Goal: Task Accomplishment & Management: Manage account settings

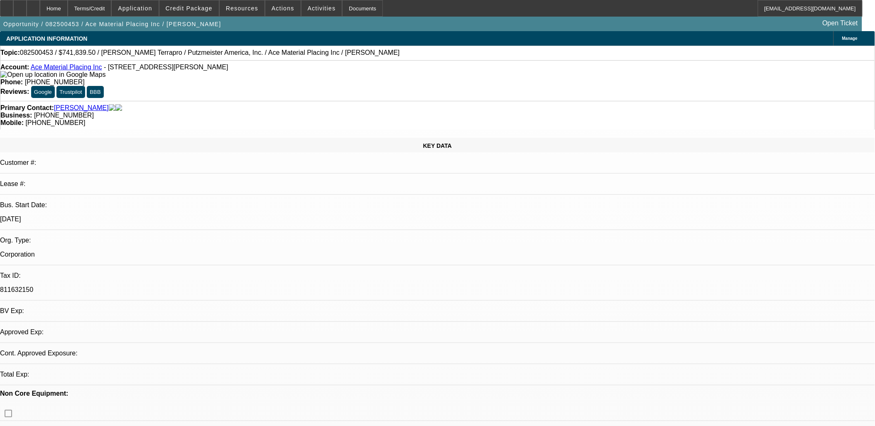
select select "0"
select select "2"
select select "0"
select select "1"
select select "2"
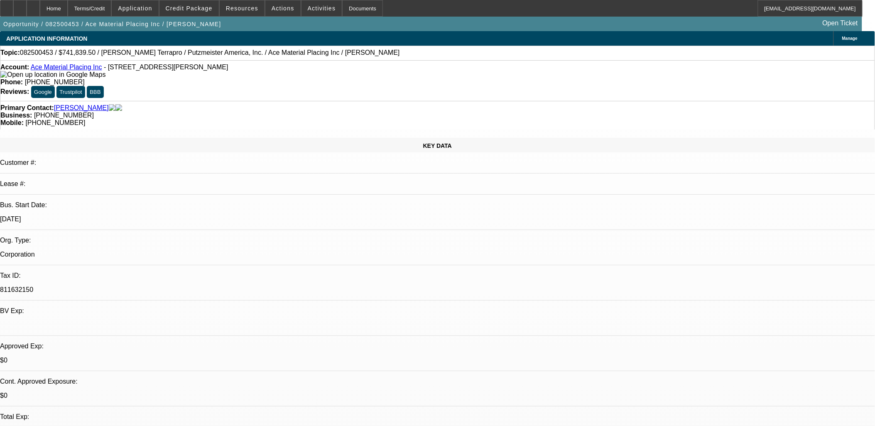
select select "6"
click at [27, 7] on div at bounding box center [19, 8] width 13 height 17
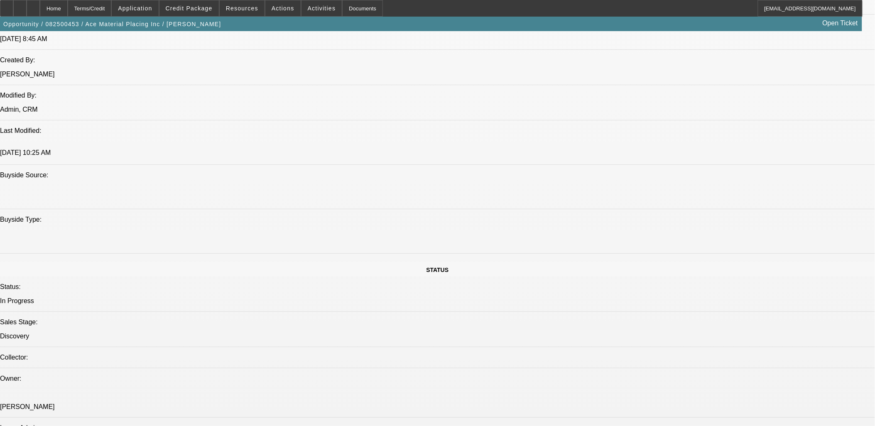
scroll to position [922, 0]
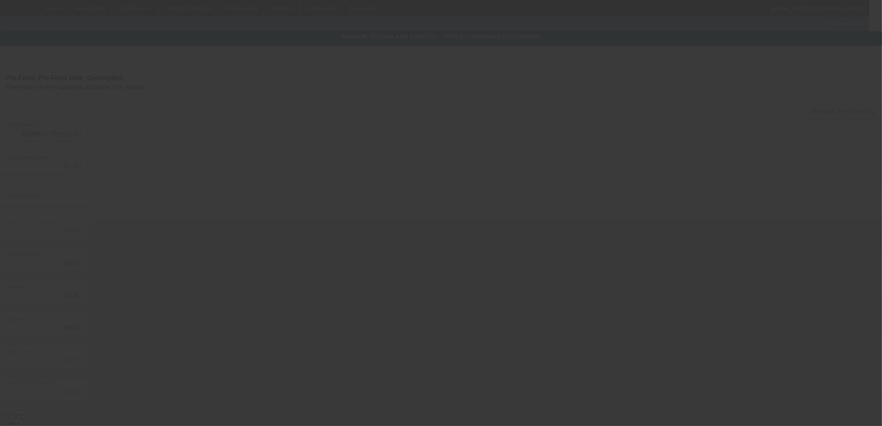
type input "$741,839.50"
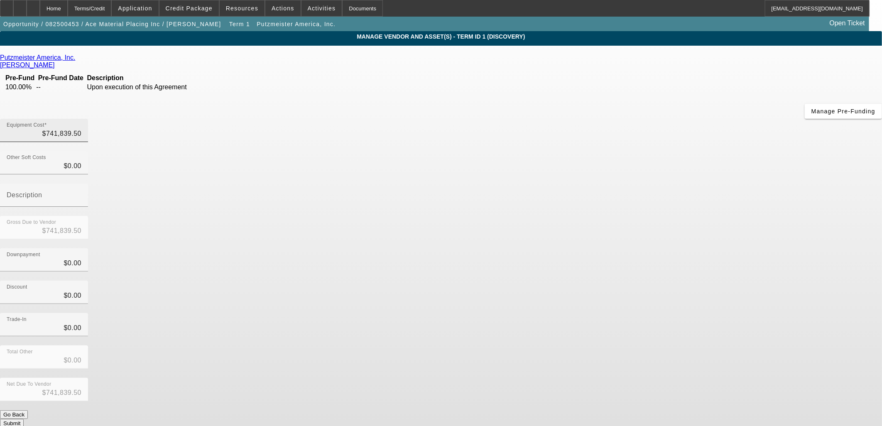
click at [81, 119] on div "Equipment Cost $741,839.50" at bounding box center [44, 130] width 75 height 23
click at [81, 129] on input "741839.50" at bounding box center [44, 134] width 75 height 10
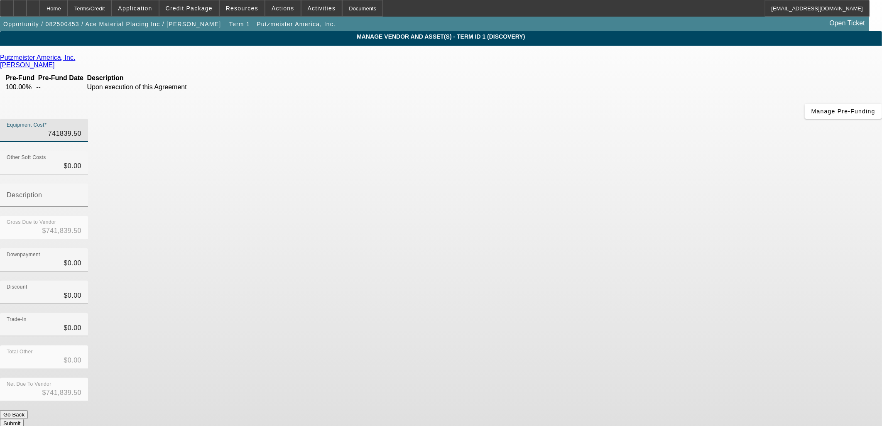
type input "7"
type input "$7.00"
type input "74"
type input "$74.00"
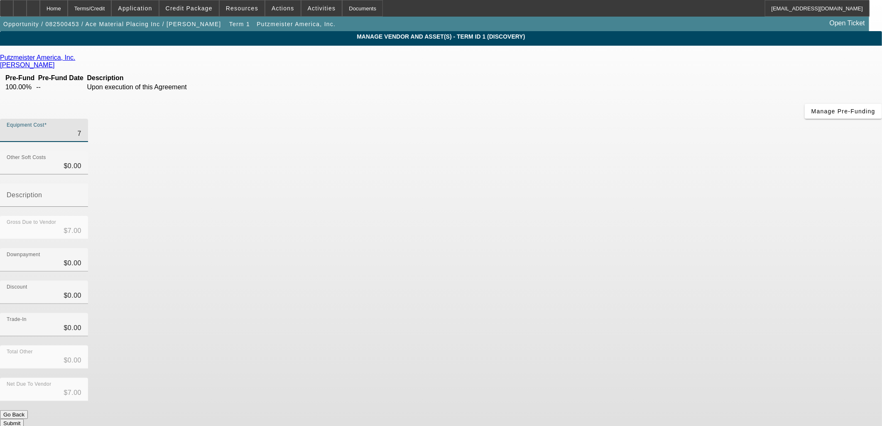
type input "$74.00"
type input "749"
type input "$749.00"
type input "7492"
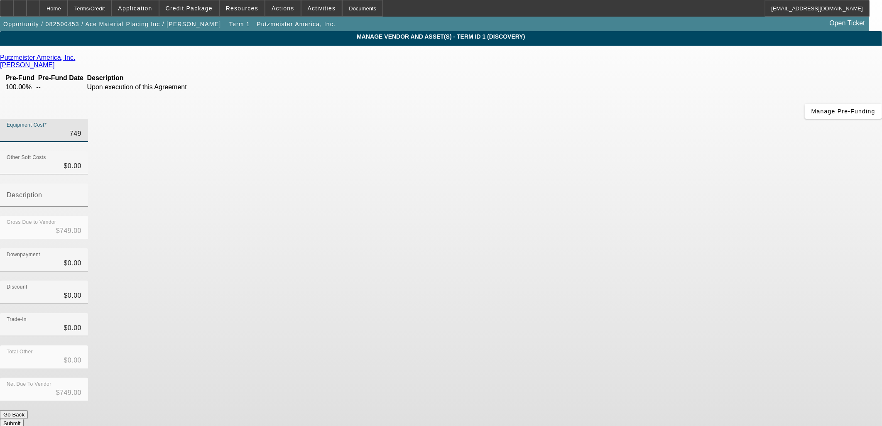
type input "$7,492.00"
type input "74922"
type input "$74,922.00"
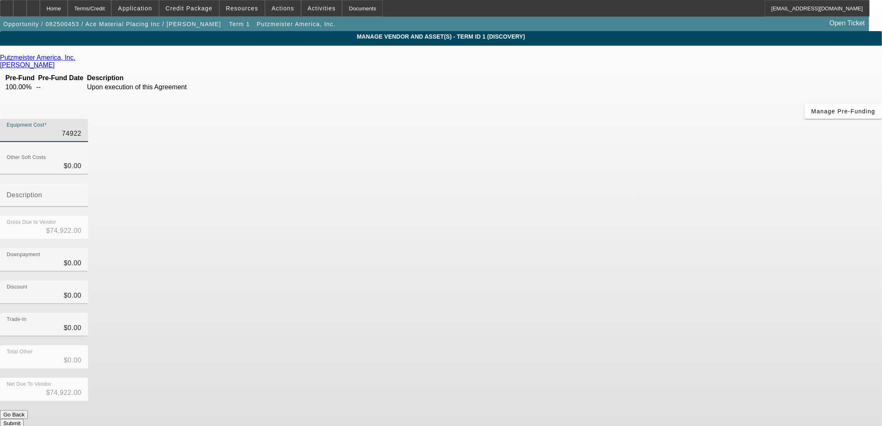
type input "749224"
type input "$749,224.00"
type input "749224.5"
type input "$749,224.50"
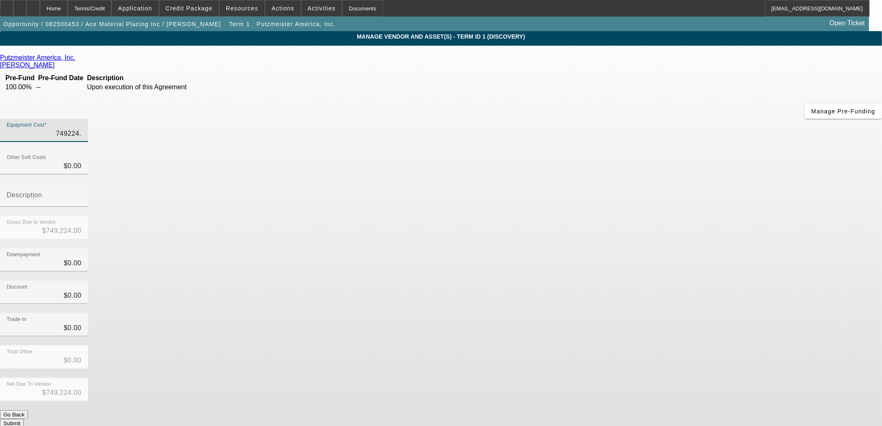
type input "$749,224.50"
click at [698, 241] on app-vendor-asset-manage "MANAGE VENDOR AND ASSET(S) - Term ID 1 (Discovery) Remove Vendor Putzmeister Am…" at bounding box center [441, 254] width 882 height 446
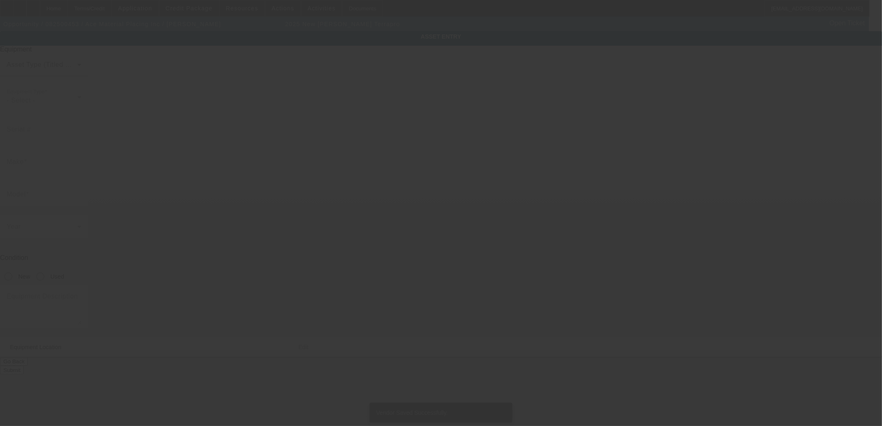
type input "1M2TE2GC3SM013312"
type input "Mack"
type input "Terrapro"
radio input "true"
type textarea "With Telebelt TB110 Telescopic Belt Conveyor"
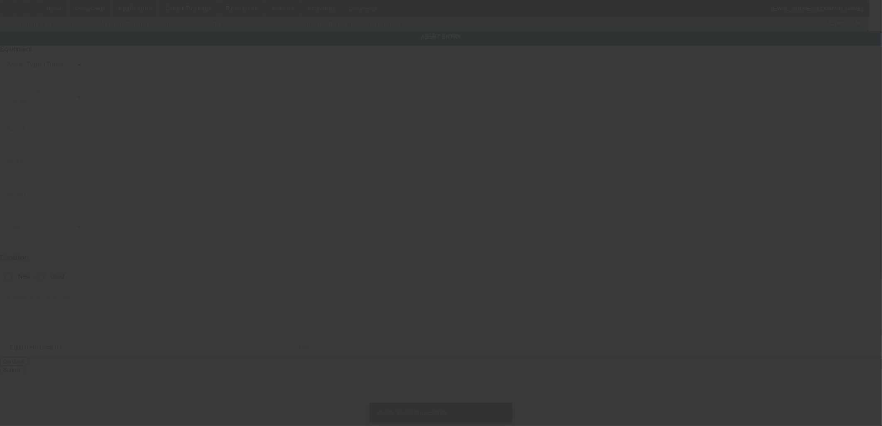
type input "2441 Highway 11"
type input "South Wayne"
type input "53587"
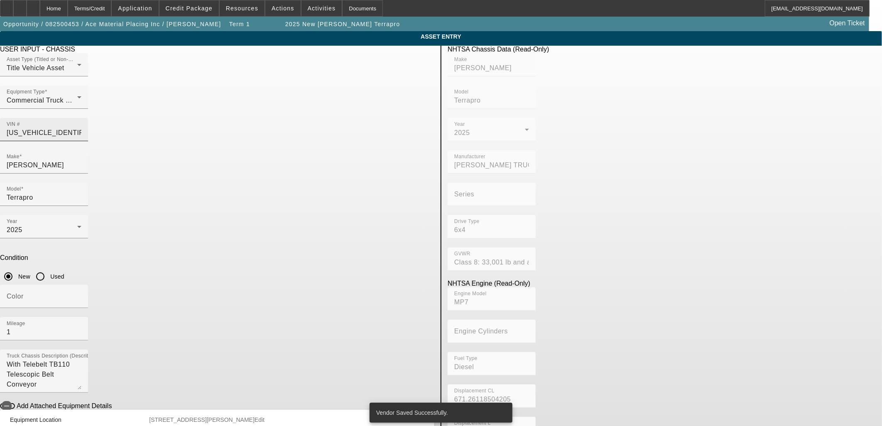
click at [81, 128] on input "1M2TE2GC3SM013312" at bounding box center [44, 133] width 75 height 10
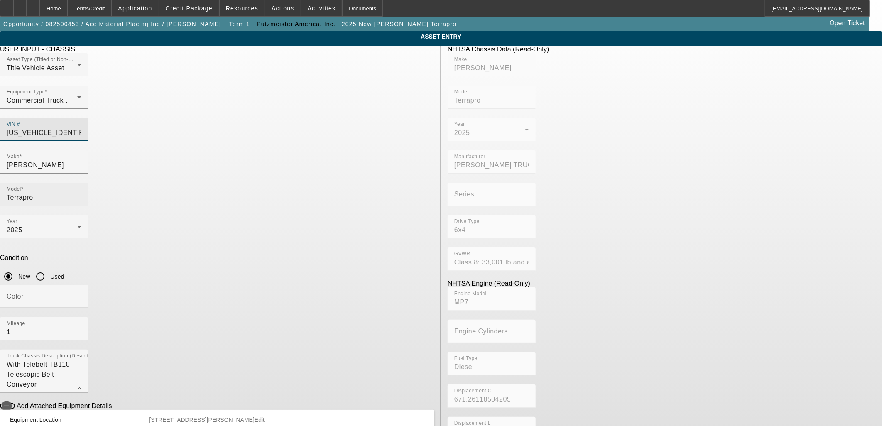
paste input "09"
type input "1M2TE2GC3SM013309"
type input "MACK"
type input "Terrapro"
type input "MACK TRUCKS INC."
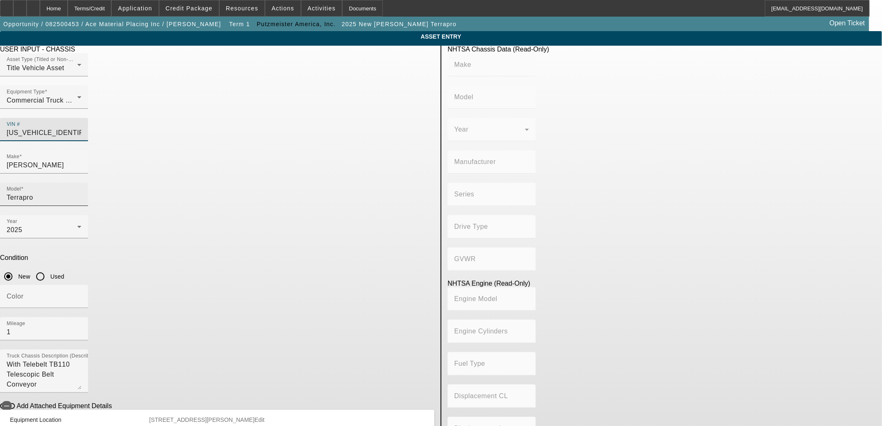
type input "6x4"
type input "Class 8: 33,001 lb and above (14,969 kg and above)"
type input "MP7"
type input "Diesel"
type input "671.26118504205"
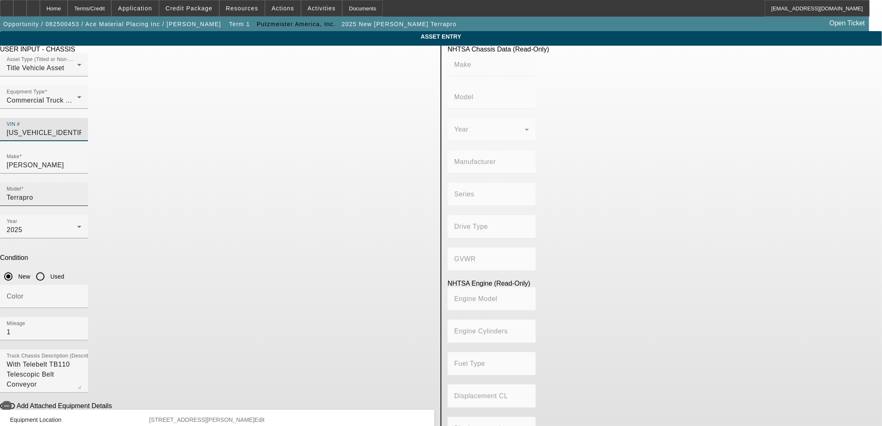
type input "11.0"
type input "1M2TE2GC3SM013309"
drag, startPoint x: 215, startPoint y: 288, endPoint x: 233, endPoint y: 297, distance: 19.9
click at [15, 398] on span "button" at bounding box center [6, 406] width 17 height 17
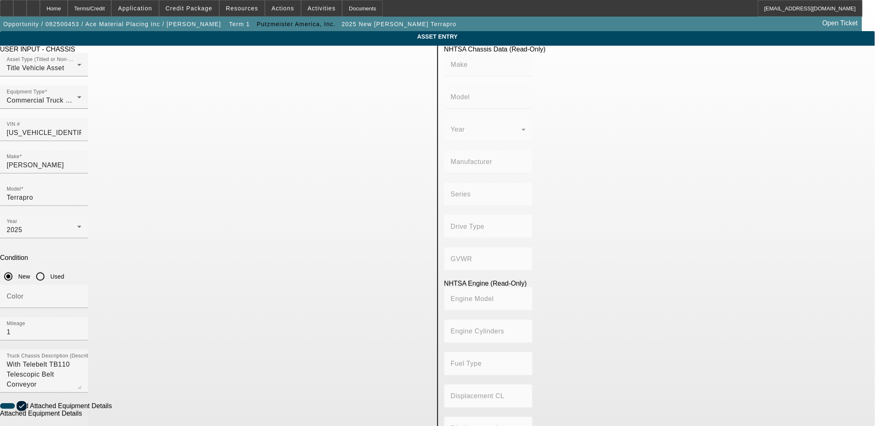
type input "MACK"
type input "Terrapro"
type input "MACK TRUCKS INC."
type input "6x4"
type input "Class 8: 33,001 lb and above (14,969 kg and above)"
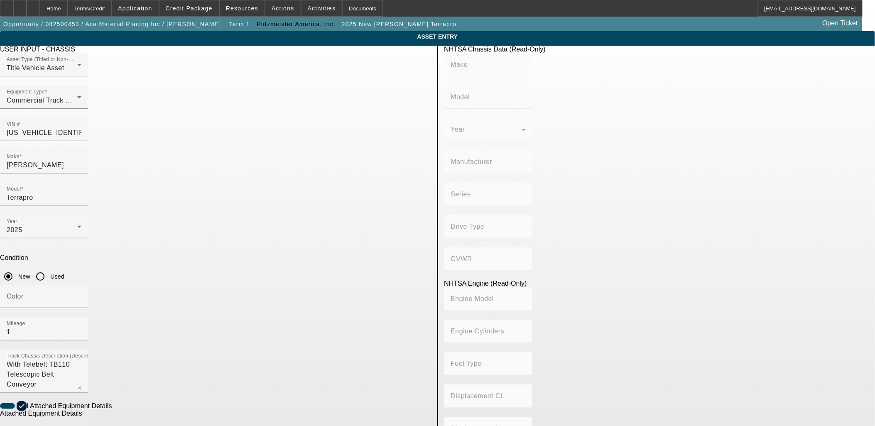
type input "MP7"
type input "Diesel"
type input "671.26118504205"
type input "11.0"
click at [81, 425] on input "Make" at bounding box center [44, 432] width 75 height 10
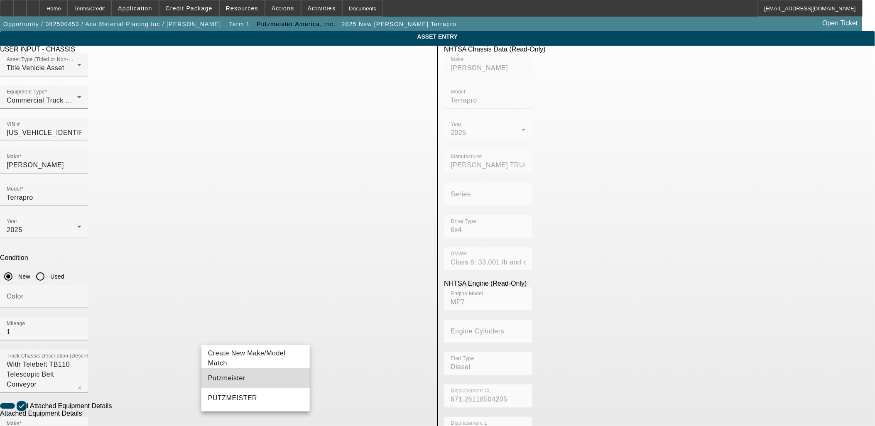
click at [254, 386] on mat-option "Putzmeister" at bounding box center [255, 378] width 108 height 20
type input "Putzmeister"
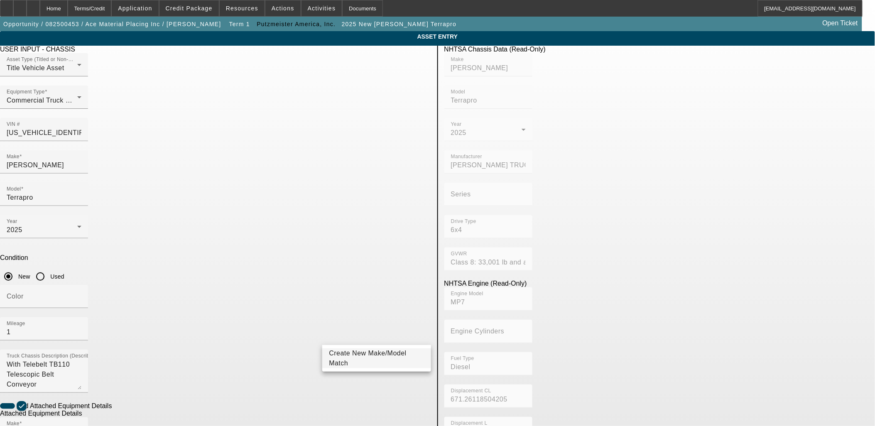
type input "TB"
click at [375, 355] on span "Create New Make/Model Match" at bounding box center [368, 358] width 78 height 17
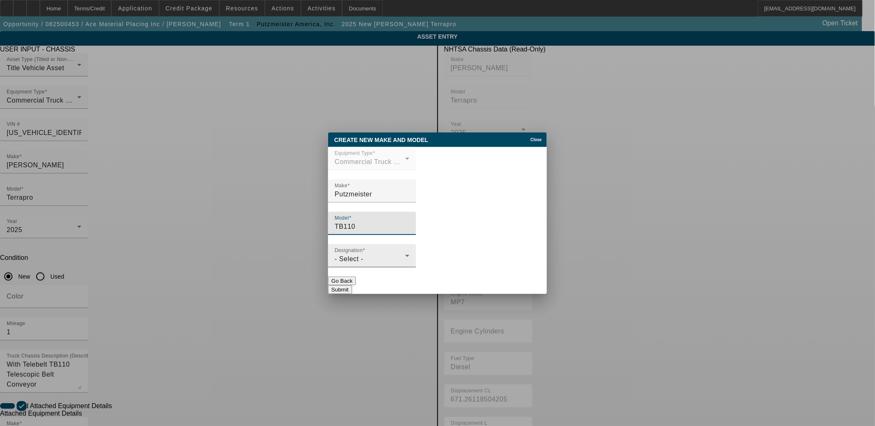
type input "TB110"
click at [405, 255] on div "- Select -" at bounding box center [370, 259] width 71 height 10
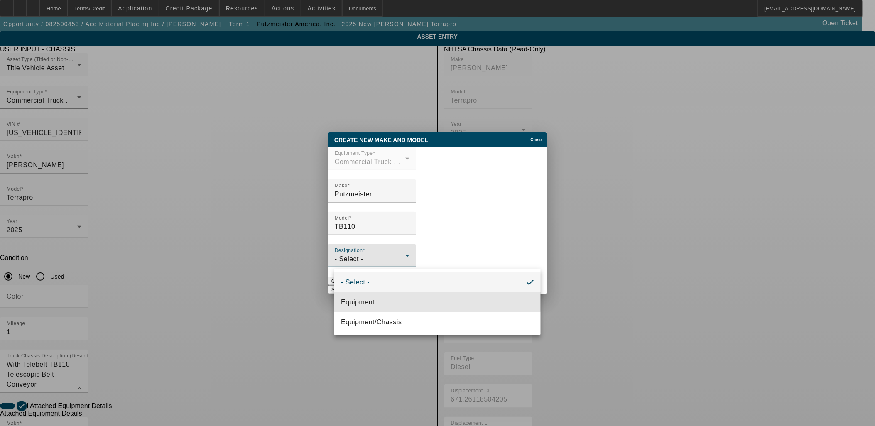
drag, startPoint x: 415, startPoint y: 301, endPoint x: 452, endPoint y: 297, distance: 37.6
click at [415, 301] on mat-option "Equipment" at bounding box center [437, 302] width 206 height 20
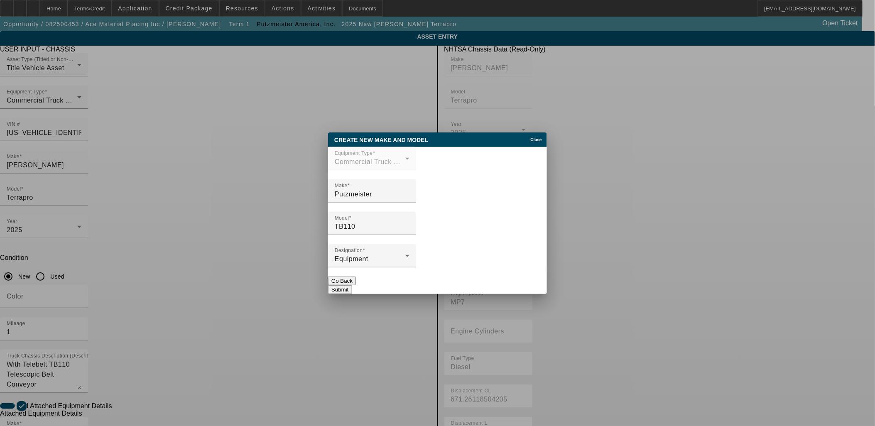
drag, startPoint x: 525, startPoint y: 292, endPoint x: 346, endPoint y: 309, distance: 179.8
click at [352, 291] on button "Submit" at bounding box center [340, 289] width 24 height 9
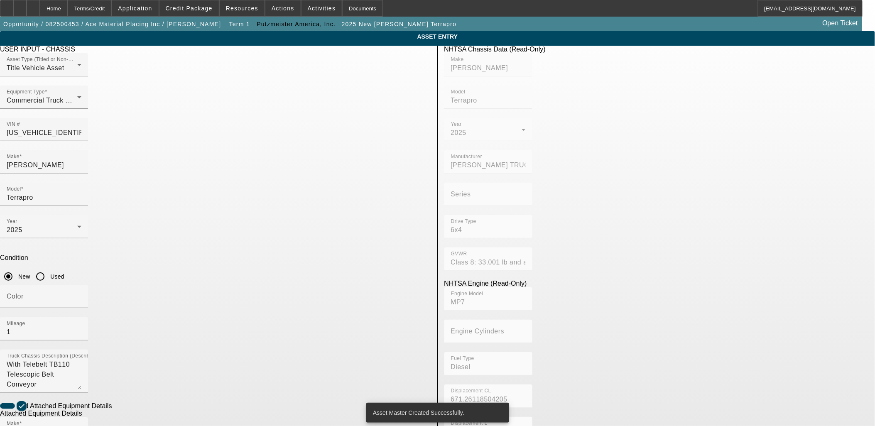
type input "TB110"
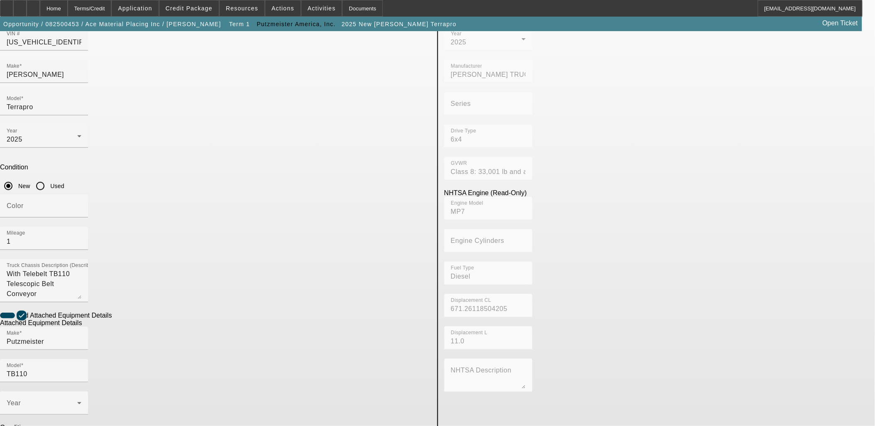
scroll to position [92, 0]
paste textarea "Concrete & Material Conveyour"
type textarea "Concrete & Material Conveyour"
drag, startPoint x: 291, startPoint y: 288, endPoint x: 296, endPoint y: 273, distance: 16.5
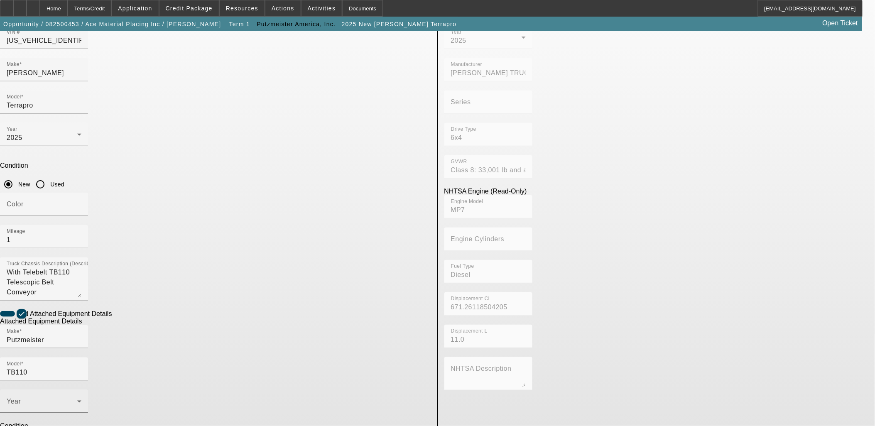
click at [88, 413] on div at bounding box center [44, 417] width 88 height 9
click at [84, 396] on icon at bounding box center [79, 401] width 10 height 10
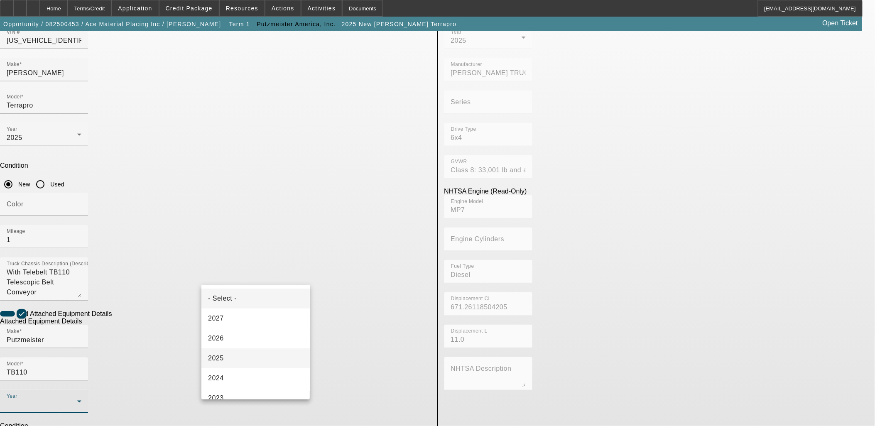
click at [270, 351] on mat-option "2025" at bounding box center [255, 358] width 108 height 20
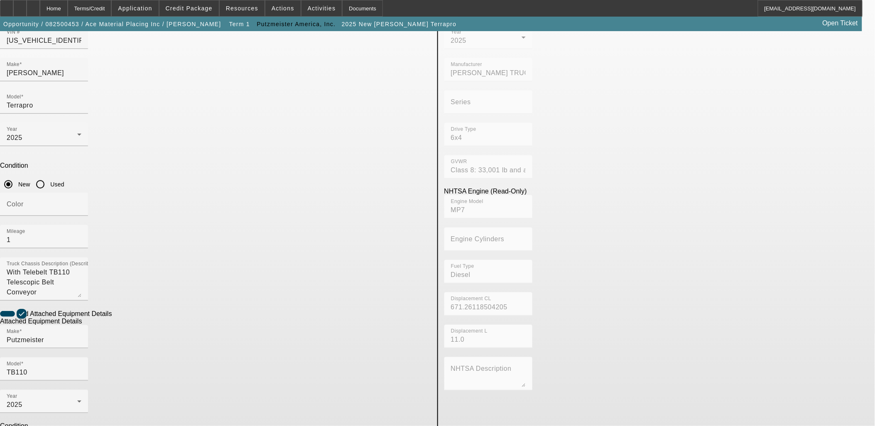
radio input "true"
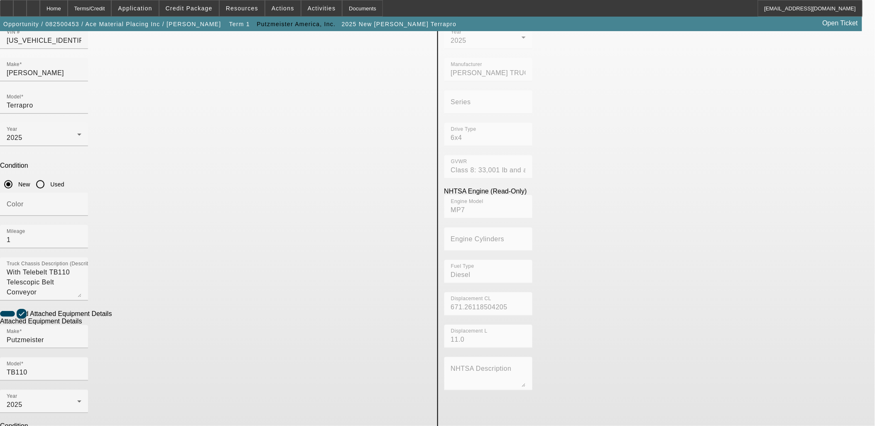
paste input "390601020"
type input "390601020"
click at [118, 321] on app-asset-collateral-manage "ASSET ENTRY Delete asset USER INPUT - CHASSIS Asset Type (Titled or Non-Titled)…" at bounding box center [437, 262] width 875 height 646
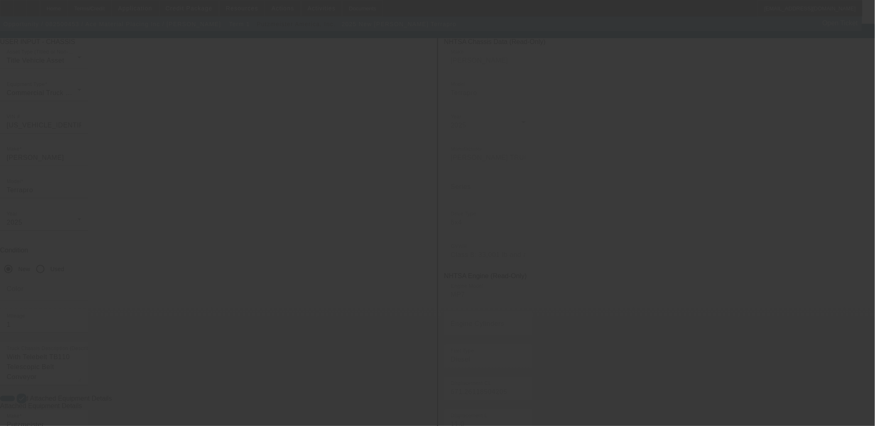
scroll to position [0, 0]
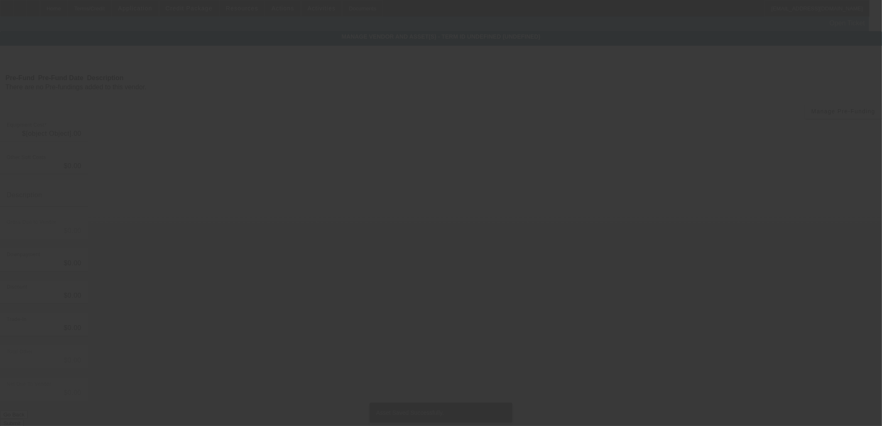
type input "$749,224.50"
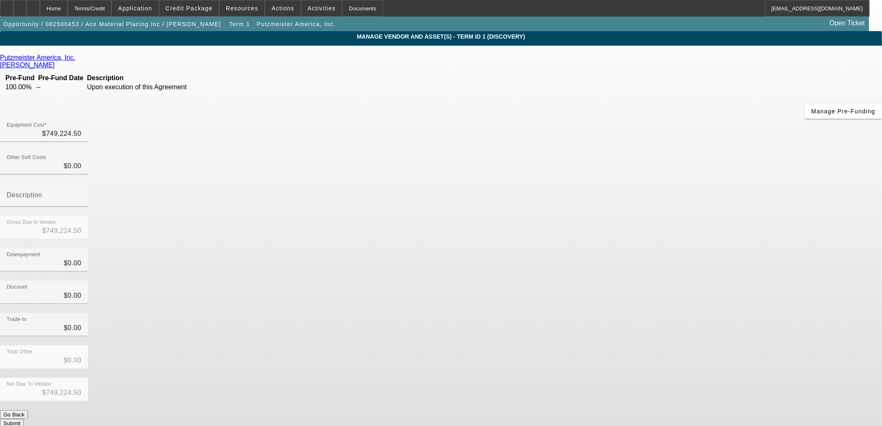
click at [24, 419] on button "Submit" at bounding box center [12, 423] width 24 height 9
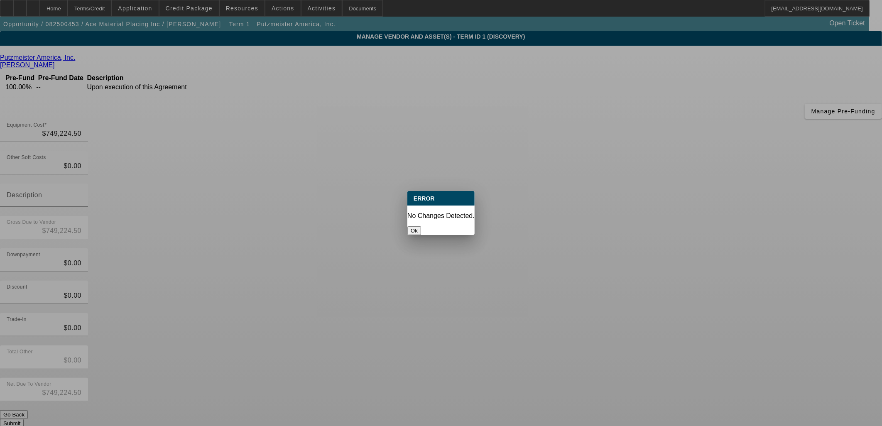
click at [587, 322] on div at bounding box center [441, 213] width 882 height 426
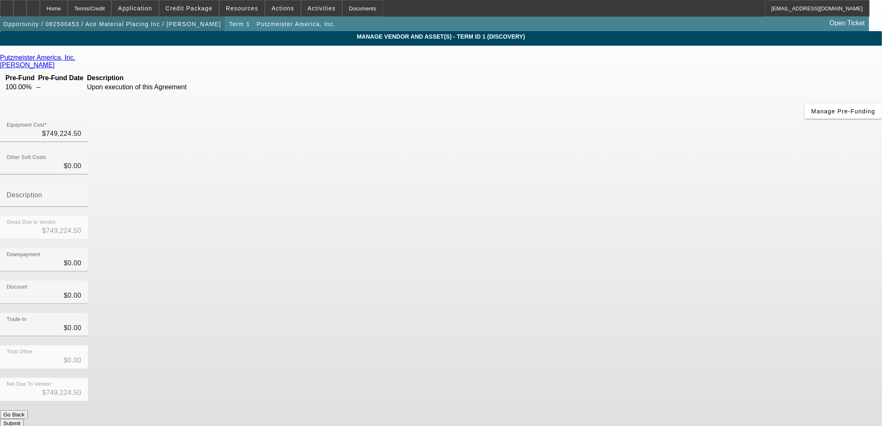
click at [178, 29] on span "button" at bounding box center [112, 24] width 225 height 20
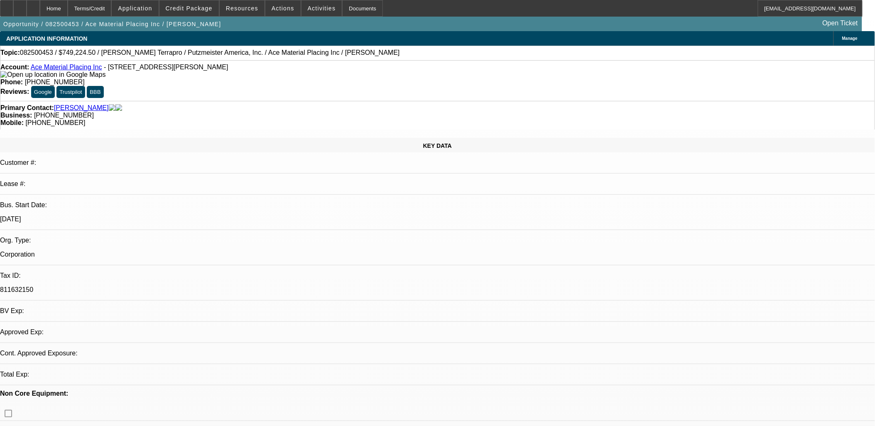
select select "0"
select select "2"
select select "0"
select select "6"
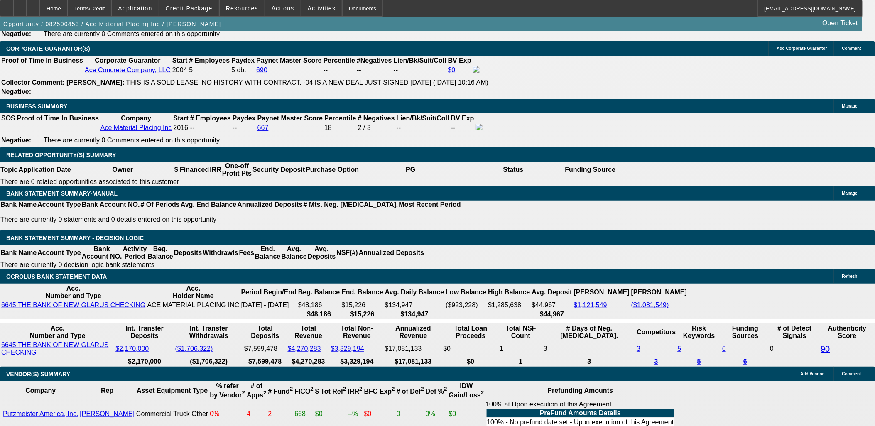
scroll to position [1245, 0]
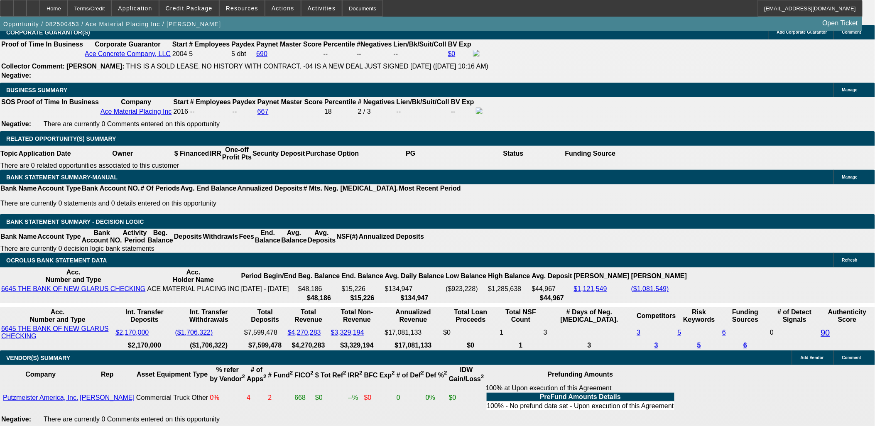
drag, startPoint x: 149, startPoint y: 226, endPoint x: 168, endPoint y: 226, distance: 18.3
type input "$12,218.47"
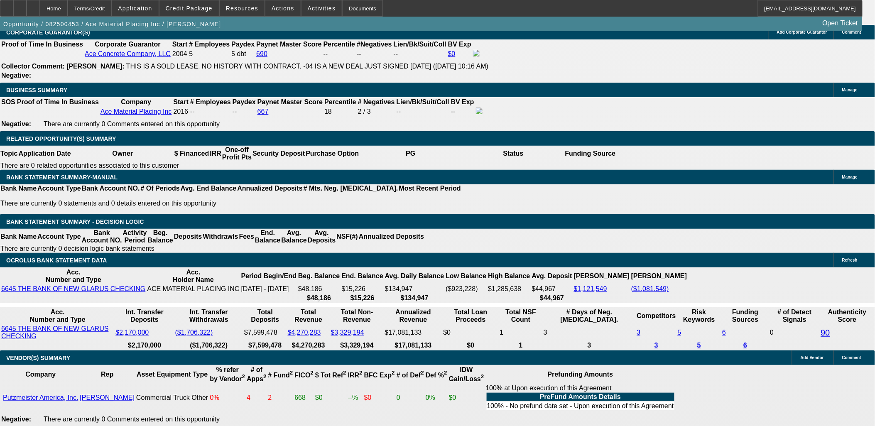
select select "4"
type input "$48,873.88"
type input "UNKNOWN"
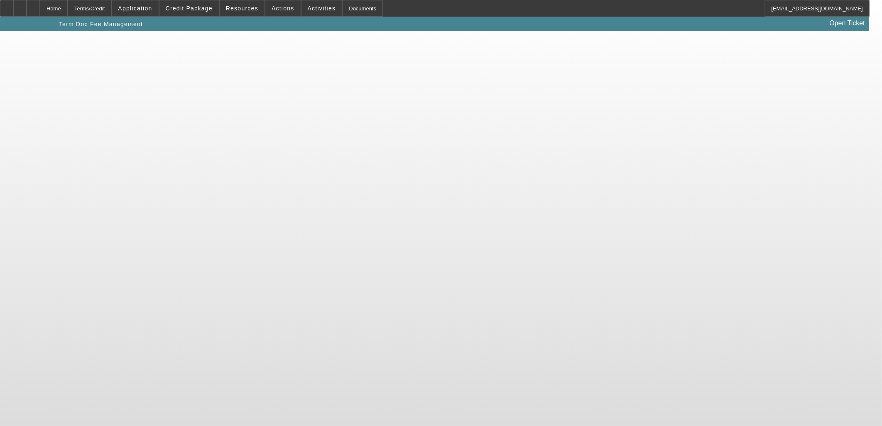
click at [183, 264] on body "Home Terms/Credit Application Credit Package Resources Actions Activities Docum…" at bounding box center [441, 213] width 882 height 426
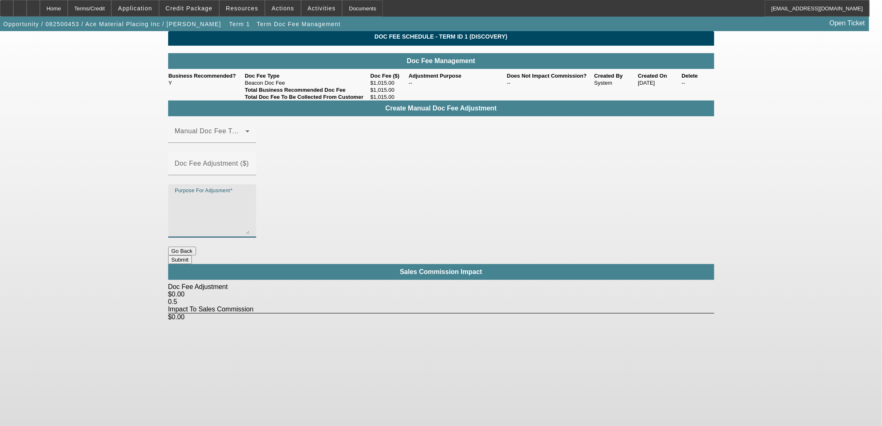
drag, startPoint x: 432, startPoint y: 179, endPoint x: 433, endPoint y: 213, distance: 33.7
click at [249, 194] on textarea "Purpose For Adjusment" at bounding box center [212, 214] width 75 height 40
click at [196, 247] on button "Go Back" at bounding box center [182, 251] width 28 height 9
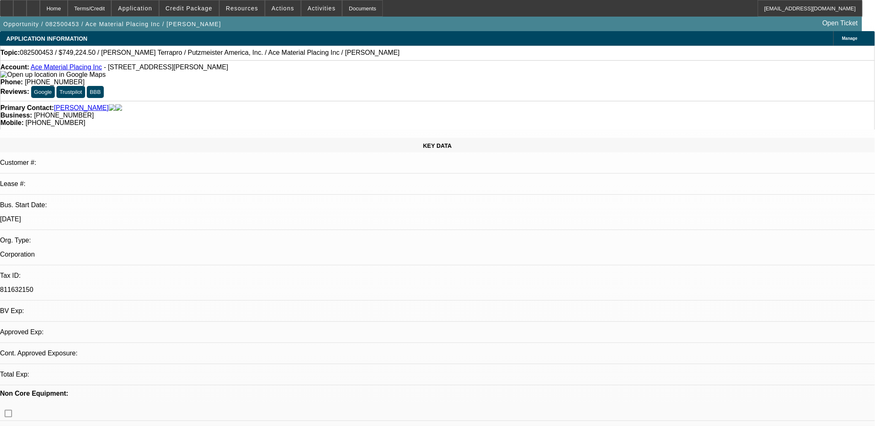
select select "0"
select select "4"
select select "2"
select select "0"
select select "6"
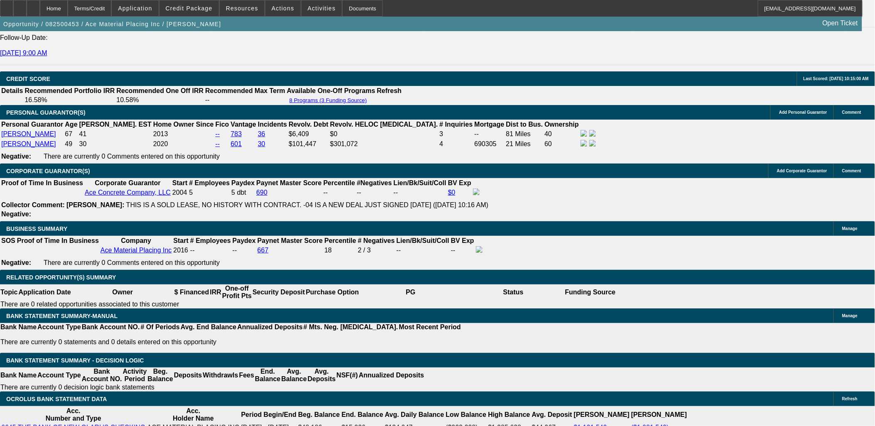
scroll to position [1199, 0]
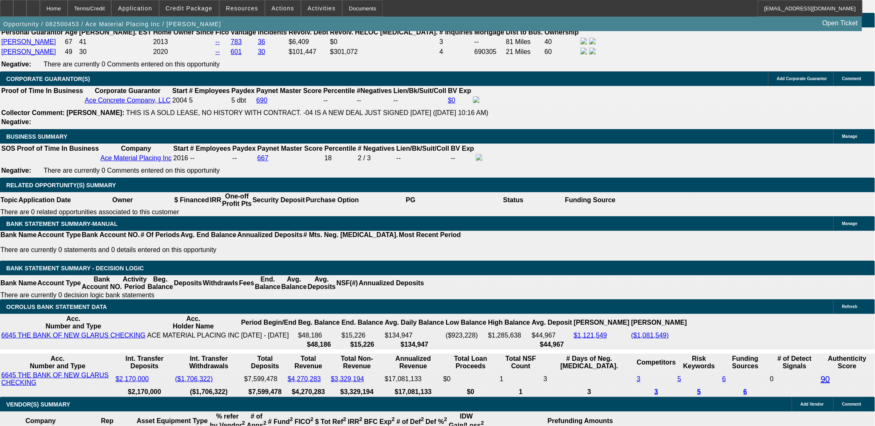
select select "0"
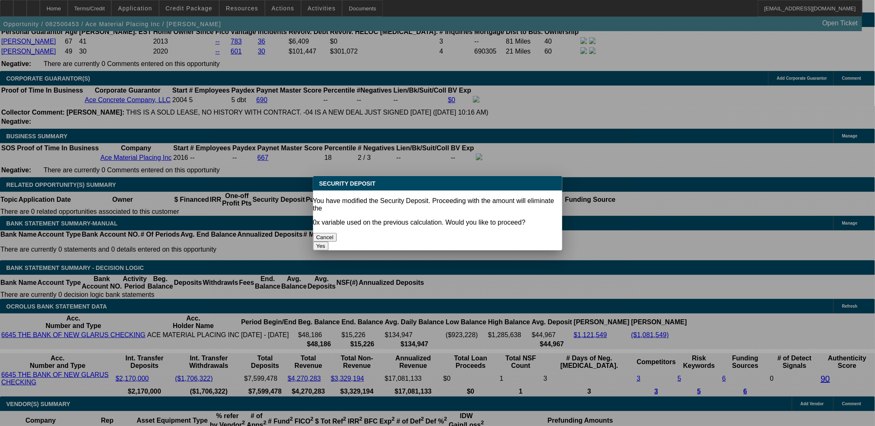
drag, startPoint x: 501, startPoint y: 229, endPoint x: 441, endPoint y: 255, distance: 65.4
click at [329, 242] on button "Yes" at bounding box center [321, 246] width 16 height 9
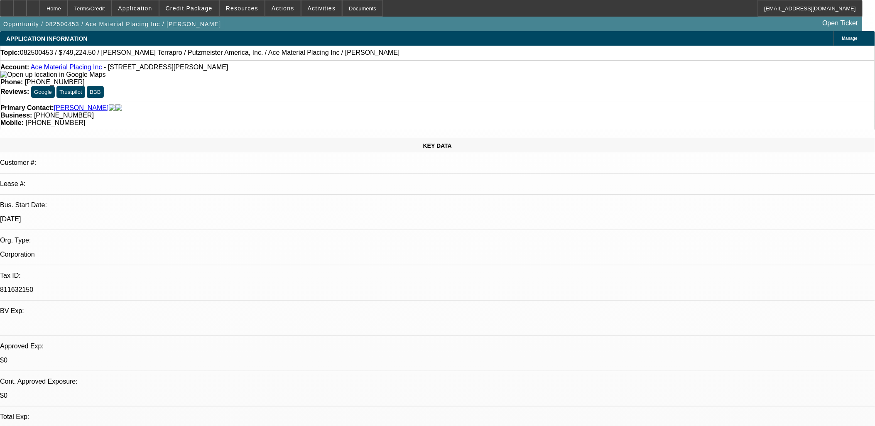
type input "$0.00"
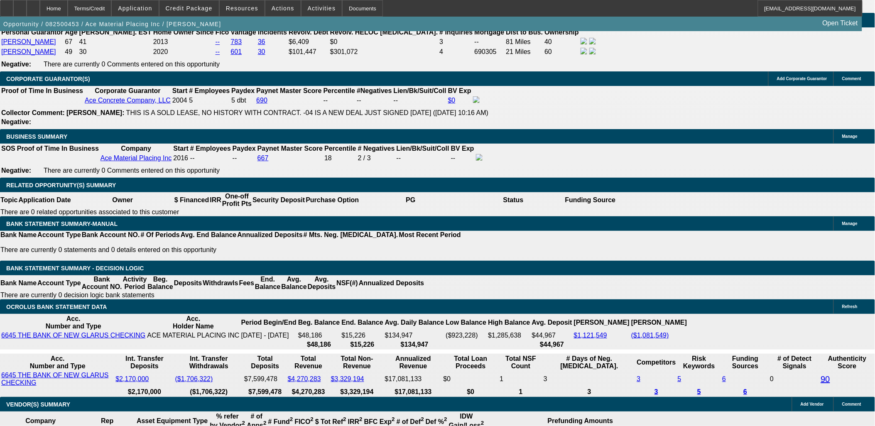
select select "1"
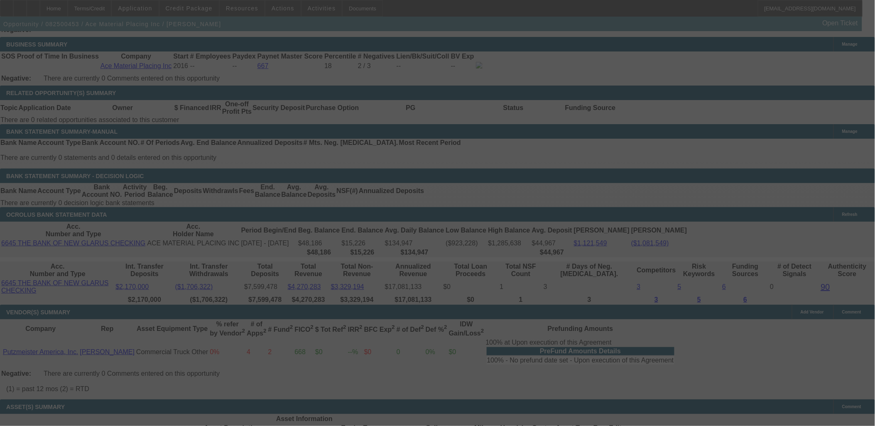
scroll to position [1291, 0]
select select "0"
select select "6"
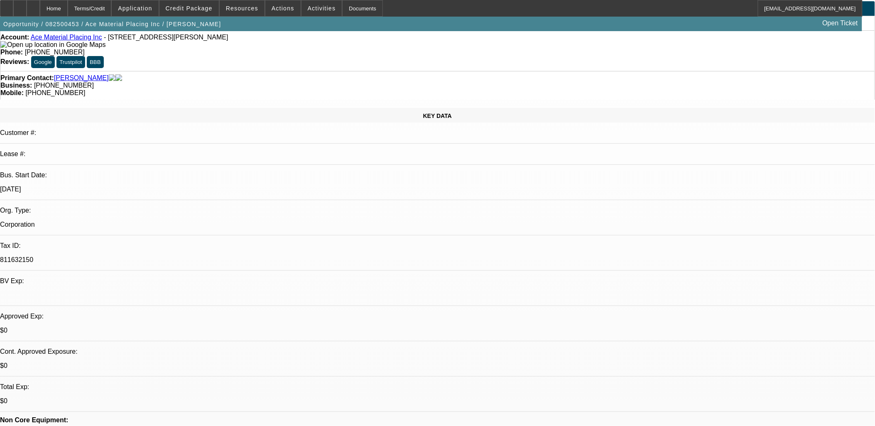
scroll to position [0, 0]
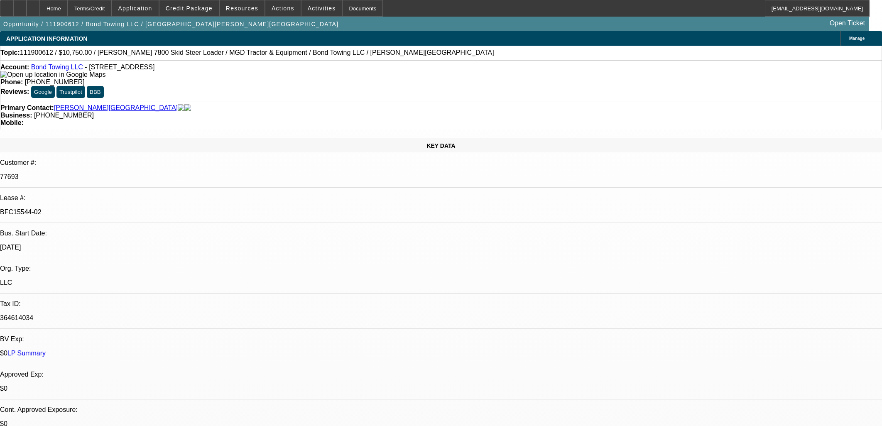
select select "0"
select select "2"
select select "0"
select select "6"
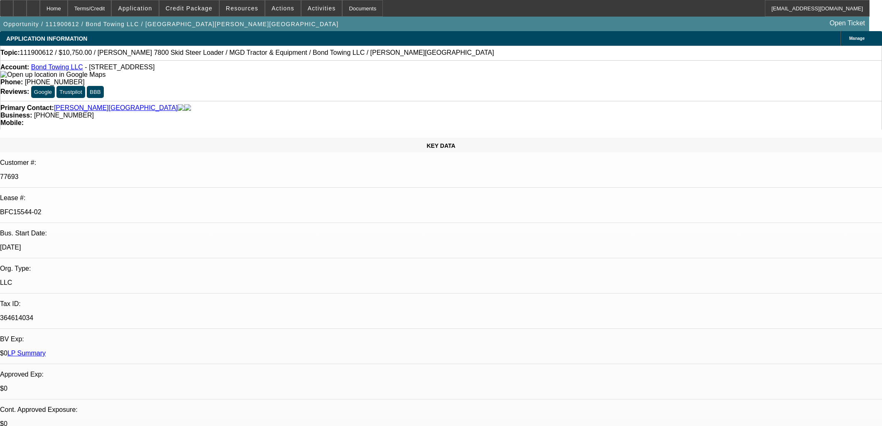
select select "0"
select select "2"
select select "0"
select select "6"
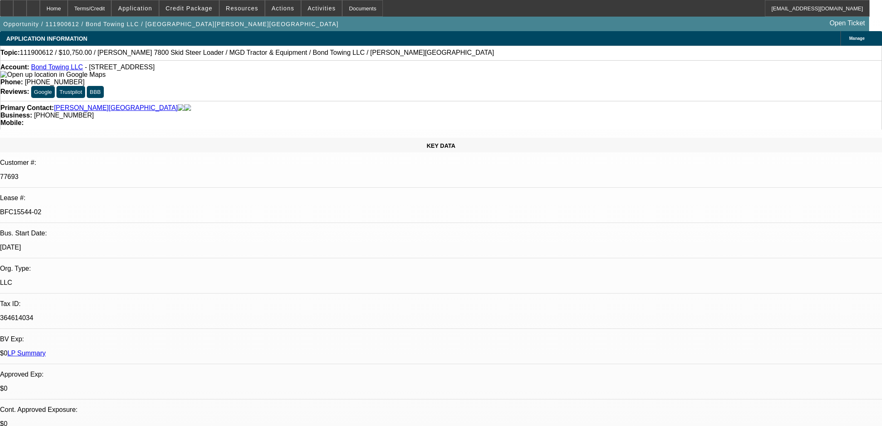
select select "0.2"
select select "0"
select select "2"
select select "0"
select select "6"
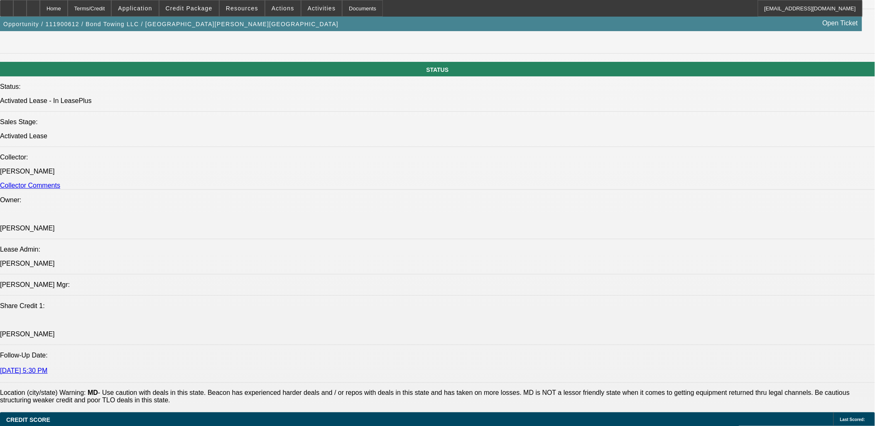
scroll to position [1107, 0]
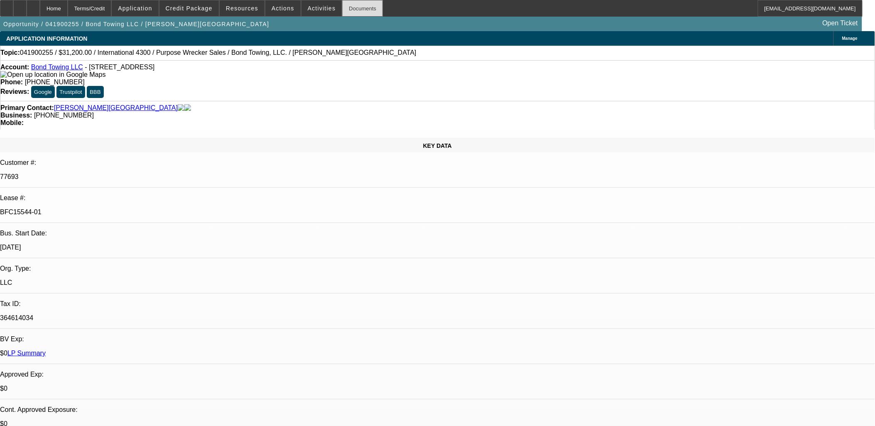
select select "0"
select select "2"
select select "0"
select select "6"
select select "0"
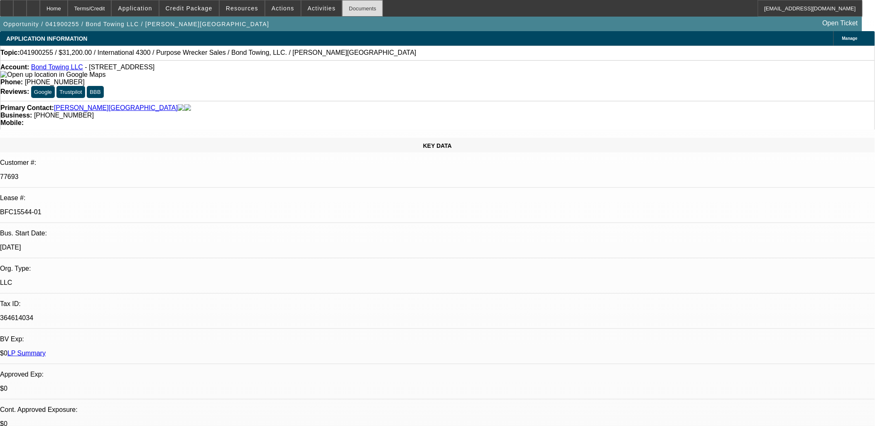
select select "2"
select select "0"
select select "6"
select select "0.2"
select select "2"
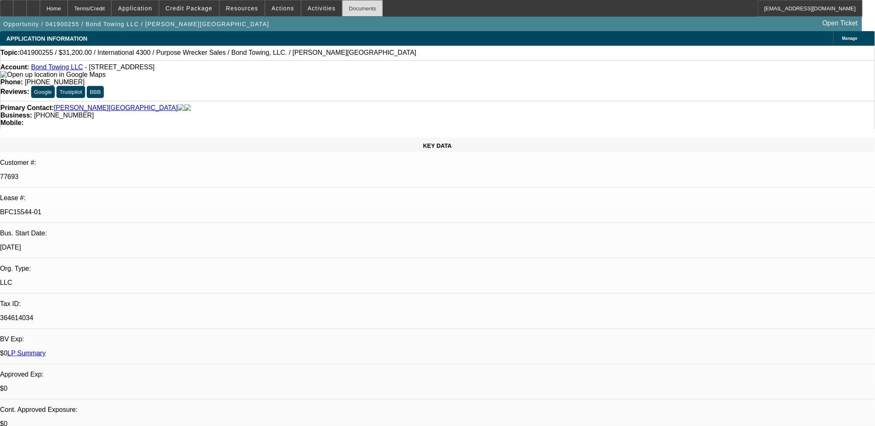
select select "0"
select select "6"
select select "0"
select select "2"
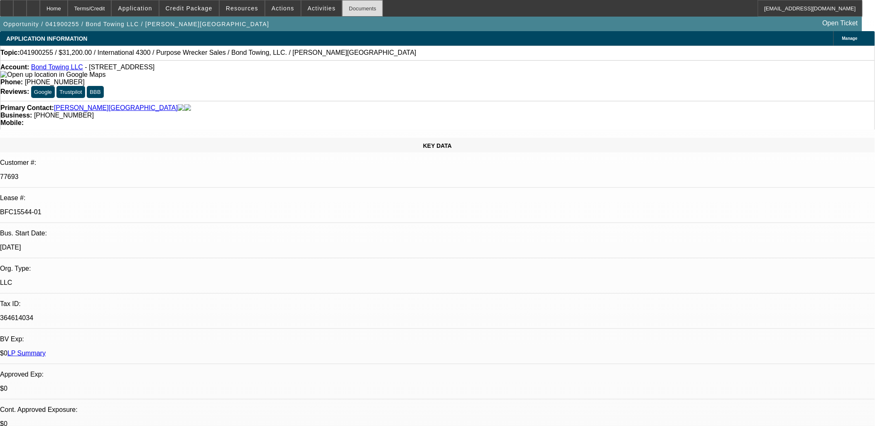
select select "0"
select select "6"
drag, startPoint x: 291, startPoint y: 24, endPoint x: 307, endPoint y: 11, distance: 20.4
click at [299, 19] on div "Opportunity / 041900255 / Bond Towing LLC / Bond, Kerry Open Ticket" at bounding box center [431, 24] width 862 height 15
click at [307, 11] on span at bounding box center [321, 8] width 41 height 20
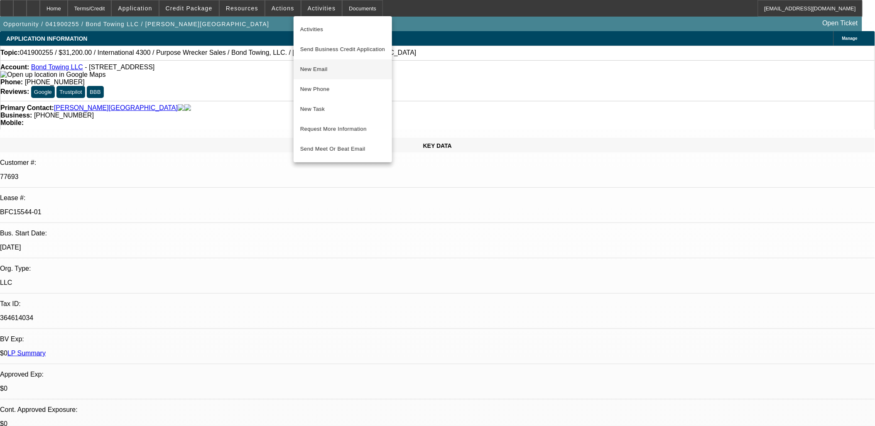
click at [320, 73] on span "New Email" at bounding box center [342, 69] width 85 height 10
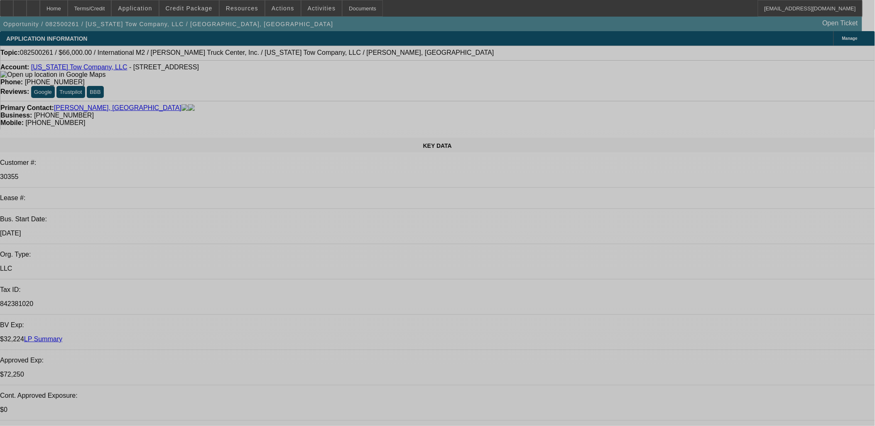
select select "0"
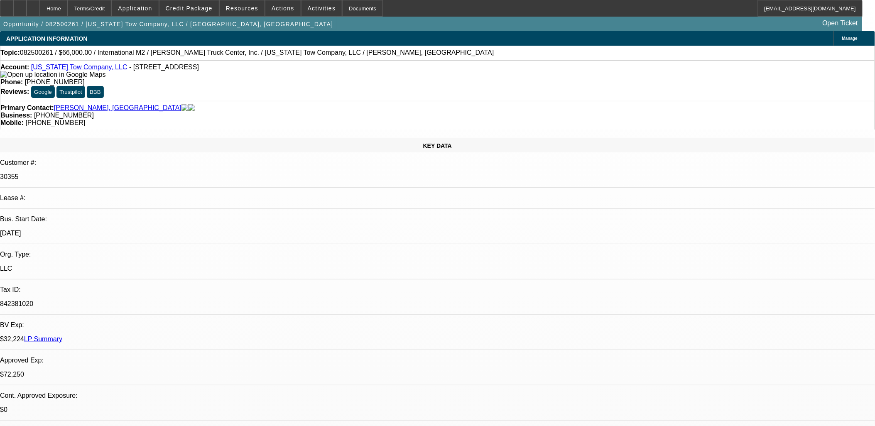
select select "2"
select select "0"
select select "2"
select select "0"
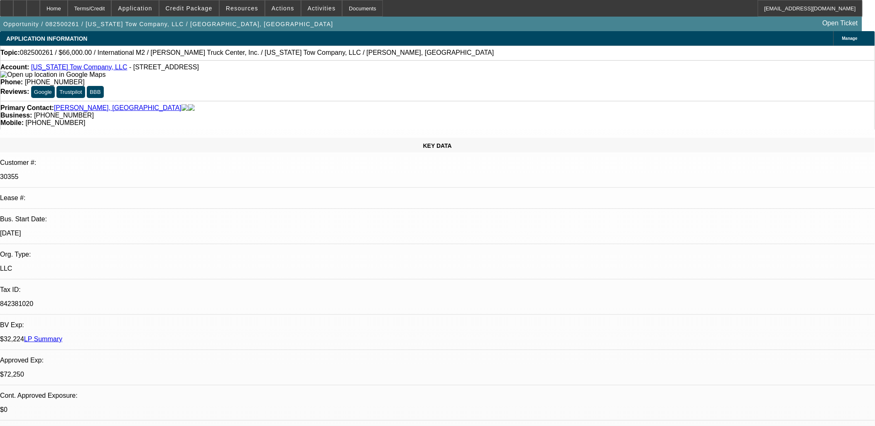
select select "0"
select select "2"
select select "0"
select select "2"
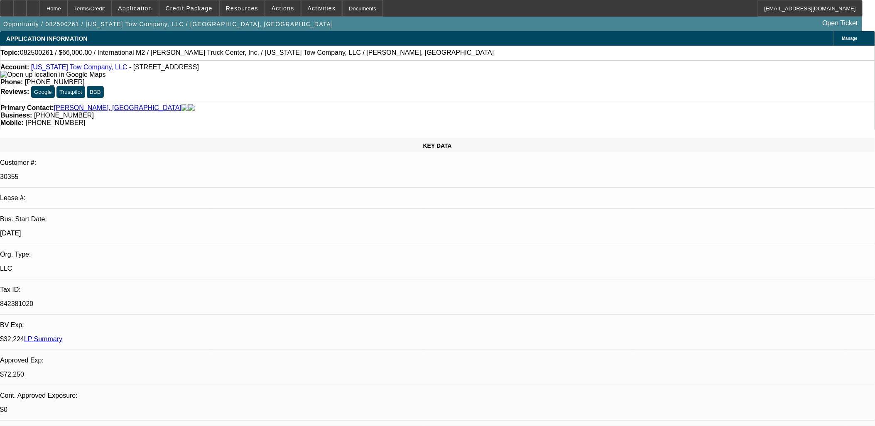
select select "0"
select select "1"
select select "2"
select select "6"
select select "1"
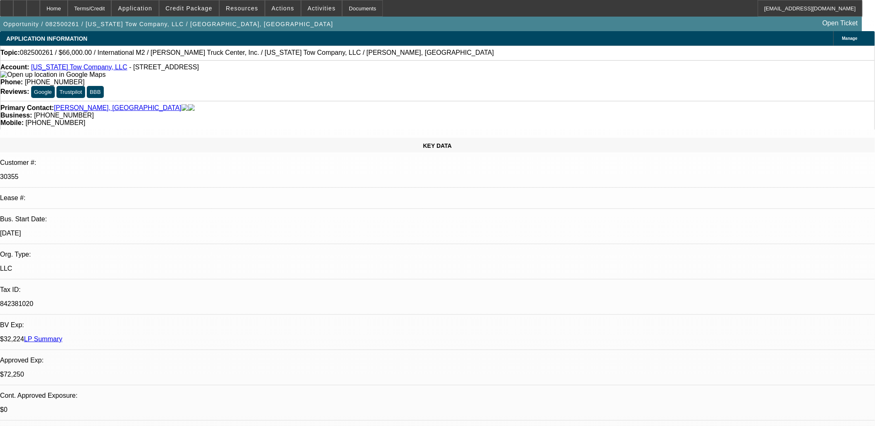
select select "2"
select select "6"
select select "1"
select select "2"
select select "6"
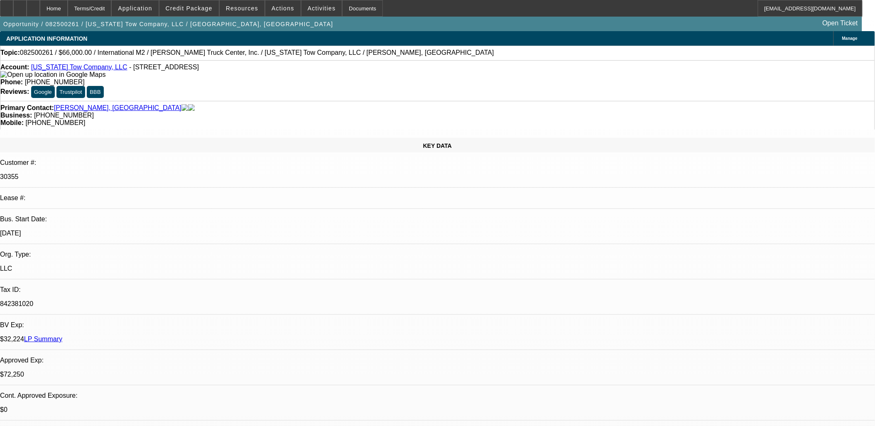
select select "1"
select select "2"
select select "6"
click at [56, 70] on link "Kansas Tow Company, LLC" at bounding box center [79, 67] width 96 height 7
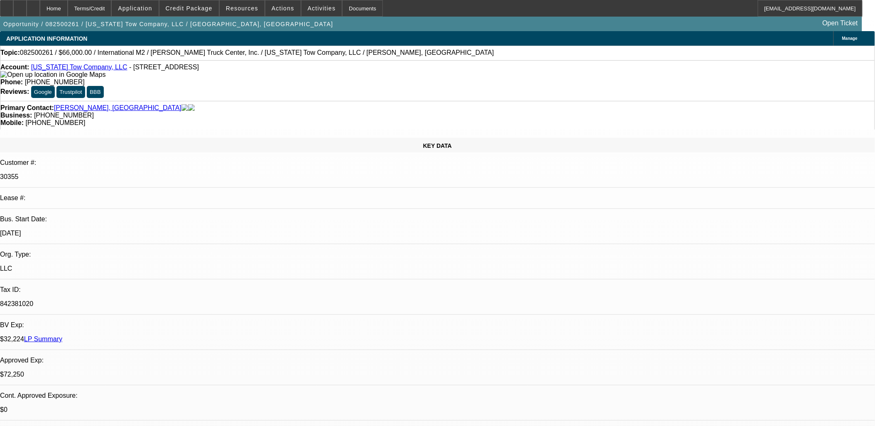
drag, startPoint x: 520, startPoint y: 197, endPoint x: 523, endPoint y: 205, distance: 8.2
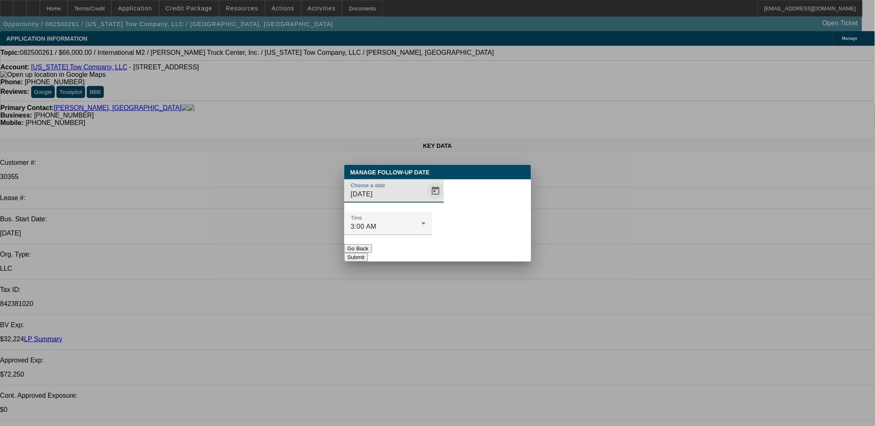
drag, startPoint x: 409, startPoint y: 216, endPoint x: 416, endPoint y: 213, distance: 7.4
click at [425, 199] on div at bounding box center [434, 191] width 18 height 17
click at [425, 201] on span "Open calendar" at bounding box center [435, 191] width 20 height 20
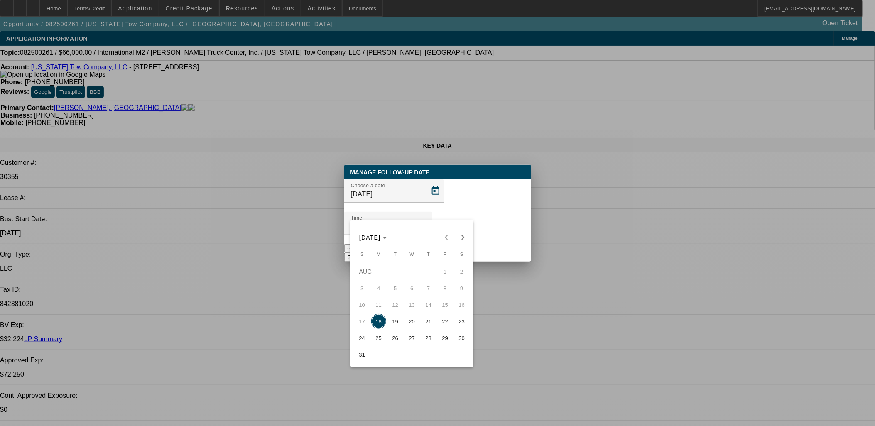
click at [399, 321] on span "19" at bounding box center [395, 321] width 15 height 15
type input "8/19/2025"
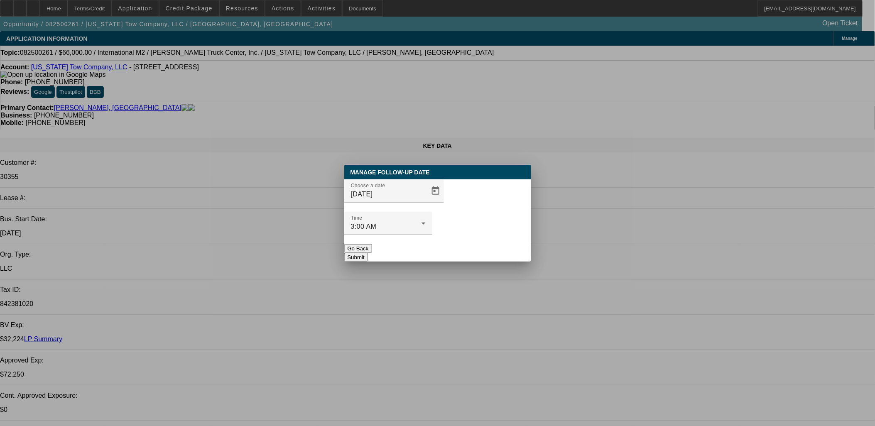
click at [432, 235] on div at bounding box center [388, 239] width 88 height 9
click at [368, 253] on button "Submit" at bounding box center [356, 257] width 24 height 9
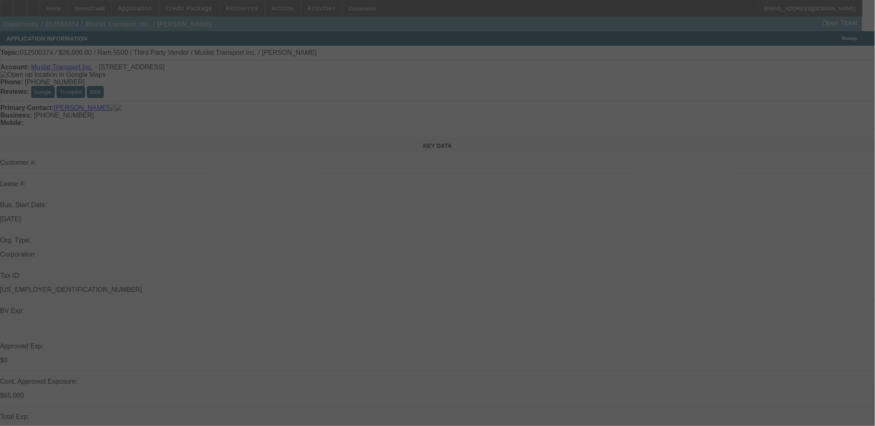
select select "0"
select select "0.1"
select select "0"
select select "0.1"
select select "0"
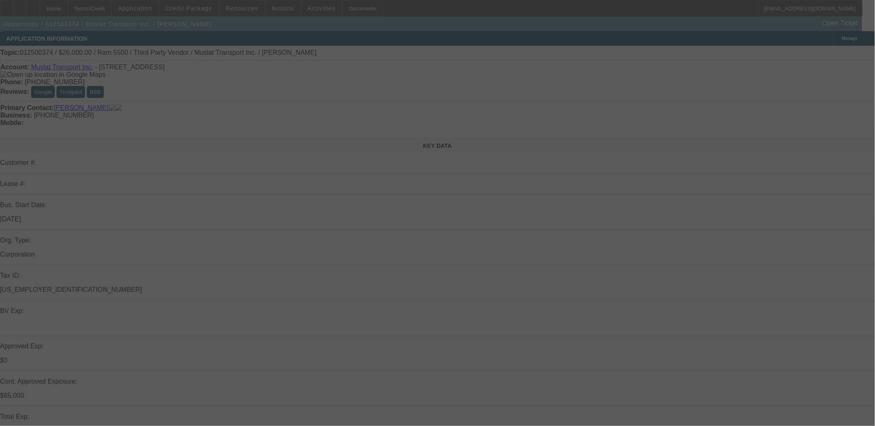
select select "0"
select select "0.1"
select select "0"
select select "0.1"
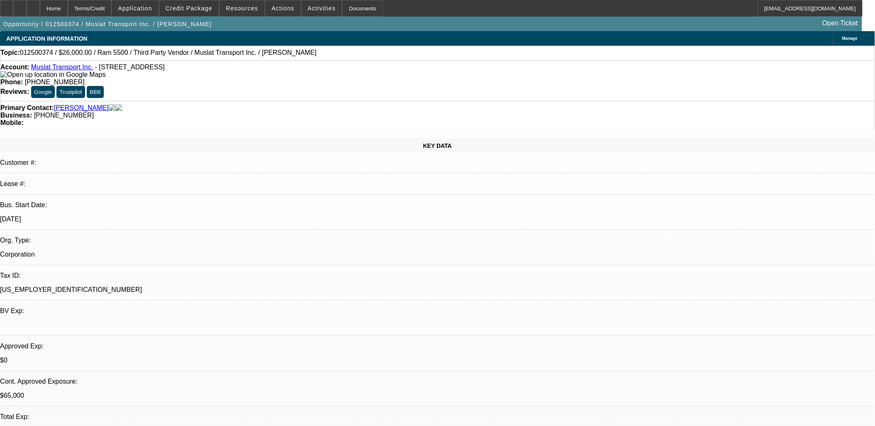
select select "1"
select select "2"
select select "4"
select select "1"
select select "2"
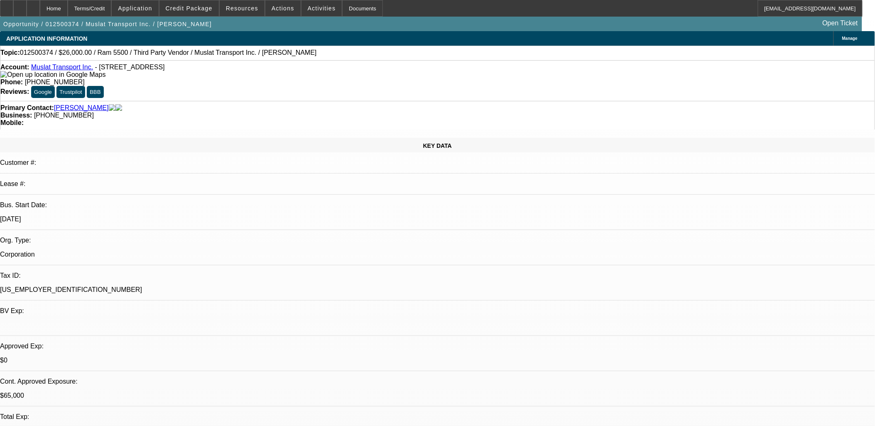
select select "4"
select select "1"
select select "2"
select select "4"
select select "1"
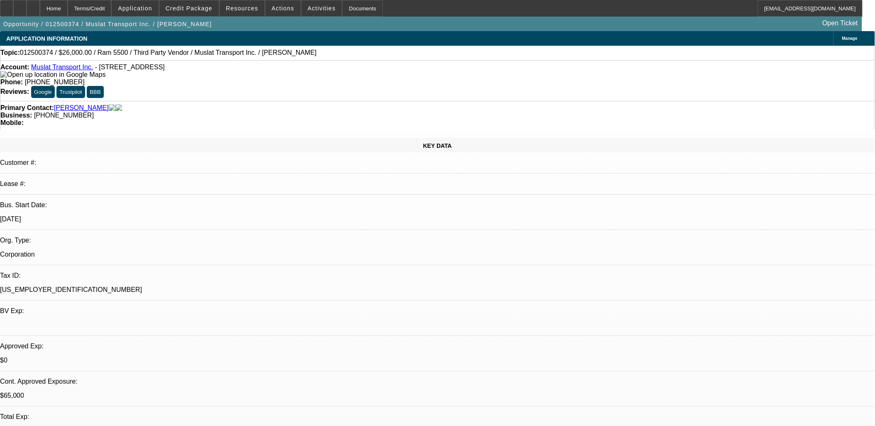
select select "2"
select select "4"
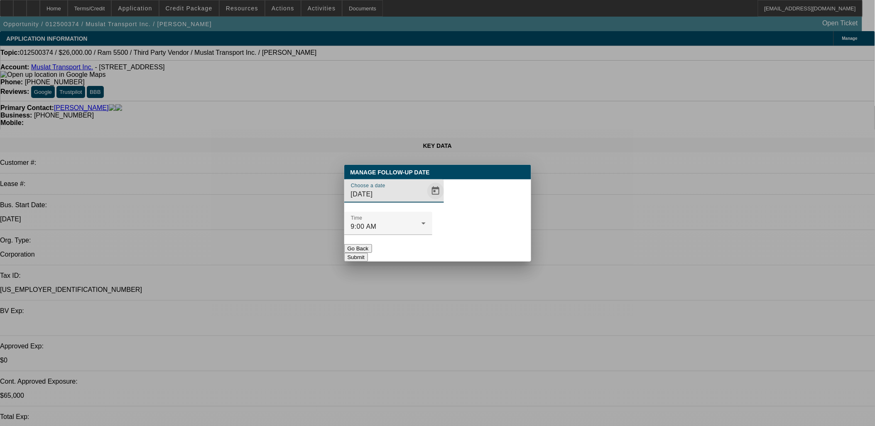
drag, startPoint x: 425, startPoint y: 198, endPoint x: 420, endPoint y: 205, distance: 8.6
click at [425, 198] on div at bounding box center [434, 191] width 18 height 17
click at [425, 201] on span "Open calendar" at bounding box center [435, 191] width 20 height 20
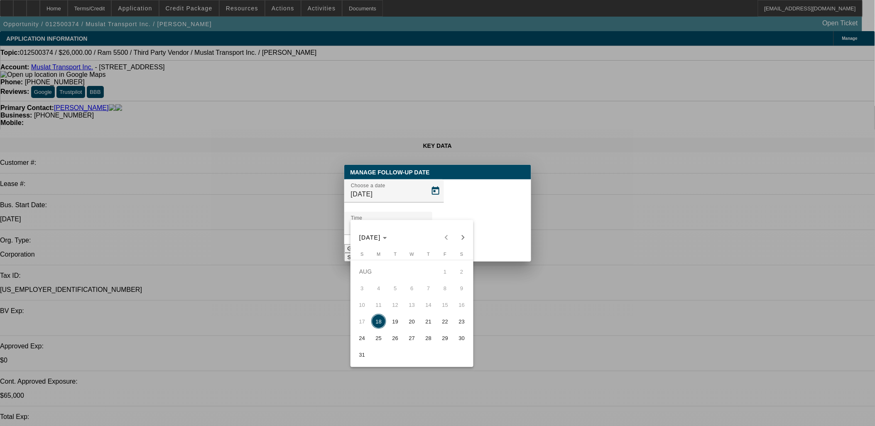
click at [418, 340] on span "27" at bounding box center [411, 337] width 15 height 15
type input "8/27/2025"
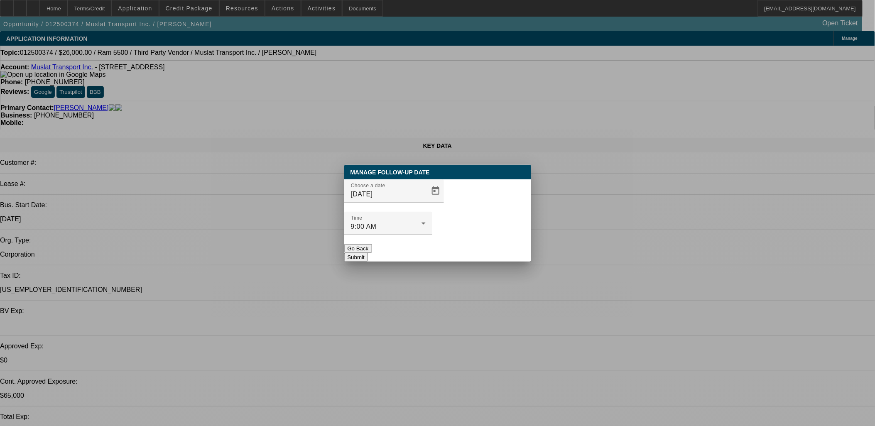
click at [368, 253] on button "Submit" at bounding box center [356, 257] width 24 height 9
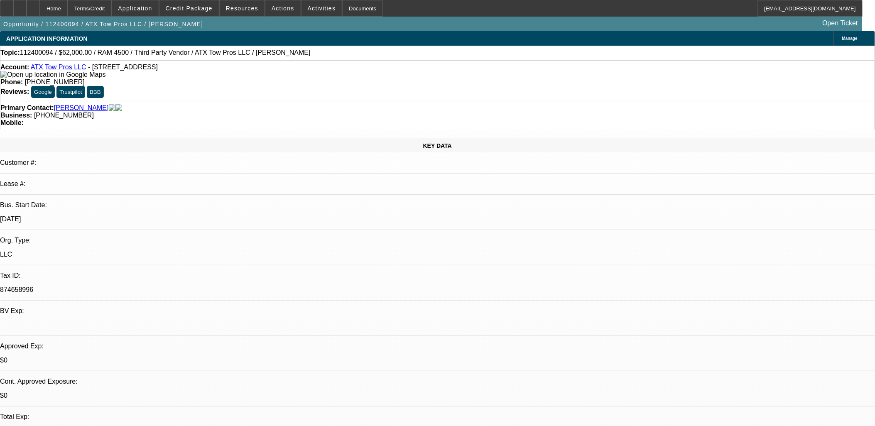
select select "0"
select select "6"
select select "0"
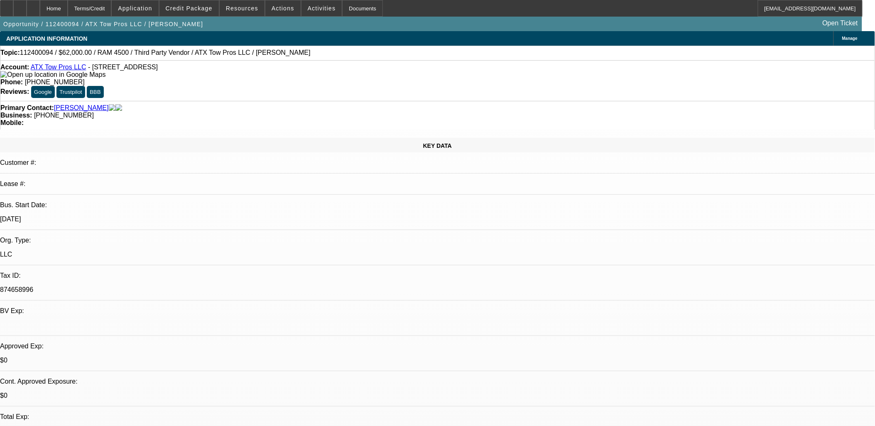
select select "0"
select select "0.1"
select select "4"
select select "0"
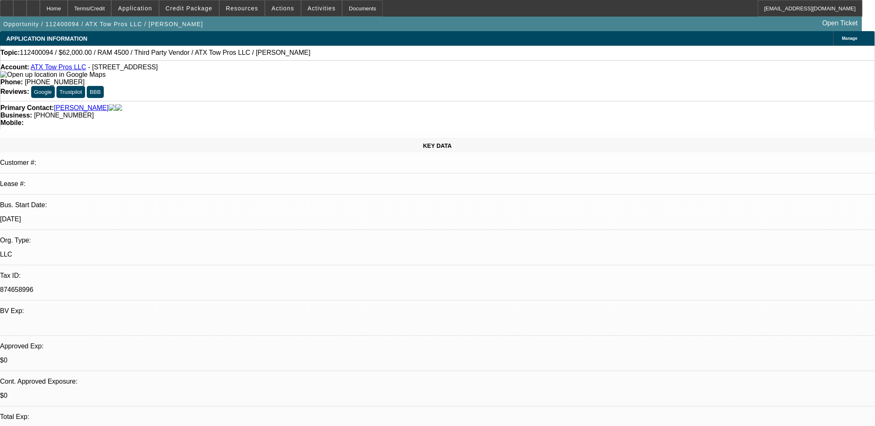
select select "0"
select select "6"
select select "0"
select select "0.1"
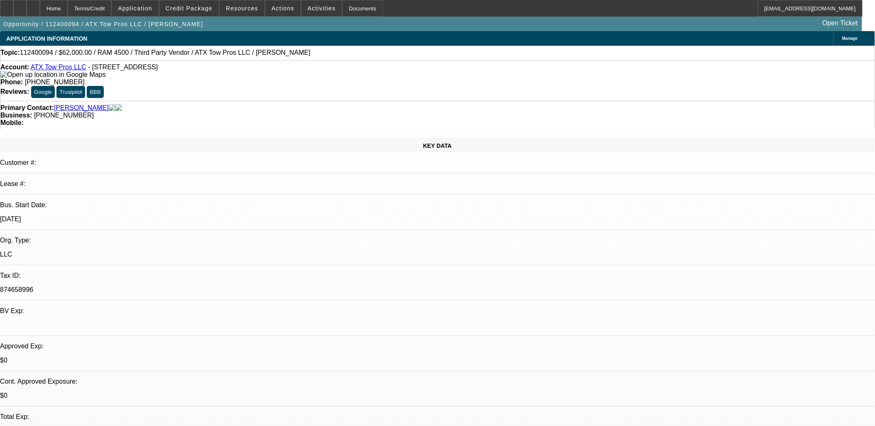
select select "4"
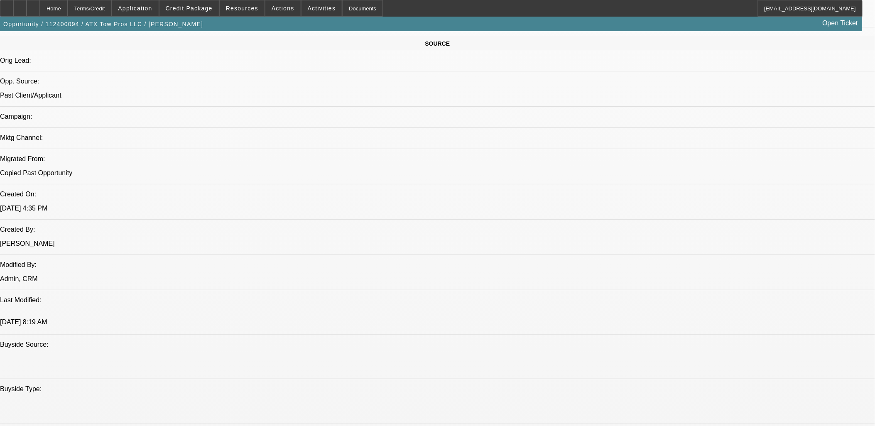
scroll to position [415, 0]
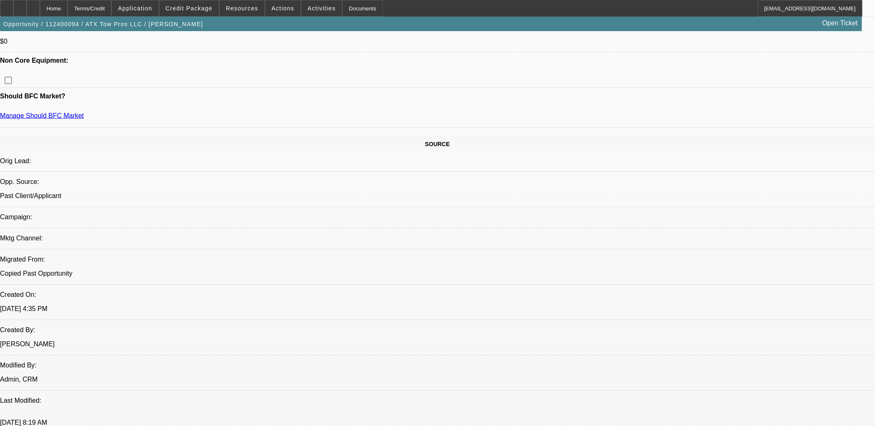
scroll to position [369, 0]
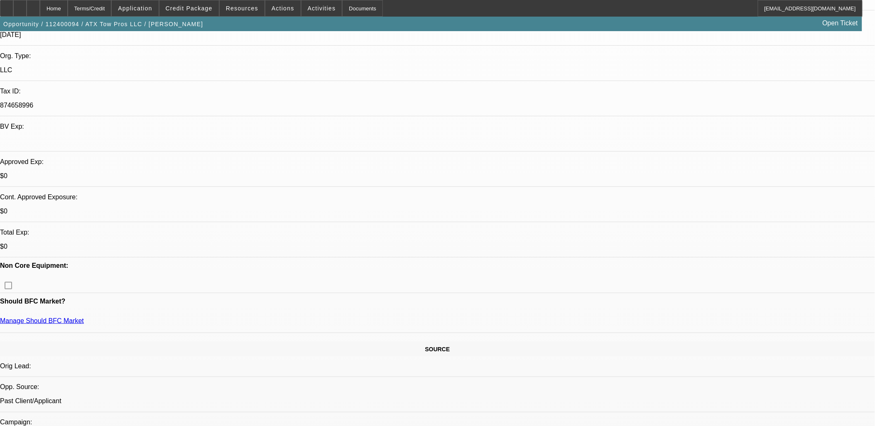
scroll to position [692, 0]
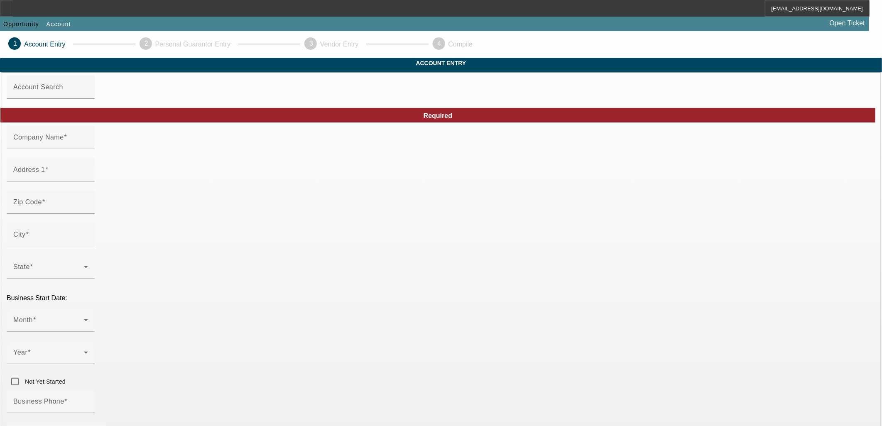
type input "ATX Tow Pros LLC"
type input "8708 S Congress Ave"
type input "78745"
type input "Austin"
type input "(512) 426-6269"
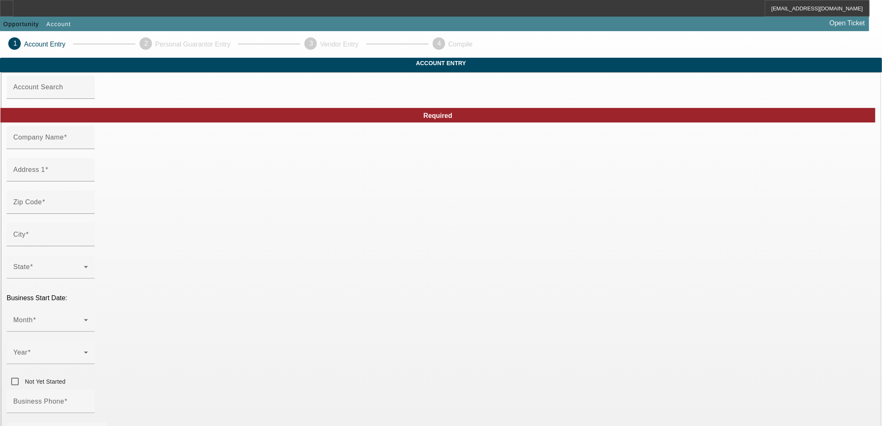
type input "Ste A500"
type input "tim@towprosatx.com"
type input "874658996"
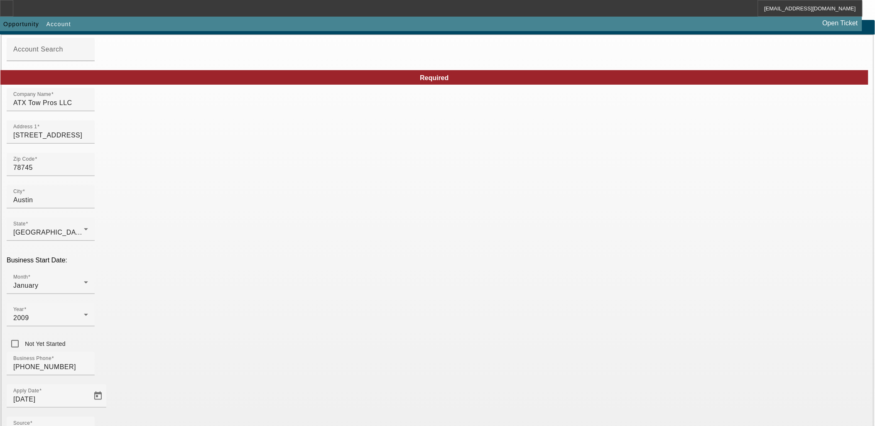
scroll to position [95, 0]
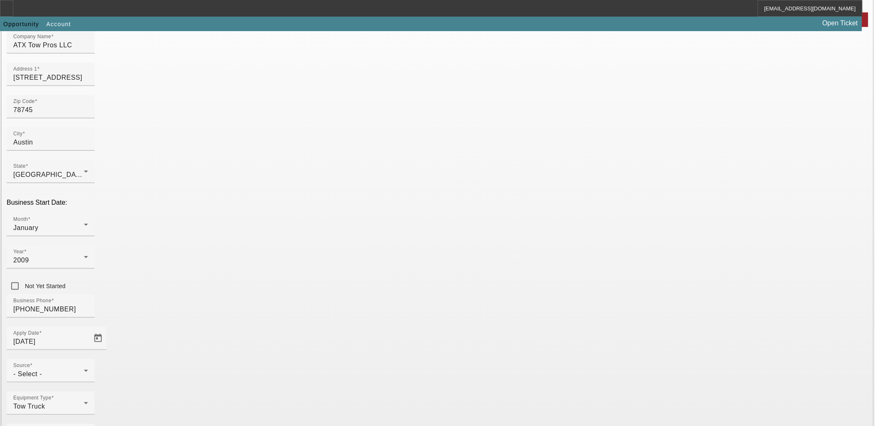
drag, startPoint x: 376, startPoint y: 247, endPoint x: 378, endPoint y: 254, distance: 6.4
click at [377, 294] on div "Business Phone (512) 426-6269" at bounding box center [437, 310] width 861 height 32
click at [88, 359] on div "Source - Select -" at bounding box center [50, 370] width 75 height 23
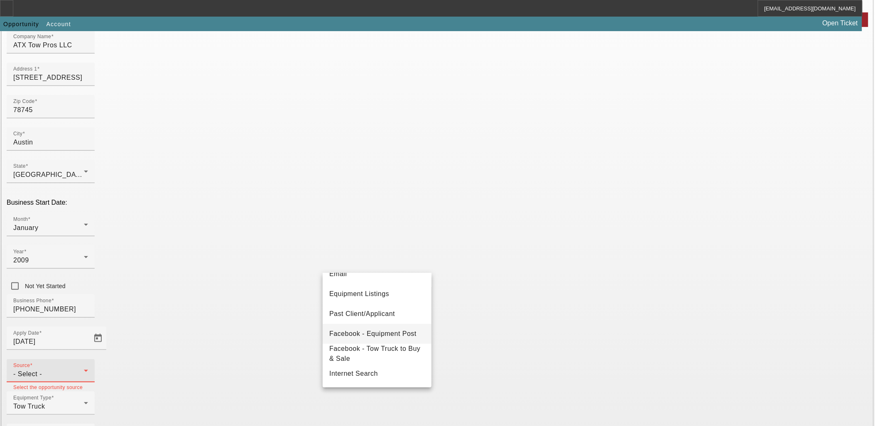
scroll to position [276, 0]
click at [373, 333] on span "Telemarketing" at bounding box center [351, 329] width 44 height 10
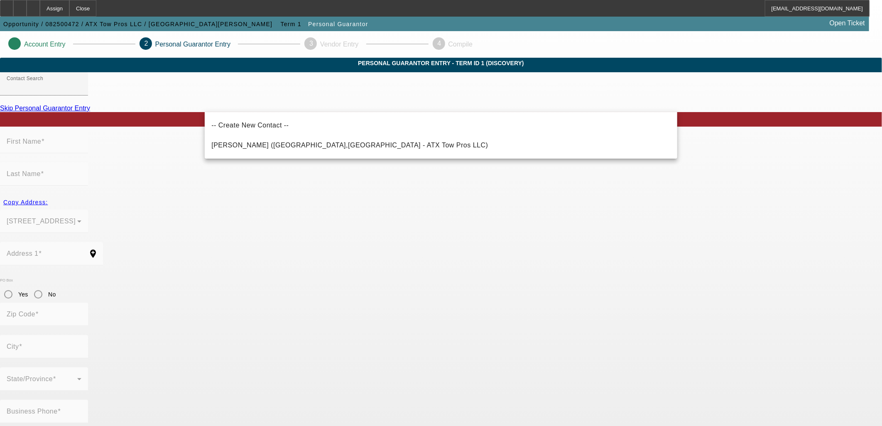
drag, startPoint x: 881, startPoint y: 324, endPoint x: 876, endPoint y: 320, distance: 7.1
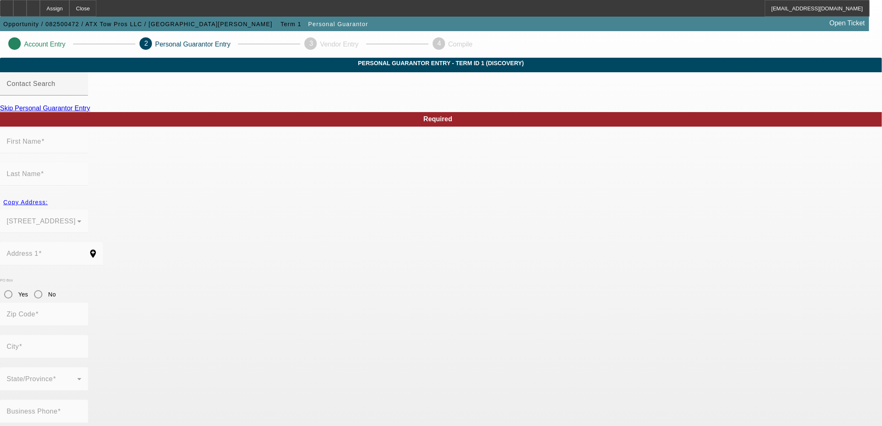
drag, startPoint x: 262, startPoint y: 134, endPoint x: 266, endPoint y: 126, distance: 8.7
drag, startPoint x: 266, startPoint y: 126, endPoint x: 267, endPoint y: 119, distance: 7.5
click at [88, 105] on div at bounding box center [44, 99] width 88 height 9
click at [267, 112] on div "Skip Personal Guarantor Entry" at bounding box center [441, 108] width 882 height 7
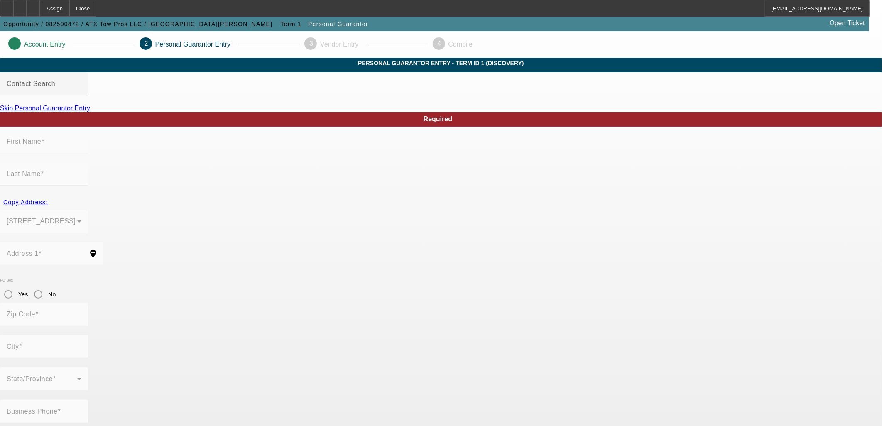
click at [90, 112] on link "Skip Personal Guarantor Entry" at bounding box center [45, 108] width 90 height 7
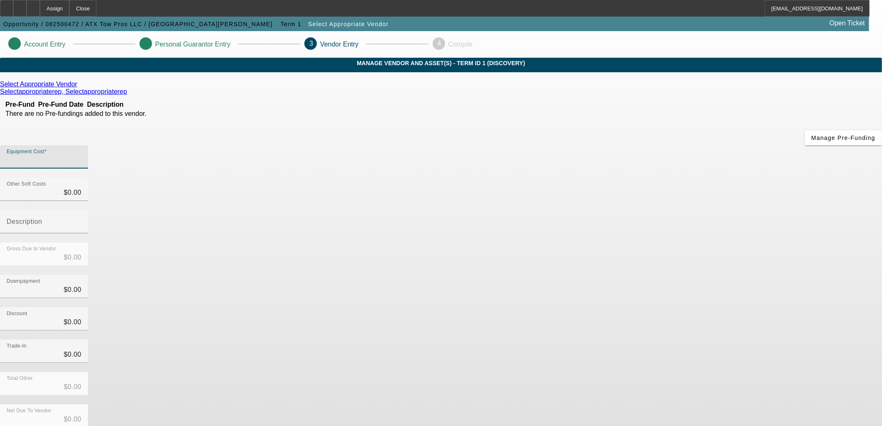
click at [81, 155] on input "Equipment Cost" at bounding box center [44, 160] width 75 height 10
type input "6"
type input "$6.00"
type input "60"
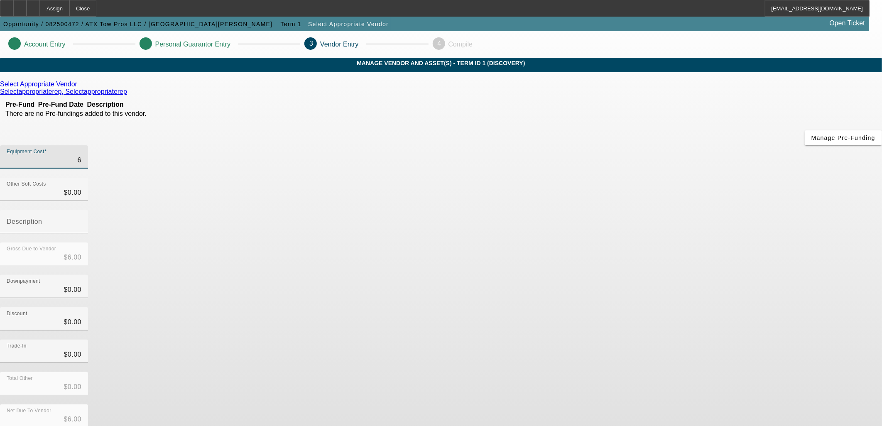
type input "$60.00"
type input "600"
type input "$600.00"
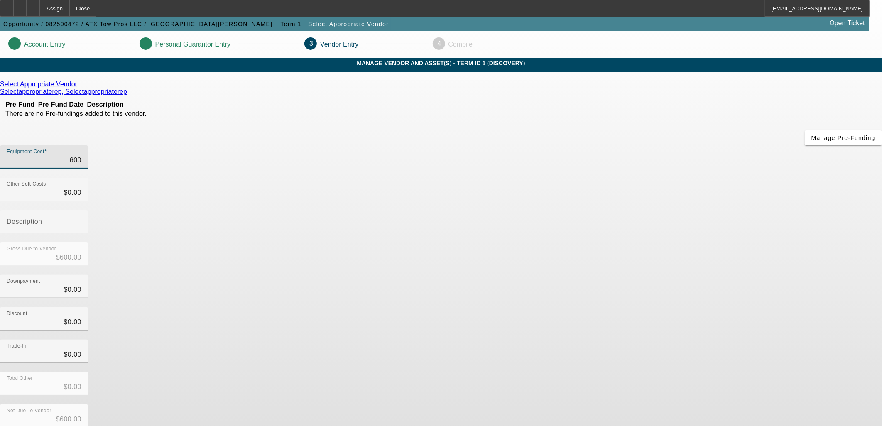
type input "6000"
type input "$6,000.00"
type input "60000"
type input "$60,000.00"
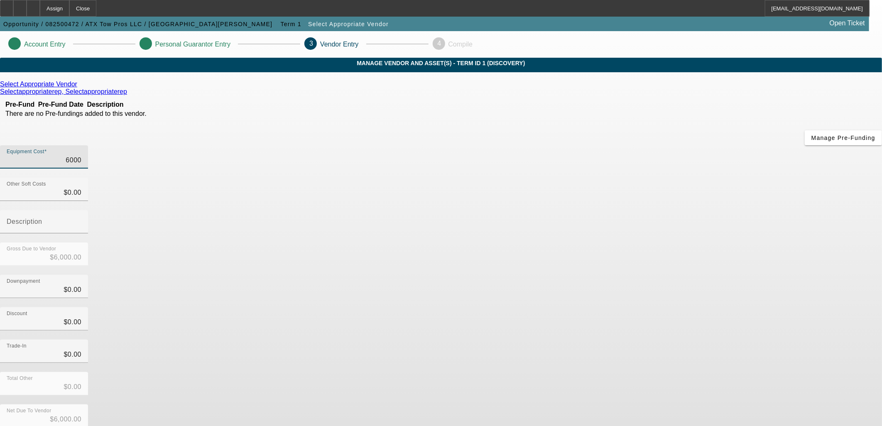
type input "$60,000.00"
click at [665, 365] on form "Select Appropriate Vendor Selectappropriaterep, Selectappropriaterep Pre-Fund P…" at bounding box center [441, 284] width 882 height 406
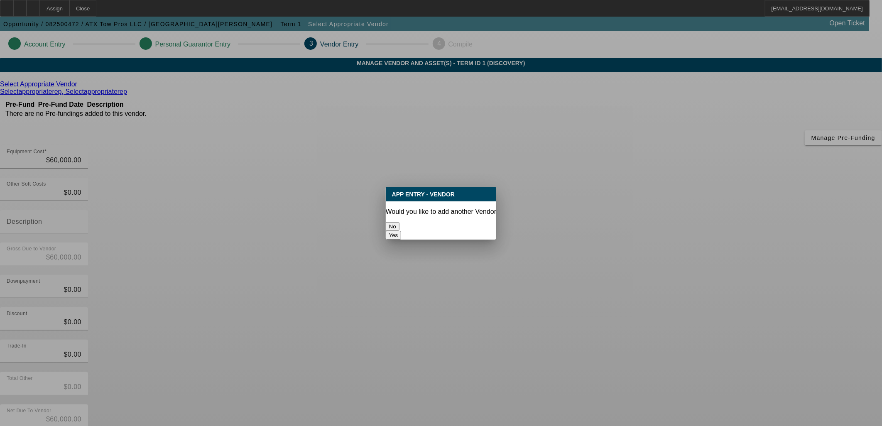
click at [399, 222] on button "No" at bounding box center [393, 226] width 14 height 9
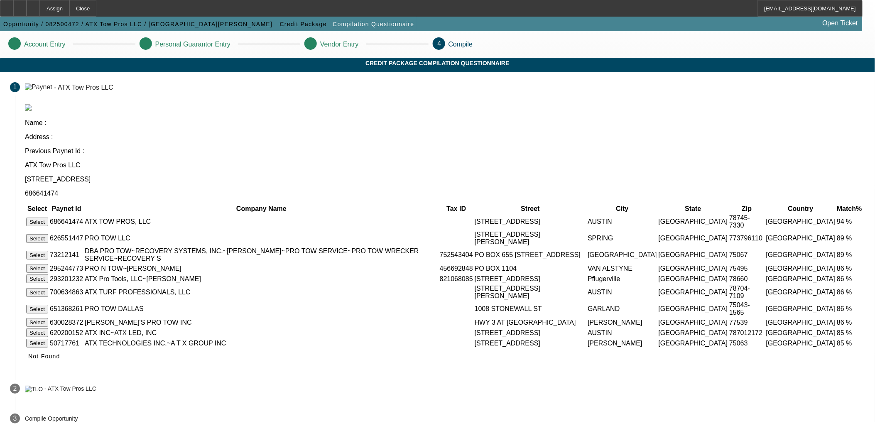
click at [48, 218] on button "Select" at bounding box center [37, 222] width 22 height 9
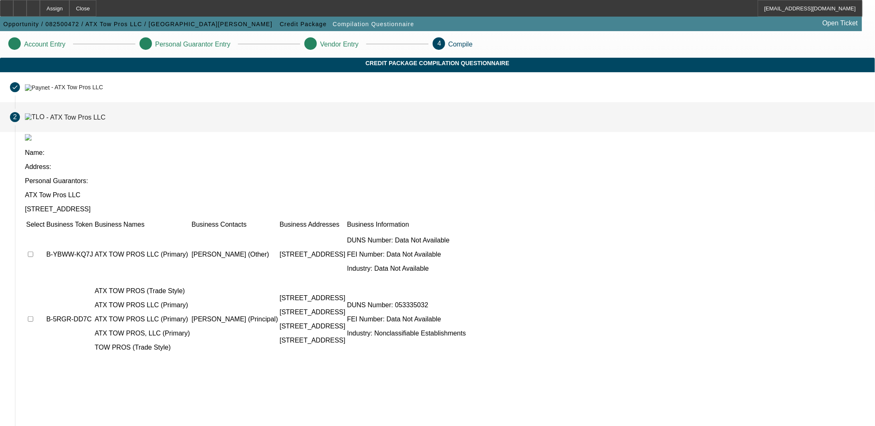
click at [33, 252] on input "checkbox" at bounding box center [30, 254] width 5 height 5
checkbox input "true"
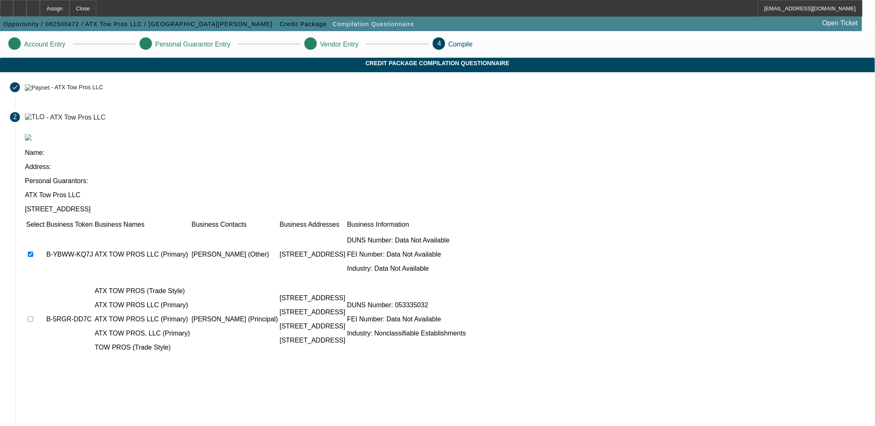
click at [45, 280] on td at bounding box center [35, 319] width 19 height 78
click at [33, 316] on input "checkbox" at bounding box center [30, 318] width 5 height 5
checkbox input "true"
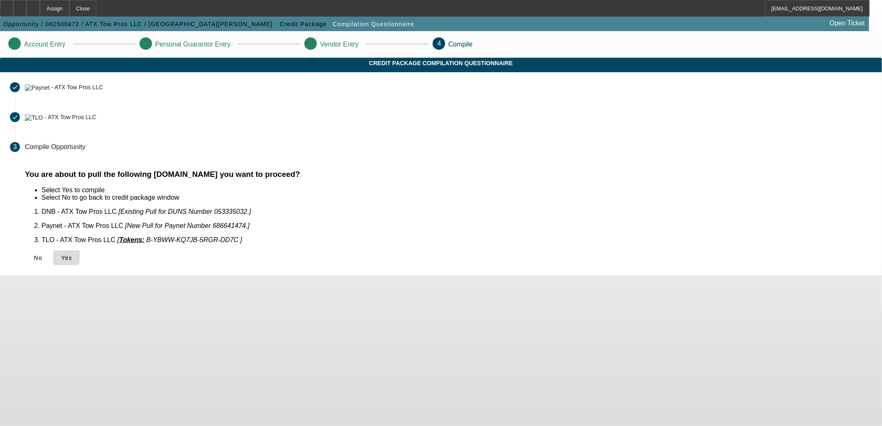
click at [61, 254] on icon at bounding box center [61, 257] width 0 height 7
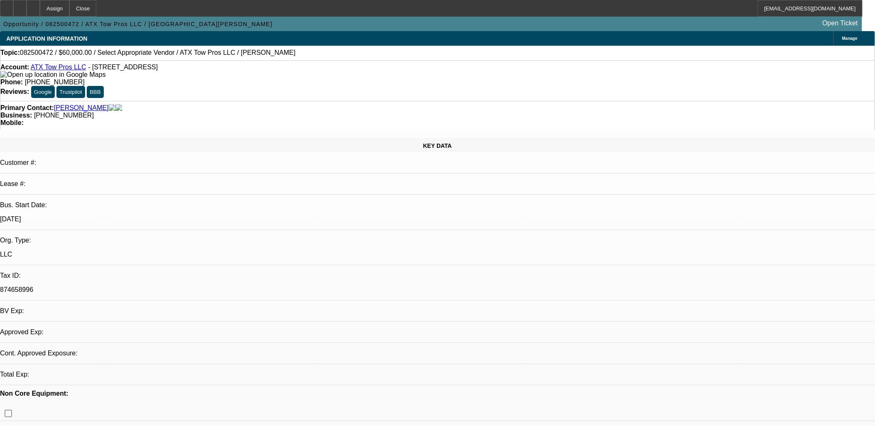
select select "0"
select select "2"
select select "0.1"
select select "1"
select select "2"
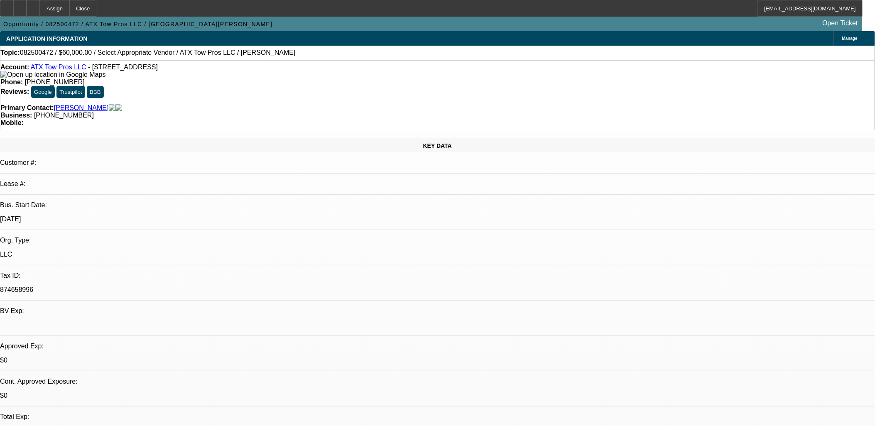
select select "4"
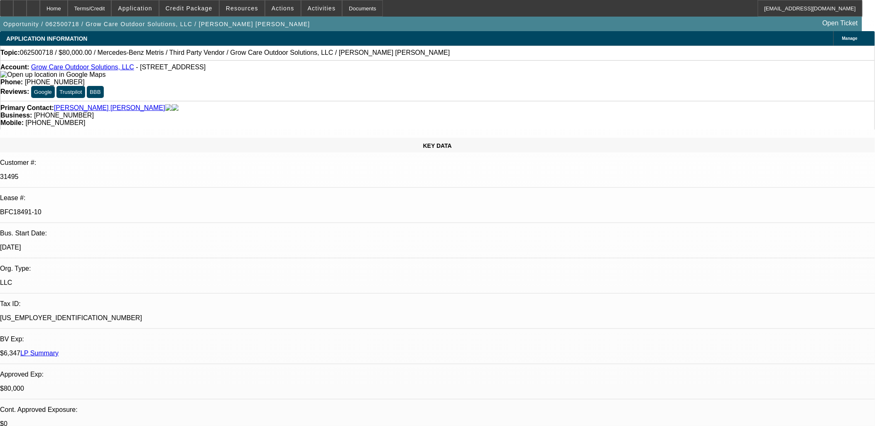
select select "0"
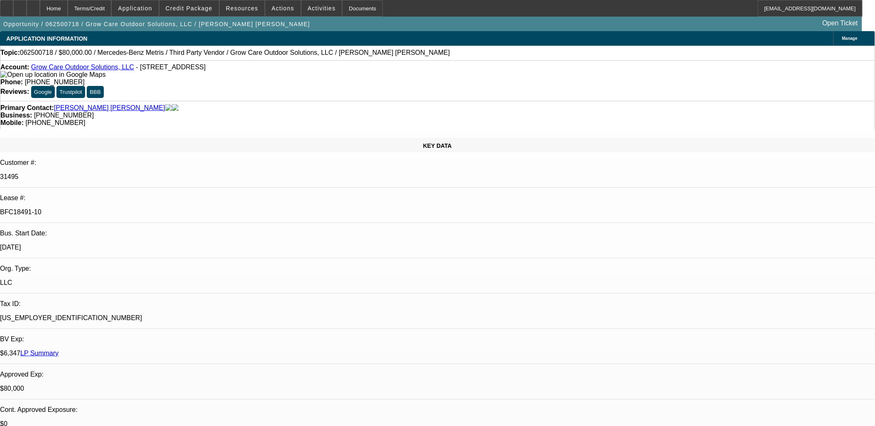
select select "0"
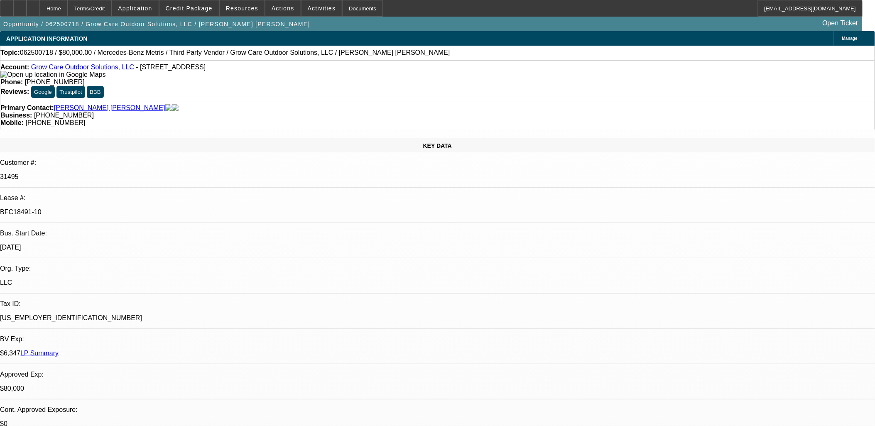
select select "0"
select select "1"
select select "6"
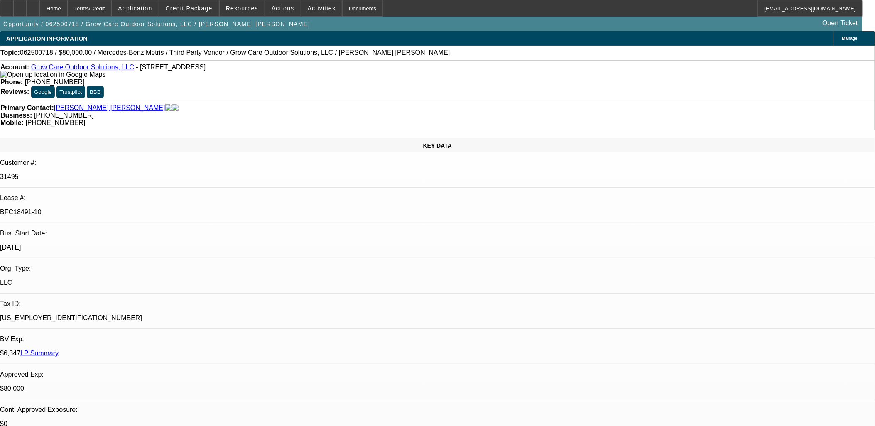
select select "1"
select select "6"
select select "1"
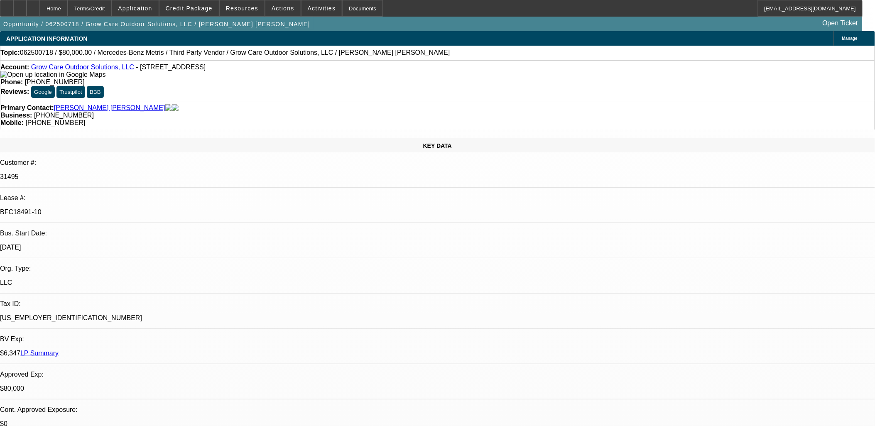
select select "6"
select select "1"
select select "6"
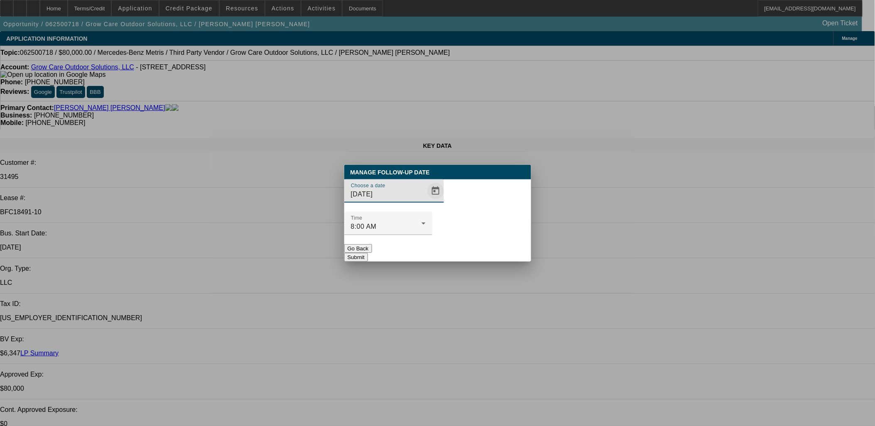
click at [425, 201] on span "Open calendar" at bounding box center [435, 191] width 20 height 20
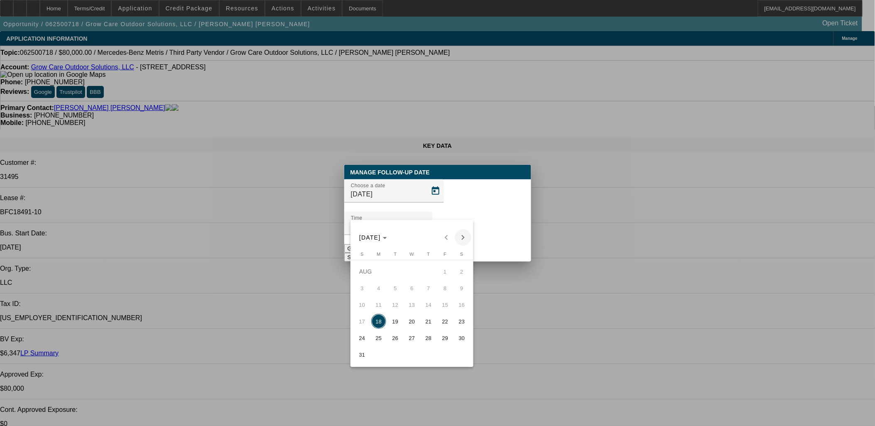
click at [393, 323] on span "19" at bounding box center [395, 321] width 15 height 15
type input "8/19/2025"
click at [368, 253] on button "Submit" at bounding box center [356, 257] width 24 height 9
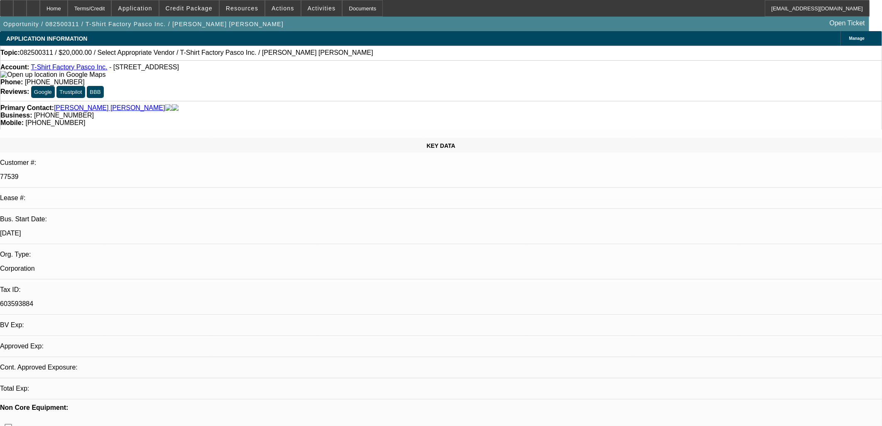
select select "0"
select select "2"
select select "0.1"
select select "1"
select select "2"
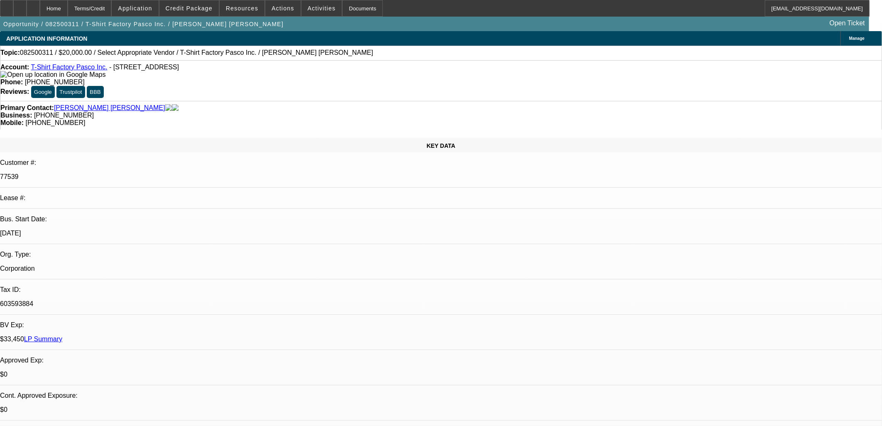
select select "4"
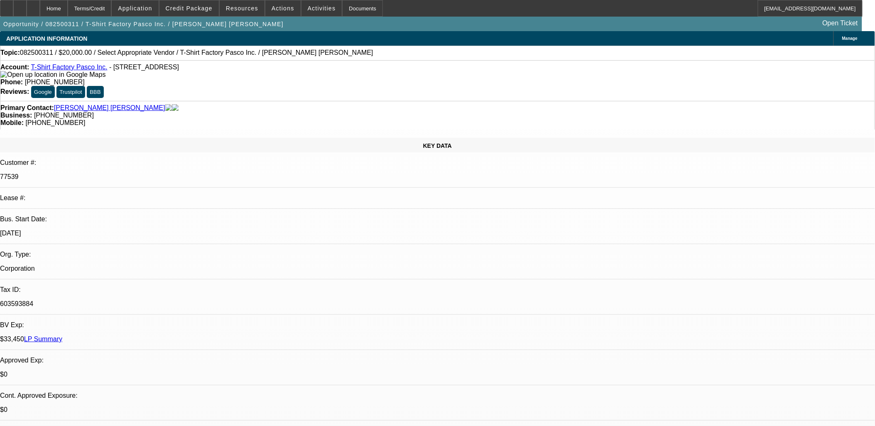
drag, startPoint x: 530, startPoint y: 220, endPoint x: 528, endPoint y: 213, distance: 7.6
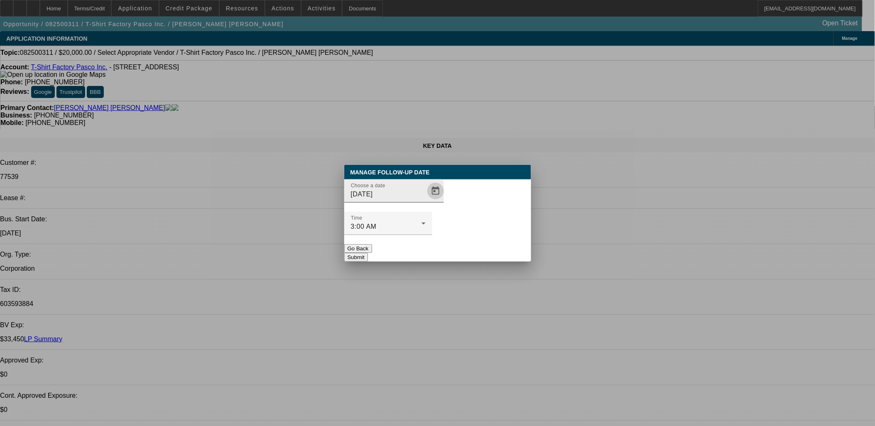
click at [427, 199] on button "Open calendar" at bounding box center [435, 191] width 17 height 17
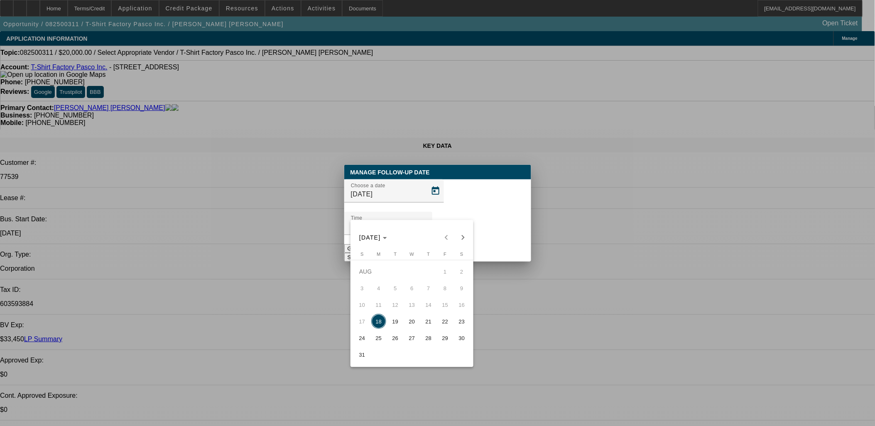
drag, startPoint x: 410, startPoint y: 327, endPoint x: 439, endPoint y: 297, distance: 42.3
click at [410, 326] on span "20" at bounding box center [411, 321] width 15 height 15
type input "[DATE]"
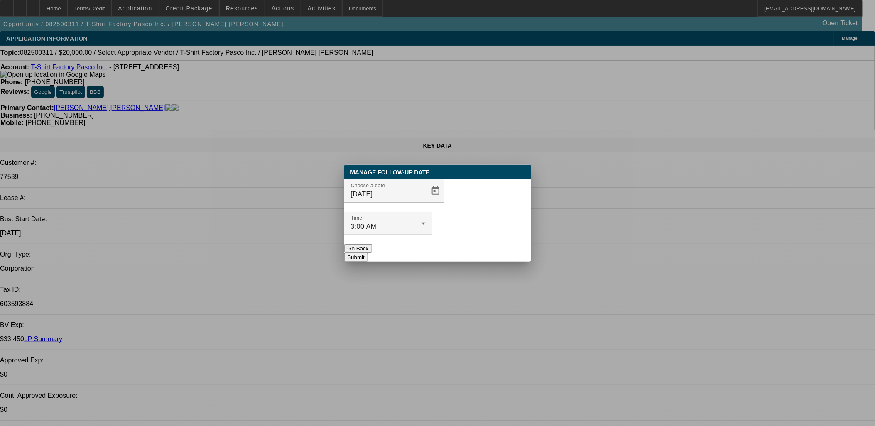
click at [432, 235] on div at bounding box center [388, 239] width 88 height 9
click at [368, 253] on button "Submit" at bounding box center [356, 257] width 24 height 9
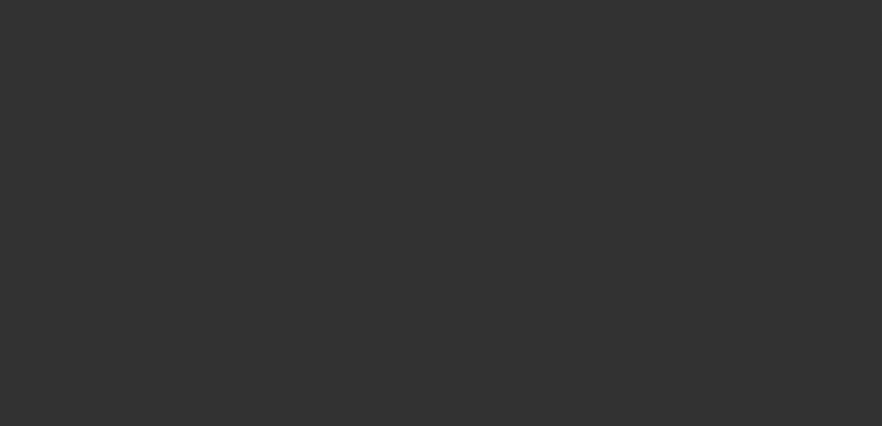
select select "0"
select select "2"
select select "0.1"
select select "1"
select select "2"
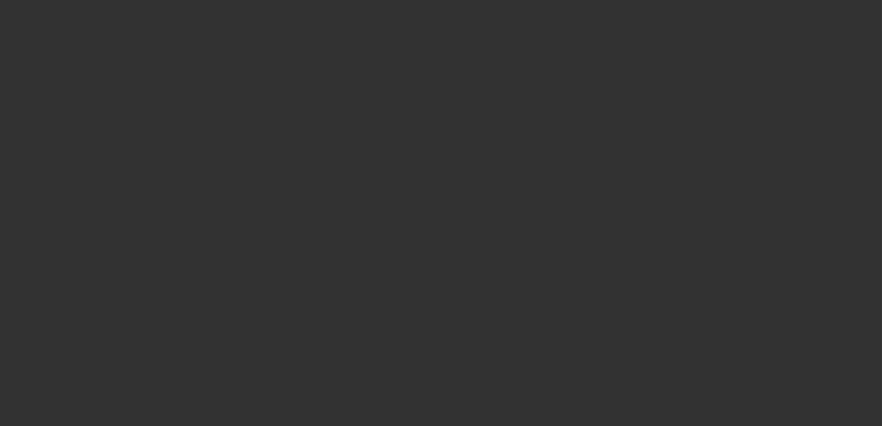
select select "4"
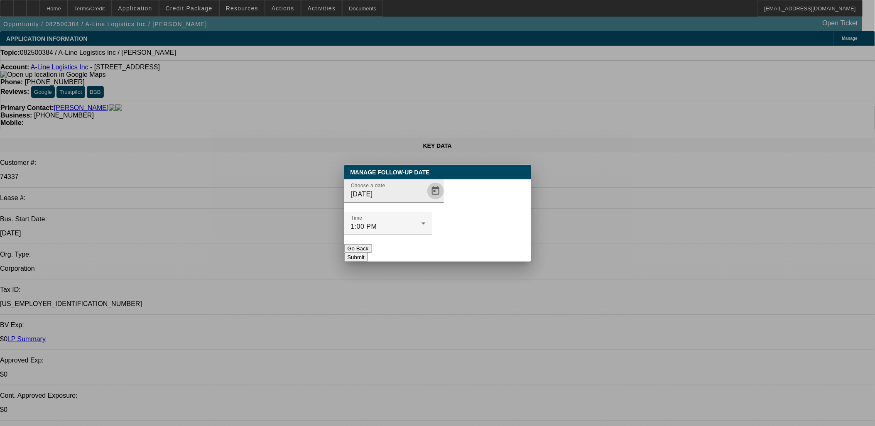
click at [426, 201] on span "Open calendar" at bounding box center [435, 191] width 20 height 20
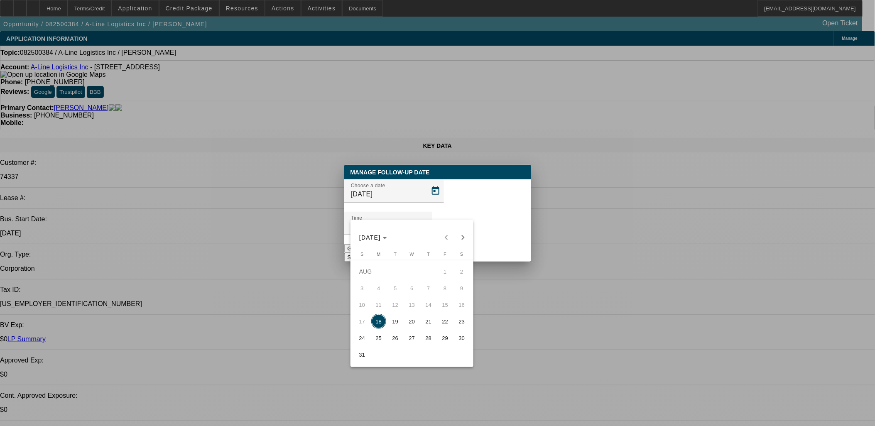
click at [412, 320] on span "20" at bounding box center [411, 321] width 15 height 15
type input "[DATE]"
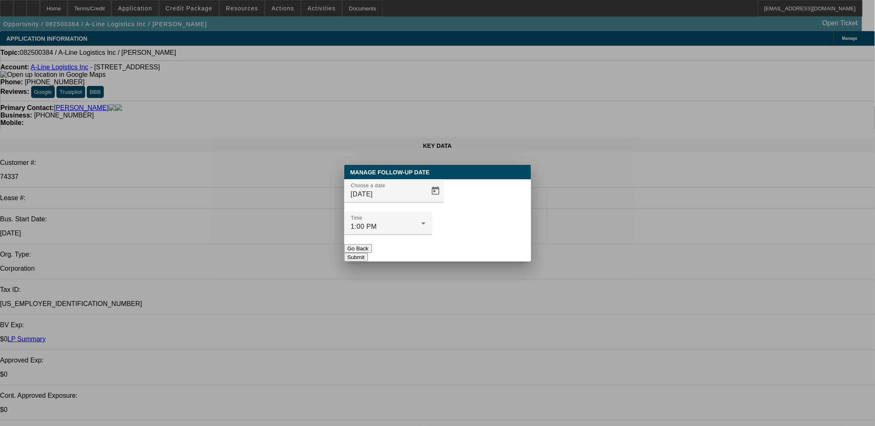
click at [368, 253] on button "Submit" at bounding box center [356, 257] width 24 height 9
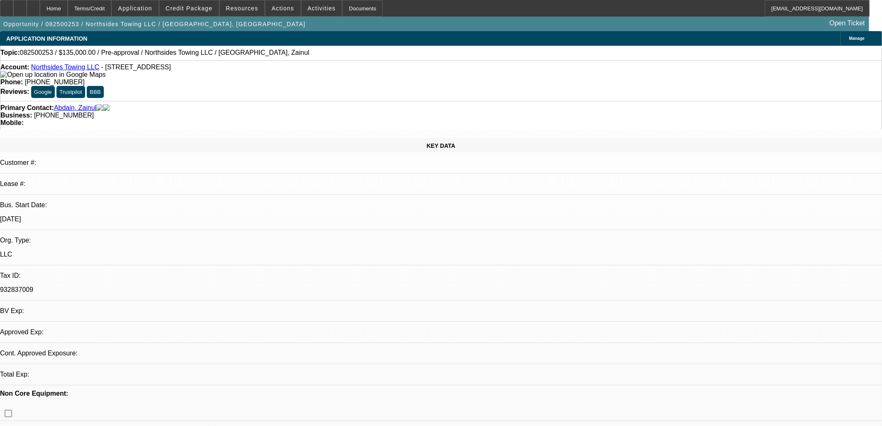
select select "0"
select select "2"
select select "0.1"
select select "4"
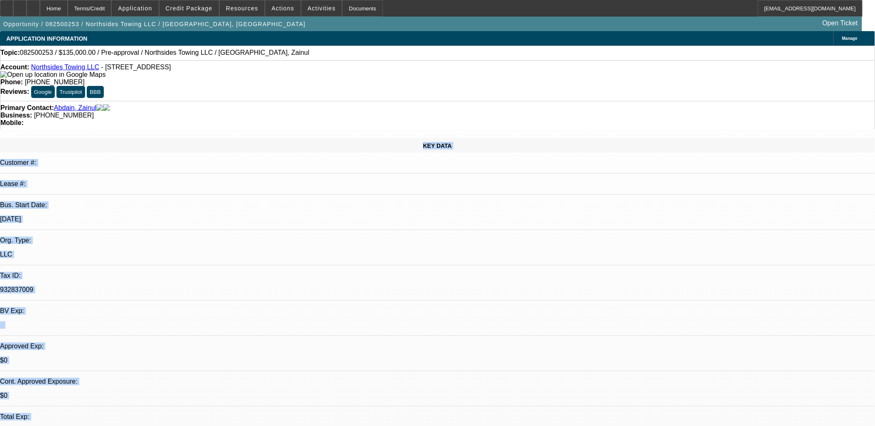
drag, startPoint x: 76, startPoint y: 115, endPoint x: 574, endPoint y: 354, distance: 552.0
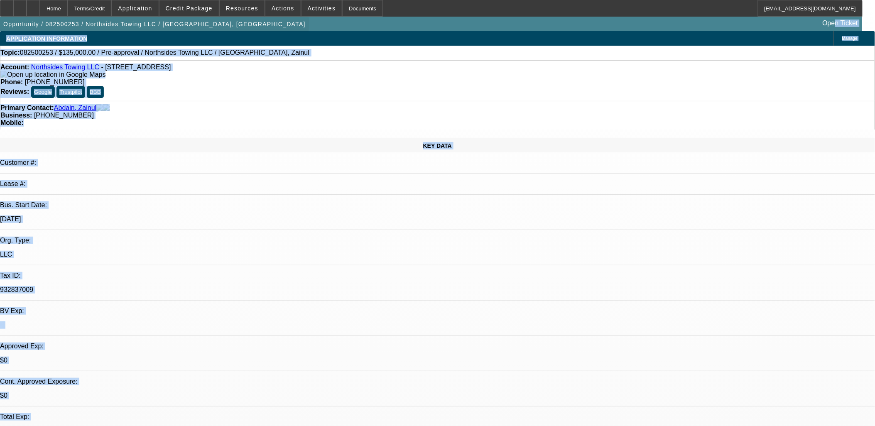
drag, startPoint x: 574, startPoint y: 354, endPoint x: 11, endPoint y: 26, distance: 651.4
drag, startPoint x: 11, startPoint y: 26, endPoint x: 2, endPoint y: 34, distance: 12.7
drag, startPoint x: 13, startPoint y: 42, endPoint x: 584, endPoint y: 356, distance: 651.5
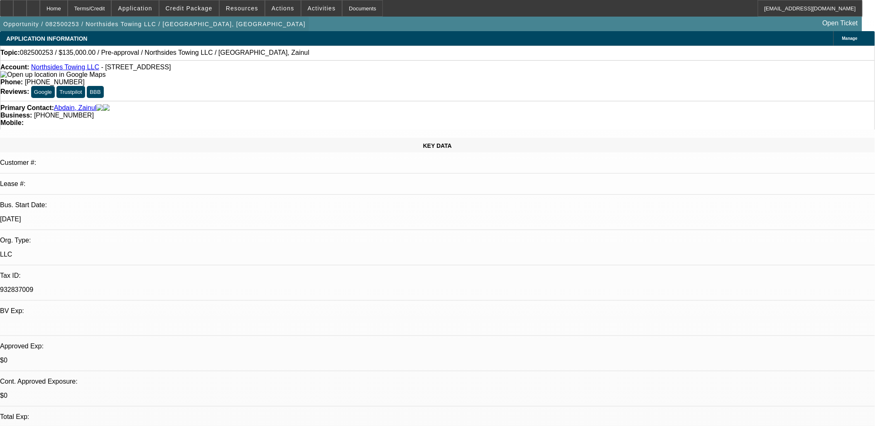
drag, startPoint x: 500, startPoint y: 293, endPoint x: 17, endPoint y: 27, distance: 551.4
drag, startPoint x: 17, startPoint y: 27, endPoint x: 2, endPoint y: 29, distance: 14.7
click at [1, 28] on div "Opportunity / 082500253 / Northsides Towing LLC / [GEOGRAPHIC_DATA], [GEOGRAPHI…" at bounding box center [437, 24] width 875 height 15
click at [3, 30] on div "Opportunity / 082500253 / Northsides Towing LLC / [GEOGRAPHIC_DATA], [GEOGRAPHI…" at bounding box center [437, 24] width 875 height 15
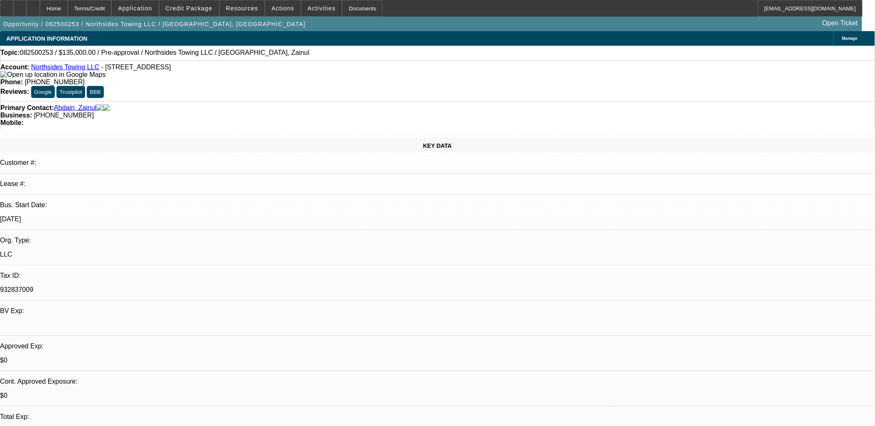
click at [3, 30] on div "Opportunity / 082500253 / Northsides Towing LLC / [GEOGRAPHIC_DATA], [GEOGRAPHI…" at bounding box center [437, 24] width 875 height 15
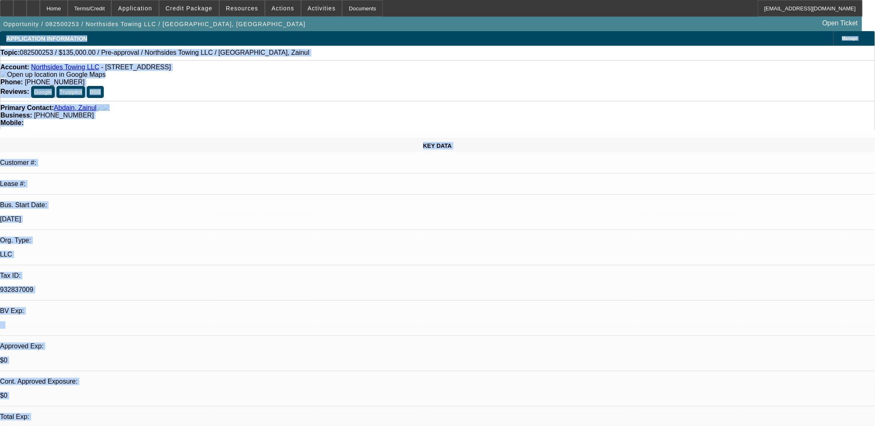
drag, startPoint x: 3, startPoint y: 30, endPoint x: 335, endPoint y: 297, distance: 426.0
click at [44, 180] on p "Lease #:" at bounding box center [437, 183] width 875 height 7
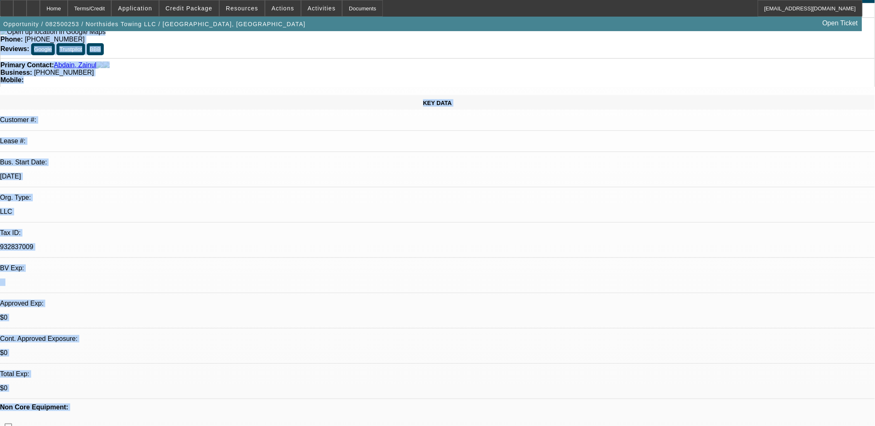
scroll to position [78, 0]
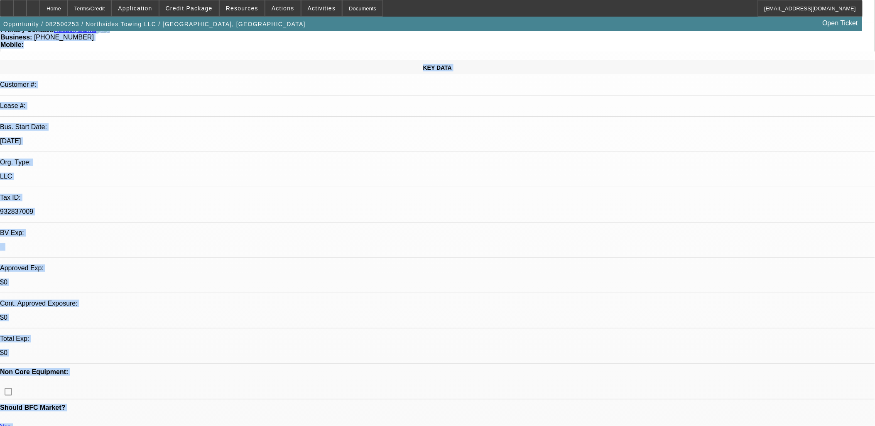
drag, startPoint x: 11, startPoint y: 39, endPoint x: 561, endPoint y: 335, distance: 624.8
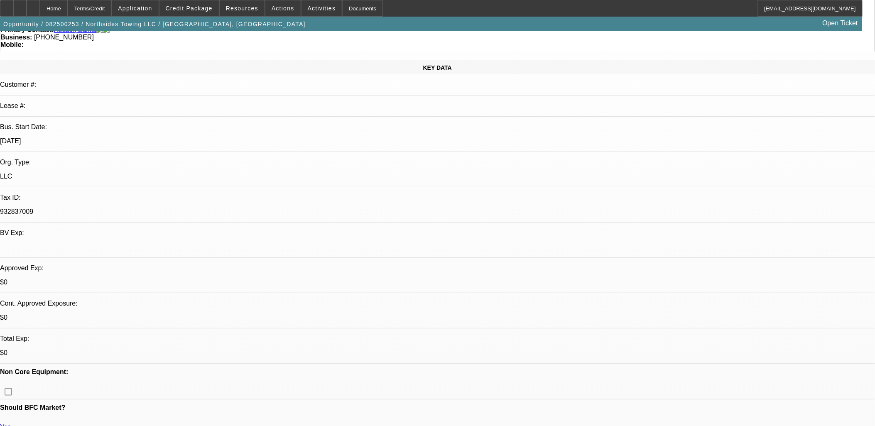
drag, startPoint x: 561, startPoint y: 335, endPoint x: 561, endPoint y: 344, distance: 8.7
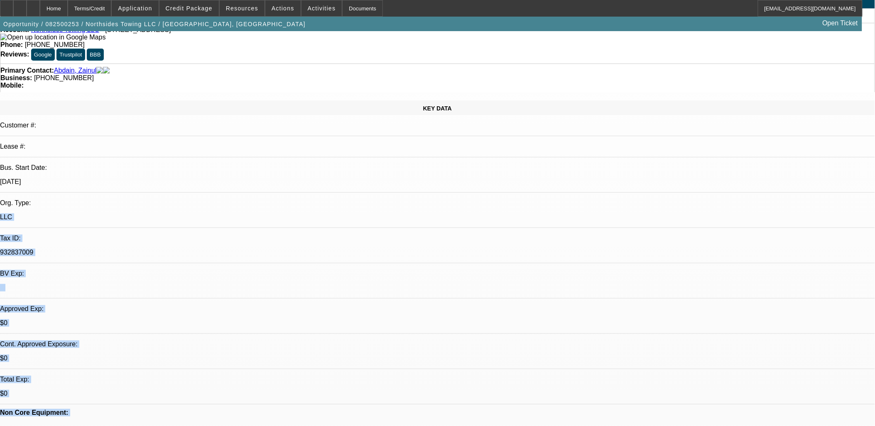
scroll to position [0, 0]
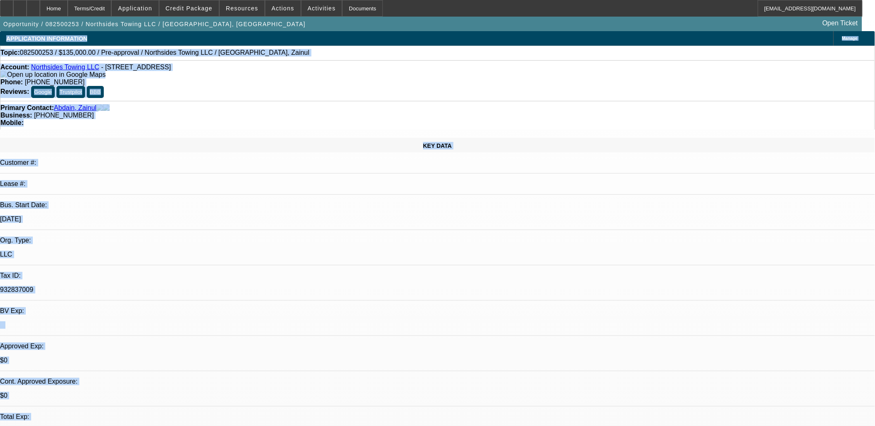
drag, startPoint x: 561, startPoint y: 343, endPoint x: 2, endPoint y: 42, distance: 634.8
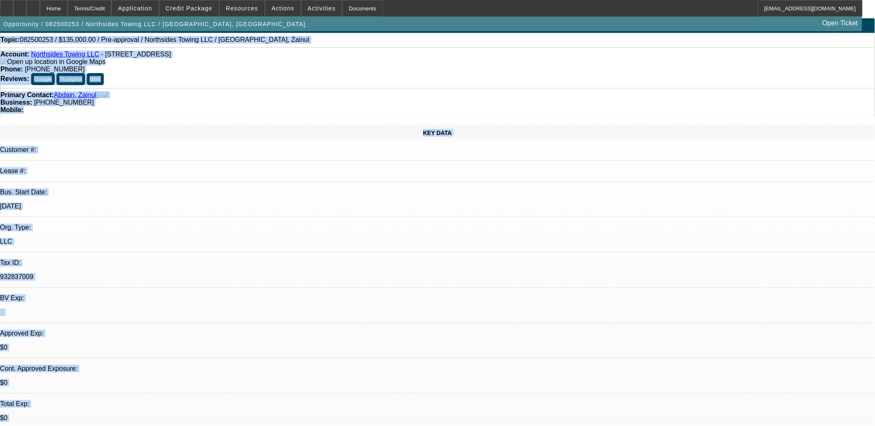
scroll to position [30, 0]
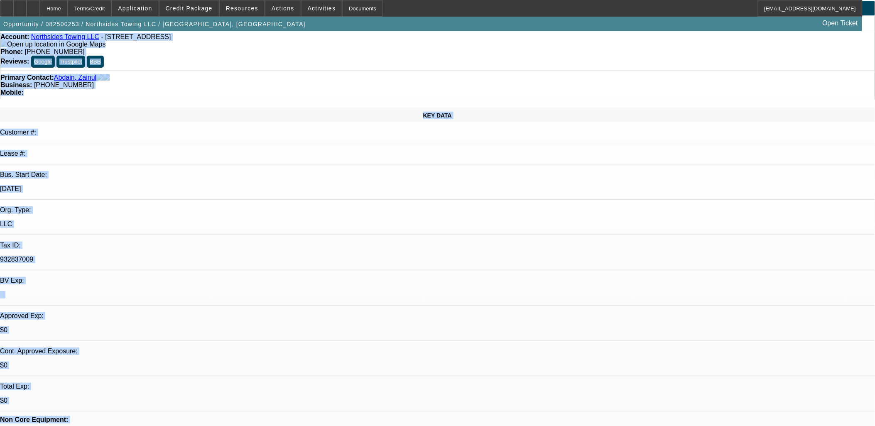
drag, startPoint x: 7, startPoint y: 44, endPoint x: 525, endPoint y: 391, distance: 624.0
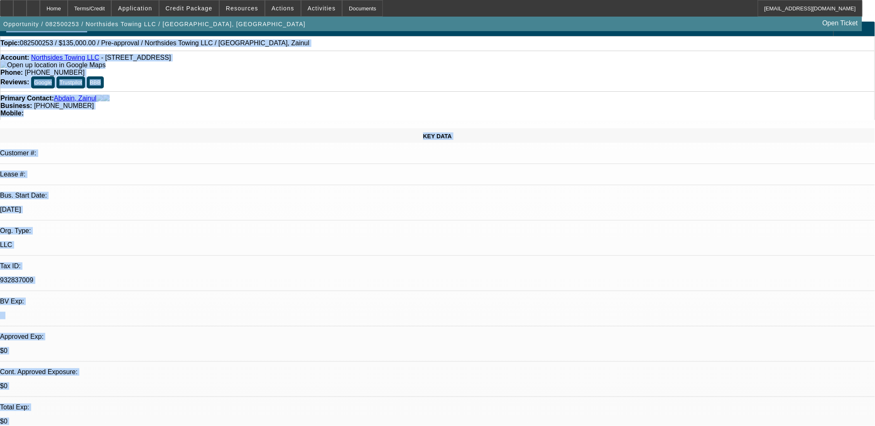
scroll to position [0, 0]
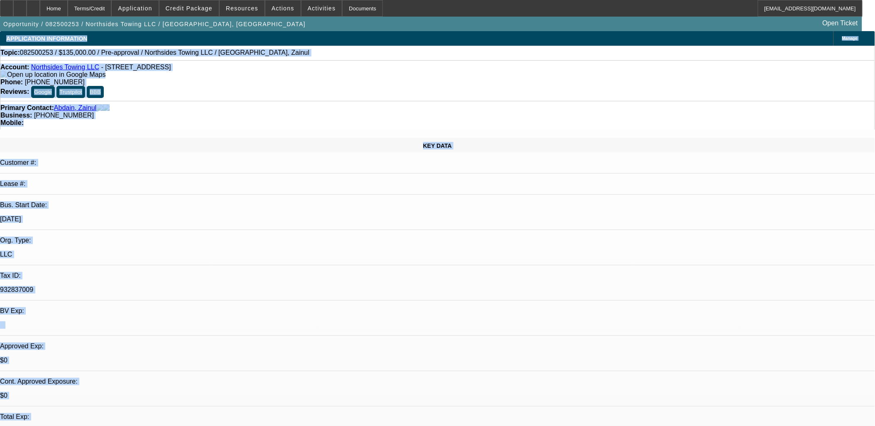
drag, startPoint x: 367, startPoint y: 292, endPoint x: -86, endPoint y: 92, distance: 494.6
click at [0, 92] on html "Home Terms/Credit Application Credit Package Resources Actions Activities Docum…" at bounding box center [437, 213] width 875 height 426
drag, startPoint x: 1, startPoint y: 46, endPoint x: 564, endPoint y: 361, distance: 644.8
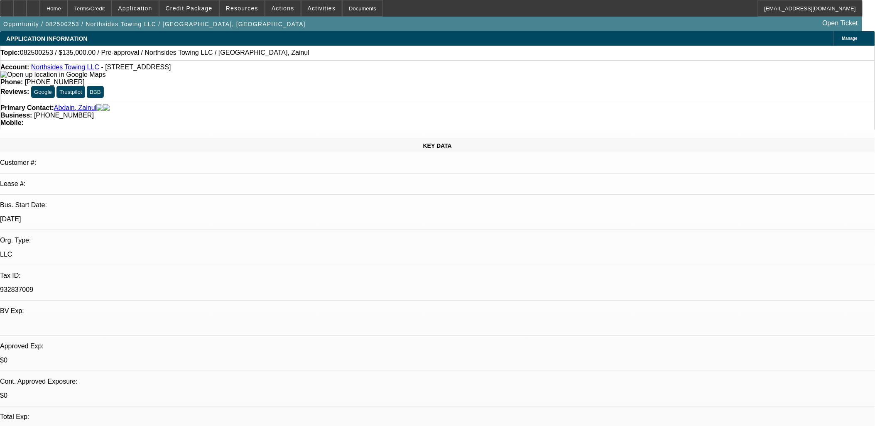
drag, startPoint x: 564, startPoint y: 361, endPoint x: 596, endPoint y: 406, distance: 55.2
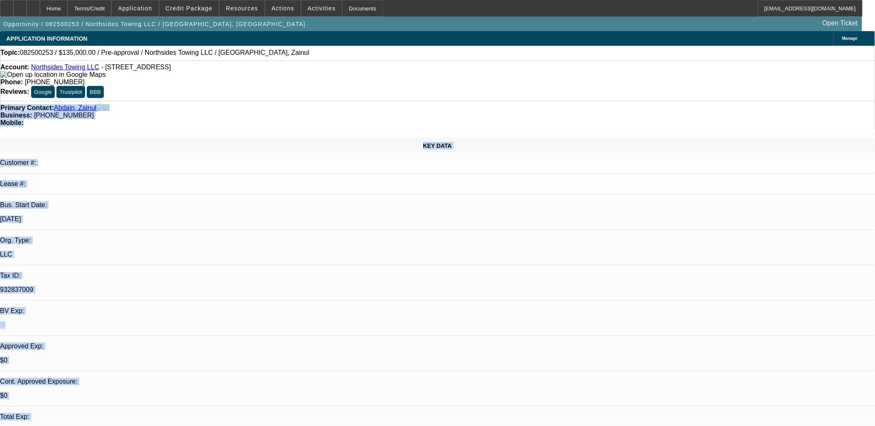
drag, startPoint x: 476, startPoint y: 353, endPoint x: -96, endPoint y: 92, distance: 628.4
click at [0, 92] on html "Home Terms/Credit Application Credit Package Resources Actions Activities Docum…" at bounding box center [437, 213] width 875 height 426
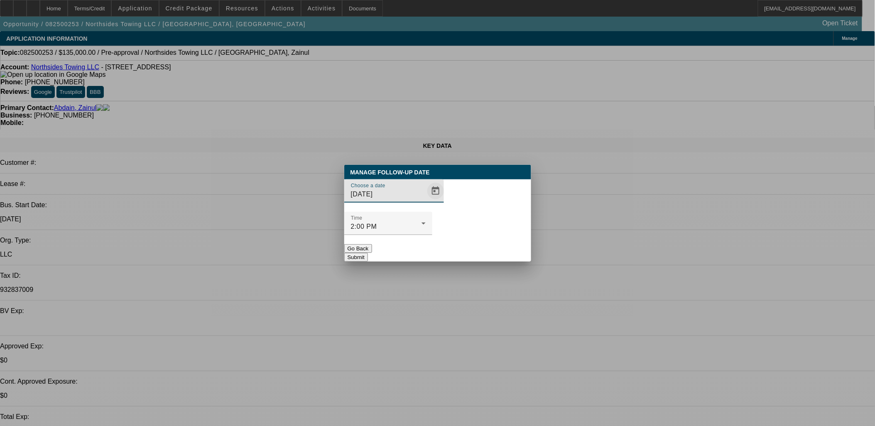
click at [409, 199] on input "[DATE]" at bounding box center [388, 194] width 75 height 10
click at [425, 201] on span "Open calendar" at bounding box center [435, 191] width 20 height 20
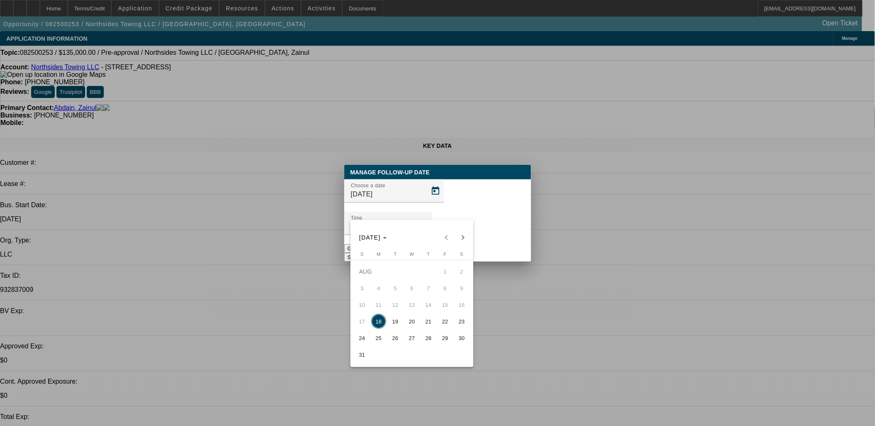
drag, startPoint x: 413, startPoint y: 337, endPoint x: 420, endPoint y: 324, distance: 15.6
click at [412, 337] on span "27" at bounding box center [411, 337] width 15 height 15
type input "8/27/2025"
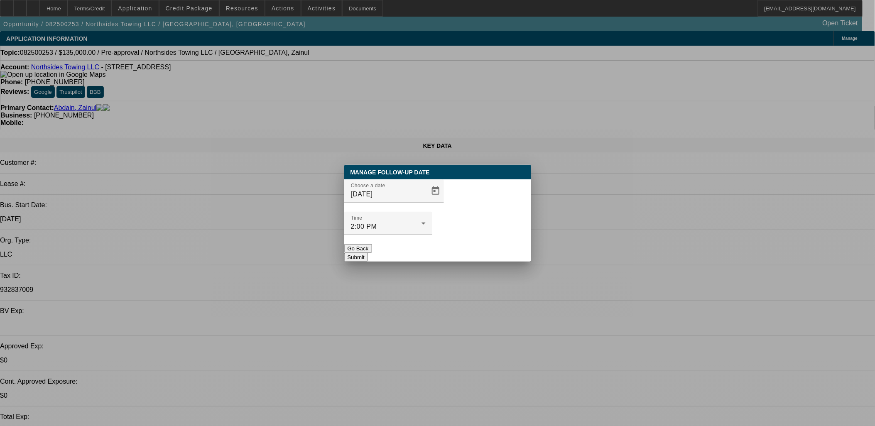
click at [368, 253] on button "Submit" at bounding box center [356, 257] width 24 height 9
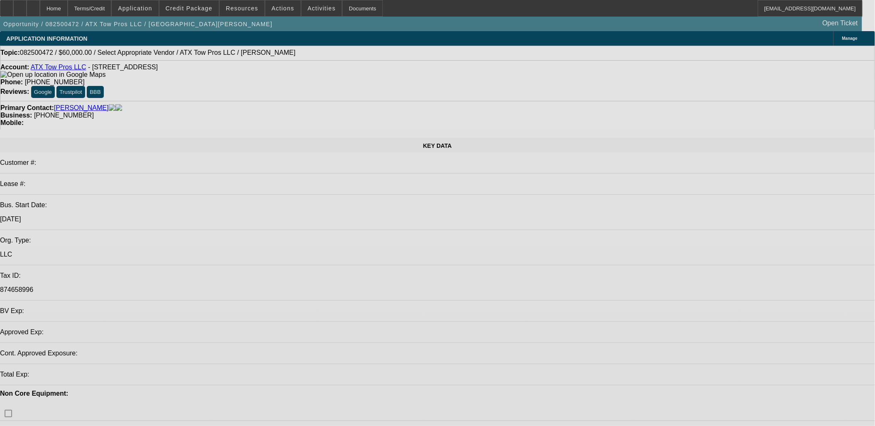
select select "0"
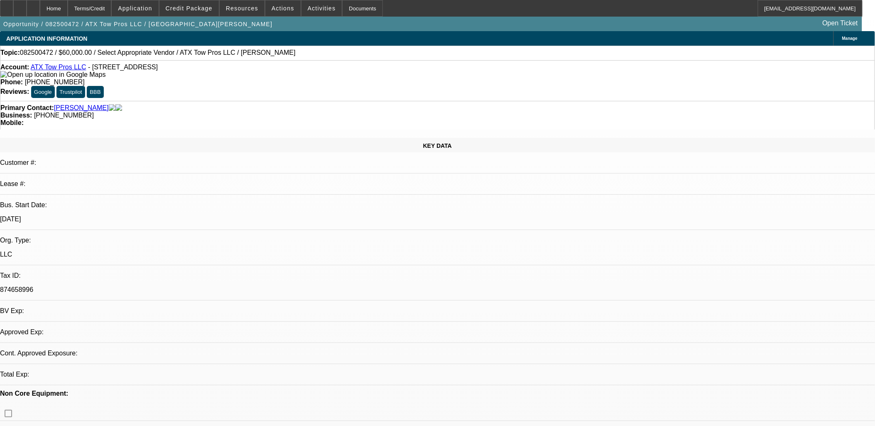
select select "2"
select select "0.1"
select select "1"
select select "2"
select select "4"
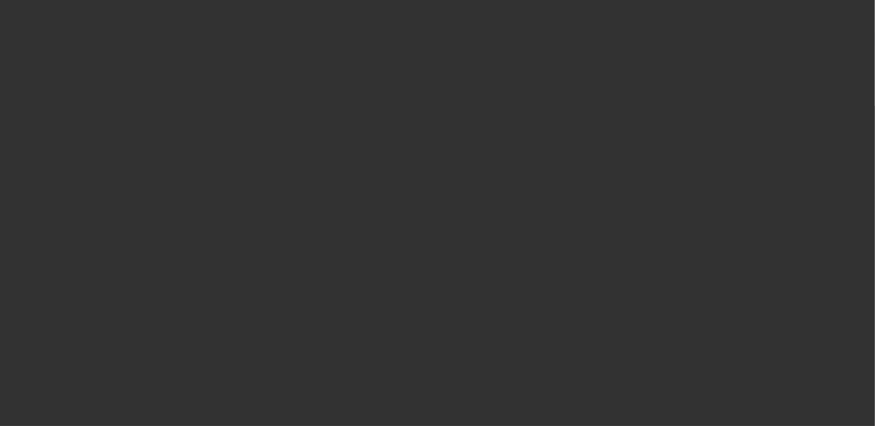
click at [425, 201] on span "Open calendar" at bounding box center [435, 191] width 20 height 20
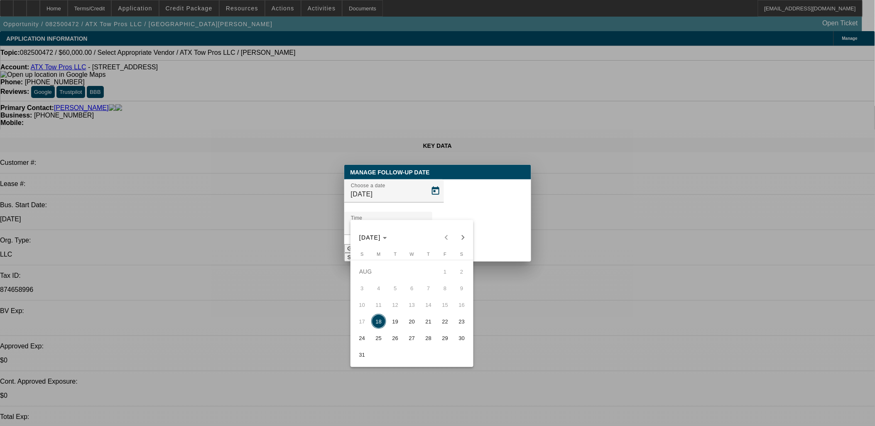
drag, startPoint x: 405, startPoint y: 326, endPoint x: 418, endPoint y: 306, distance: 23.4
click at [405, 324] on span "20" at bounding box center [411, 321] width 15 height 15
type input "[DATE]"
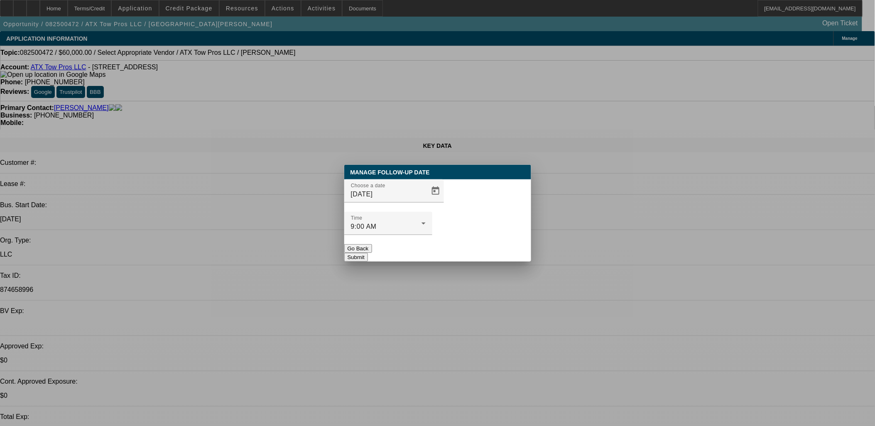
click at [368, 253] on button "Submit" at bounding box center [356, 257] width 24 height 9
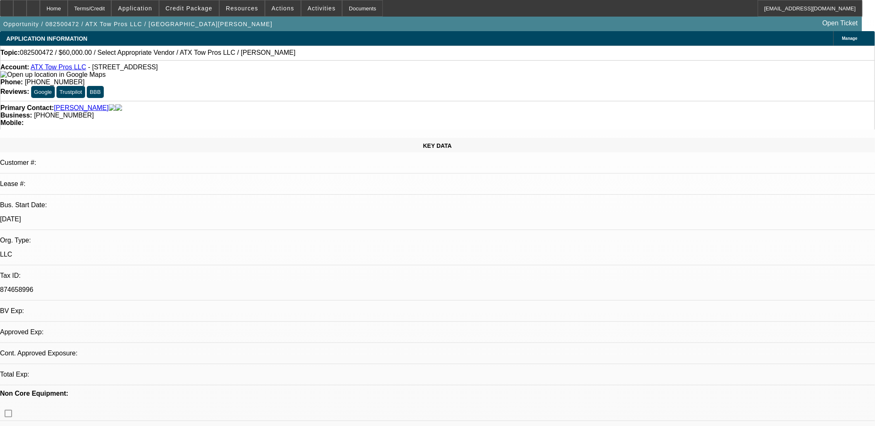
select select "0"
select select "2"
select select "0.1"
select select "4"
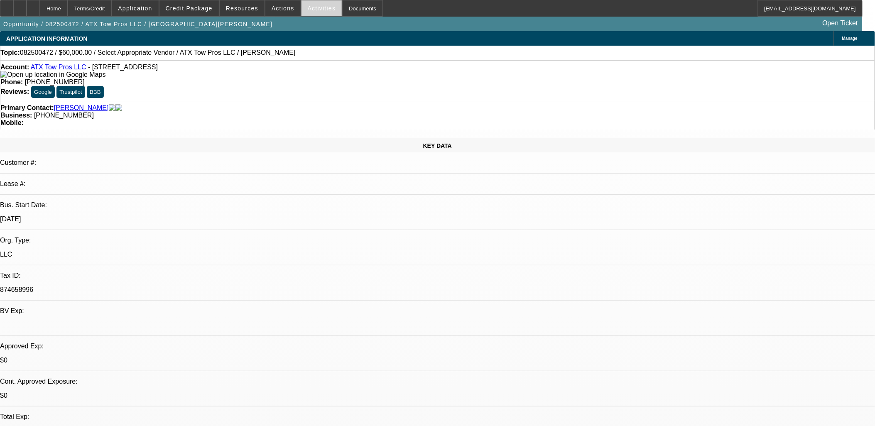
drag, startPoint x: 321, startPoint y: 6, endPoint x: 321, endPoint y: 15, distance: 9.1
click at [321, 7] on span "Activities" at bounding box center [322, 8] width 28 height 7
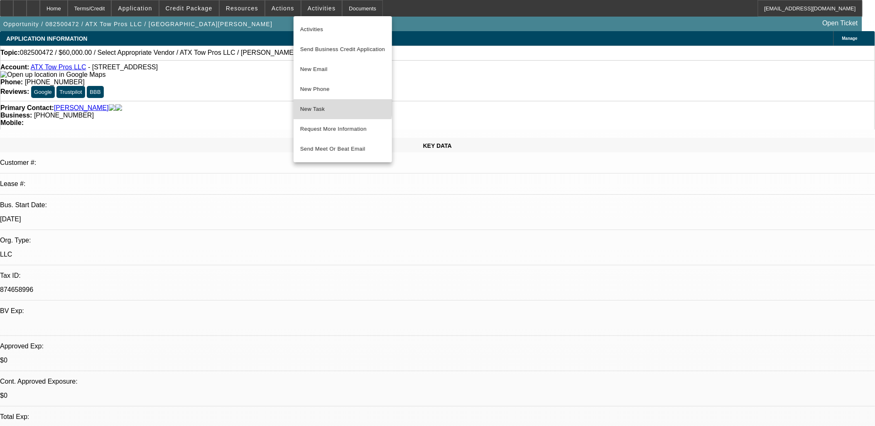
click at [325, 105] on span "New Task" at bounding box center [342, 109] width 85 height 10
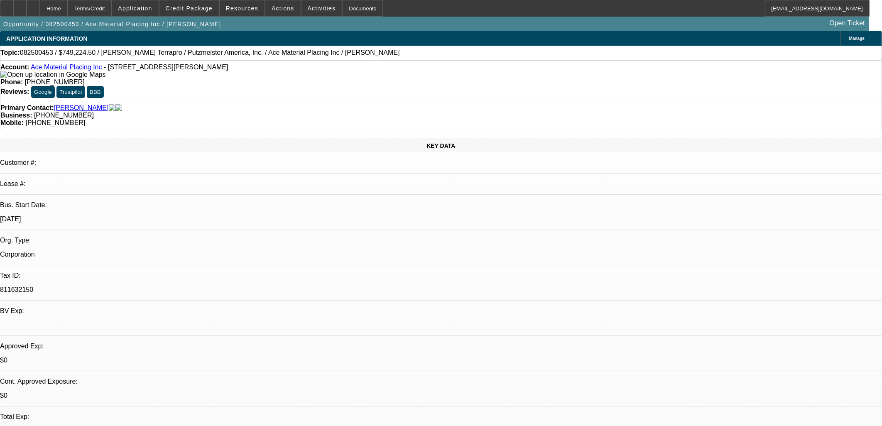
select select "0"
select select "6"
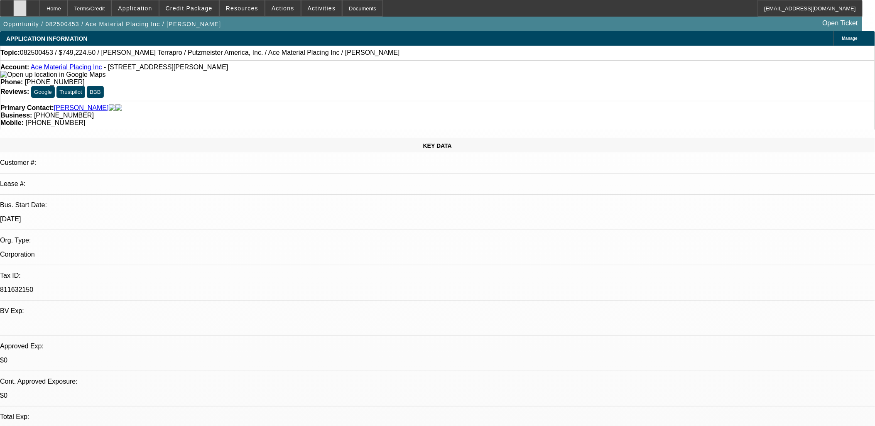
click at [20, 5] on icon at bounding box center [20, 5] width 0 height 0
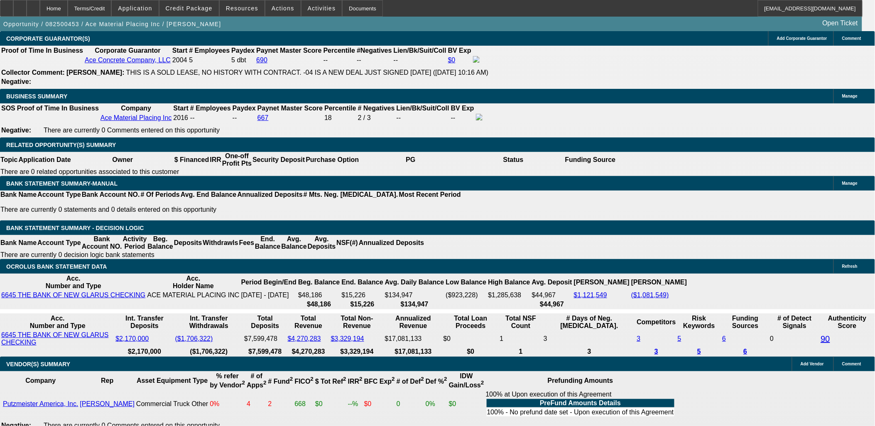
scroll to position [1245, 0]
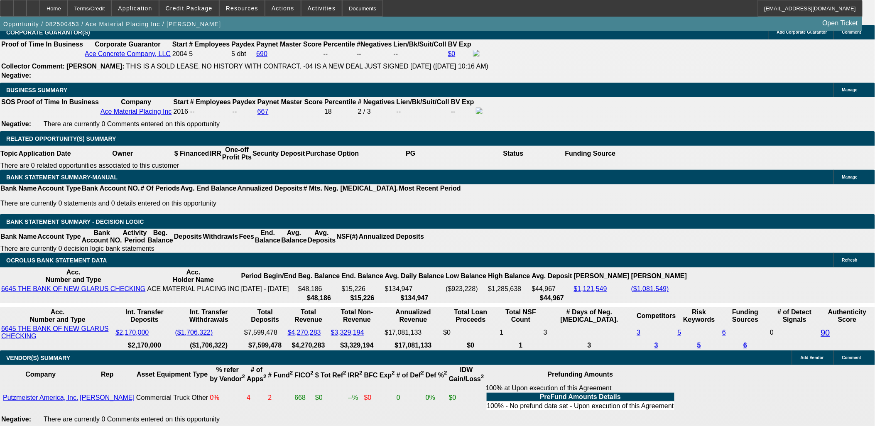
drag, startPoint x: 147, startPoint y: 139, endPoint x: 147, endPoint y: 146, distance: 6.2
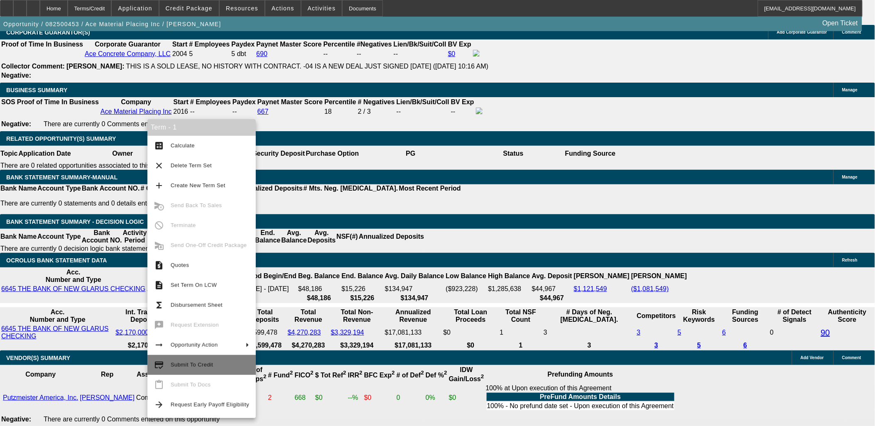
click at [182, 363] on span "Submit To Credit" at bounding box center [192, 365] width 42 height 6
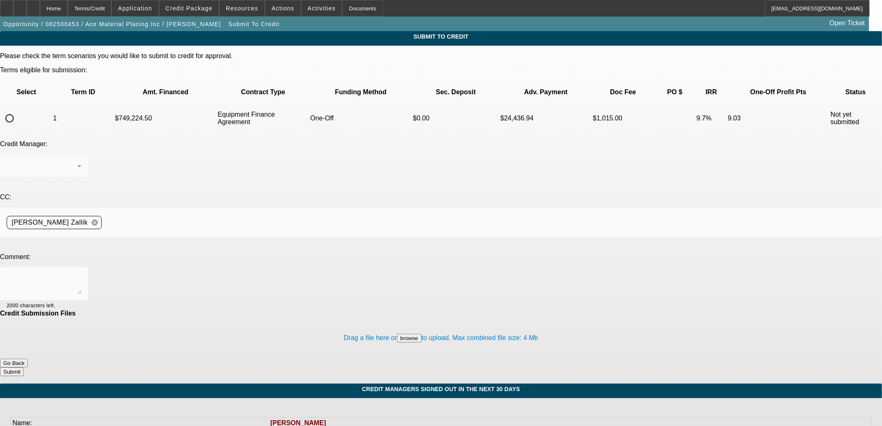
click at [31, 88] on p "Select" at bounding box center [26, 91] width 50 height 7
click at [18, 110] on input "radio" at bounding box center [9, 118] width 17 height 17
radio input "true"
click at [81, 274] on textarea at bounding box center [44, 284] width 75 height 20
type textarea "Please send to Leaf to review for an approval. They reviewed previously and sai…"
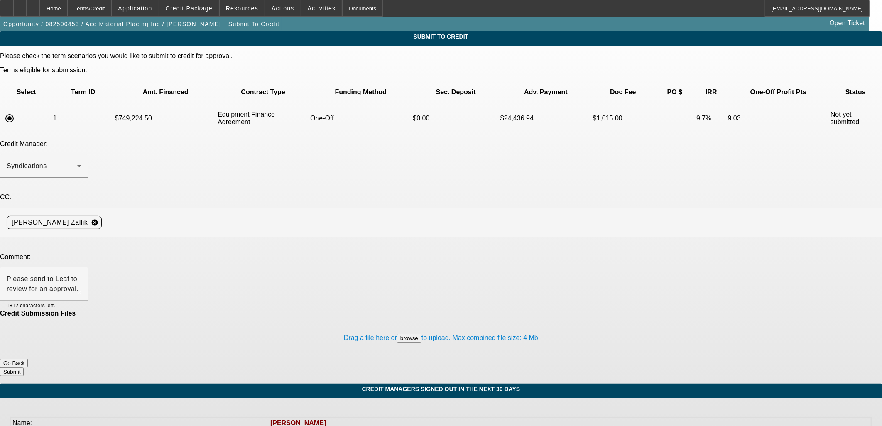
drag, startPoint x: 497, startPoint y: 320, endPoint x: 499, endPoint y: 313, distance: 8.2
click at [24, 367] on button "Submit" at bounding box center [12, 371] width 24 height 9
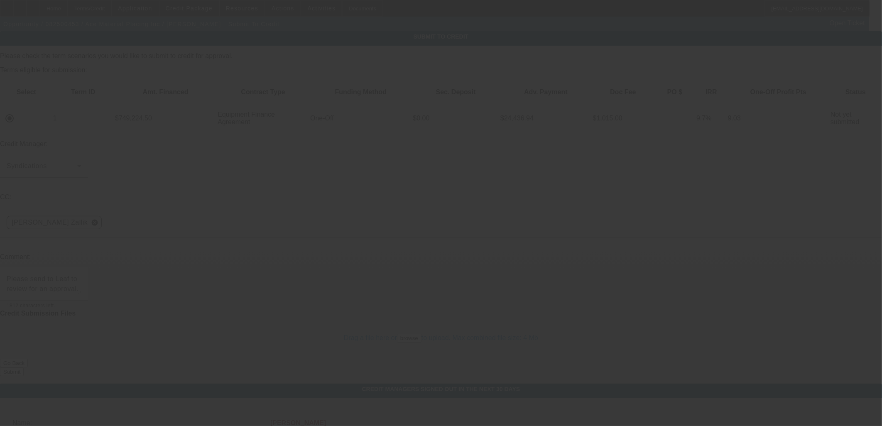
click at [499, 313] on div at bounding box center [441, 213] width 882 height 426
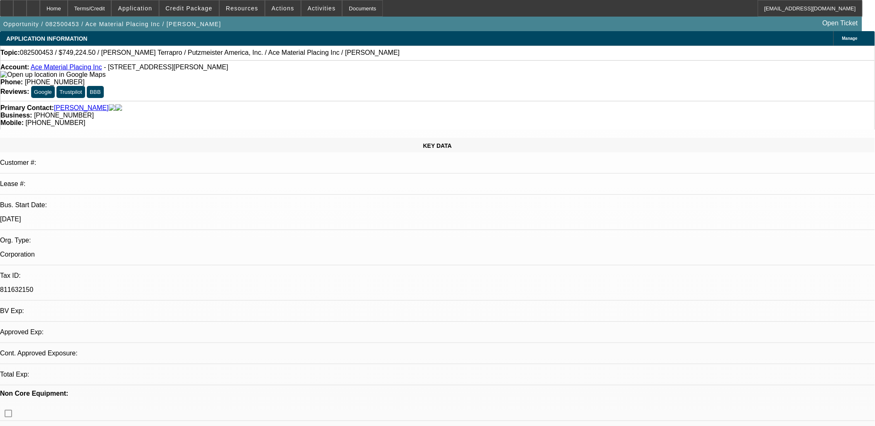
select select "0"
select select "6"
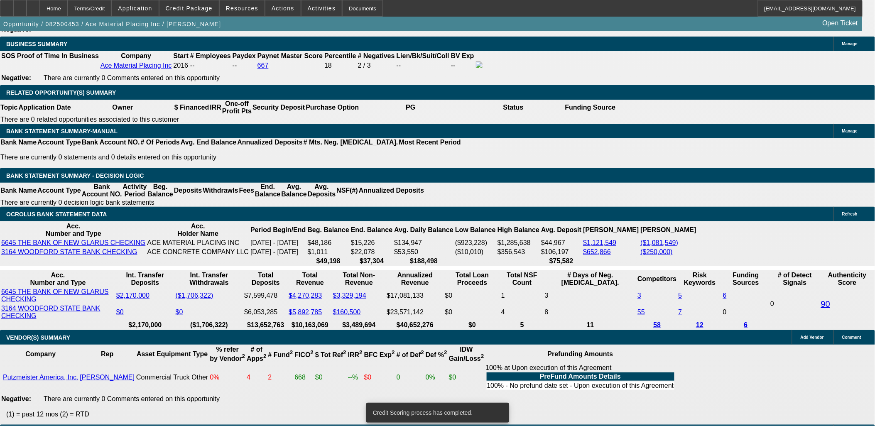
scroll to position [1288, 0]
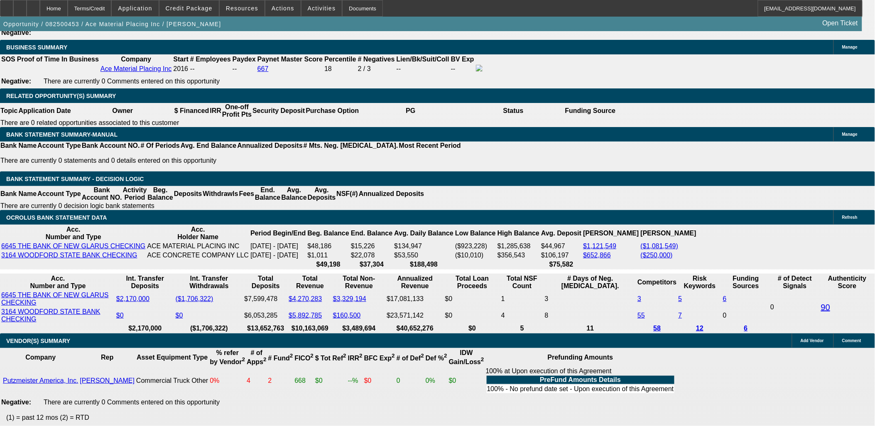
drag, startPoint x: 367, startPoint y: 159, endPoint x: 356, endPoint y: 176, distance: 19.9
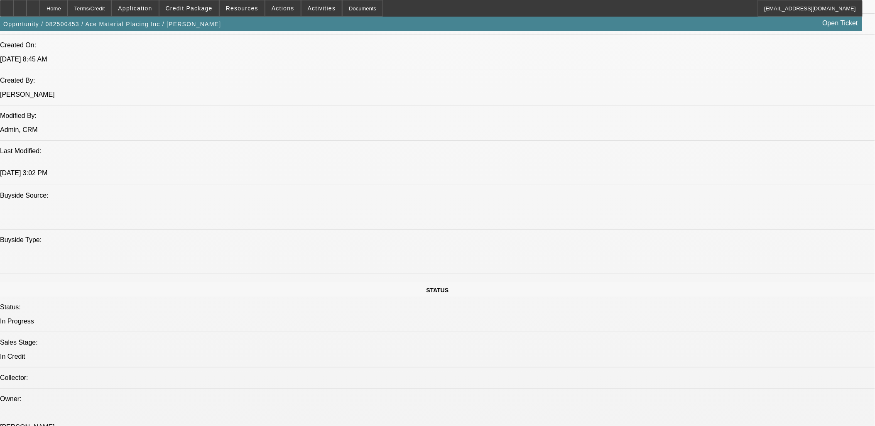
scroll to position [538, 0]
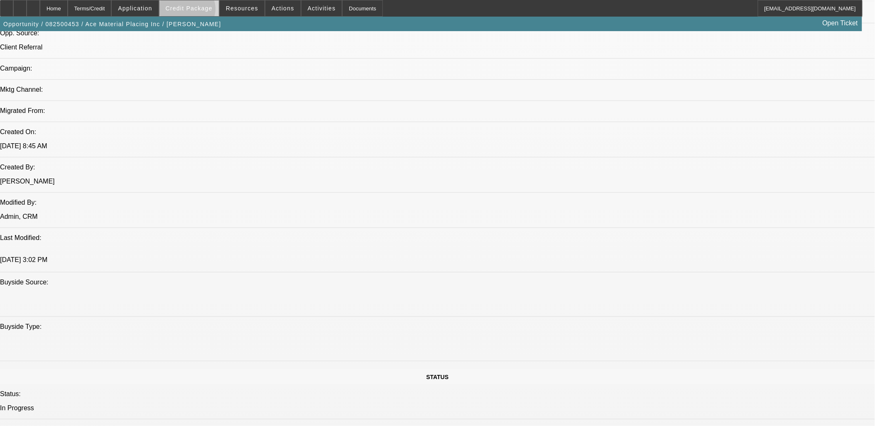
click at [200, 11] on button "Credit Package" at bounding box center [188, 8] width 59 height 16
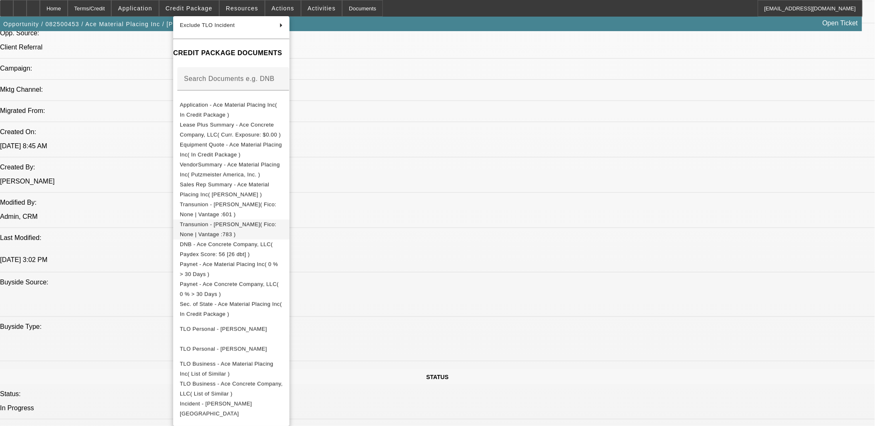
scroll to position [64, 0]
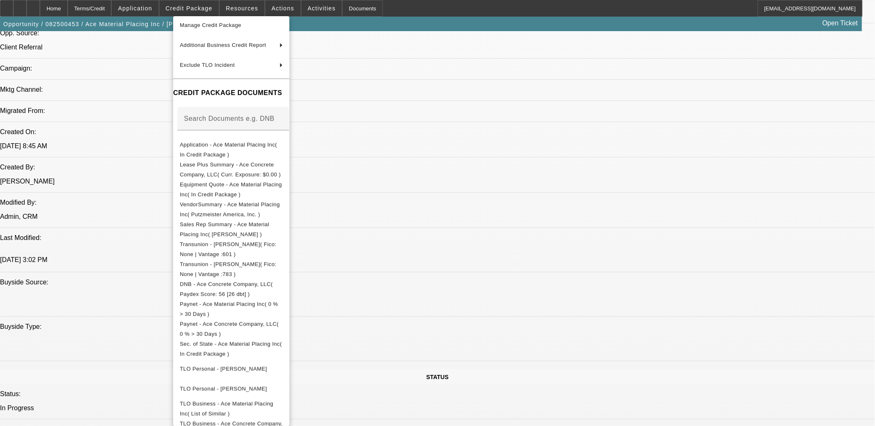
click at [485, 152] on div at bounding box center [437, 213] width 875 height 426
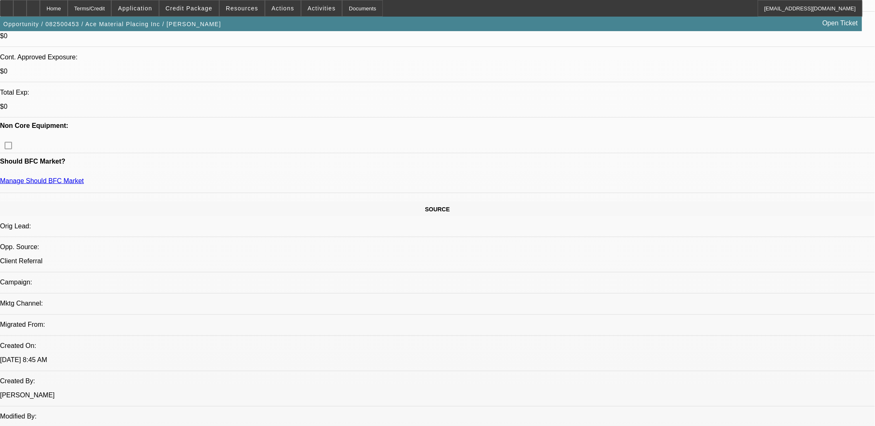
scroll to position [262, 0]
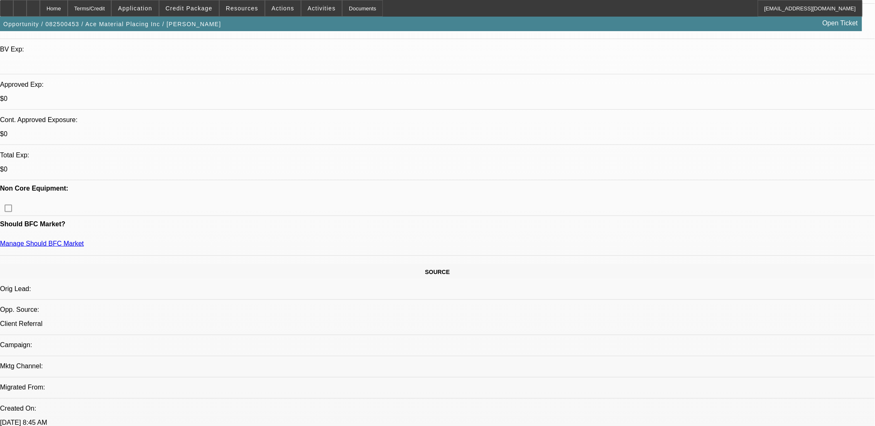
click at [193, 16] on span at bounding box center [188, 8] width 59 height 20
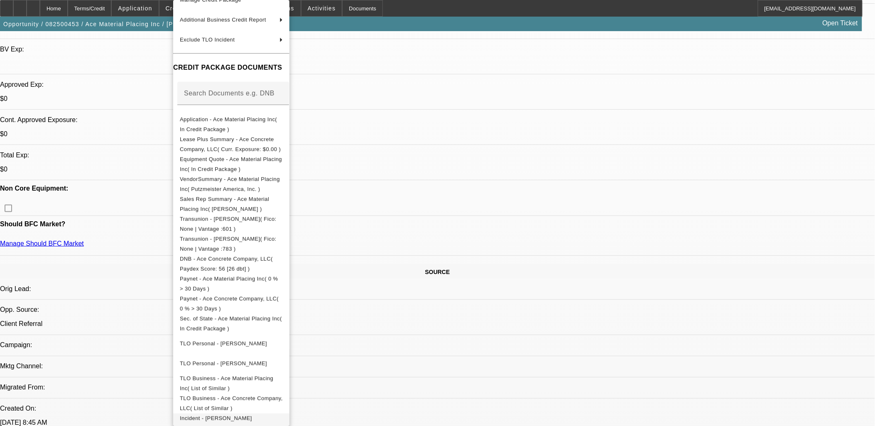
scroll to position [230, 0]
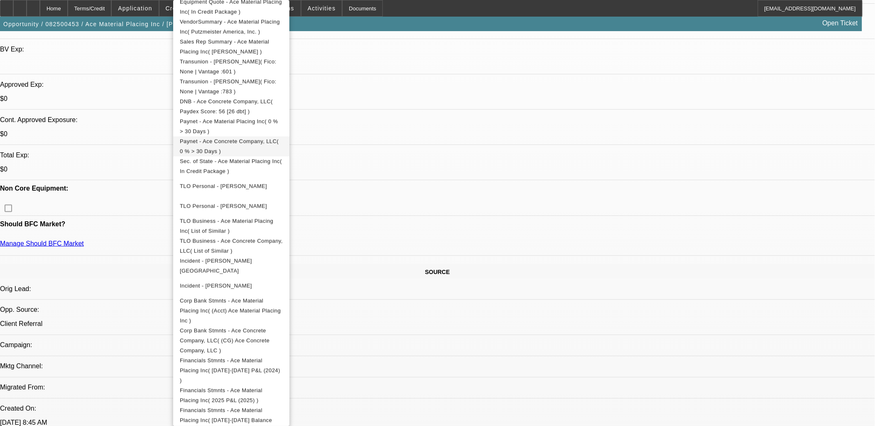
click at [252, 137] on button "Paynet - Ace Concrete Company, LLC( 0 % > 30 Days )" at bounding box center [231, 147] width 116 height 20
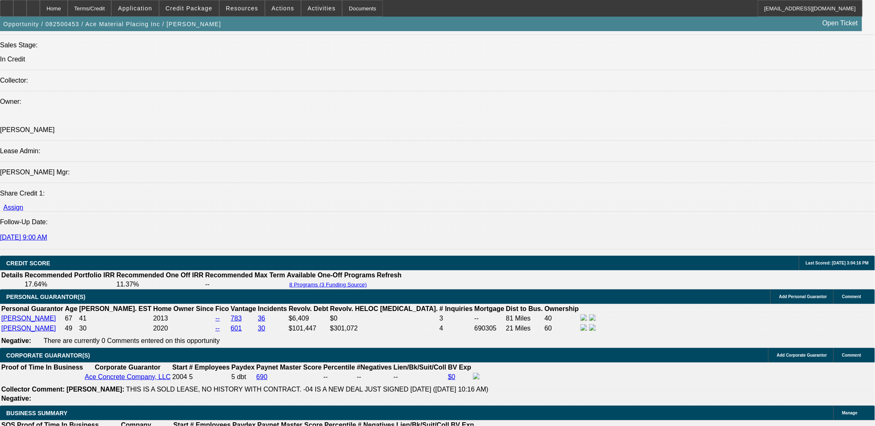
scroll to position [1276, 0]
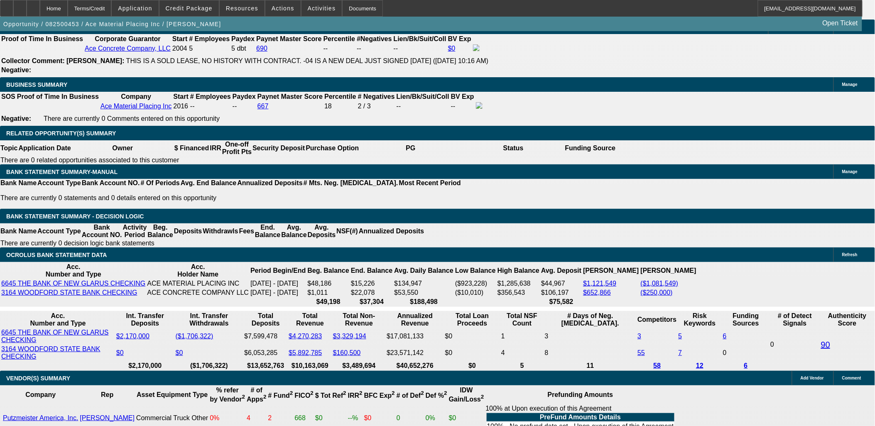
scroll to position [1230, 0]
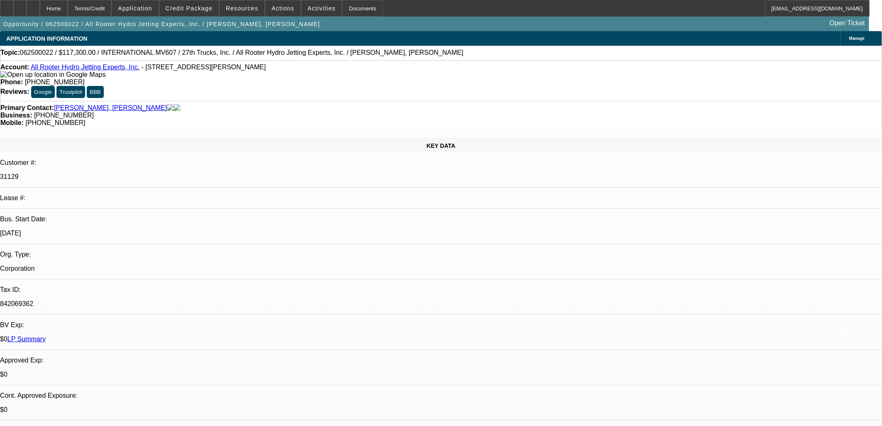
select select "0.15"
select select "2"
select select "0.1"
select select "4"
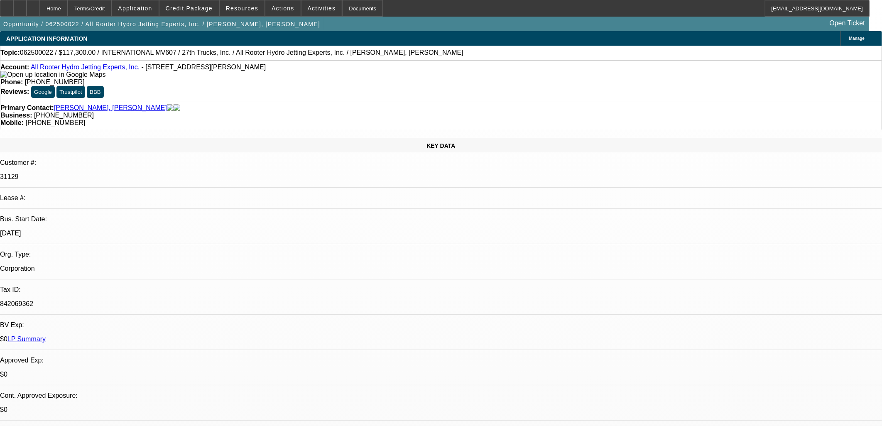
select select "0.15"
select select "2"
select select "0.1"
select select "4"
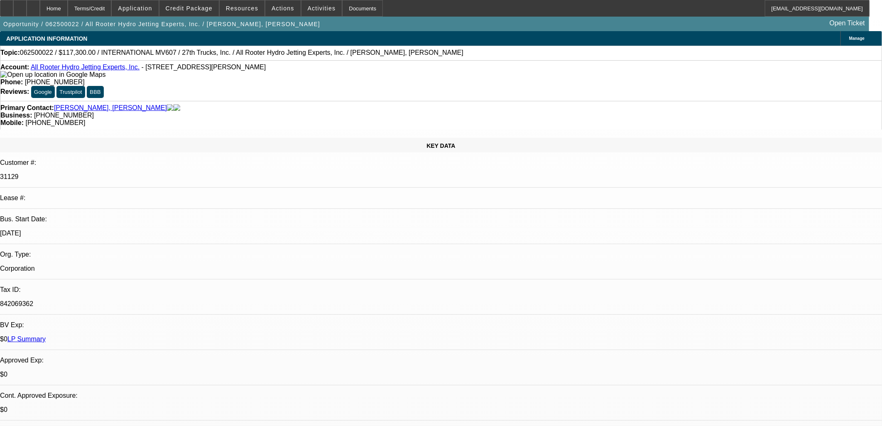
select select "0"
select select "0.1"
select select "4"
select select "0"
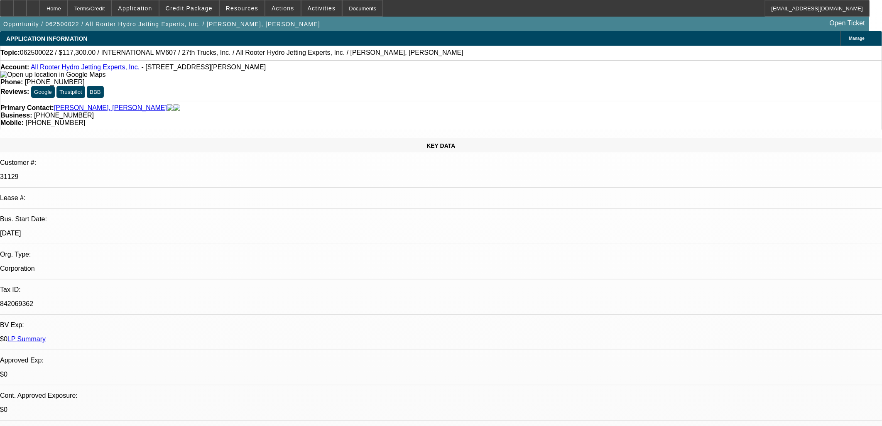
select select "0"
select select "0.1"
select select "4"
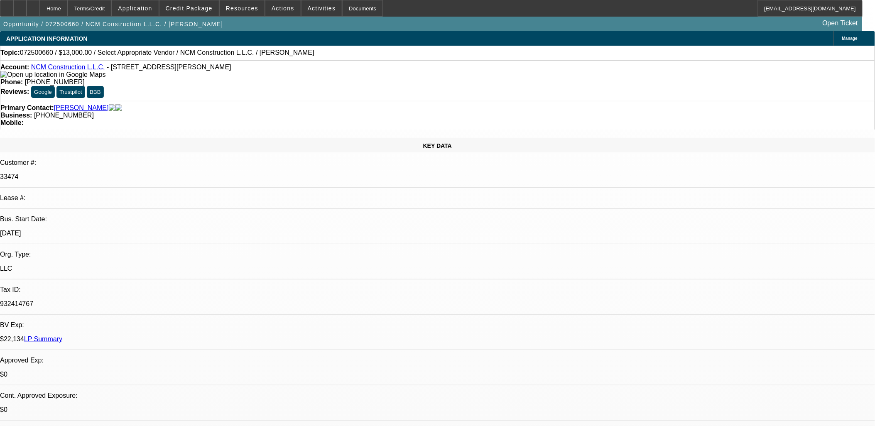
select select "0"
select select "2"
select select "0.1"
select select "1"
select select "2"
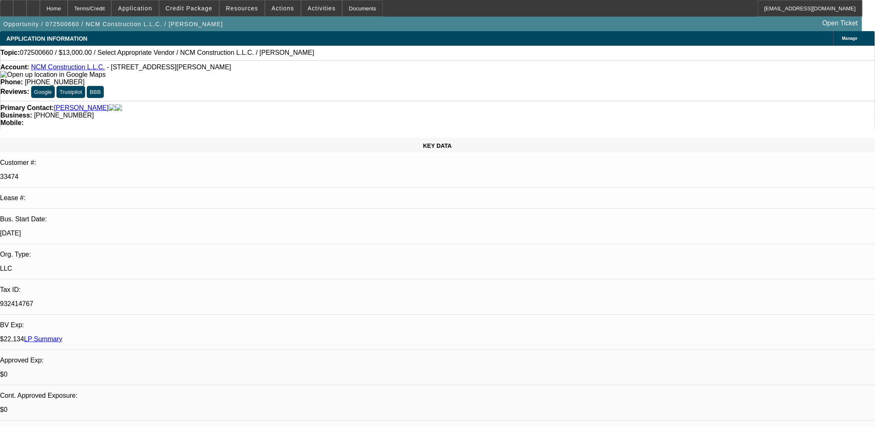
select select "4"
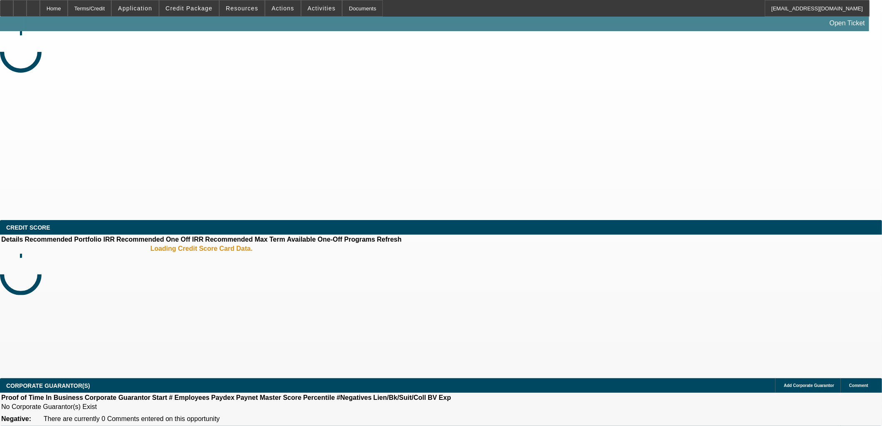
select select "0"
select select "2"
select select "0.1"
select select "4"
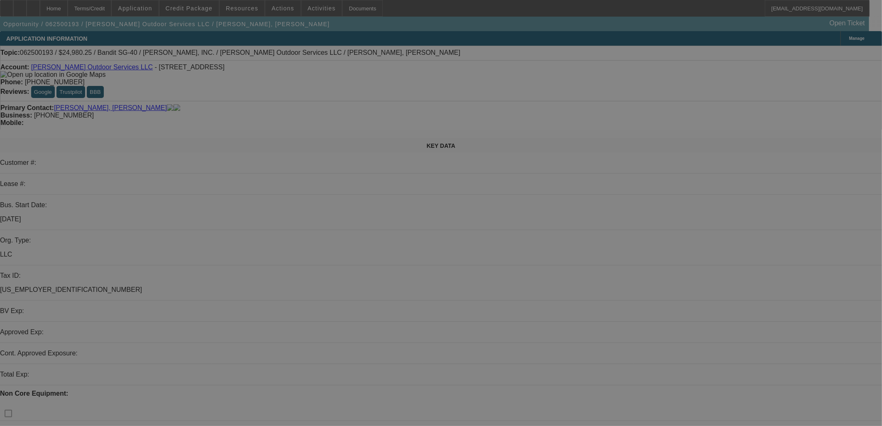
select select "0"
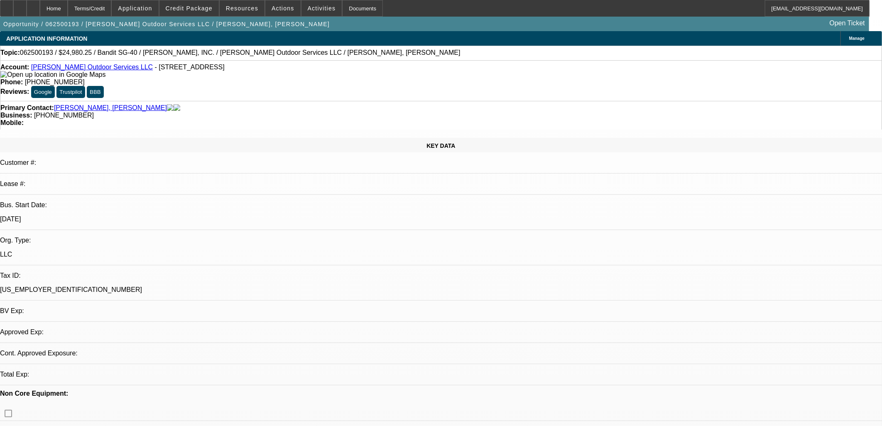
select select "0"
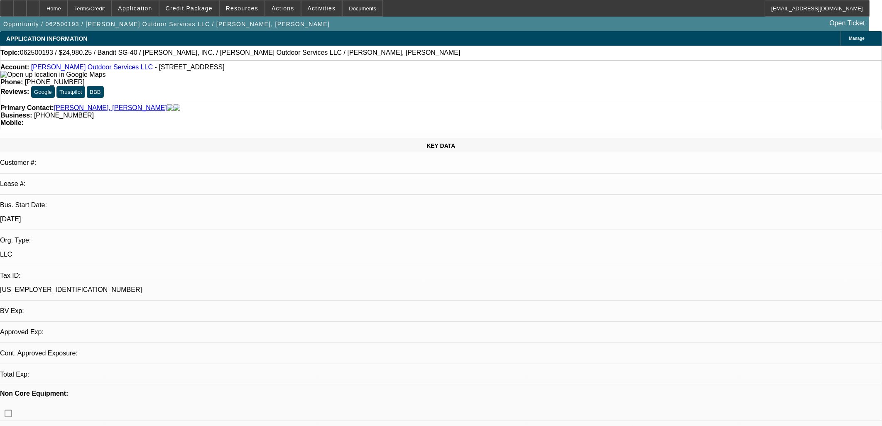
select select "0"
select select "1"
select select "2"
select select "6"
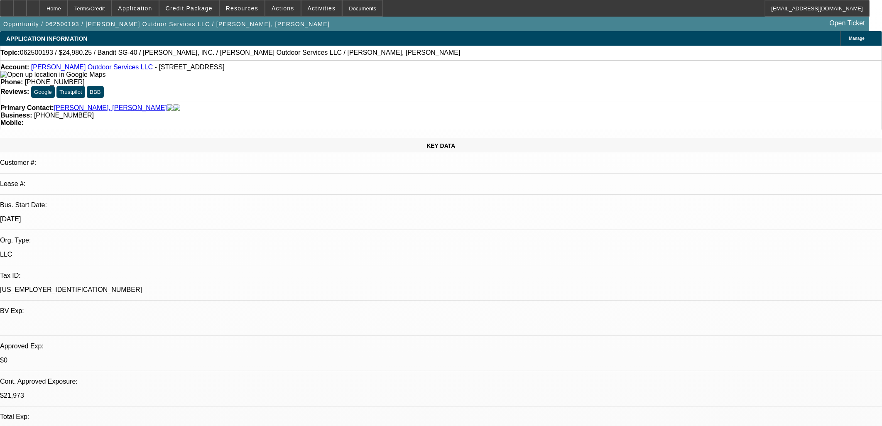
select select "1"
select select "6"
select select "1"
select select "2"
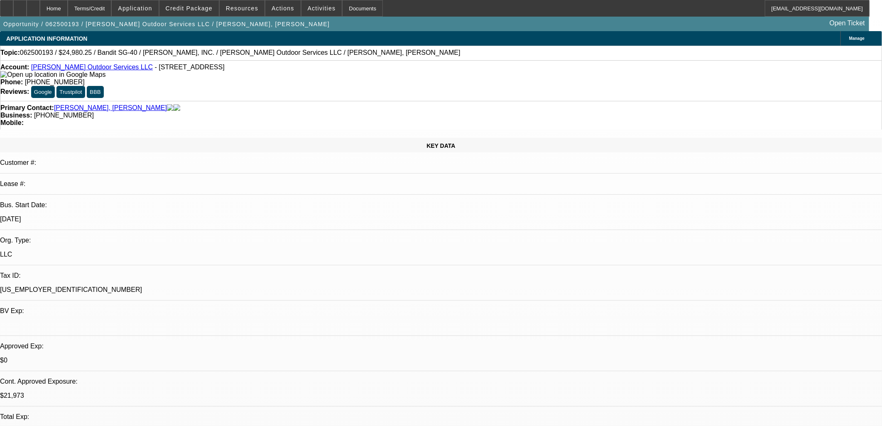
select select "6"
select select "1"
select select "6"
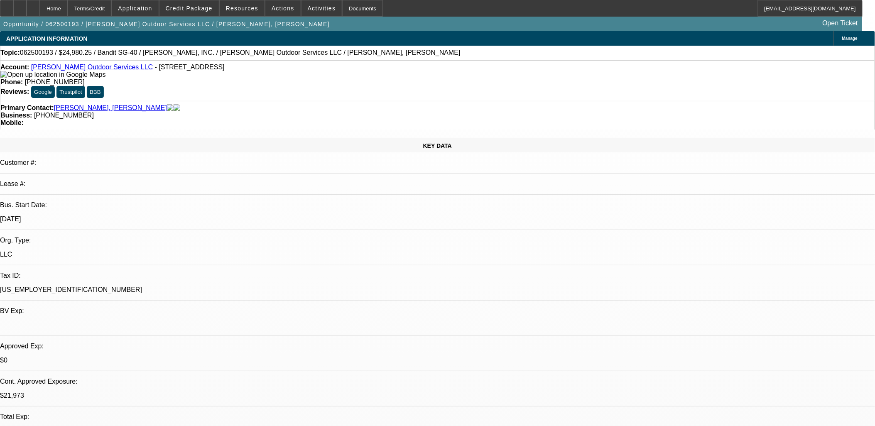
click at [254, 78] on div "Account: Bennett Outdoor Services LLC - 2703 Fortuna Dr, Katy, TX 77493" at bounding box center [437, 71] width 874 height 15
drag, startPoint x: 753, startPoint y: 138, endPoint x: 752, endPoint y: 146, distance: 8.4
drag, startPoint x: 510, startPoint y: 210, endPoint x: 511, endPoint y: 205, distance: 5.5
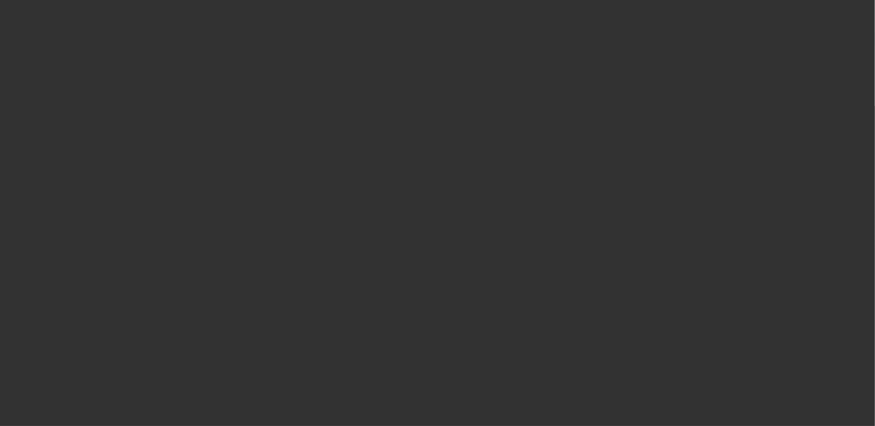
click at [425, 201] on span "Open calendar" at bounding box center [435, 191] width 20 height 20
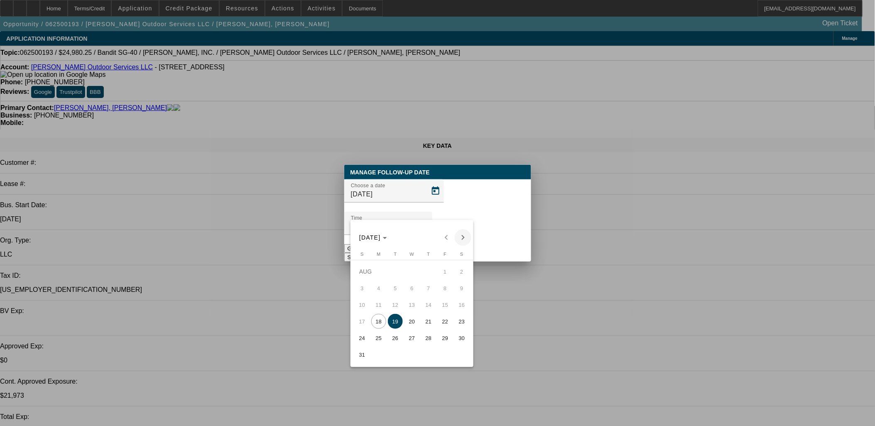
click at [465, 240] on span "Next month" at bounding box center [463, 237] width 17 height 17
click at [456, 235] on div "SEP 2025 SEP 2025" at bounding box center [411, 237] width 119 height 17
click at [375, 298] on tbody "[DATE] 2 3 4 5 6 7 8 9 10 11 12 13 14 15 16 17 18 19 20 21 22 23 24 25 26 27 28…" at bounding box center [412, 313] width 116 height 100
click at [451, 234] on span "Previous month" at bounding box center [446, 237] width 17 height 17
click at [441, 235] on div "AUG 2025 AUG 2025" at bounding box center [411, 237] width 119 height 17
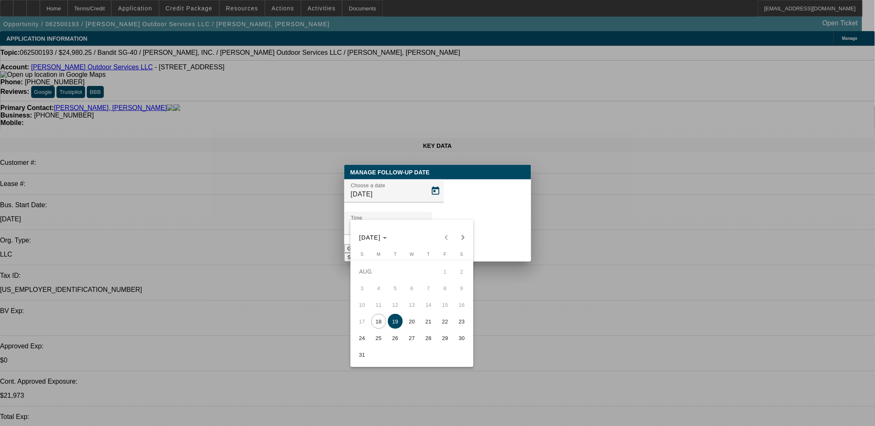
drag, startPoint x: 452, startPoint y: 342, endPoint x: 445, endPoint y: 347, distance: 7.8
click at [451, 342] on span "29" at bounding box center [445, 337] width 15 height 15
type input "8/29/2025"
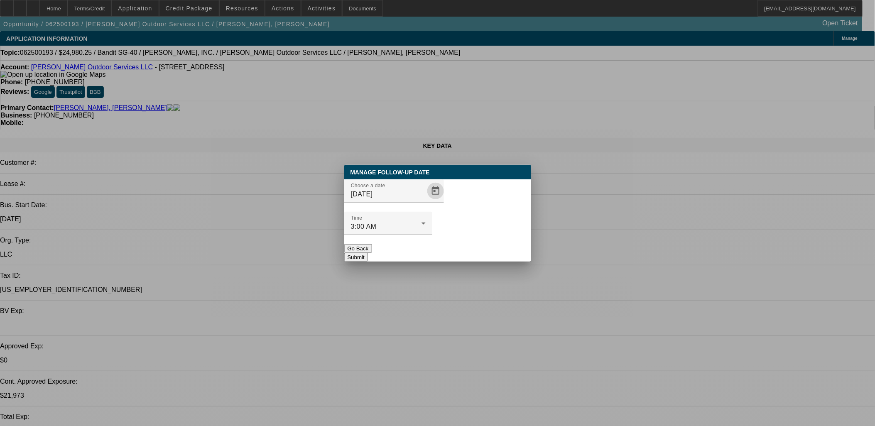
drag, startPoint x: 489, startPoint y: 225, endPoint x: 494, endPoint y: 233, distance: 9.9
click at [432, 235] on div at bounding box center [388, 239] width 88 height 9
click at [368, 253] on button "Submit" at bounding box center [356, 257] width 24 height 9
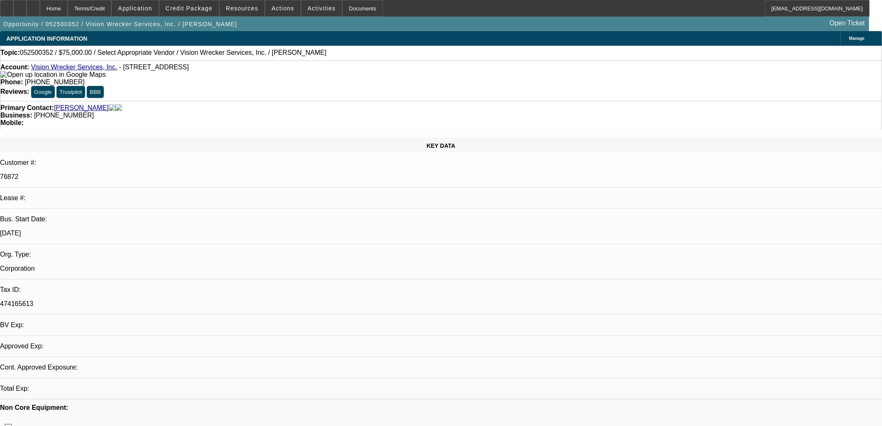
select select "0"
select select "2"
select select "0.1"
select select "4"
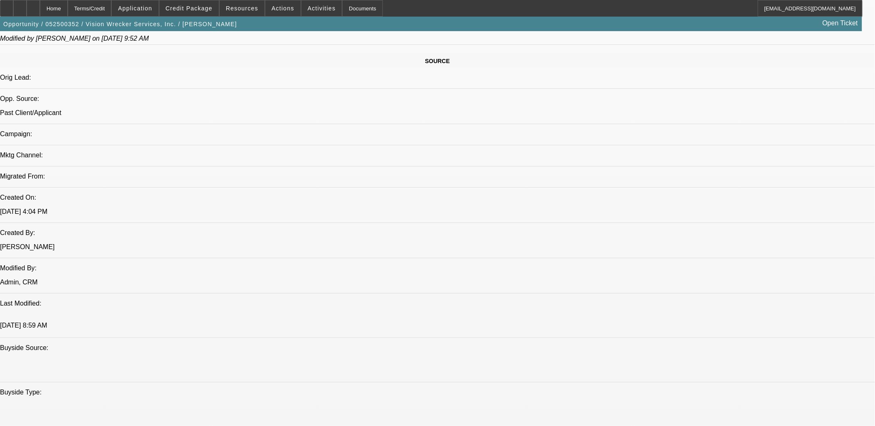
scroll to position [507, 0]
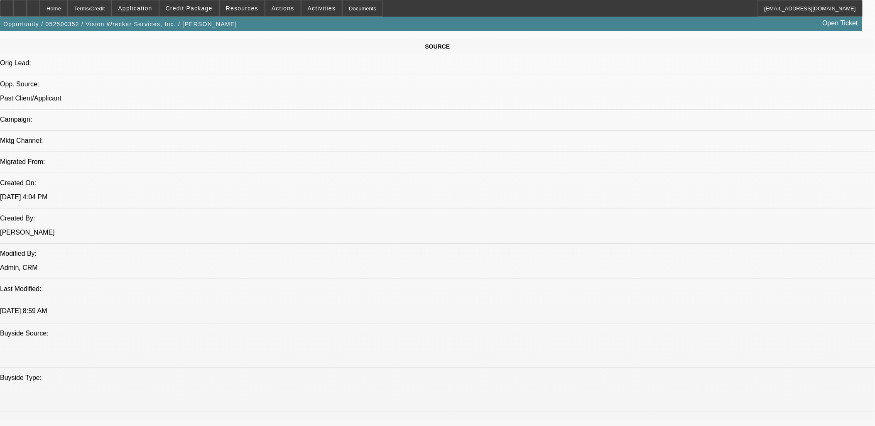
drag, startPoint x: 576, startPoint y: 196, endPoint x: 104, endPoint y: 85, distance: 485.1
drag, startPoint x: 104, startPoint y: 85, endPoint x: 132, endPoint y: 110, distance: 37.9
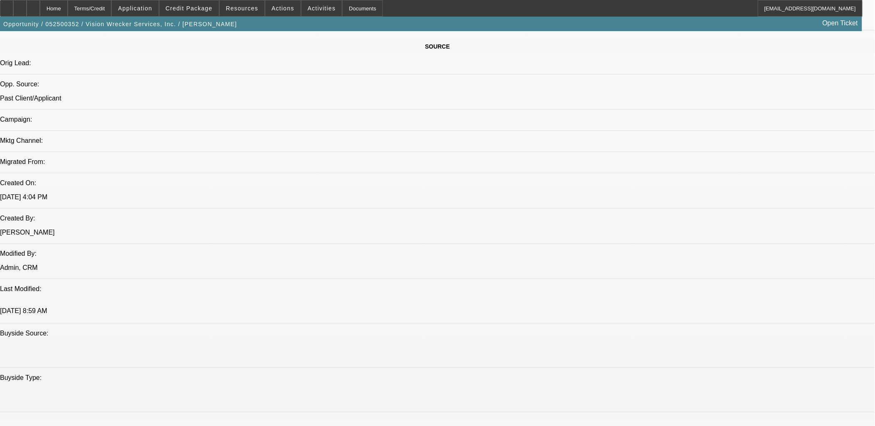
drag, startPoint x: 6, startPoint y: 111, endPoint x: 576, endPoint y: 193, distance: 575.4
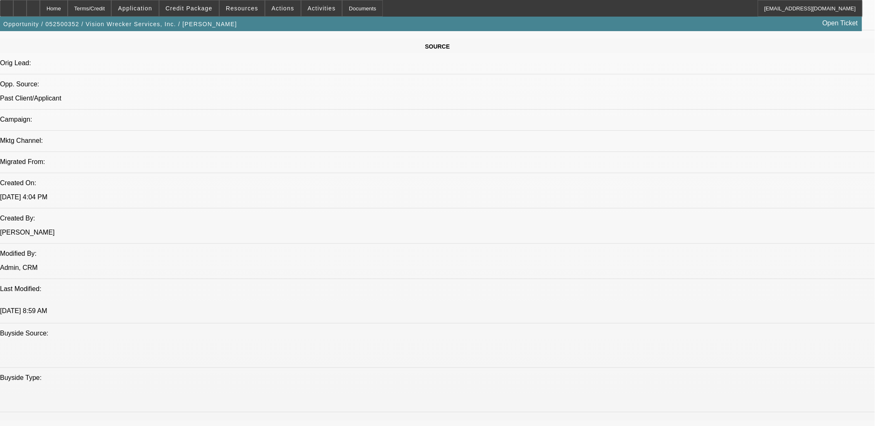
drag, startPoint x: 576, startPoint y: 194, endPoint x: 9, endPoint y: 101, distance: 574.1
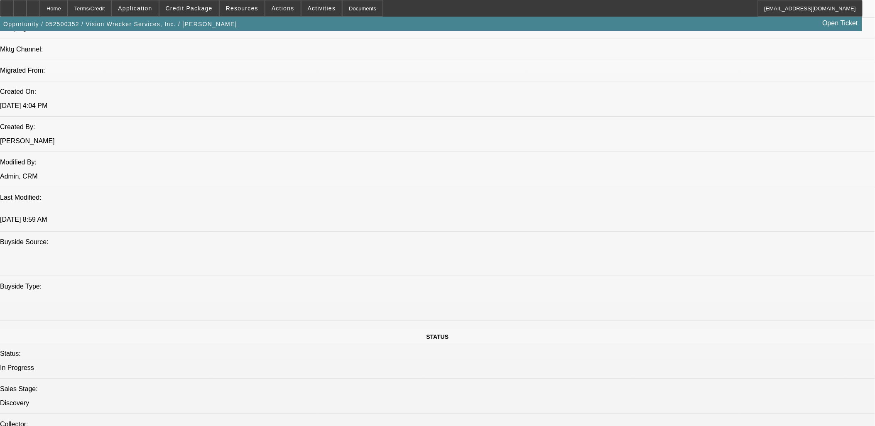
scroll to position [599, 0]
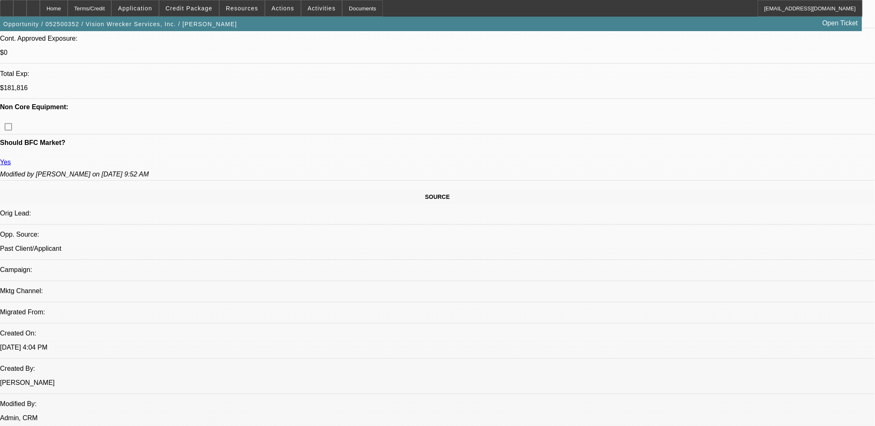
scroll to position [276, 0]
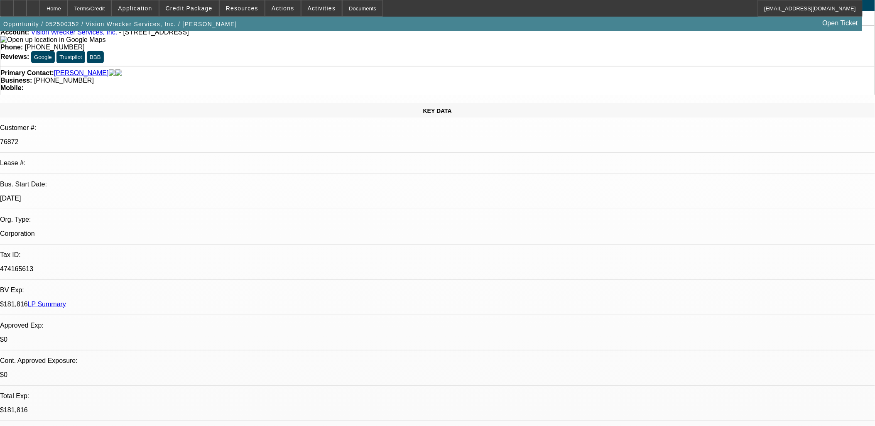
scroll to position [0, 0]
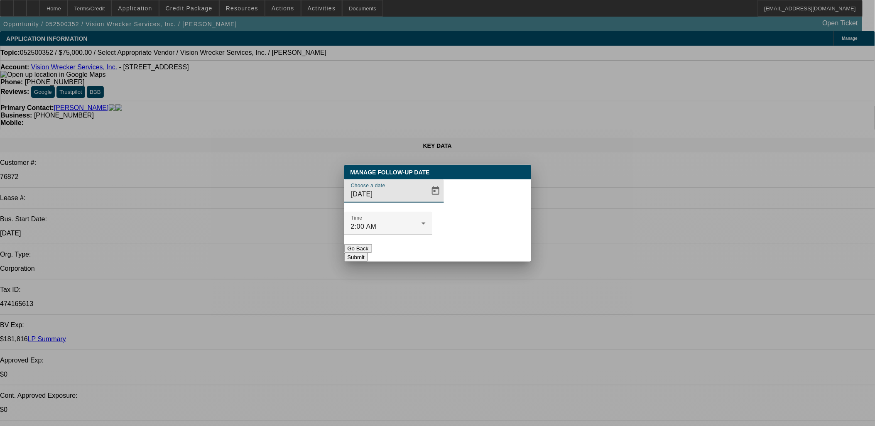
click at [432, 198] on div "Choose a date [DATE]" at bounding box center [437, 195] width 187 height 32
click at [425, 201] on span "Open calendar" at bounding box center [435, 191] width 20 height 20
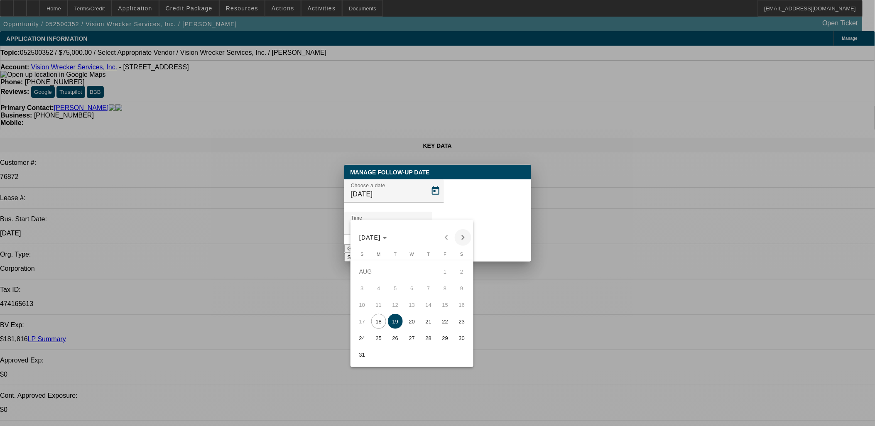
click at [467, 235] on span "Next month" at bounding box center [463, 237] width 17 height 17
drag, startPoint x: 372, startPoint y: 297, endPoint x: 386, endPoint y: 288, distance: 17.0
click at [375, 295] on tbody "[DATE] 2 3 4 5 6 7 8 9 10 11 12 13 14 15 16 17 18 19 20 21 22 23 24 25 26 27 28…" at bounding box center [412, 313] width 116 height 100
click at [386, 288] on button "1" at bounding box center [378, 288] width 17 height 17
type input "[DATE]"
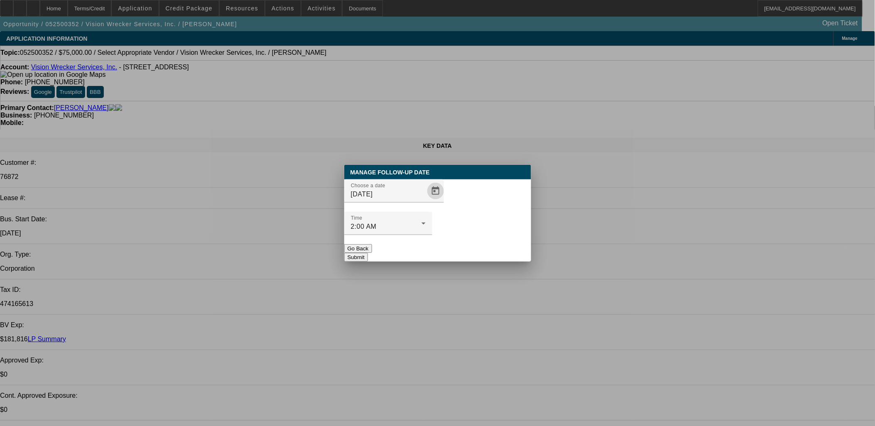
drag, startPoint x: 460, startPoint y: 243, endPoint x: 475, endPoint y: 238, distance: 16.1
click at [368, 253] on button "Submit" at bounding box center [356, 257] width 24 height 9
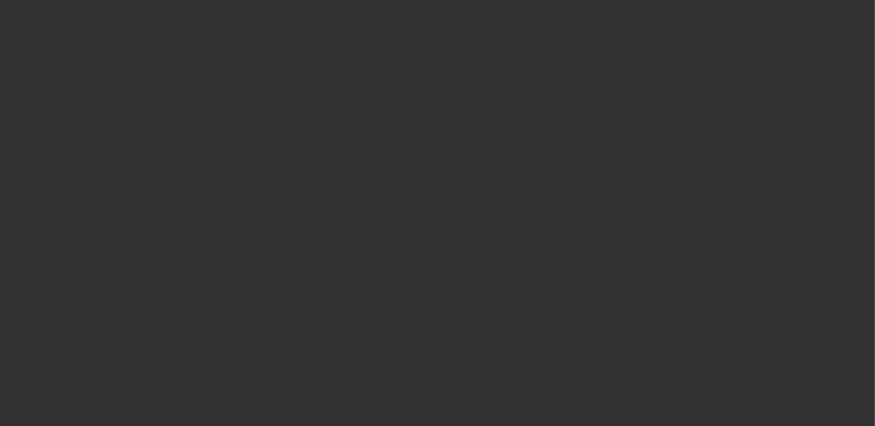
select select "0"
select select "2"
select select "0.1"
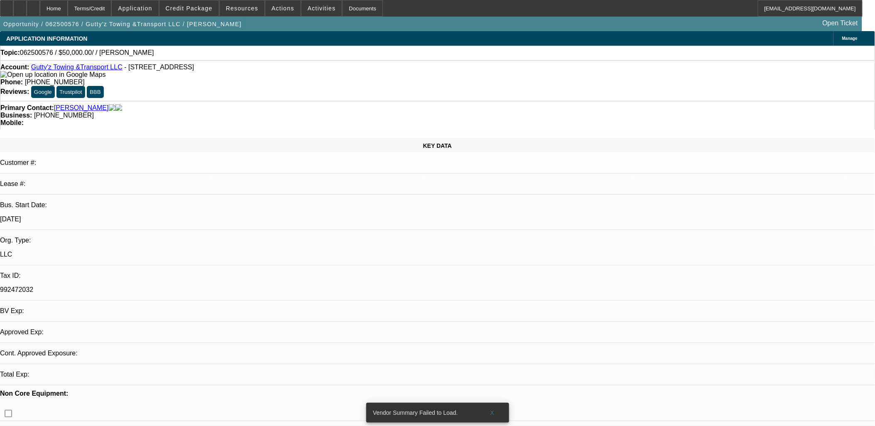
select select "1"
select select "2"
select select "4"
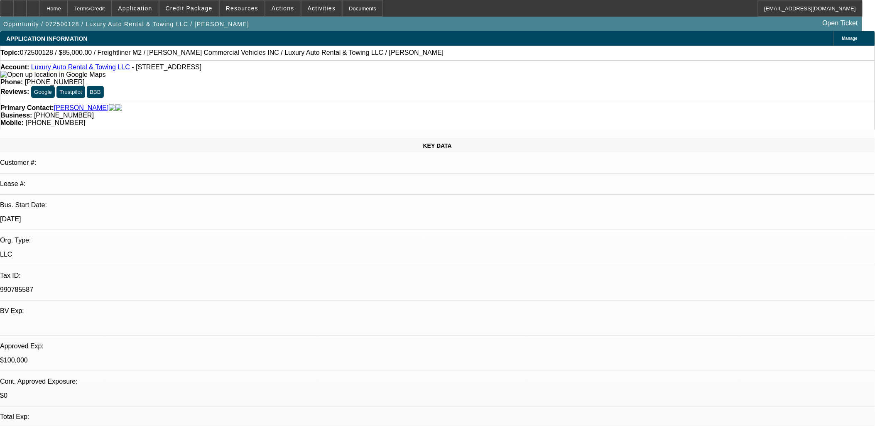
select select "0"
select select "2"
select select "0"
select select "2"
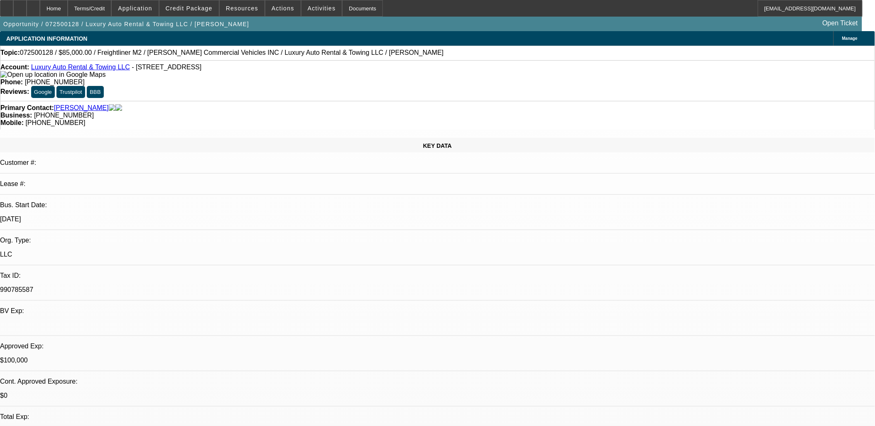
select select "0"
select select "2"
select select "0"
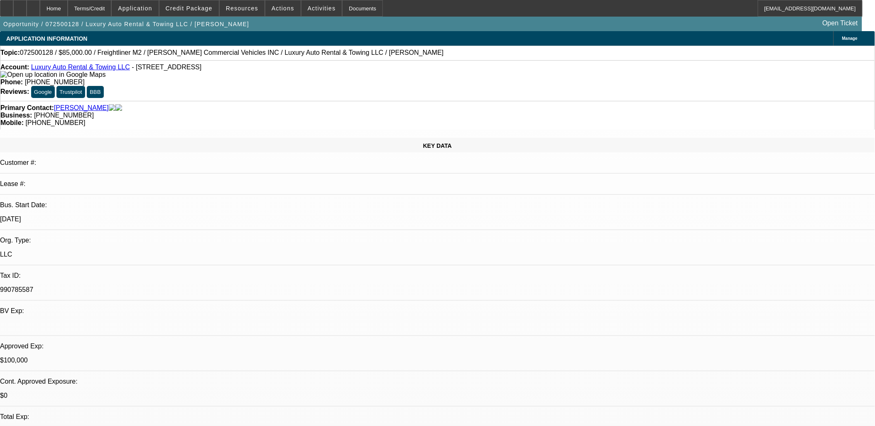
select select "2"
select select "0.1"
select select "1"
select select "2"
select select "6"
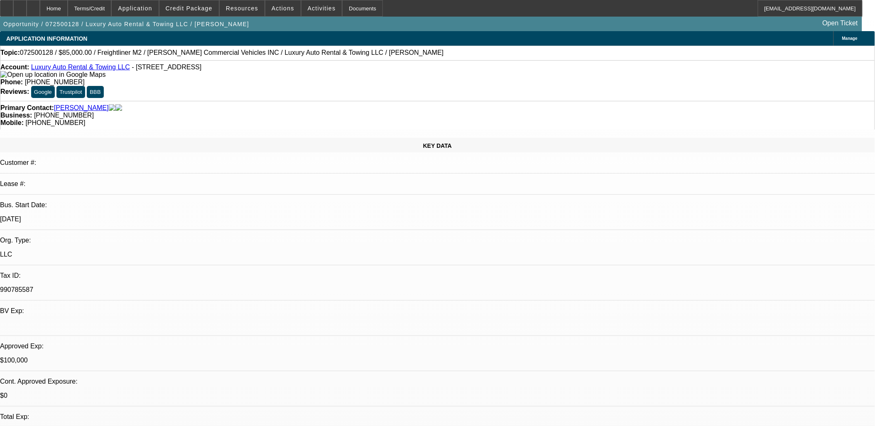
select select "1"
select select "2"
select select "6"
select select "1"
select select "2"
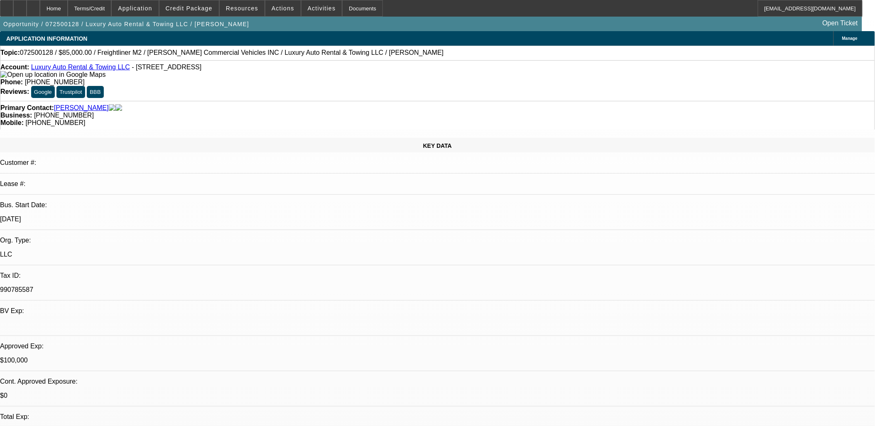
select select "6"
select select "1"
select select "2"
select select "4"
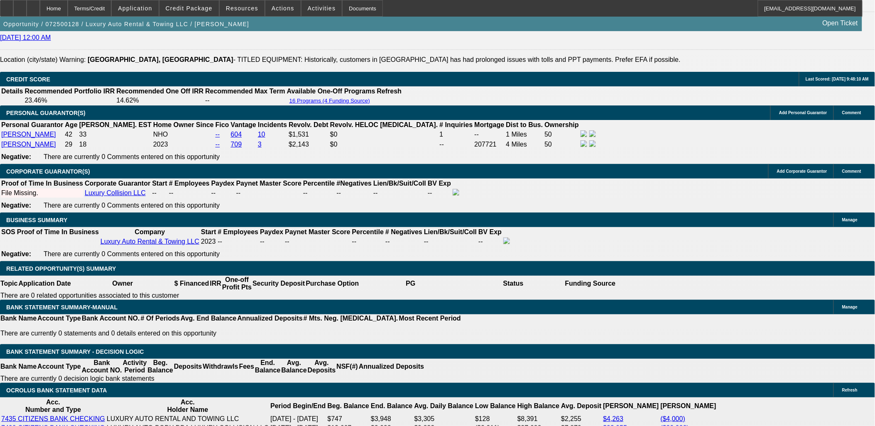
scroll to position [1153, 0]
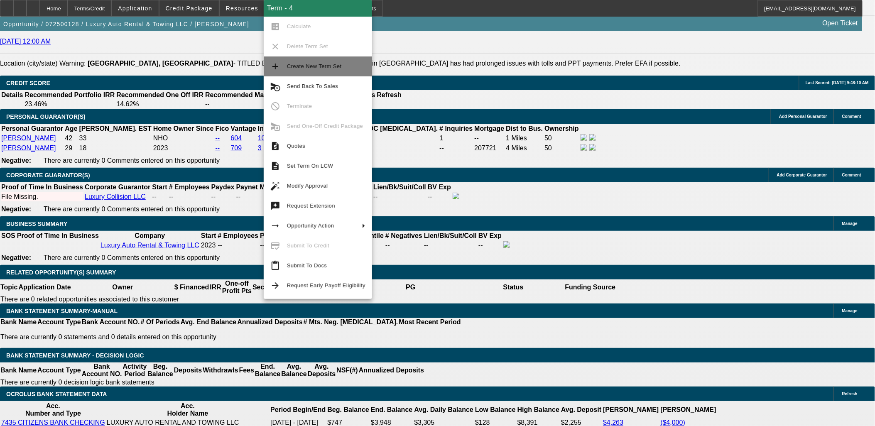
click at [310, 67] on span "Create New Term Set" at bounding box center [314, 66] width 55 height 6
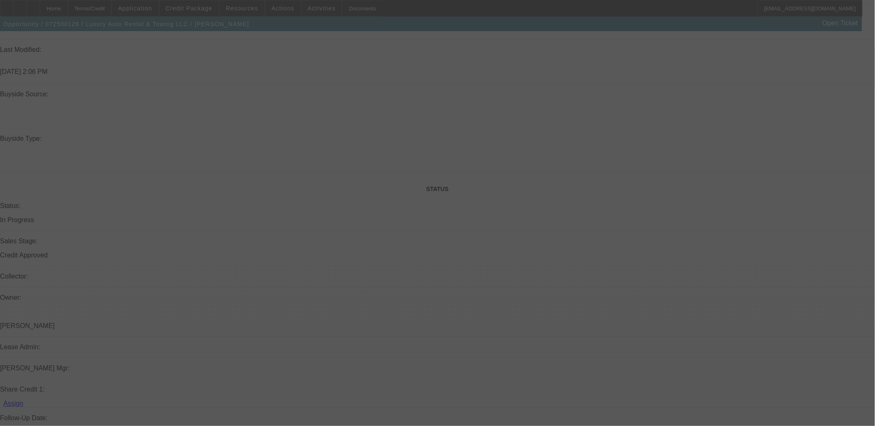
scroll to position [876, 0]
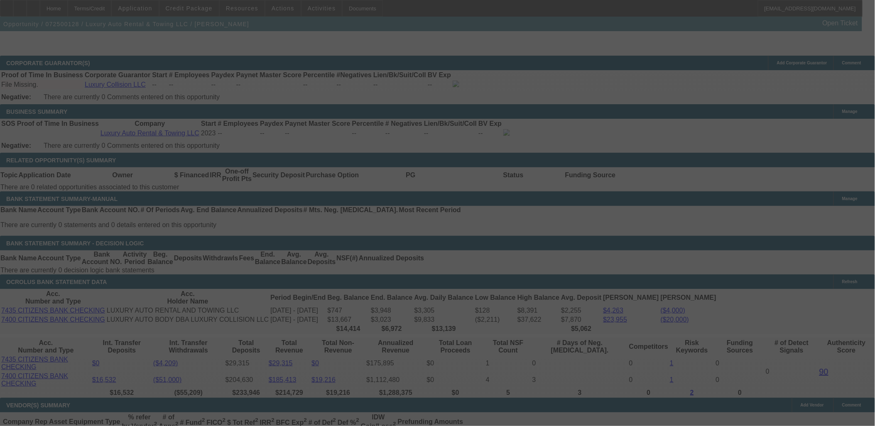
scroll to position [1185, 0]
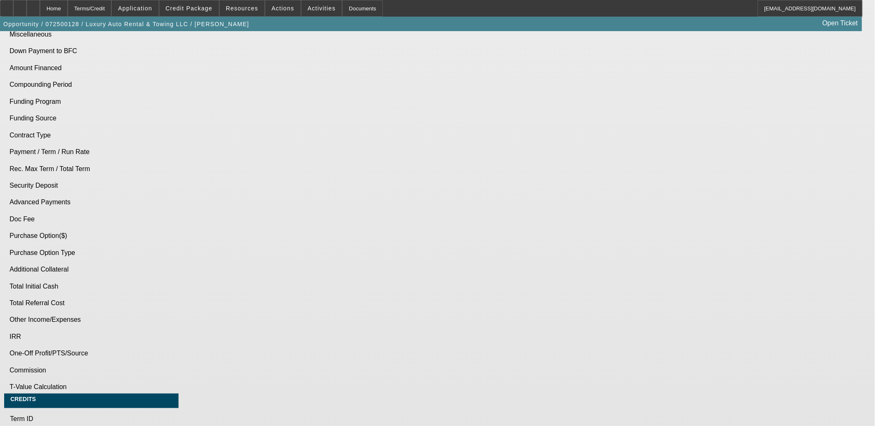
select select "0"
select select "2"
select select "0"
select select "2"
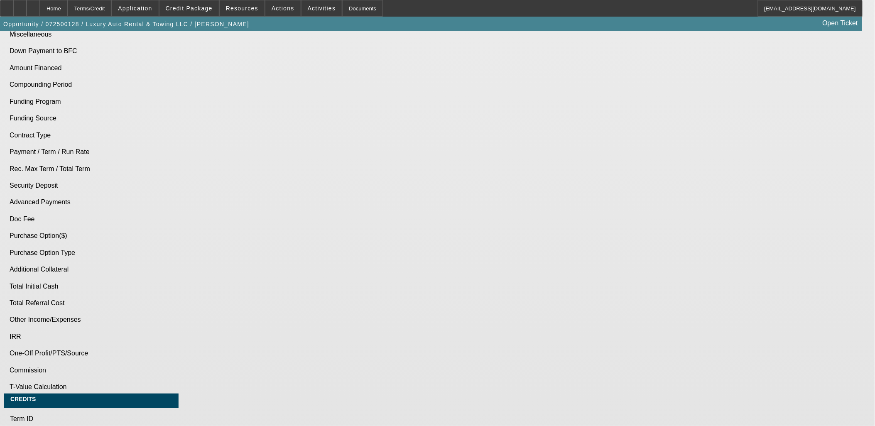
select select "0"
select select "2"
select select "0"
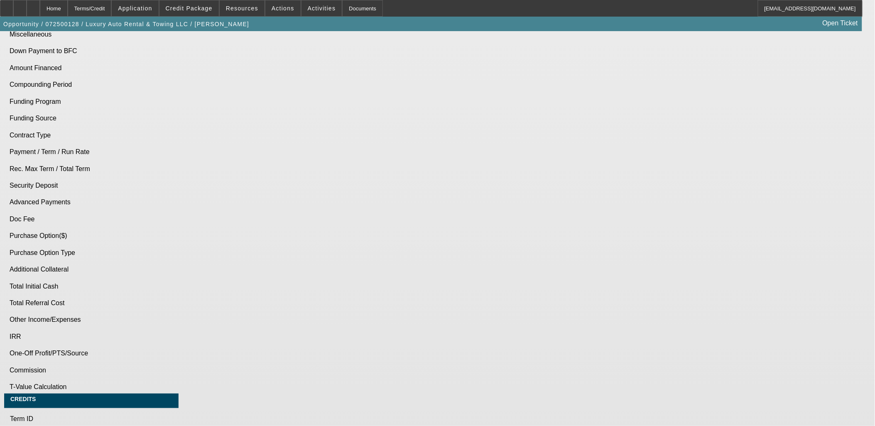
select select "2"
select select "0"
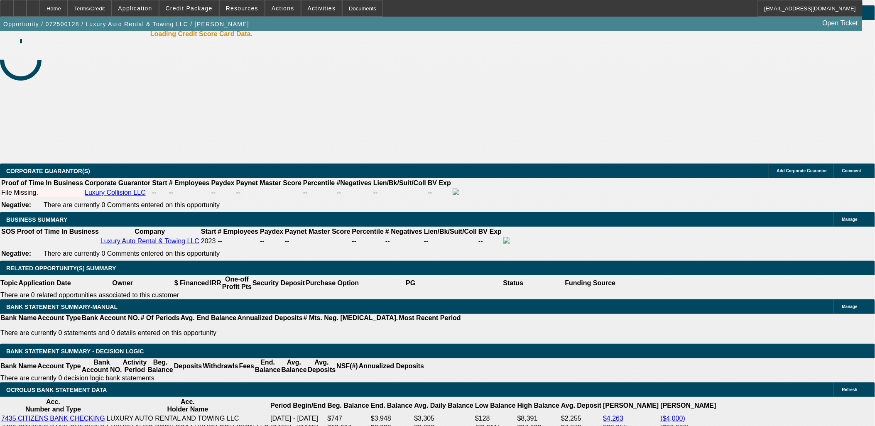
select select "1"
select select "2"
select select "6"
select select "1"
select select "2"
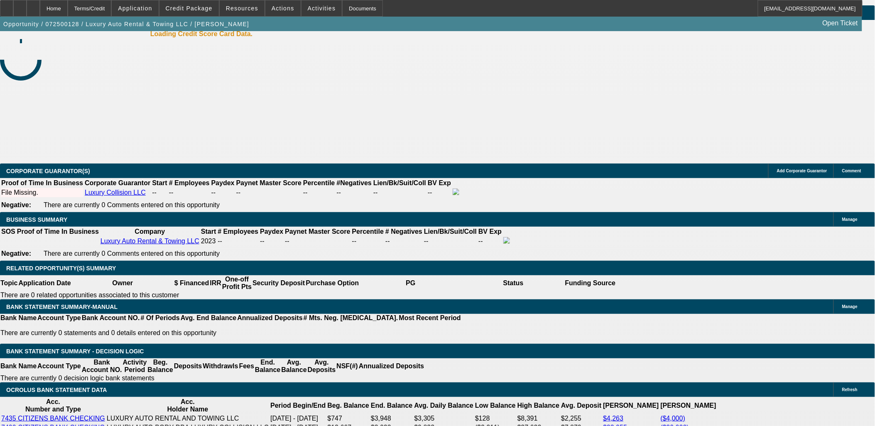
select select "6"
select select "1"
select select "2"
select select "6"
select select "1"
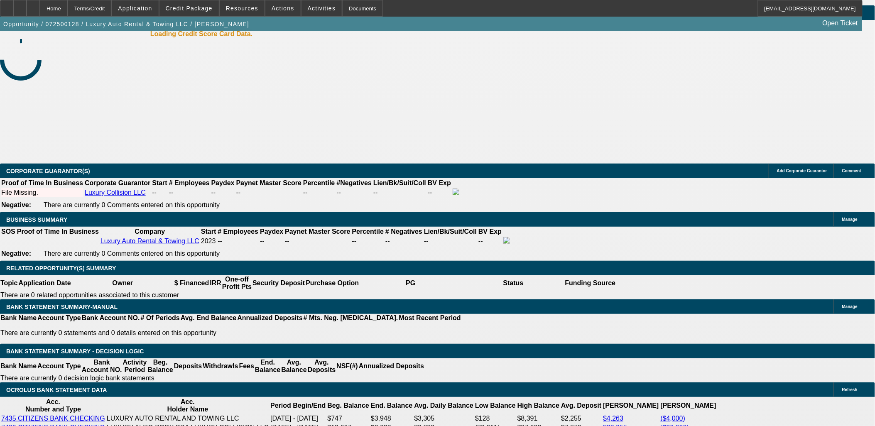
select select "2"
select select "6"
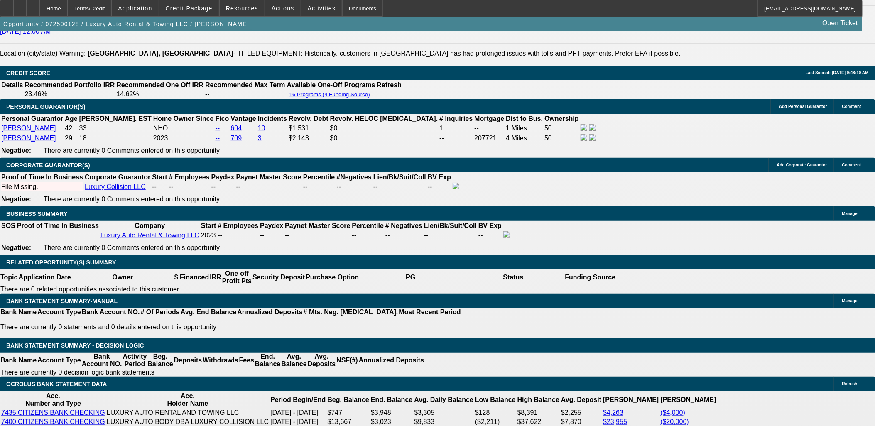
scroll to position [1115, 0]
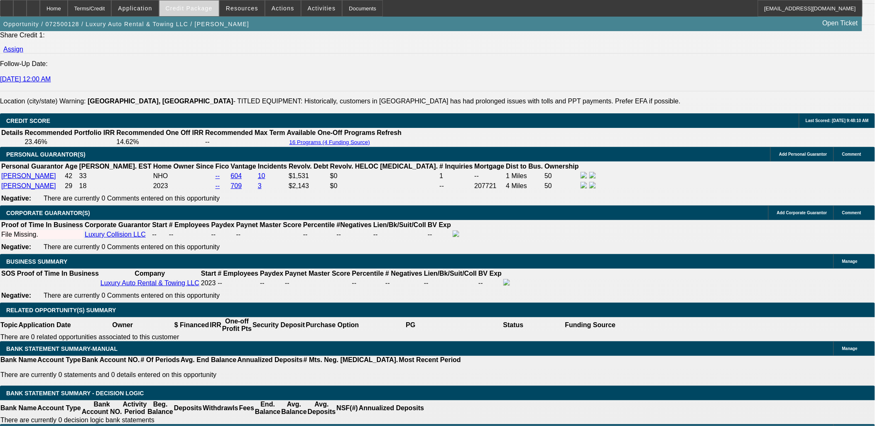
click at [184, 7] on span "Credit Package" at bounding box center [189, 8] width 47 height 7
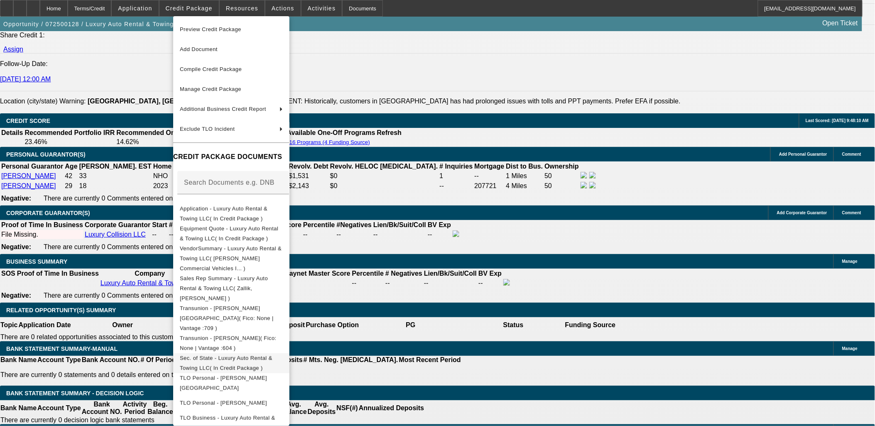
click at [272, 354] on span "Sec. of State - Luxury Auto Rental & Towing LLC( In Credit Package )" at bounding box center [226, 362] width 93 height 16
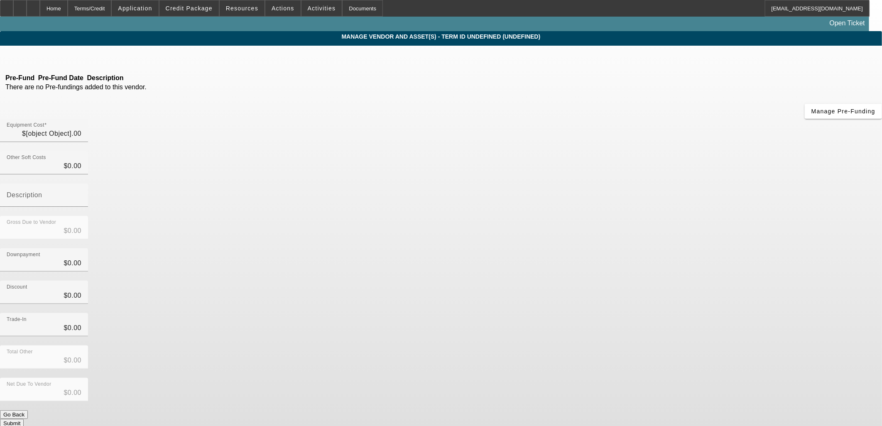
type input "$128,599.00"
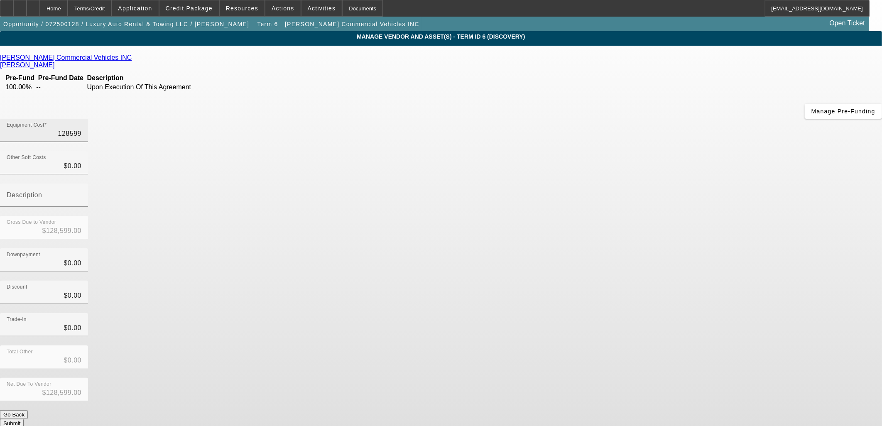
click at [81, 129] on input "128599" at bounding box center [44, 134] width 75 height 10
type input "5"
type input "$5.00"
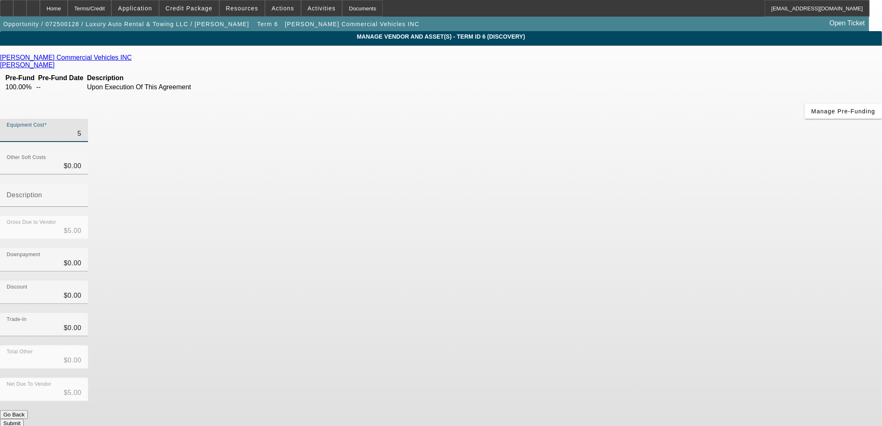
type input "50"
type input "$50.00"
type input "500"
type input "$500.00"
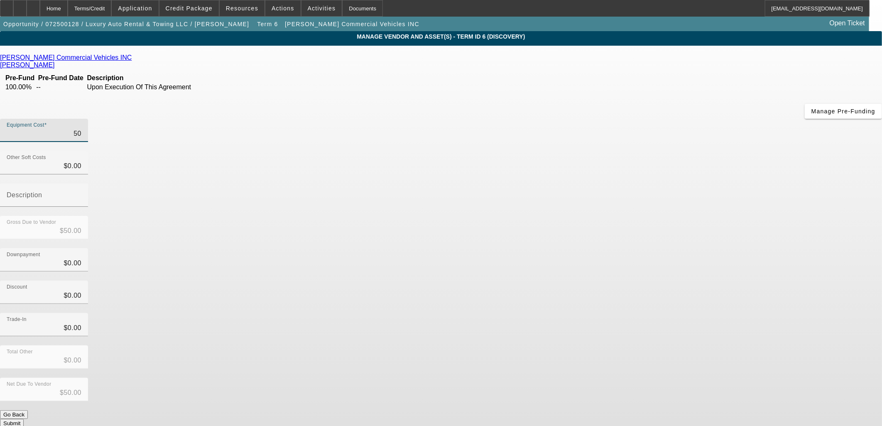
type input "$500.00"
type input "5000"
type input "$5,000.00"
type input "50000"
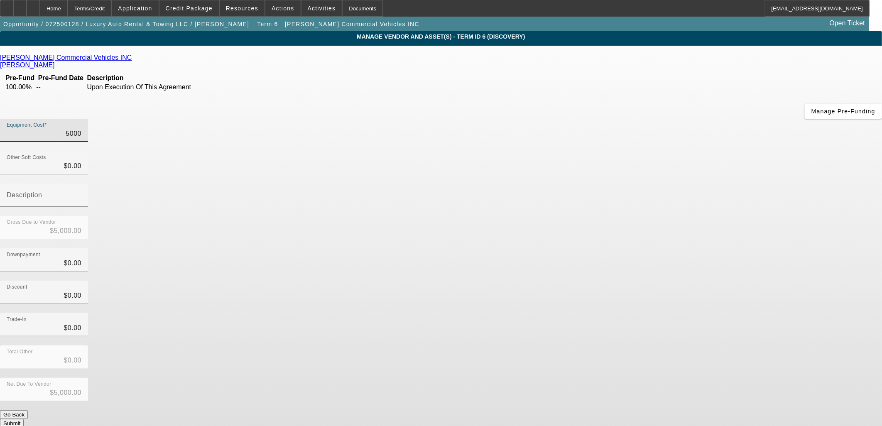
type input "$50,000.00"
drag, startPoint x: 621, startPoint y: 166, endPoint x: 614, endPoint y: 197, distance: 31.7
click at [620, 248] on div "Downpayment $0.00" at bounding box center [441, 264] width 882 height 32
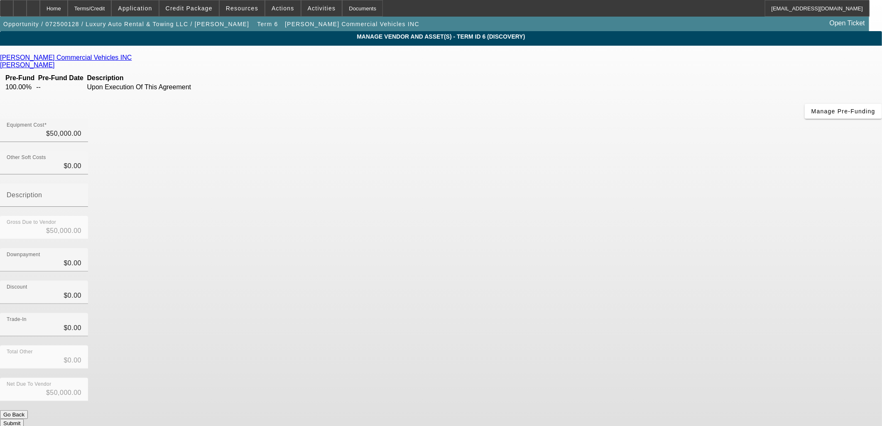
click at [24, 419] on button "Submit" at bounding box center [12, 423] width 24 height 9
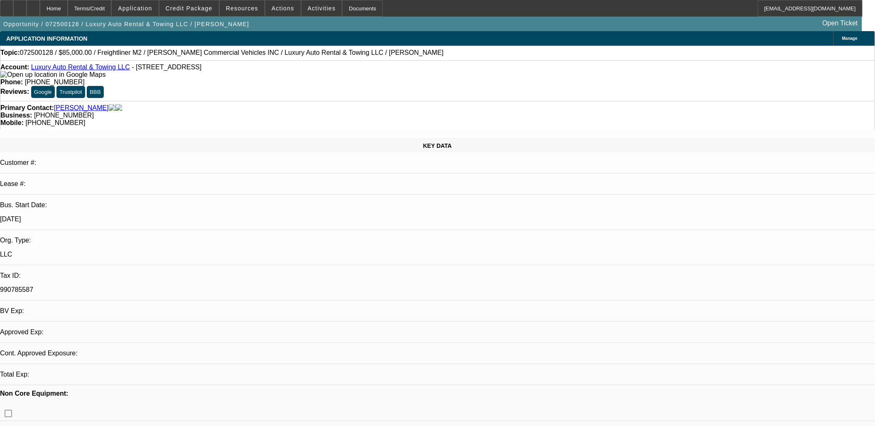
select select "0"
select select "2"
select select "0"
select select "6"
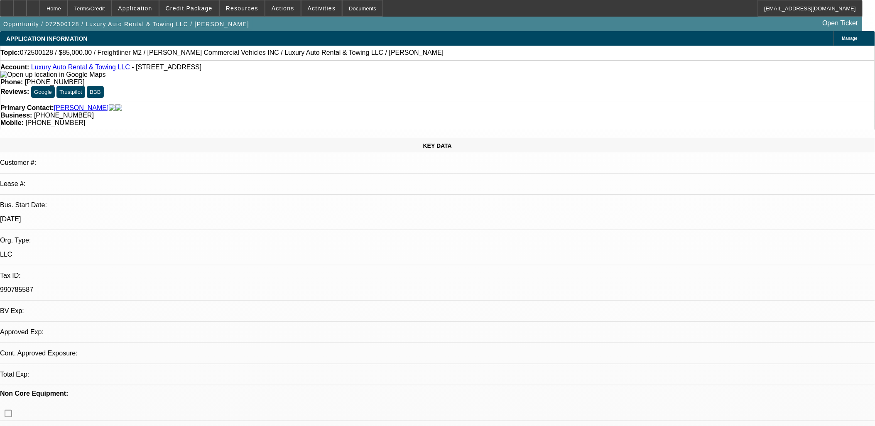
select select "0"
select select "2"
select select "0"
select select "6"
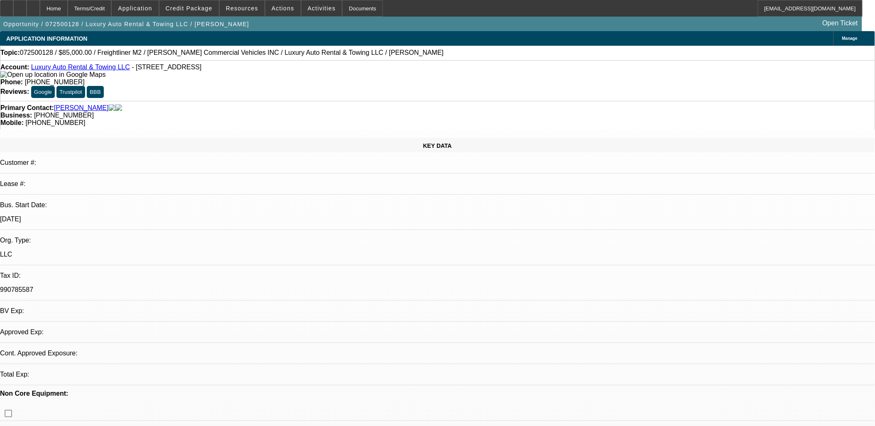
select select "0"
select select "2"
select select "0"
select select "6"
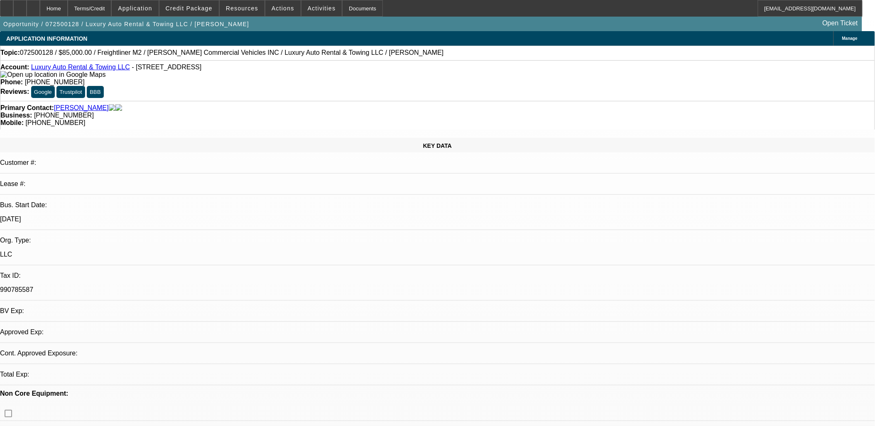
select select "0"
select select "2"
select select "0"
select select "6"
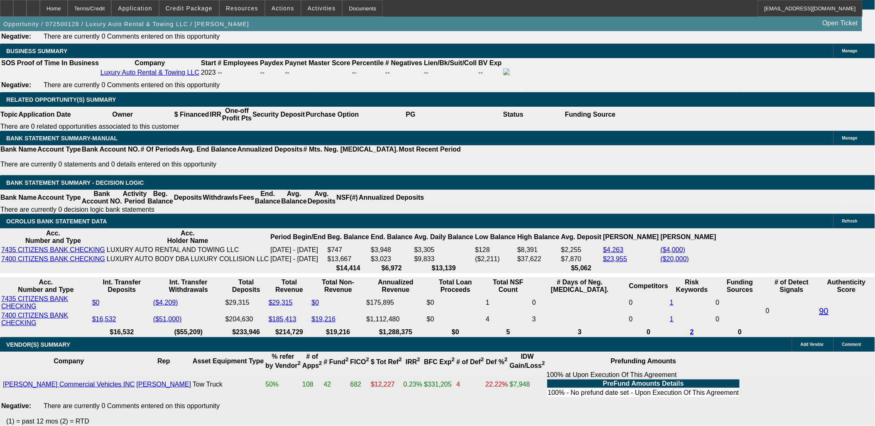
scroll to position [1235, 0]
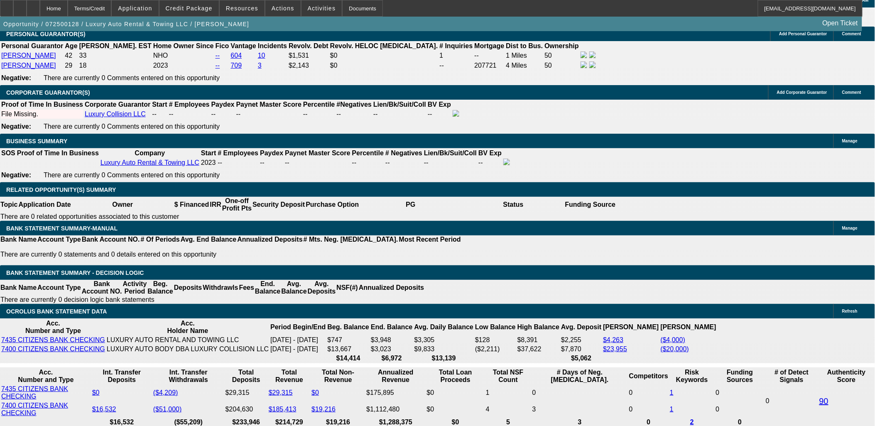
type input "$0.00"
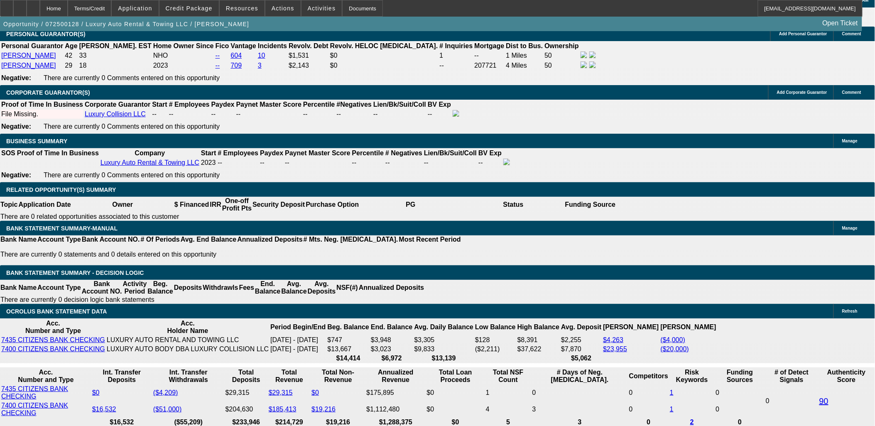
type input "UNKNOWN"
type input "$2,798.98"
type input "$1,399.49"
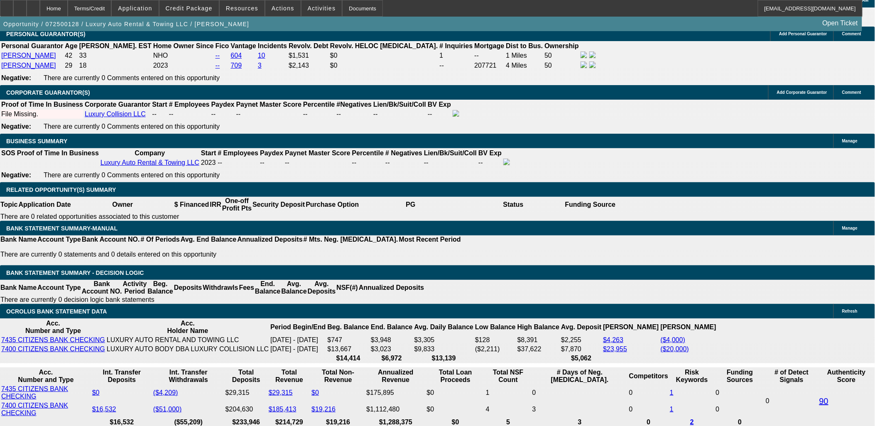
type input "36"
type input "$34,599.50"
type input "$17,299.75"
type input "$3,852.76"
type input "$1,926.38"
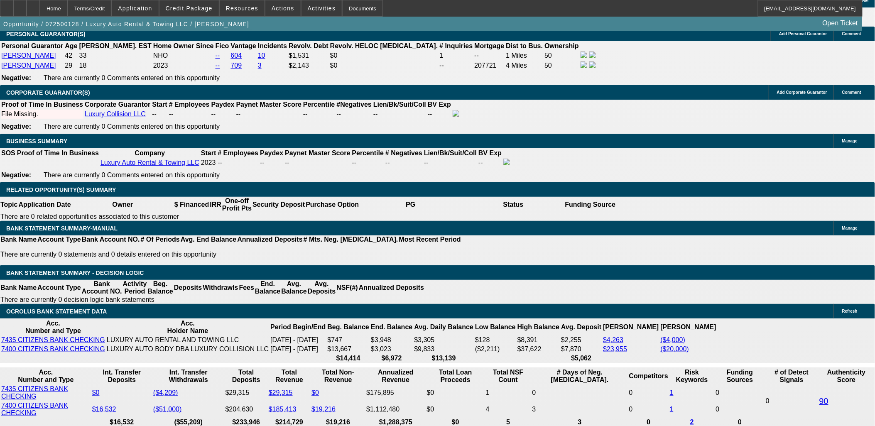
type input "36"
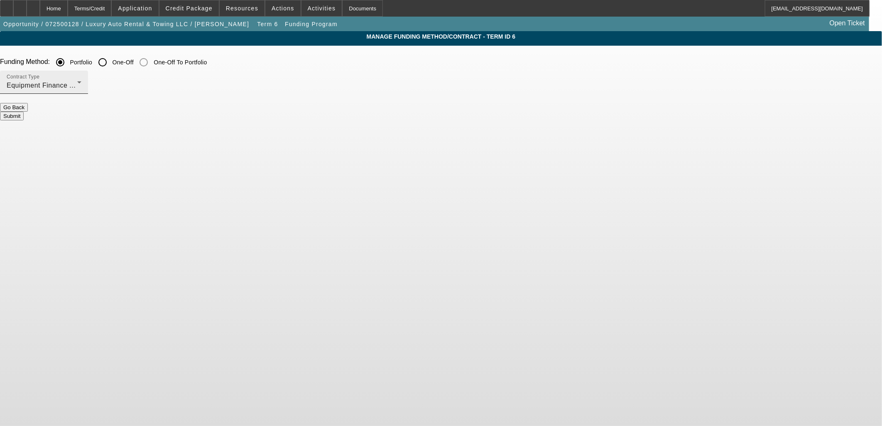
click at [81, 78] on div "Contract Type Equipment Finance Agreement" at bounding box center [44, 82] width 75 height 23
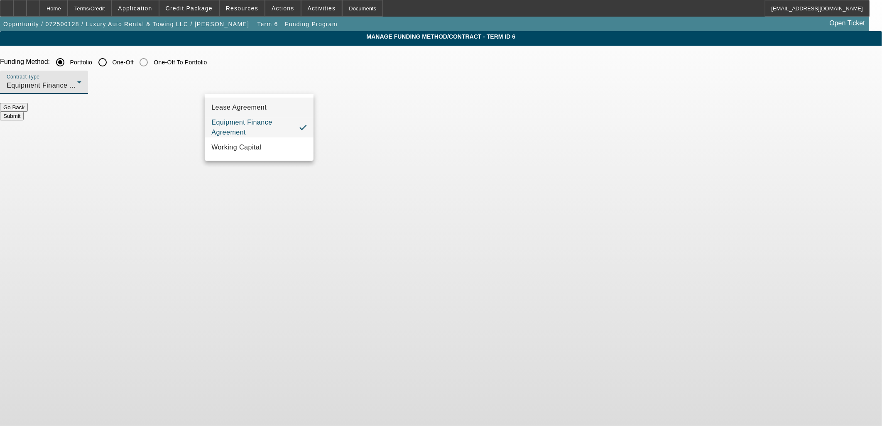
click at [270, 109] on mat-option "Lease Agreement" at bounding box center [259, 108] width 109 height 20
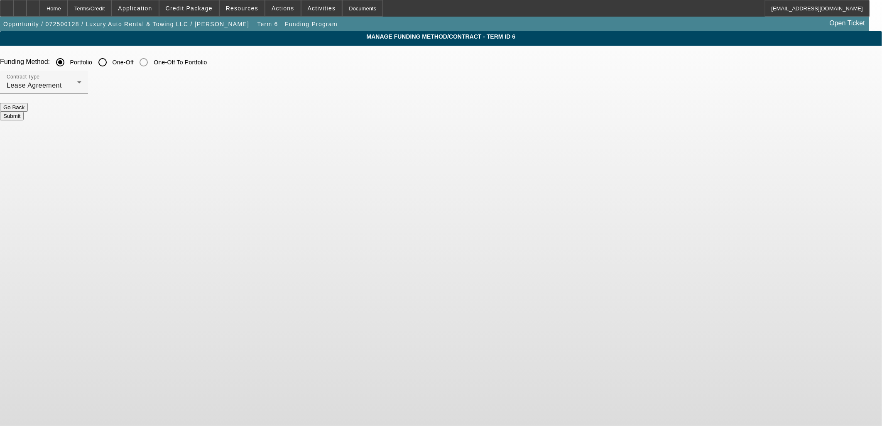
click at [24, 112] on button "Submit" at bounding box center [12, 116] width 24 height 9
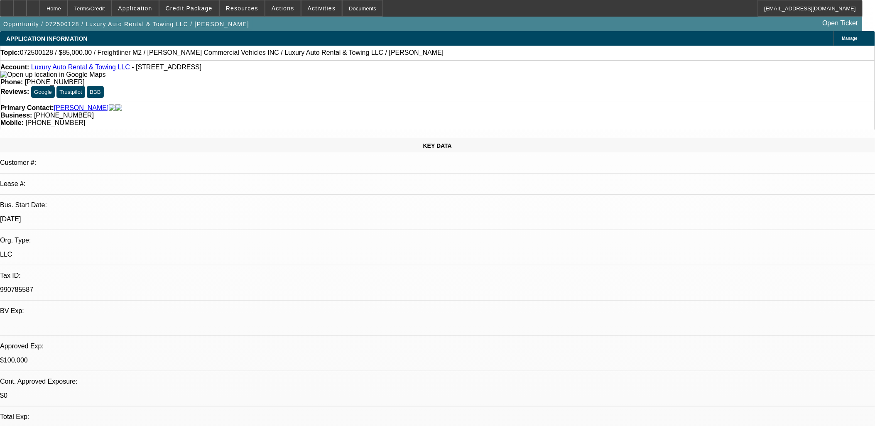
select select "0"
select select "2"
select select "0"
select select "6"
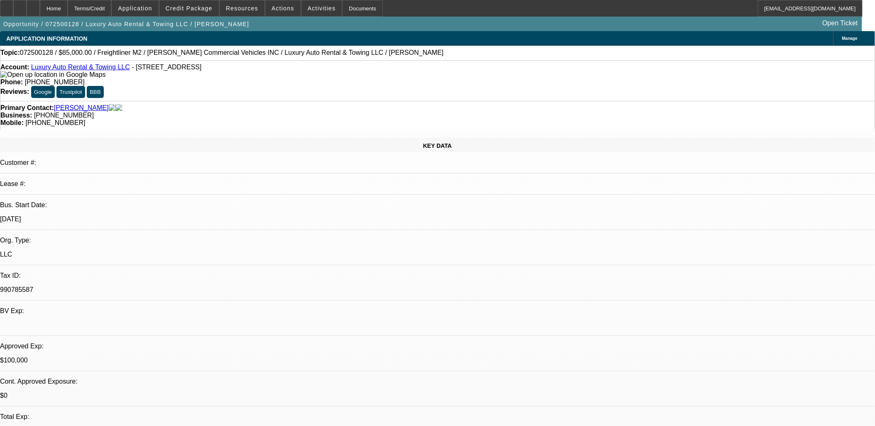
select select "0"
select select "2"
select select "0"
select select "6"
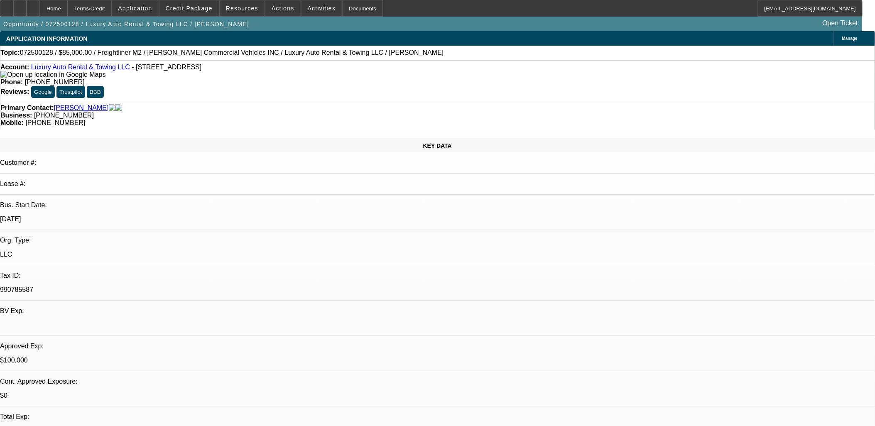
select select "0"
select select "2"
select select "0"
select select "6"
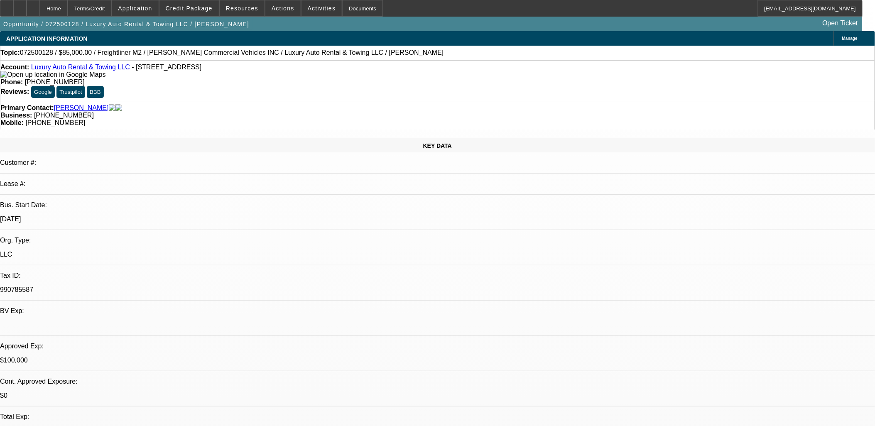
select select "0"
select select "2"
select select "0"
select select "6"
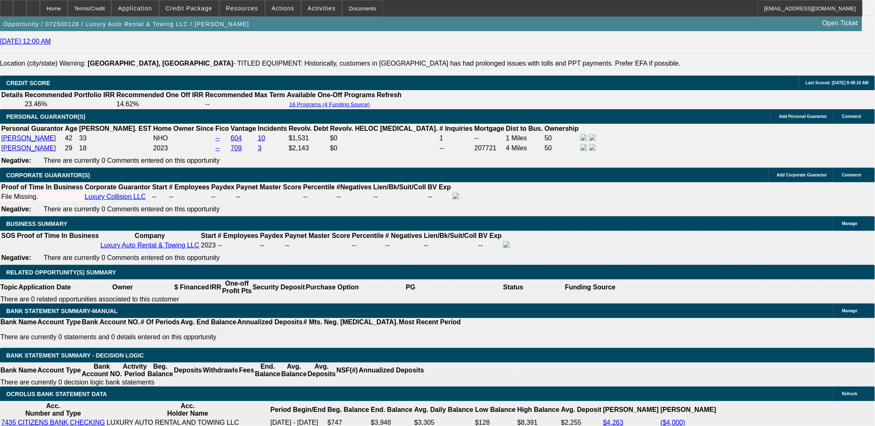
scroll to position [1291, 0]
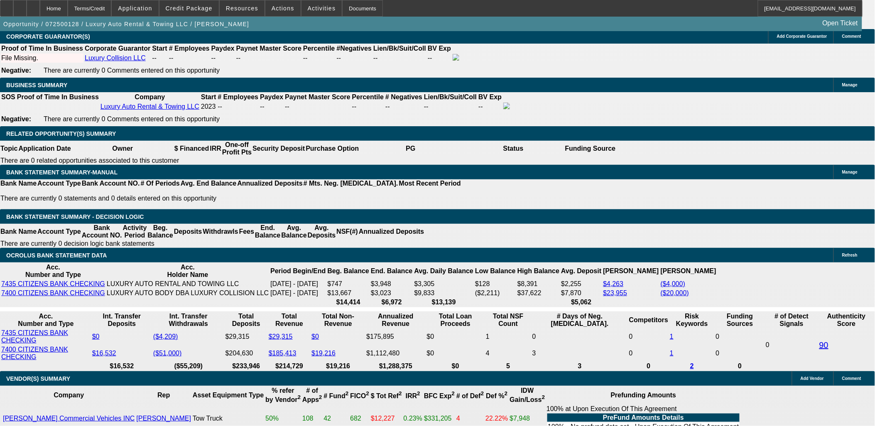
select select "0.1"
type input "$5,000.00"
type input "UNKNOWN"
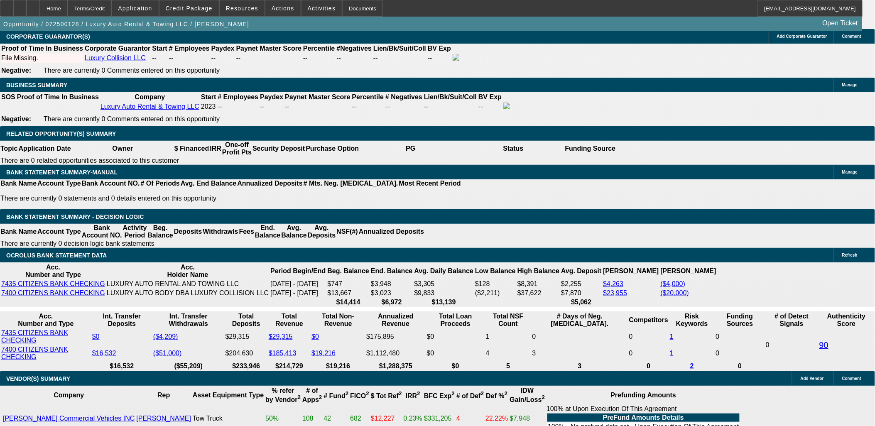
select select "4"
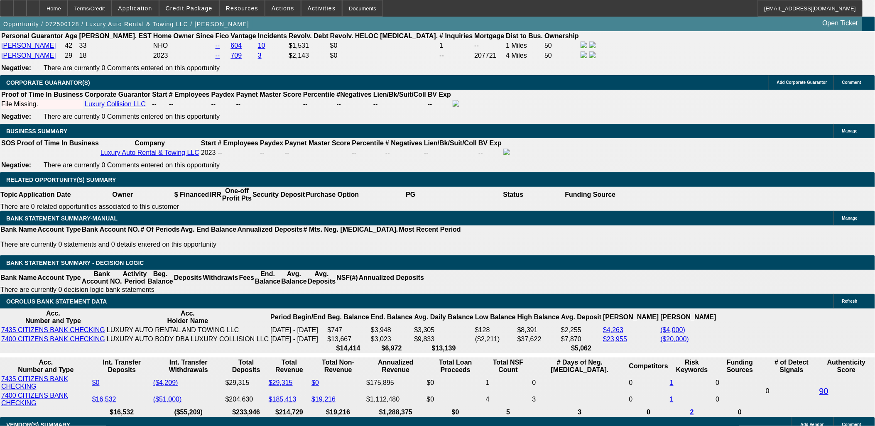
drag, startPoint x: 193, startPoint y: 246, endPoint x: 239, endPoint y: 250, distance: 46.7
type input "20"
type input "$3,716.36"
type input "$1,858.18"
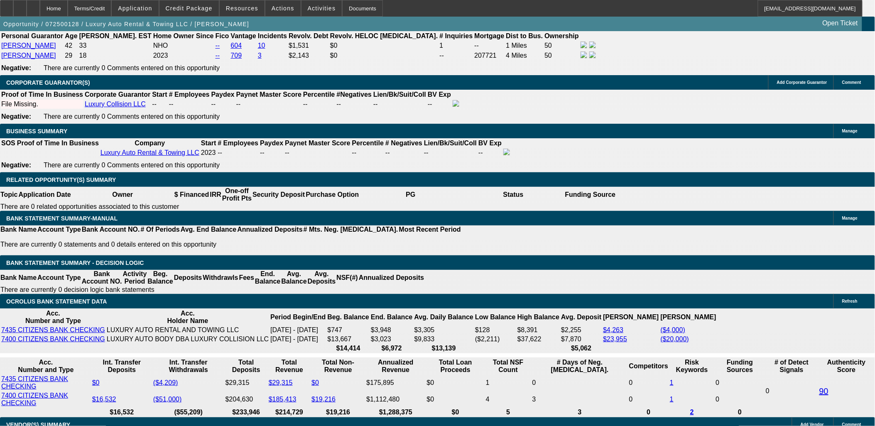
drag, startPoint x: 174, startPoint y: 248, endPoint x: 180, endPoint y: 247, distance: 5.4
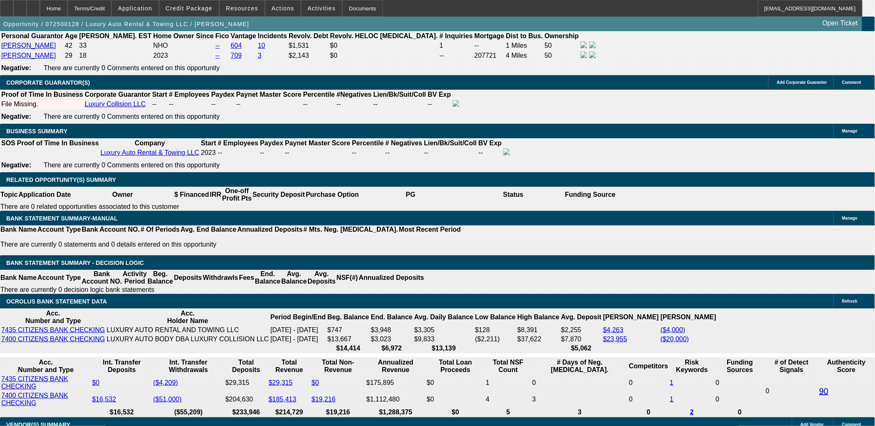
type input "11"
type input "$2,820.80"
type input "$1,410.40"
type input "$3,273.88"
type input "$1,636.94"
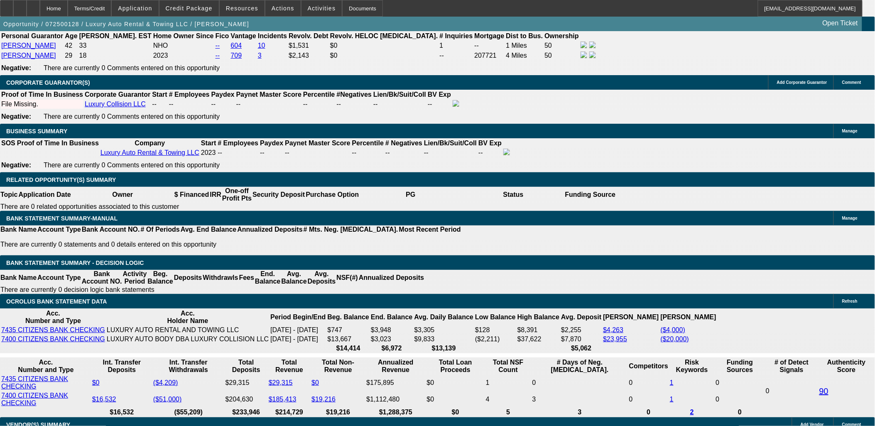
type input "18"
type input "$2,820.80"
type input "$1,410.40"
type input "$3,615.24"
type input "$1,807.62"
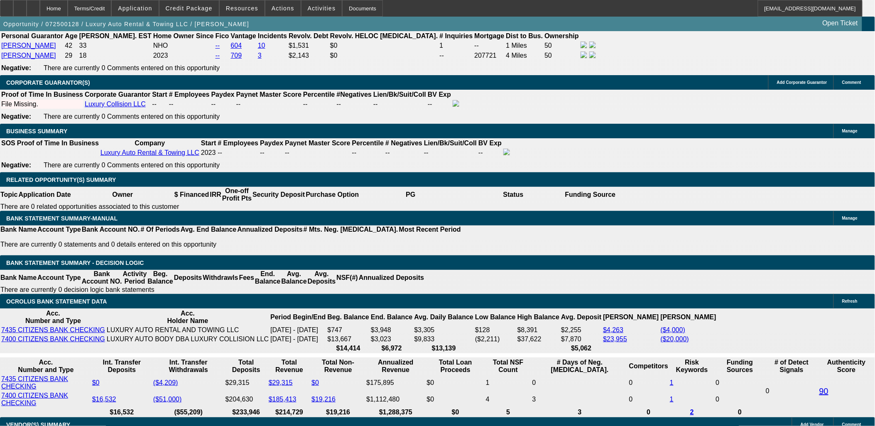
type input "18"
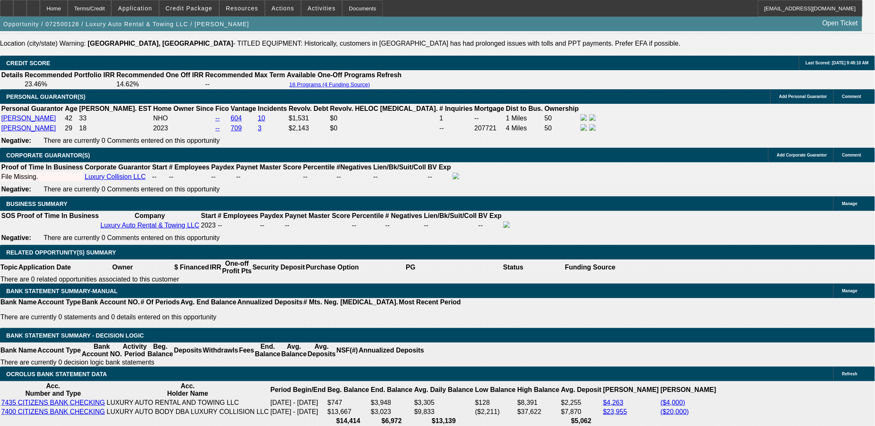
scroll to position [1107, 0]
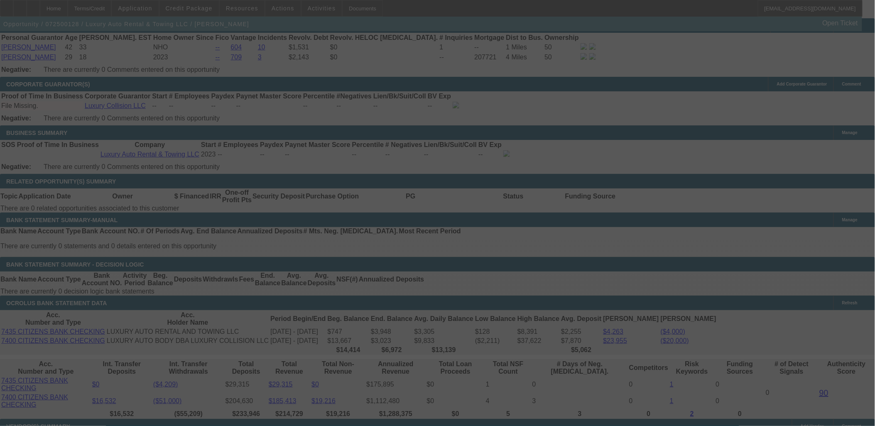
scroll to position [1291, 0]
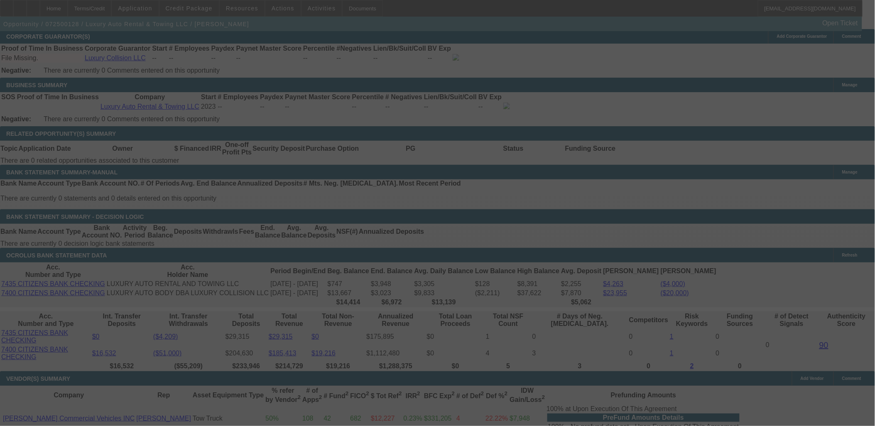
select select "0"
select select "2"
select select "0.1"
select select "4"
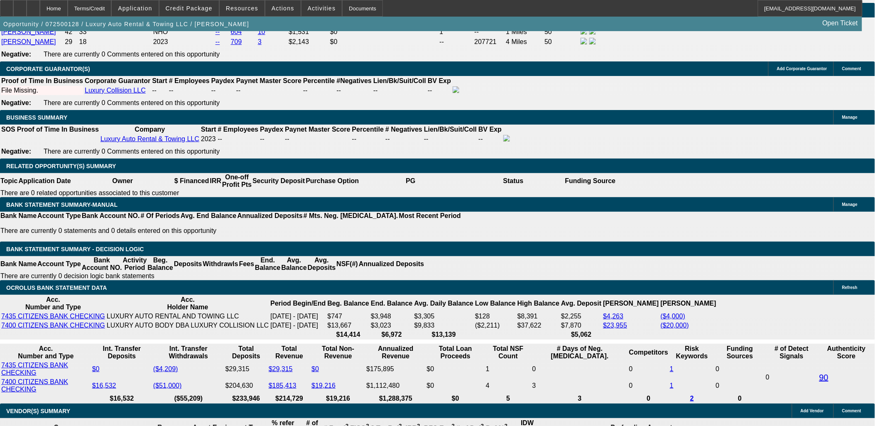
scroll to position [1245, 0]
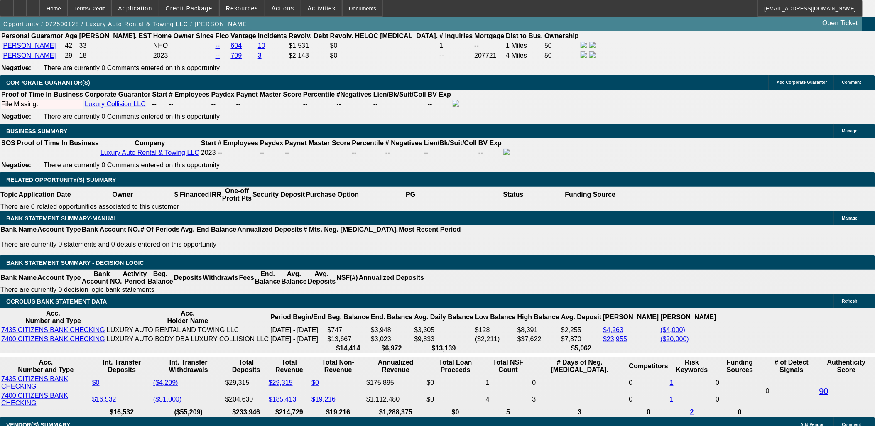
type input "$1,807.62"
type input "18.2"
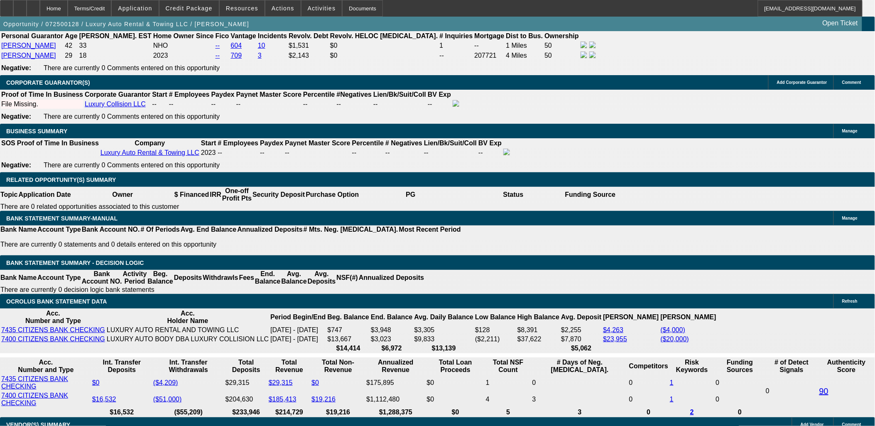
type input "UNKNOWN"
type input "$3,625.28"
type input "$1,812.64"
type input "18.2"
drag, startPoint x: 161, startPoint y: 163, endPoint x: 147, endPoint y: 161, distance: 14.7
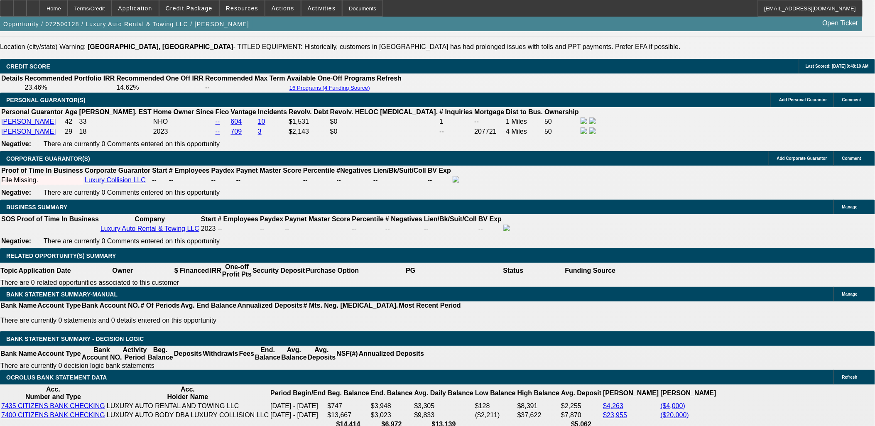
scroll to position [1153, 0]
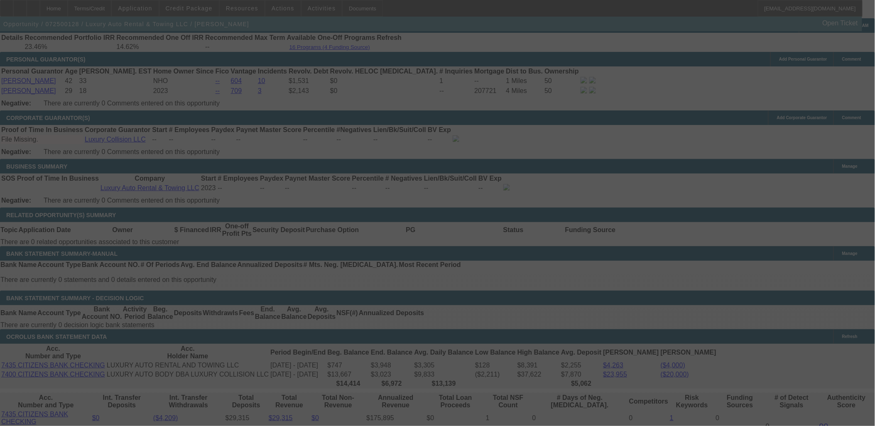
scroll to position [1245, 0]
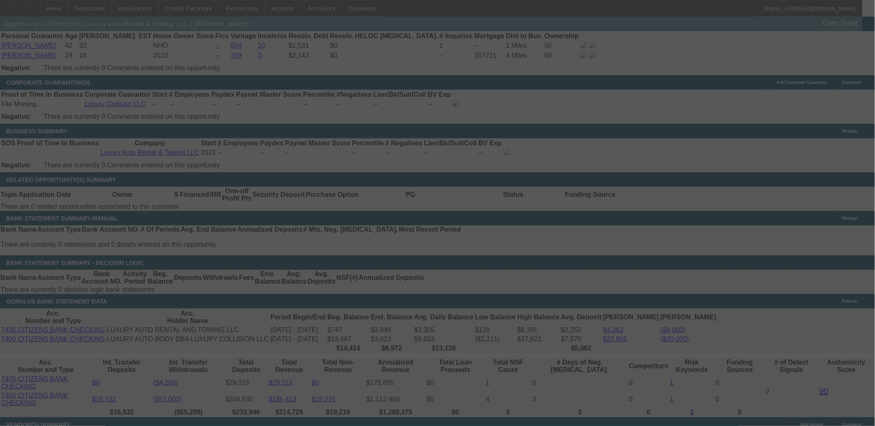
select select "0"
select select "2"
select select "0.1"
select select "4"
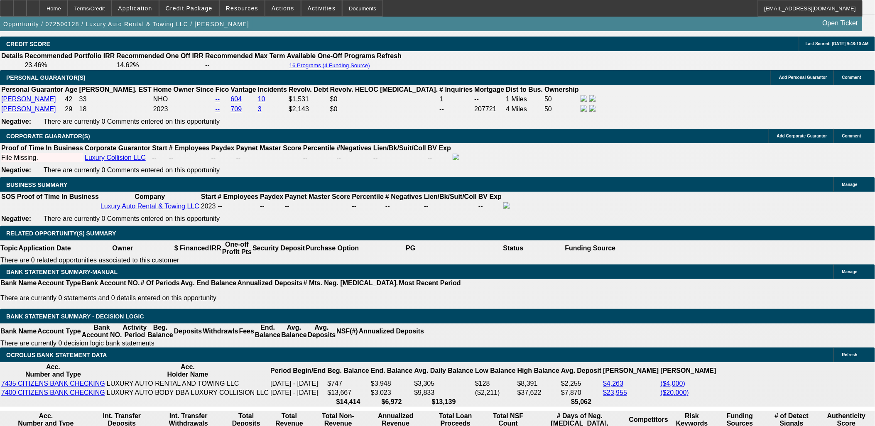
scroll to position [1199, 0]
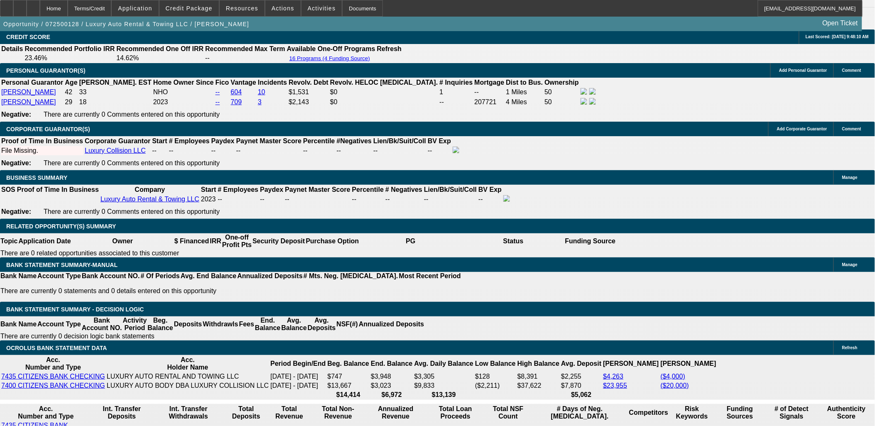
type input "$1,812.64"
type input "16.2"
type input "UNKNOWN"
type input "16.2"
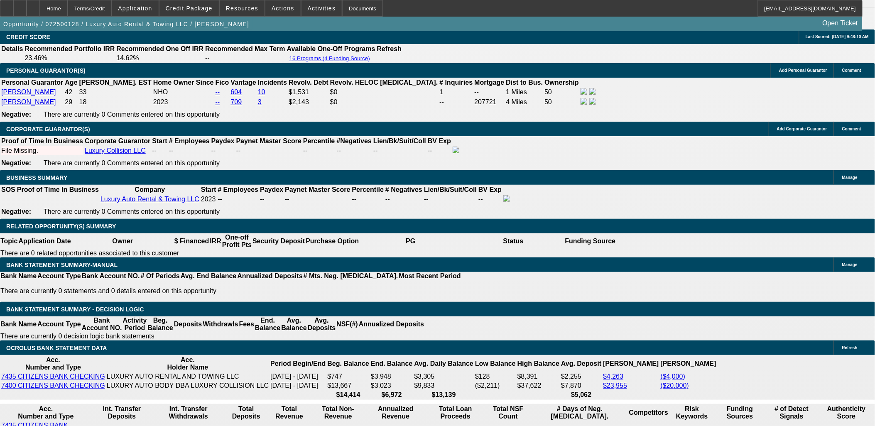
type input "$3,525.58"
type input "$1,762.79"
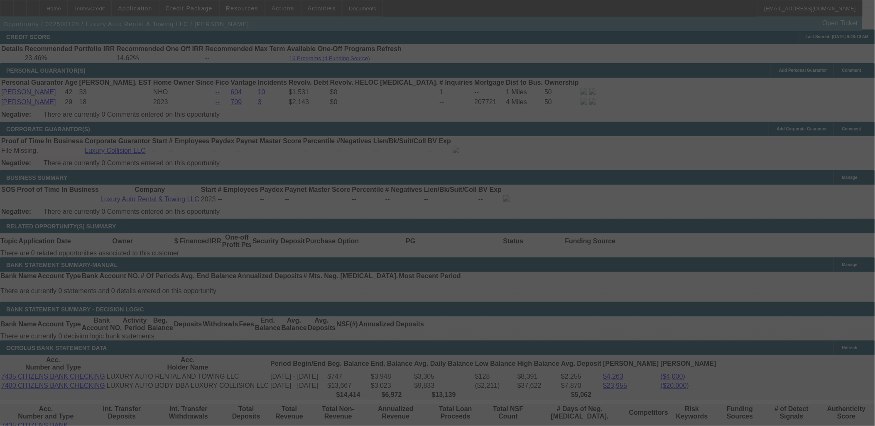
scroll to position [1245, 0]
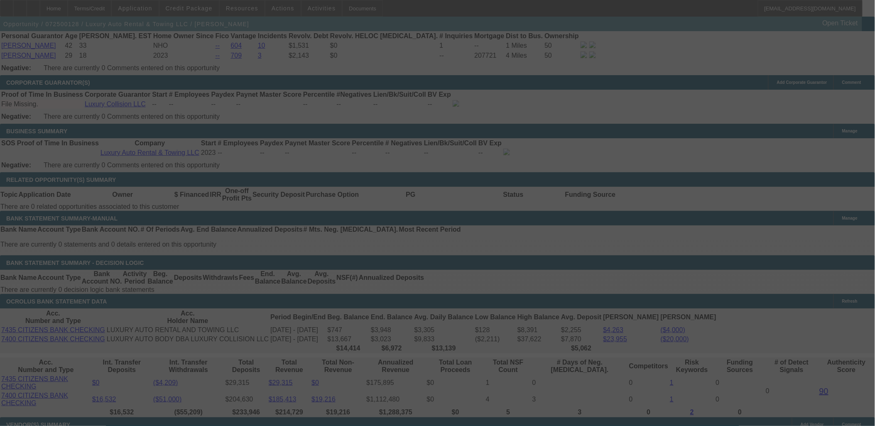
select select "0"
select select "2"
select select "0.1"
select select "4"
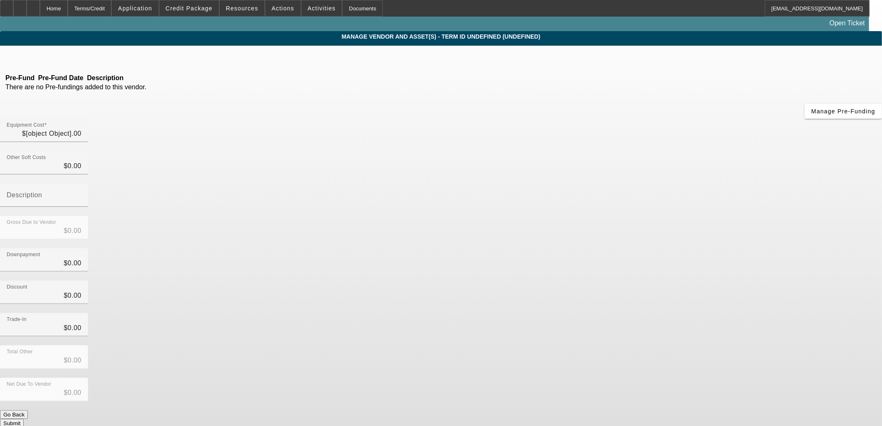
type input "$50,000.00"
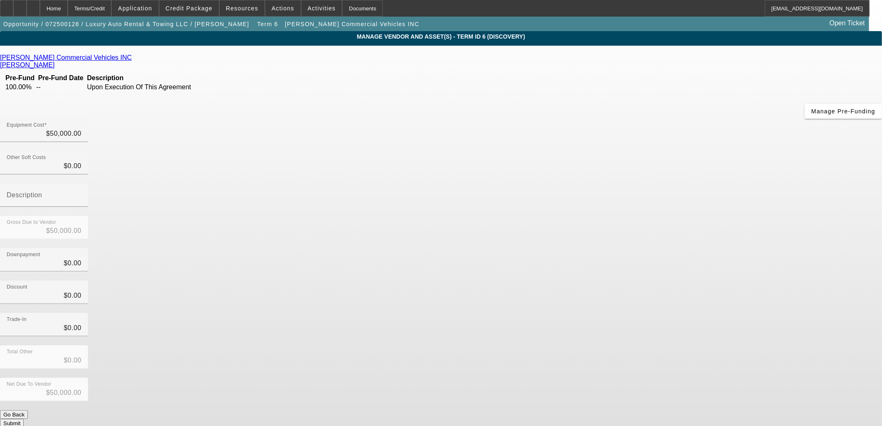
click at [134, 60] on icon at bounding box center [134, 57] width 0 height 7
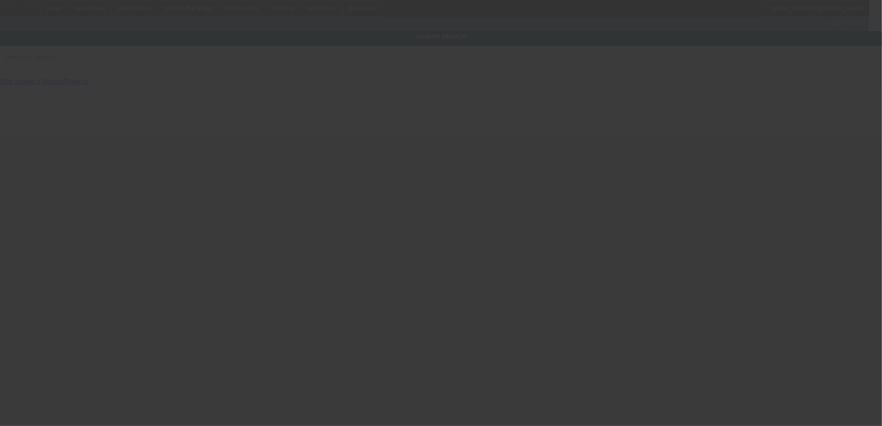
click at [81, 66] on input "Account Search" at bounding box center [44, 61] width 75 height 10
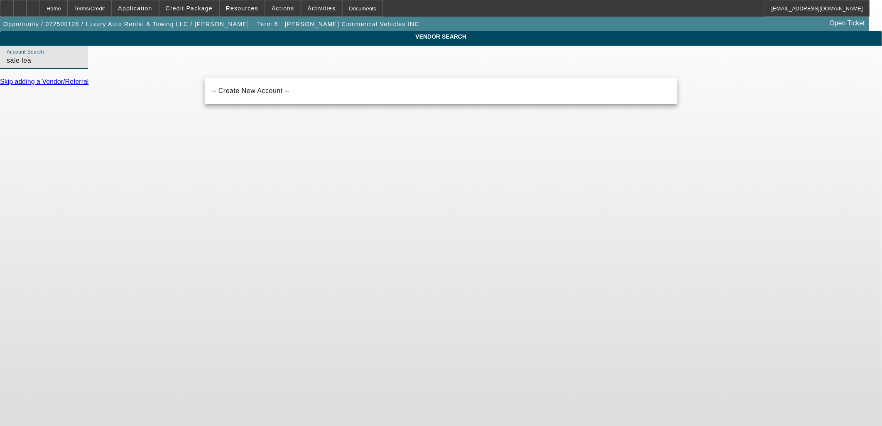
click at [81, 66] on input "sale lea" at bounding box center [44, 61] width 75 height 10
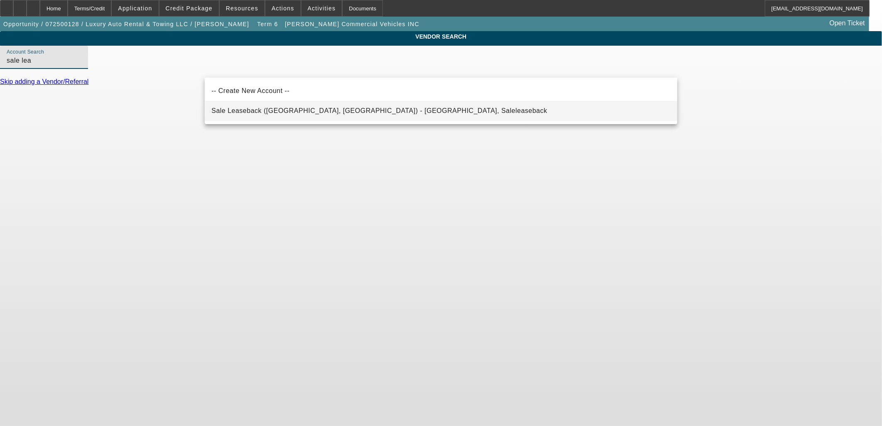
click at [304, 112] on span "Sale Leaseback (Northbrook, IL) - Saleleaseback, Saleleaseback" at bounding box center [379, 110] width 336 height 7
type input "Sale Leaseback (Northbrook, IL) - Saleleaseback, Saleleaseback"
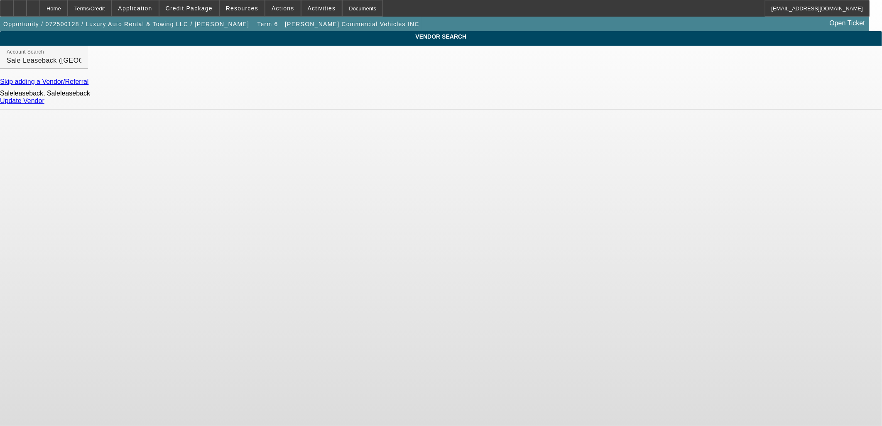
click at [44, 104] on link "Update Vendor" at bounding box center [22, 100] width 44 height 7
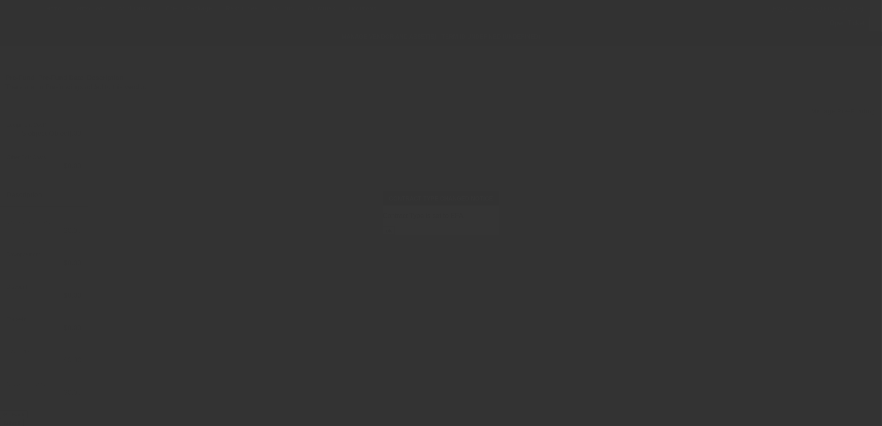
type input "$50,000.00"
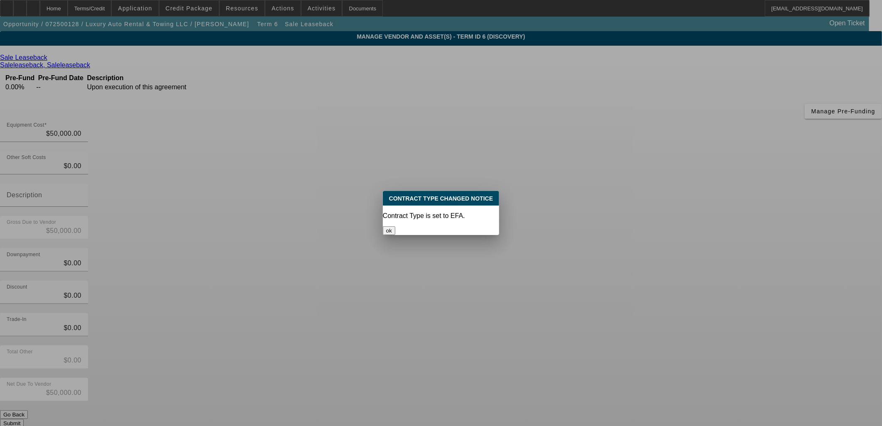
click at [395, 226] on button "ok" at bounding box center [389, 230] width 12 height 9
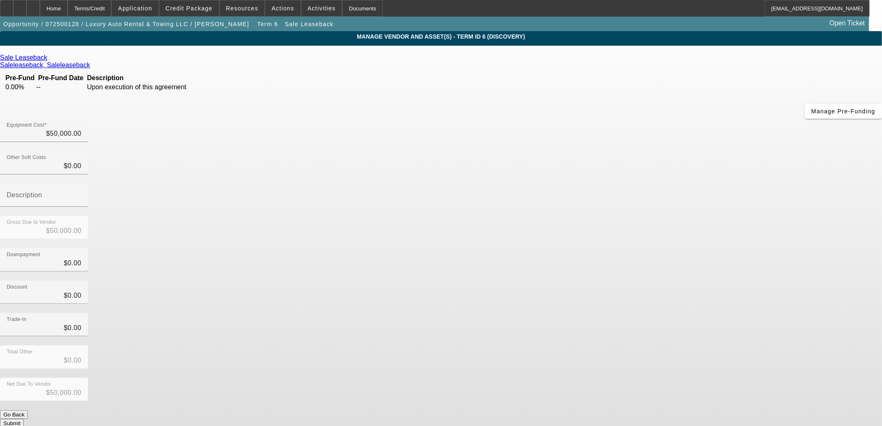
click at [584, 378] on div "Net Due To Vendor $50,000.00" at bounding box center [441, 394] width 882 height 32
click at [24, 419] on button "Submit" at bounding box center [12, 423] width 24 height 9
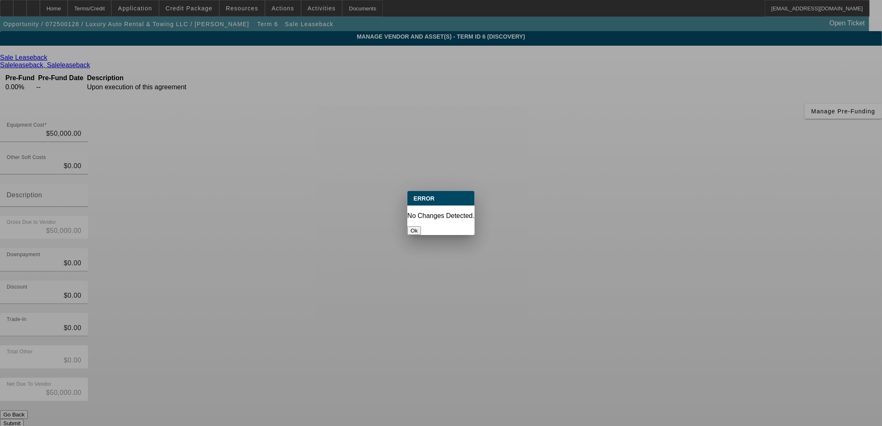
drag, startPoint x: 447, startPoint y: 225, endPoint x: 422, endPoint y: 210, distance: 29.0
click at [421, 226] on button "Ok" at bounding box center [414, 230] width 14 height 9
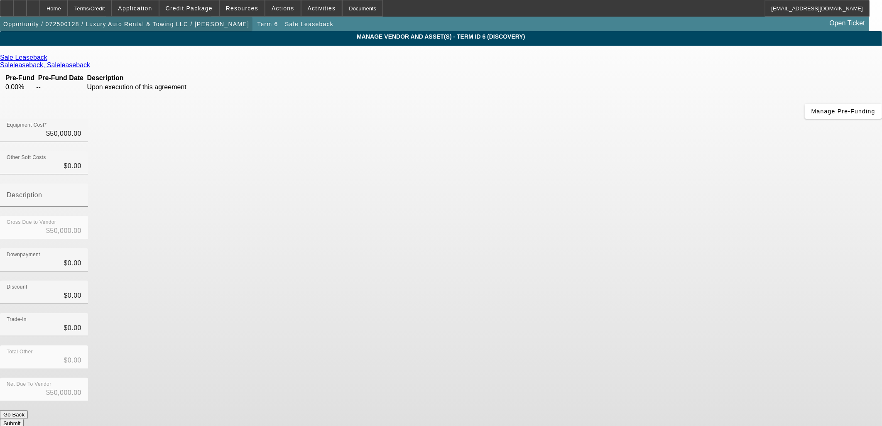
click at [146, 22] on span "Opportunity / 072500128 / Luxury Auto Rental & Towing LLC / Duarte, Roberto" at bounding box center [126, 24] width 246 height 7
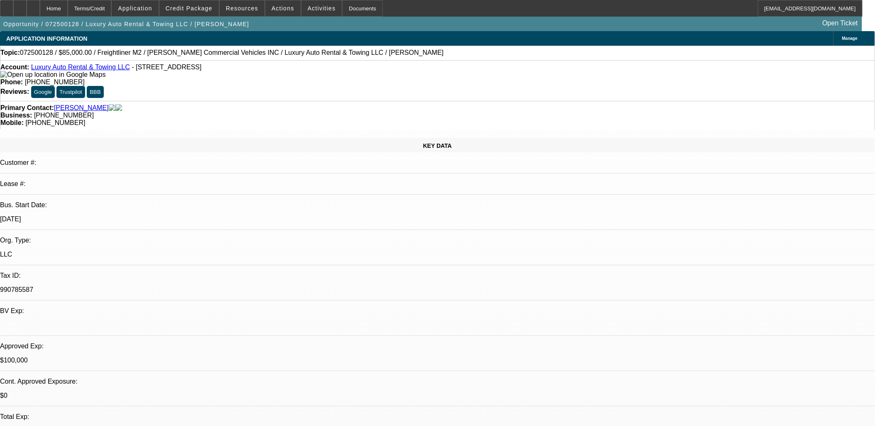
select select "0"
select select "2"
select select "0"
select select "6"
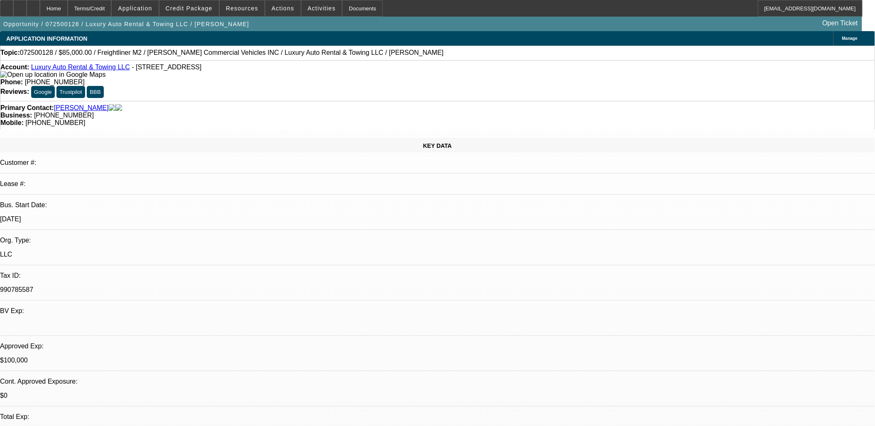
select select "0"
select select "2"
select select "0"
select select "6"
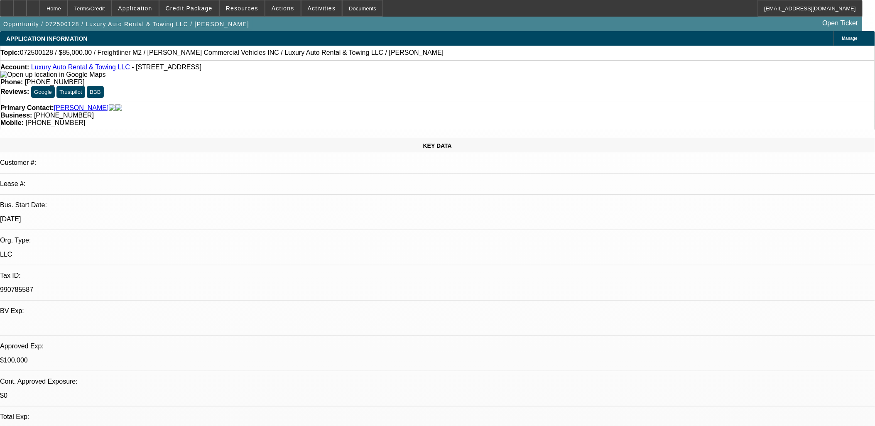
select select "0"
select select "2"
select select "0"
select select "6"
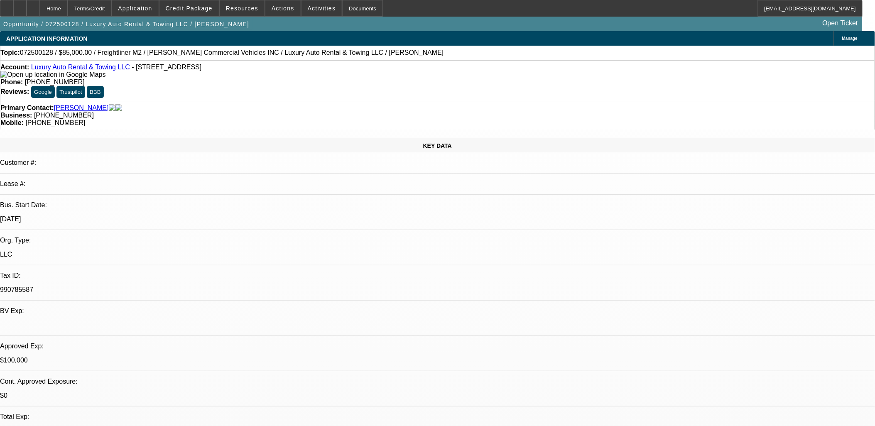
select select "0"
select select "2"
select select "0"
select select "6"
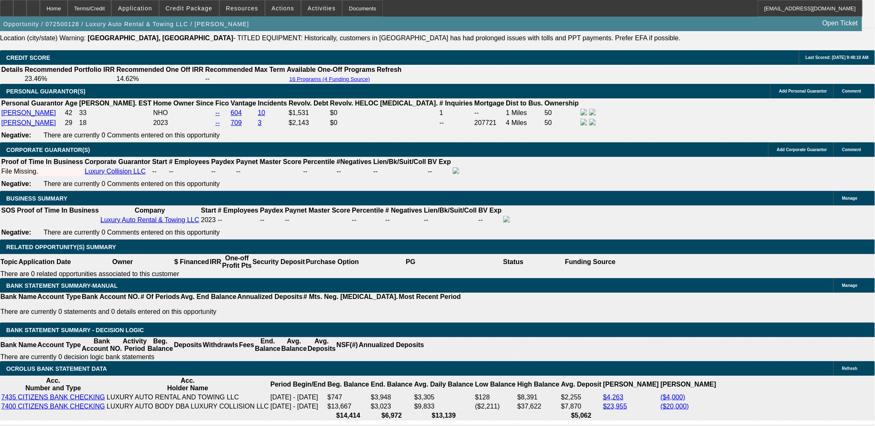
scroll to position [1199, 0]
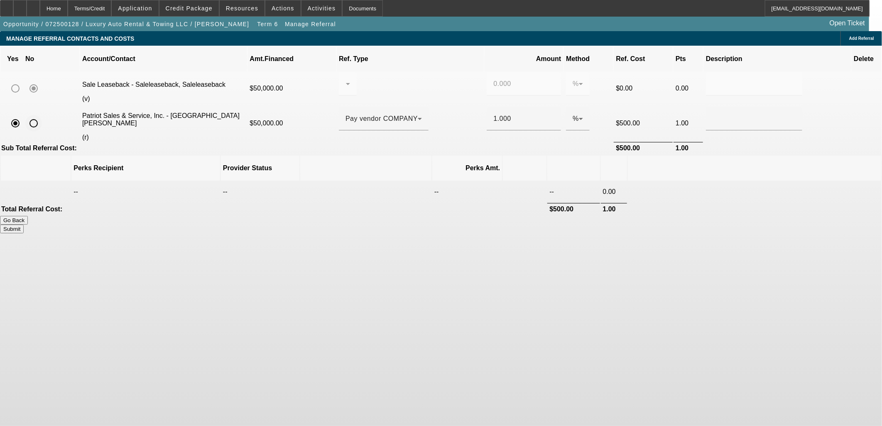
click at [42, 115] on input "radio" at bounding box center [33, 123] width 17 height 17
radio input "true"
click at [24, 225] on button "Submit" at bounding box center [12, 229] width 24 height 9
type input "0.000"
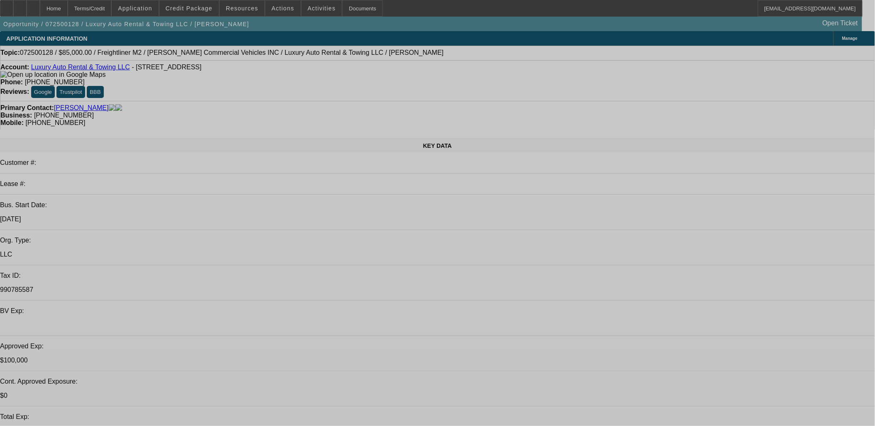
select select "0"
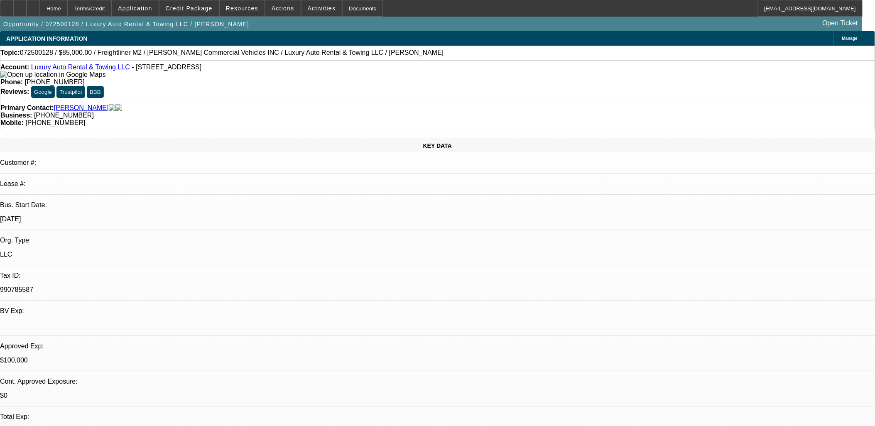
select select "2"
select select "0"
select select "6"
select select "0"
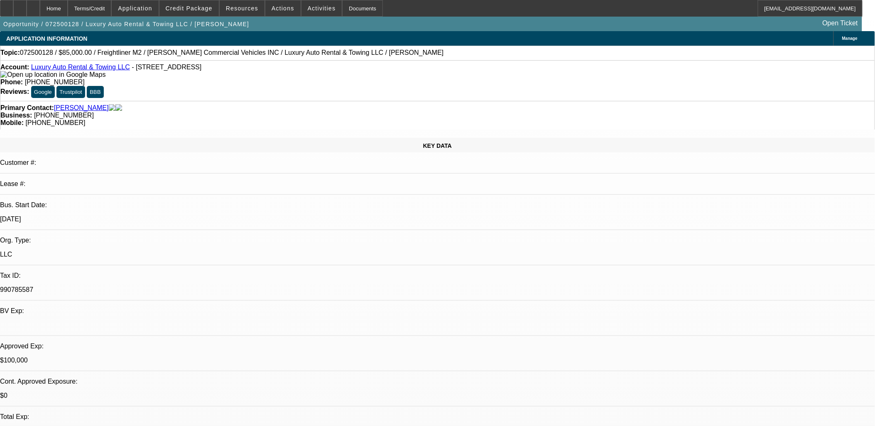
select select "2"
select select "0"
select select "6"
select select "0"
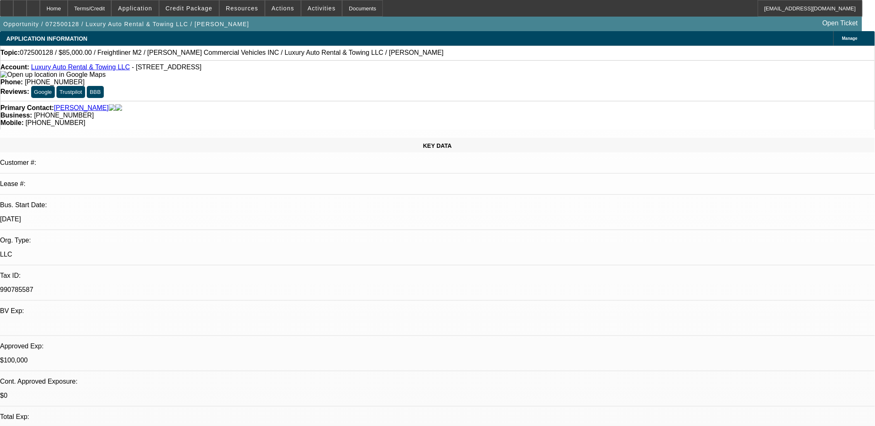
select select "2"
select select "0"
select select "6"
select select "0"
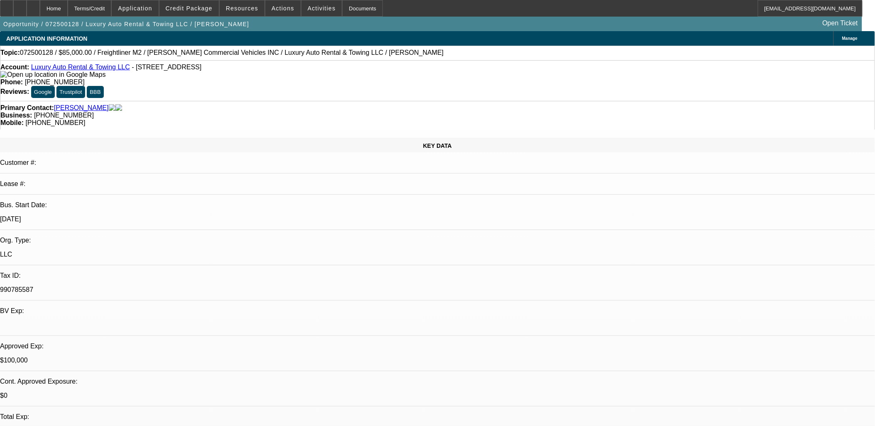
select select "2"
select select "0"
select select "6"
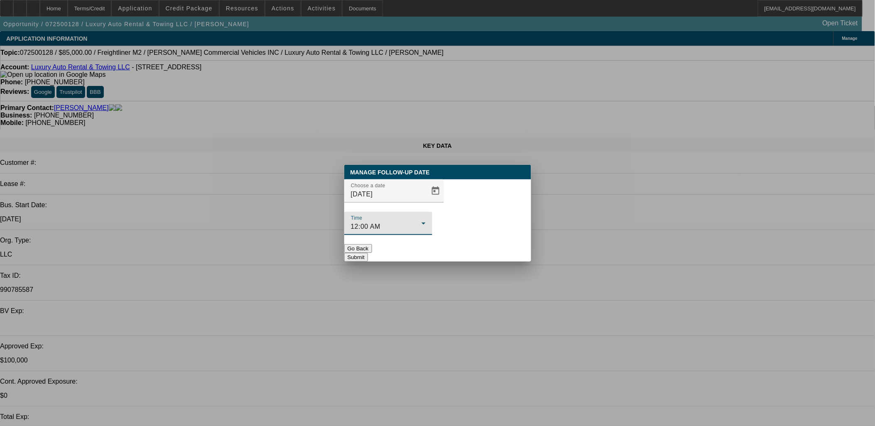
click at [421, 222] on div "12:00 AM" at bounding box center [386, 227] width 71 height 10
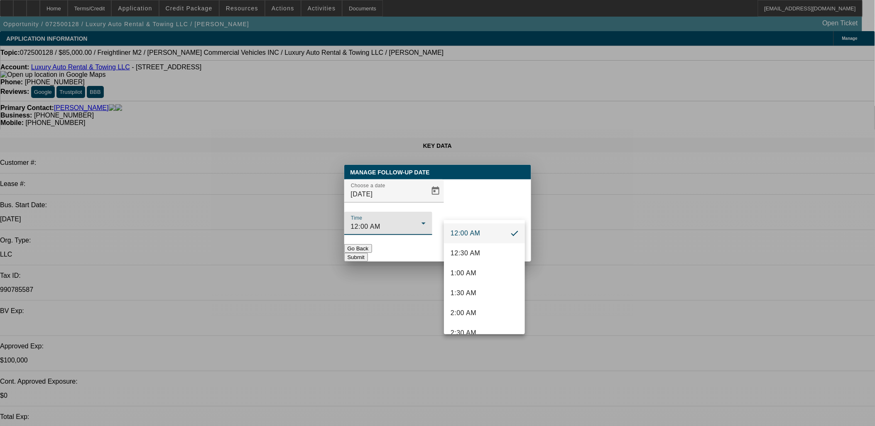
click at [474, 230] on span "12:00 AM" at bounding box center [465, 233] width 30 height 10
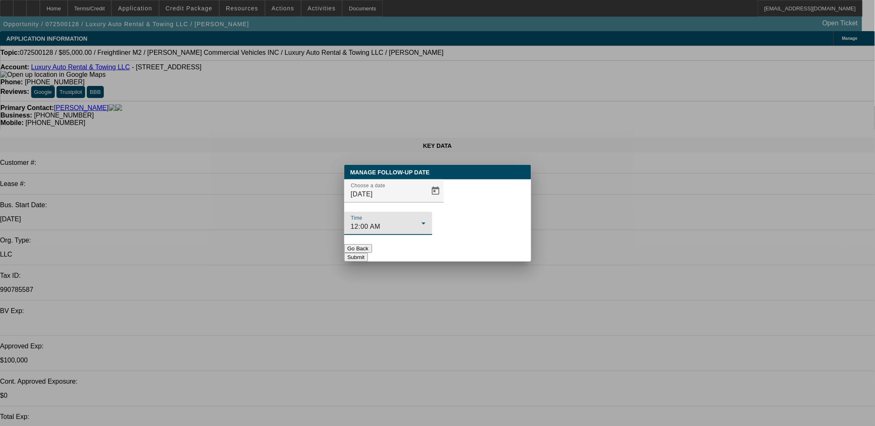
click at [368, 253] on button "Submit" at bounding box center [356, 257] width 24 height 9
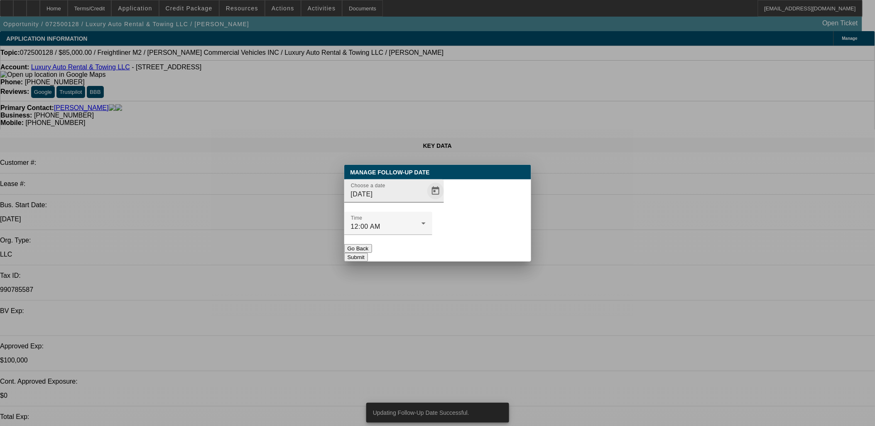
drag, startPoint x: 447, startPoint y: 211, endPoint x: 416, endPoint y: 210, distance: 31.6
click at [432, 212] on div "Time 12:00 AM" at bounding box center [388, 223] width 88 height 23
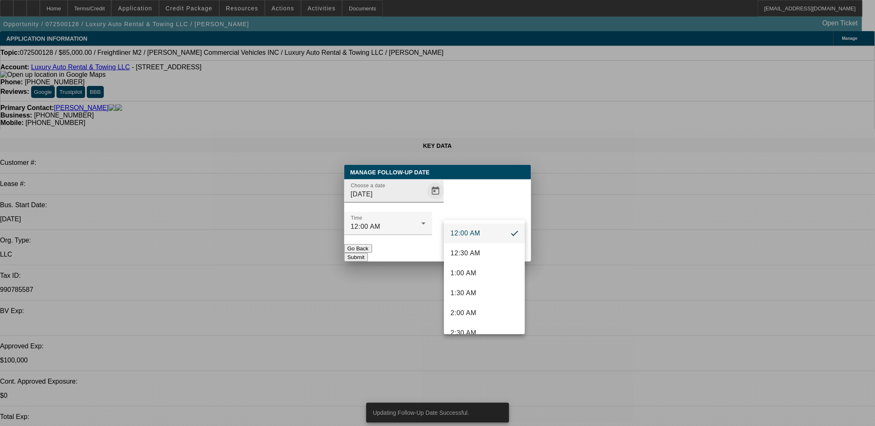
click at [425, 201] on span "Open calendar" at bounding box center [435, 191] width 20 height 20
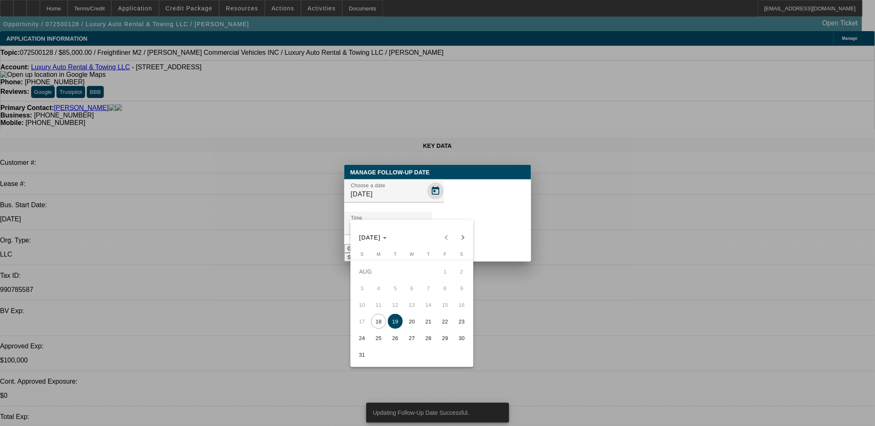
click at [425, 202] on div at bounding box center [437, 213] width 875 height 426
click at [410, 322] on span "20" at bounding box center [411, 321] width 15 height 15
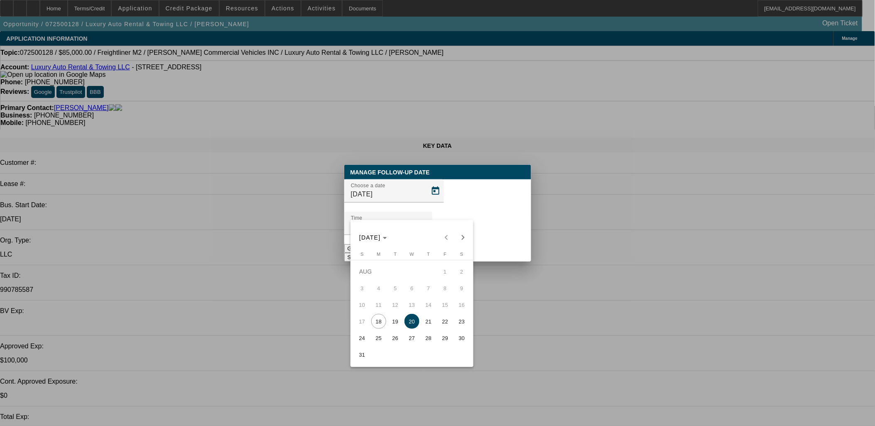
type input "8/20/2025"
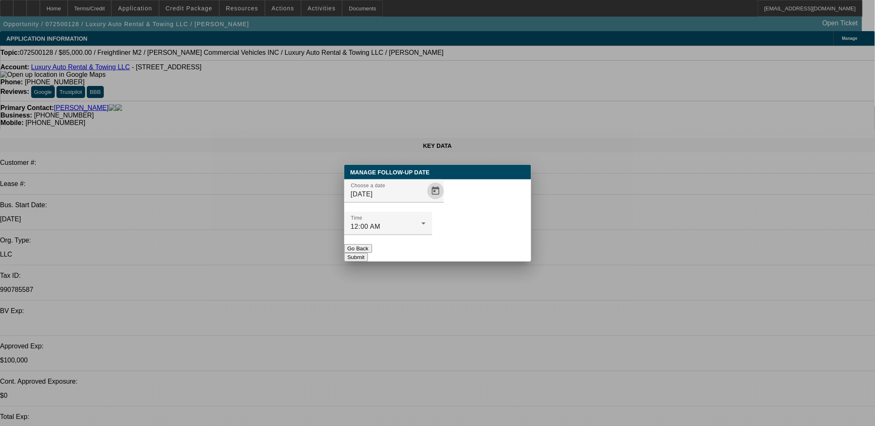
drag, startPoint x: 464, startPoint y: 254, endPoint x: 461, endPoint y: 233, distance: 21.8
click at [463, 254] on div at bounding box center [437, 213] width 875 height 426
click at [368, 253] on button "Submit" at bounding box center [356, 257] width 24 height 9
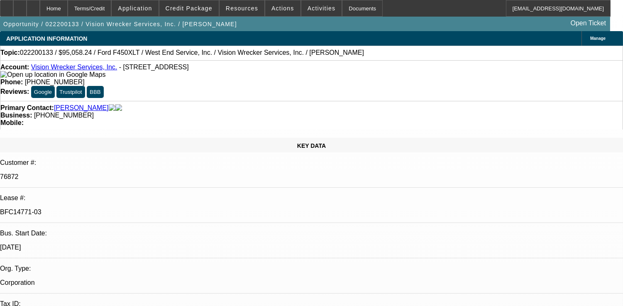
select select "2"
select select "0"
select select "2"
select select "0"
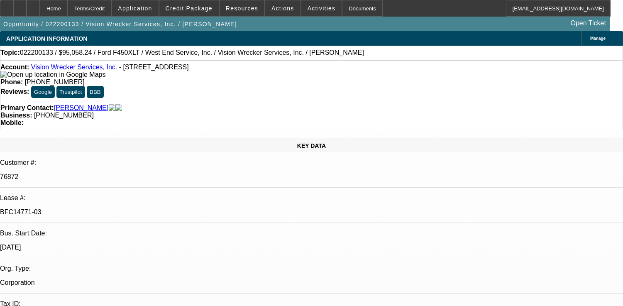
select select "2"
select select "0"
select select "1"
select select "2"
select select "6"
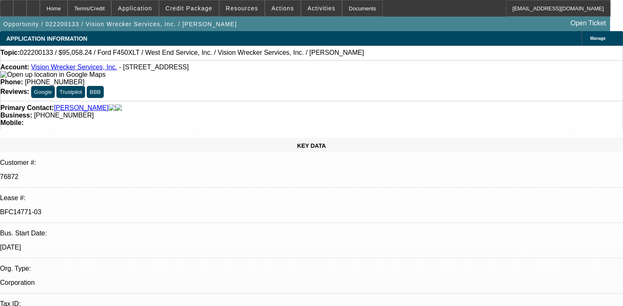
select select "1"
select select "2"
select select "6"
select select "1"
select select "2"
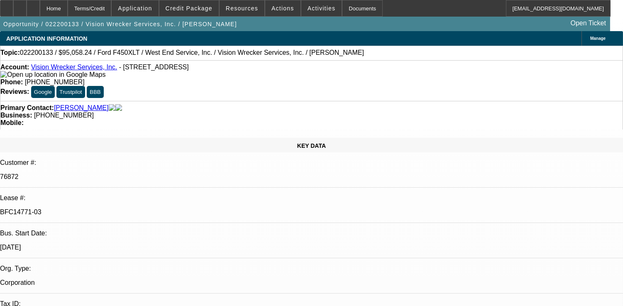
select select "6"
drag, startPoint x: 117, startPoint y: 147, endPoint x: 79, endPoint y: 144, distance: 38.2
click at [79, 208] on div "BFC14771-03" at bounding box center [311, 211] width 623 height 7
copy p "BFC14771-03"
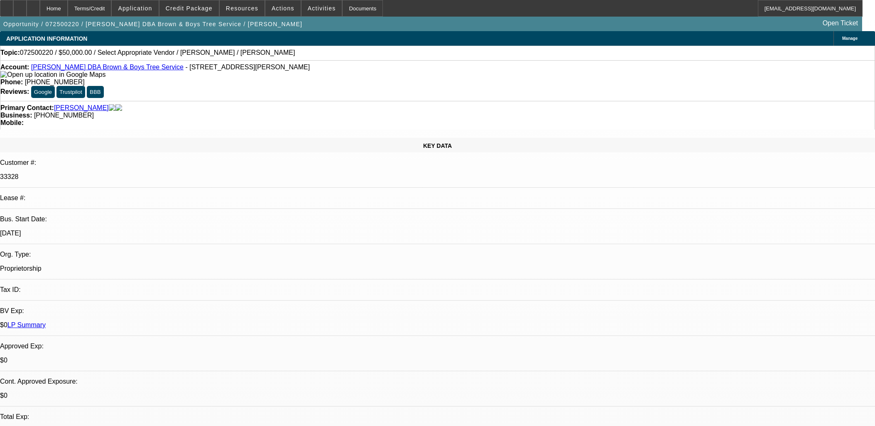
select select "0"
select select "2"
select select "0.1"
select select "4"
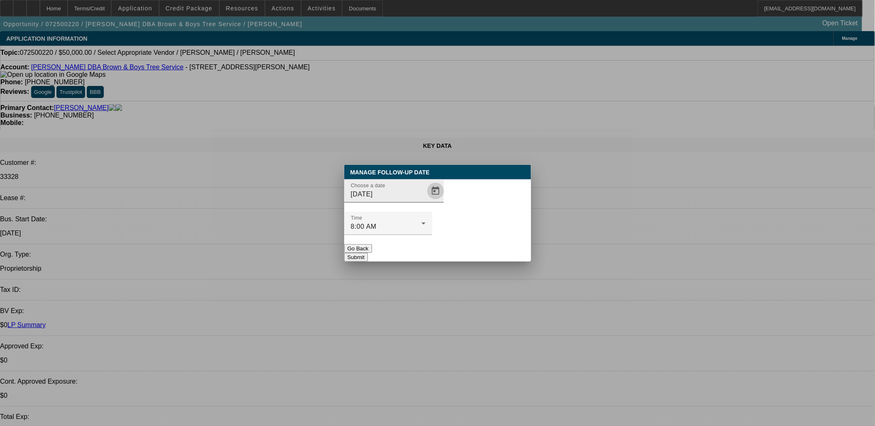
click at [425, 201] on span "Open calendar" at bounding box center [435, 191] width 20 height 20
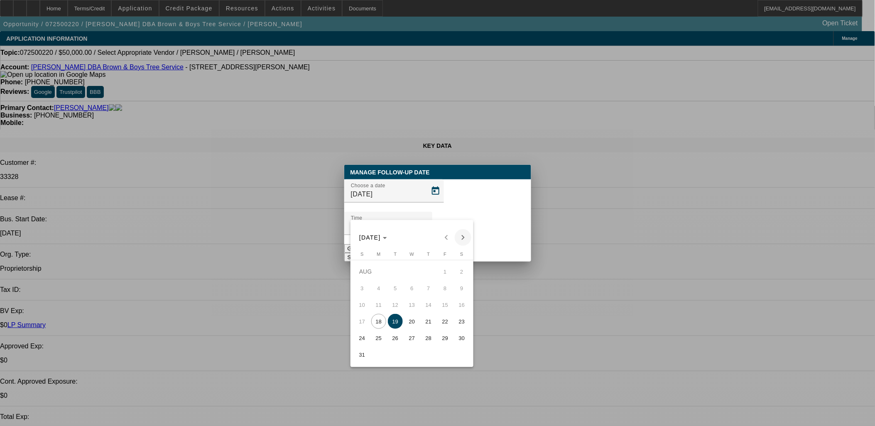
click at [465, 237] on span "Next month" at bounding box center [463, 237] width 17 height 17
click at [381, 284] on button "1" at bounding box center [378, 288] width 17 height 17
type input "[DATE]"
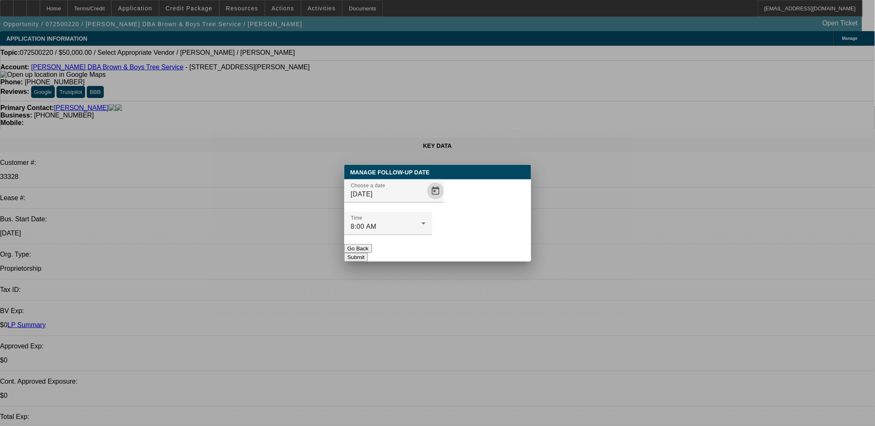
click at [368, 253] on button "Submit" at bounding box center [356, 257] width 24 height 9
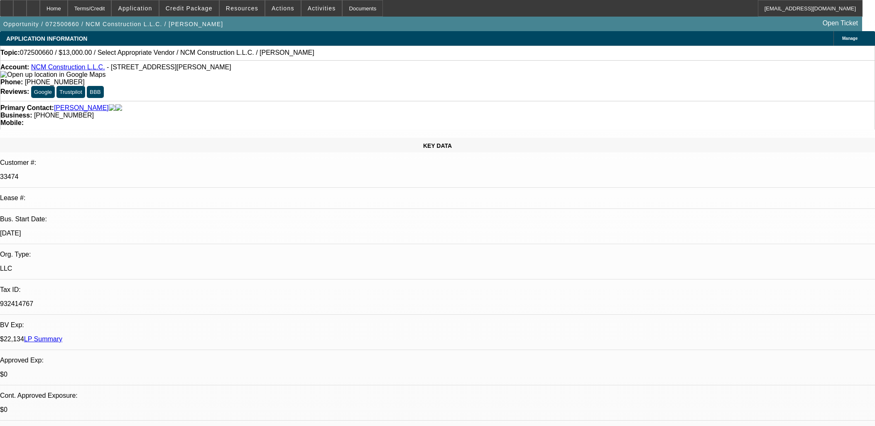
select select "0"
select select "2"
select select "0.1"
select select "4"
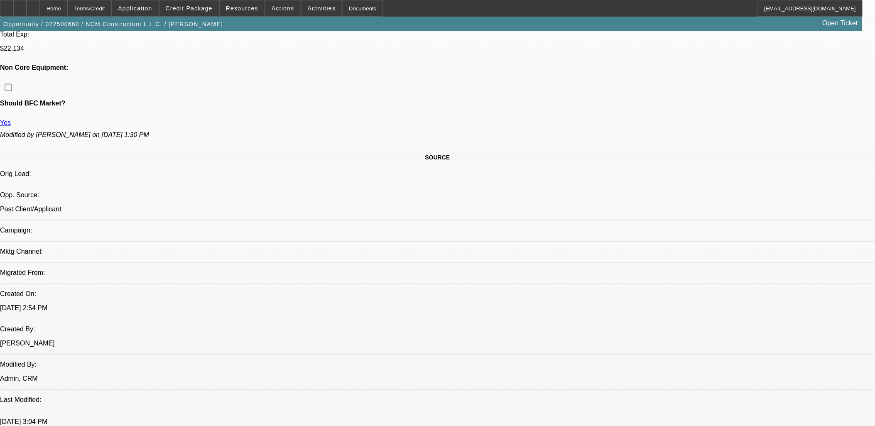
scroll to position [461, 0]
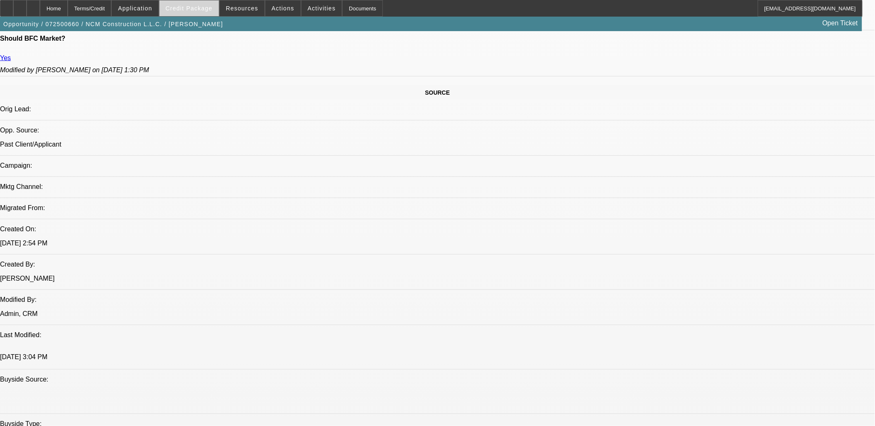
click at [195, 10] on span "Credit Package" at bounding box center [189, 8] width 47 height 7
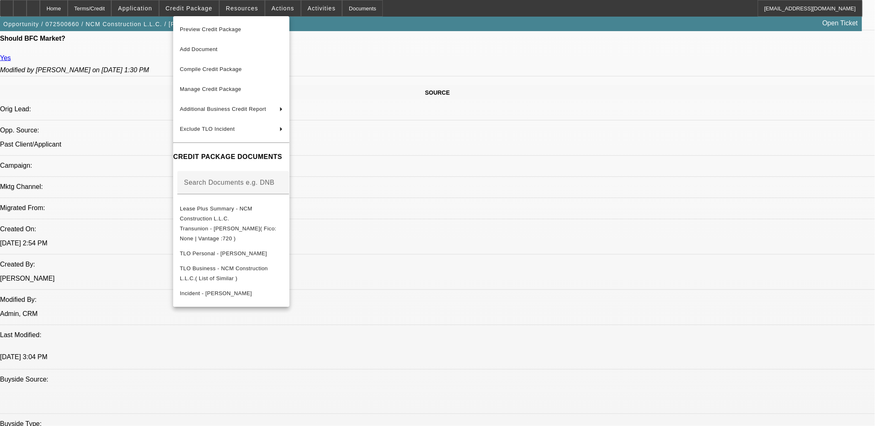
click at [102, 224] on div at bounding box center [437, 213] width 875 height 426
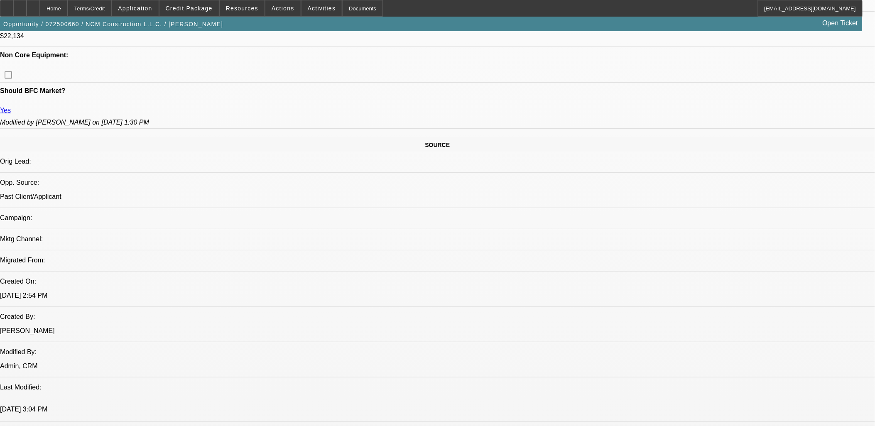
scroll to position [369, 0]
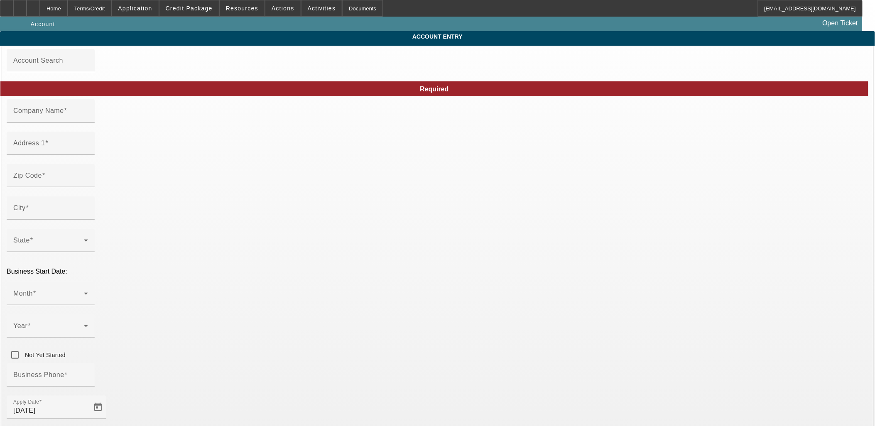
type input "NCM Construction L.L.C."
type input "48 Lowell St"
type input "01876"
type input "Tewksbury"
type input "(978) 758-3721"
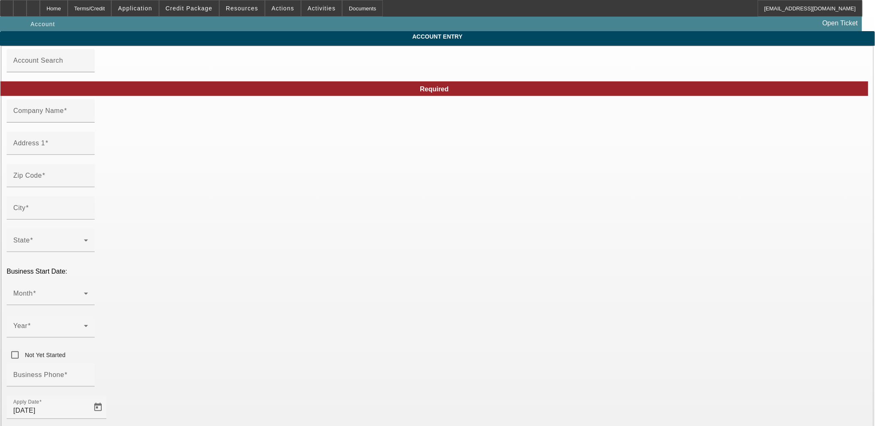
type input "chrismartel141993@gmail.com"
type input "Middlesex"
type input "932414767"
type input "7/28/2025"
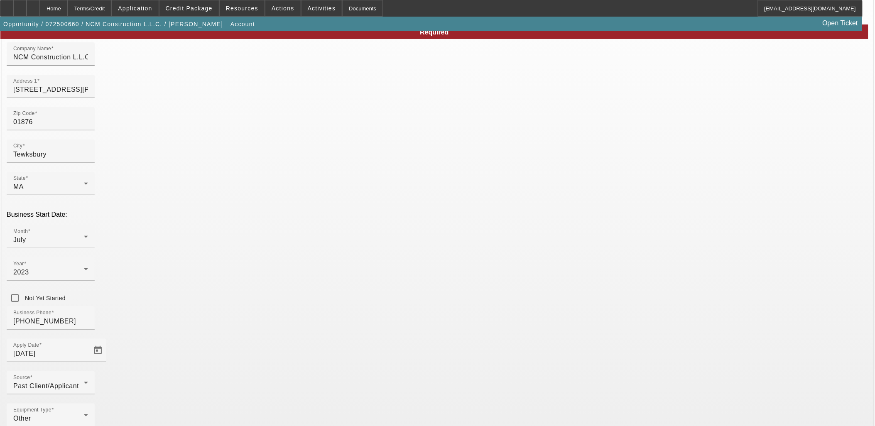
scroll to position [61, 0]
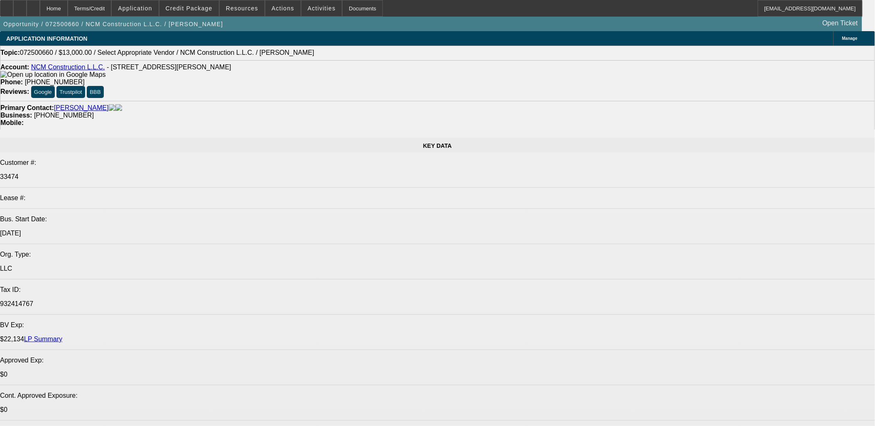
select select "0"
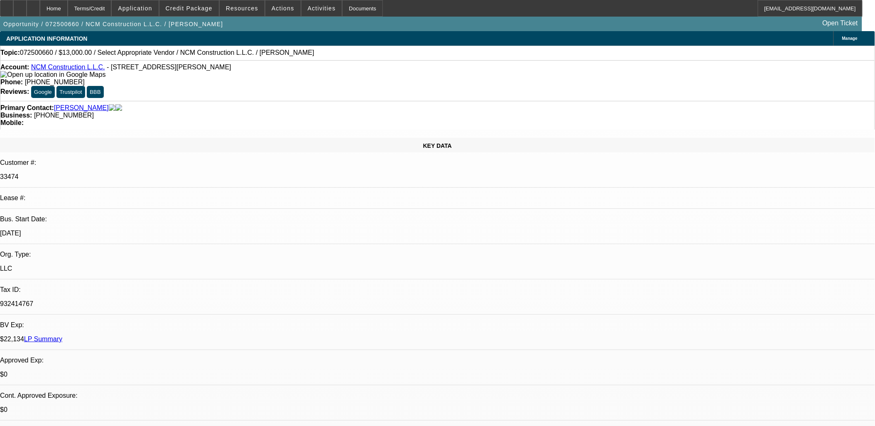
select select "2"
select select "0.1"
select select "4"
click at [210, 10] on span "Credit Package" at bounding box center [189, 8] width 47 height 7
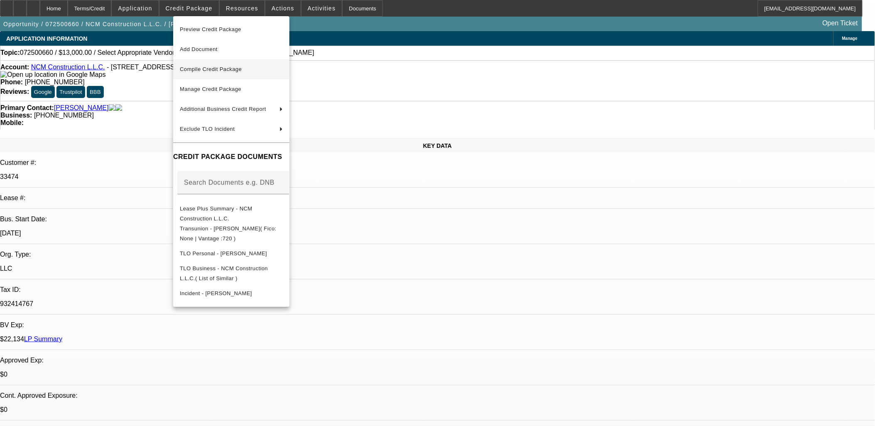
click at [239, 74] on span "Compile Credit Package" at bounding box center [231, 69] width 103 height 10
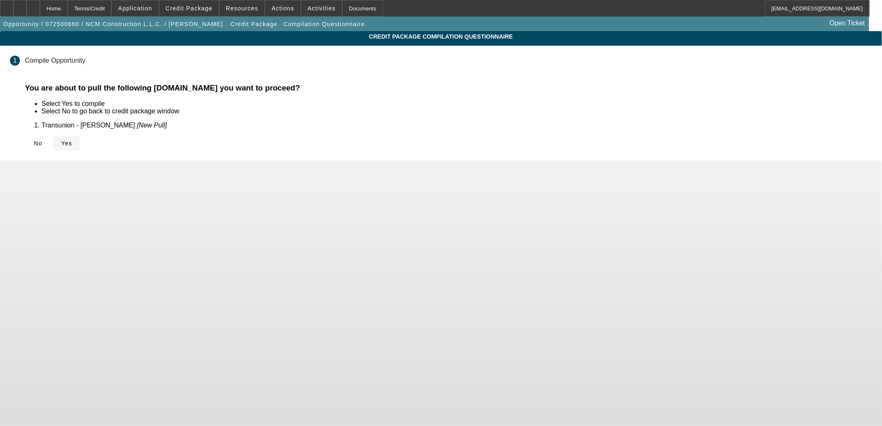
click at [80, 148] on span at bounding box center [66, 143] width 27 height 20
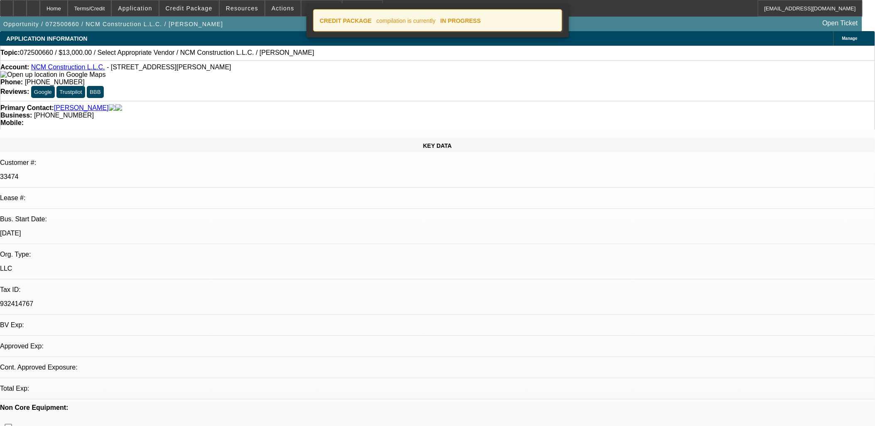
select select "0"
select select "2"
select select "0.1"
select select "4"
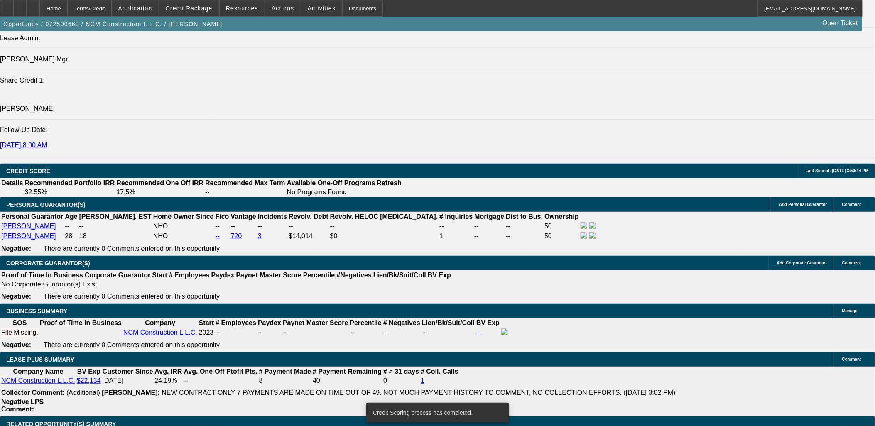
scroll to position [1073, 0]
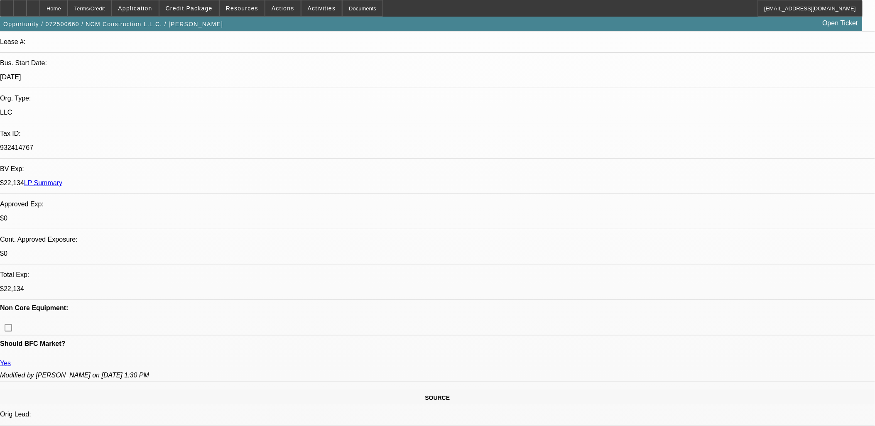
scroll to position [105, 0]
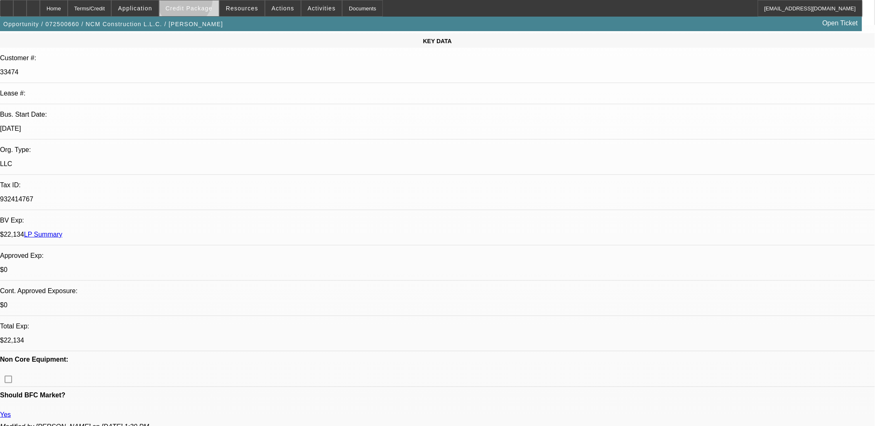
click at [198, 0] on span at bounding box center [188, 8] width 59 height 20
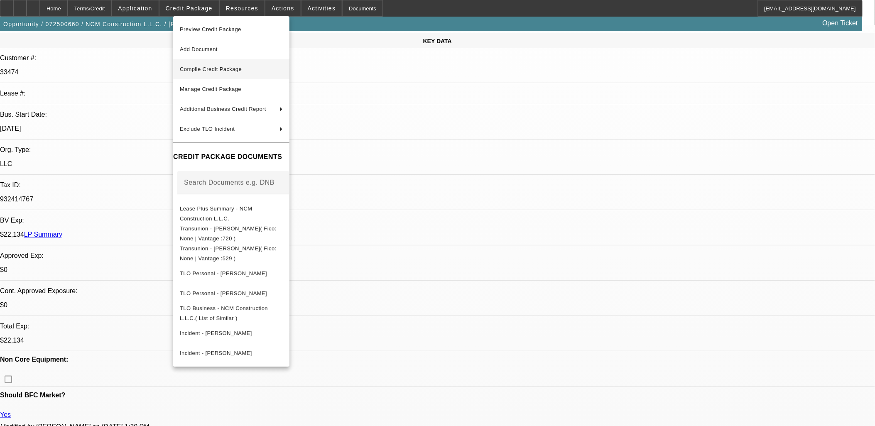
click at [238, 67] on span "Compile Credit Package" at bounding box center [211, 69] width 62 height 6
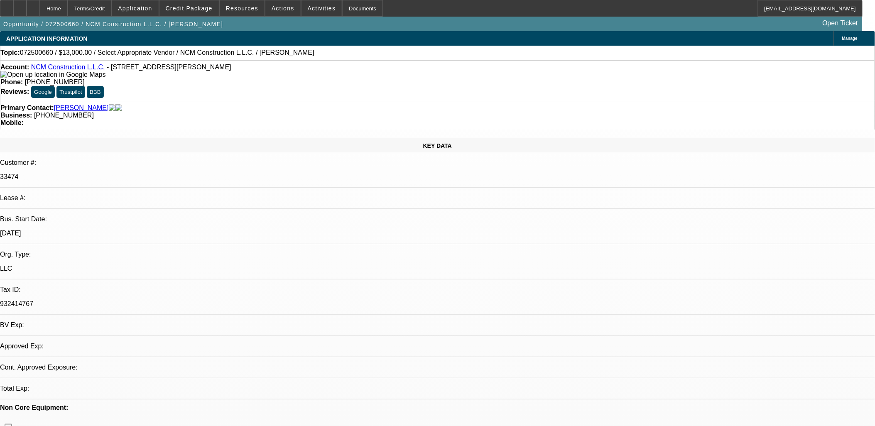
select select "0"
select select "2"
select select "0.1"
select select "4"
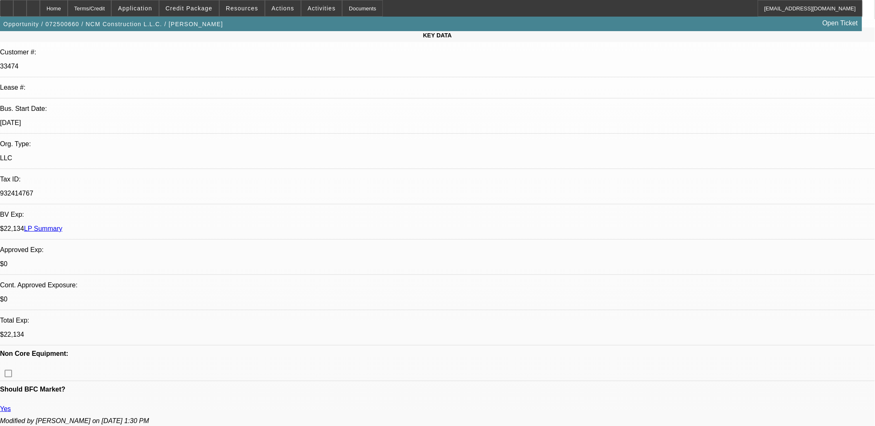
scroll to position [184, 0]
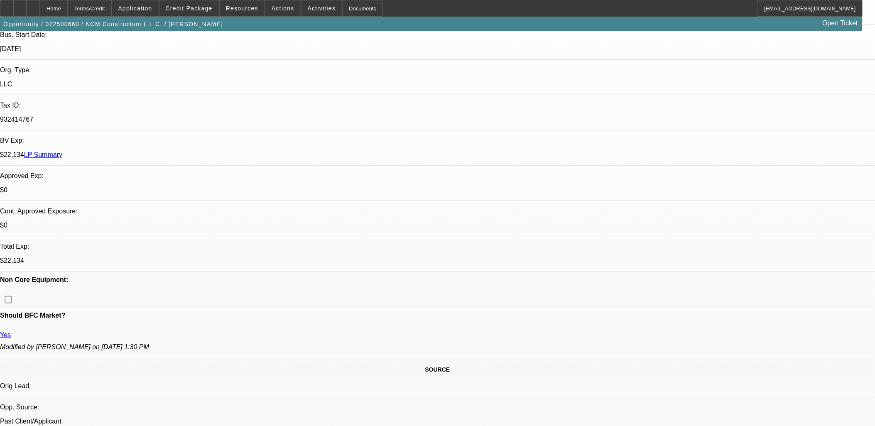
drag, startPoint x: 246, startPoint y: 200, endPoint x: 6, endPoint y: 96, distance: 261.7
drag, startPoint x: 5, startPoint y: 96, endPoint x: 470, endPoint y: 321, distance: 516.5
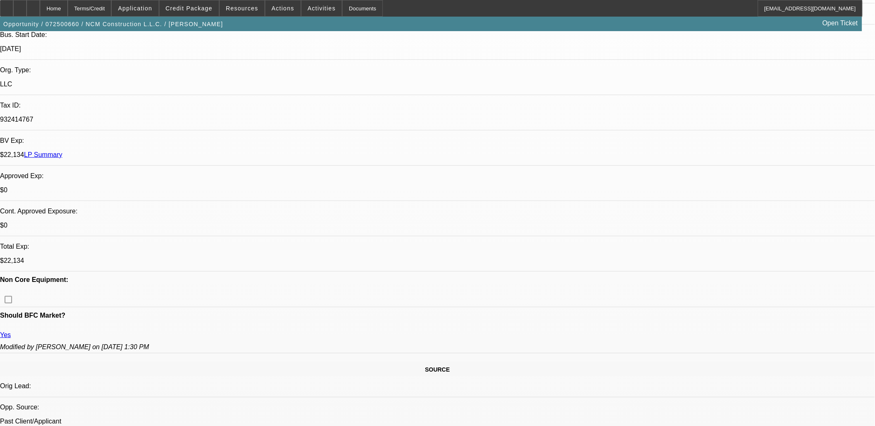
drag, startPoint x: 359, startPoint y: 56, endPoint x: 351, endPoint y: 66, distance: 12.4
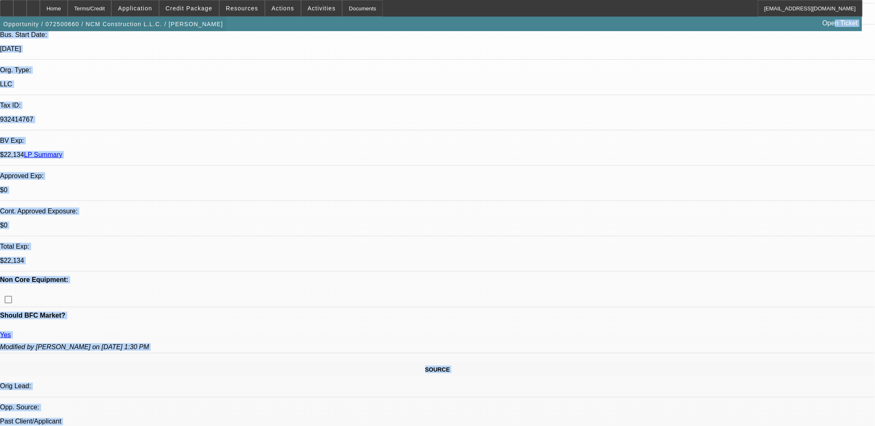
drag, startPoint x: 329, startPoint y: 73, endPoint x: 123, endPoint y: 24, distance: 212.1
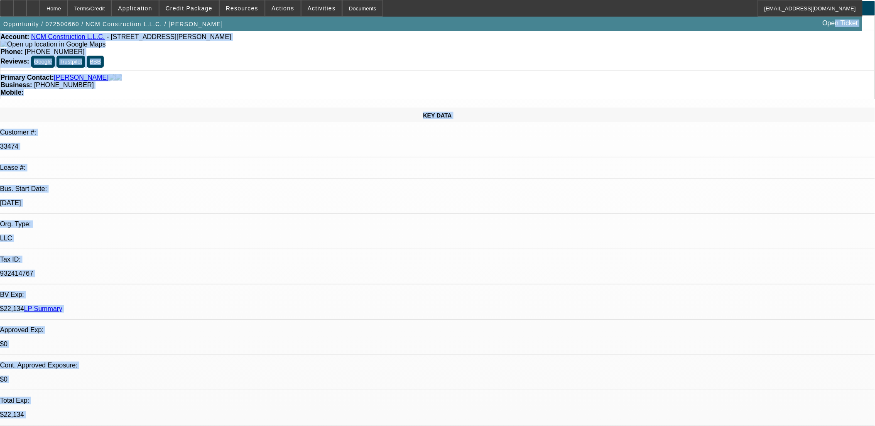
scroll to position [0, 0]
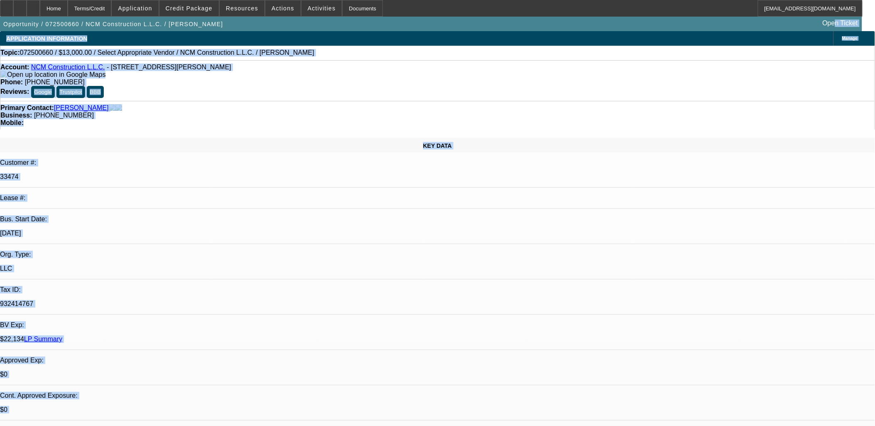
click at [136, 101] on div "Primary Contact: Martel, Christopher Business: (978) 773-0382 Mobile:" at bounding box center [437, 115] width 875 height 29
click at [14, 138] on div "KEY DATA Customer #: 33474 Lease #: Bus. Start Date: 7/10/23 Org. Type: LLC Tax…" at bounding box center [437, 338] width 875 height 400
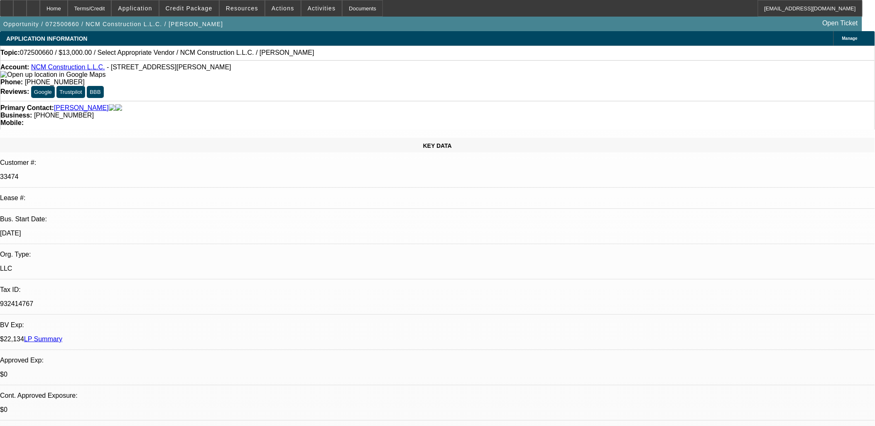
drag, startPoint x: 6, startPoint y: 81, endPoint x: 7, endPoint y: 67, distance: 14.2
click at [7, 76] on div "Account: NCM Construction L.L.C. - 48 Lowell St, Tewksbury, MA 01876" at bounding box center [437, 71] width 874 height 15
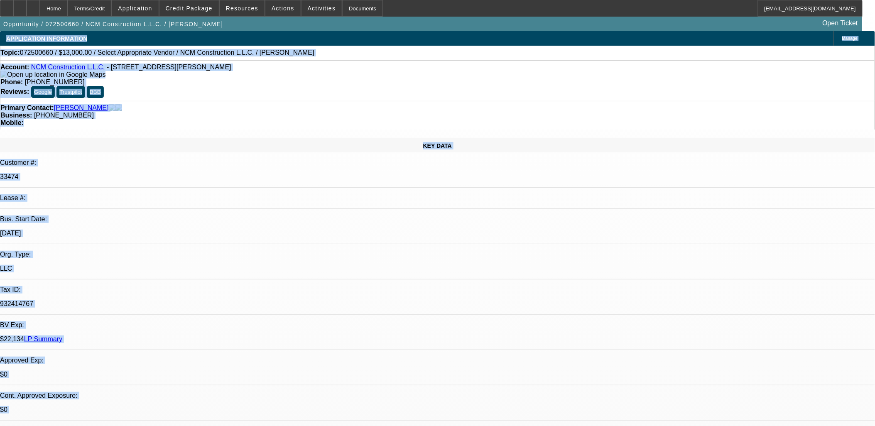
drag, startPoint x: 5, startPoint y: 33, endPoint x: 582, endPoint y: 327, distance: 648.1
drag, startPoint x: 590, startPoint y: 373, endPoint x: 32, endPoint y: 17, distance: 661.3
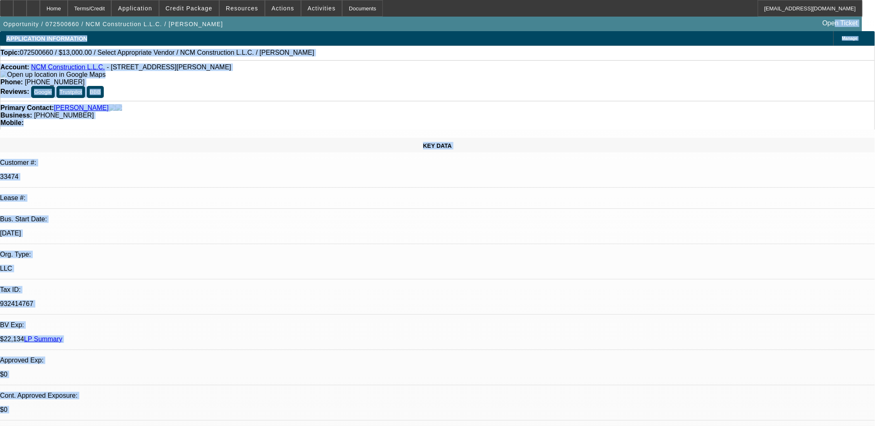
click at [157, 138] on div "KEY DATA Customer #: 33474 Lease #: Bus. Start Date: 7/10/23 Org. Type: LLC Tax…" at bounding box center [437, 338] width 875 height 400
click at [150, 138] on div "KEY DATA" at bounding box center [437, 145] width 875 height 15
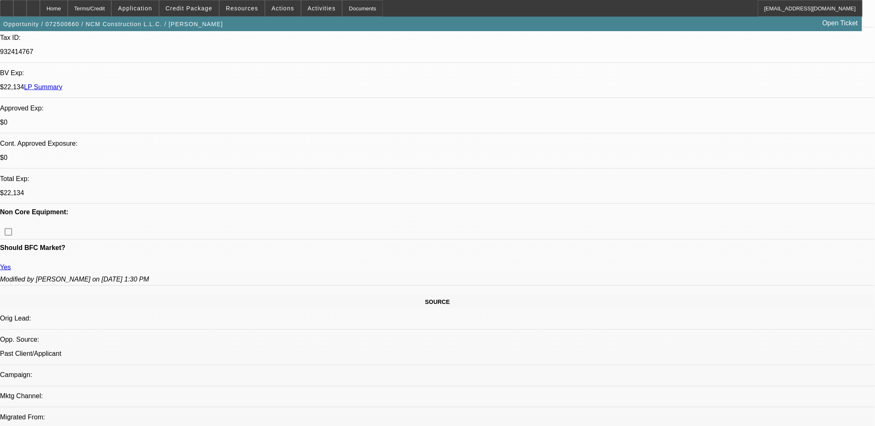
scroll to position [184, 0]
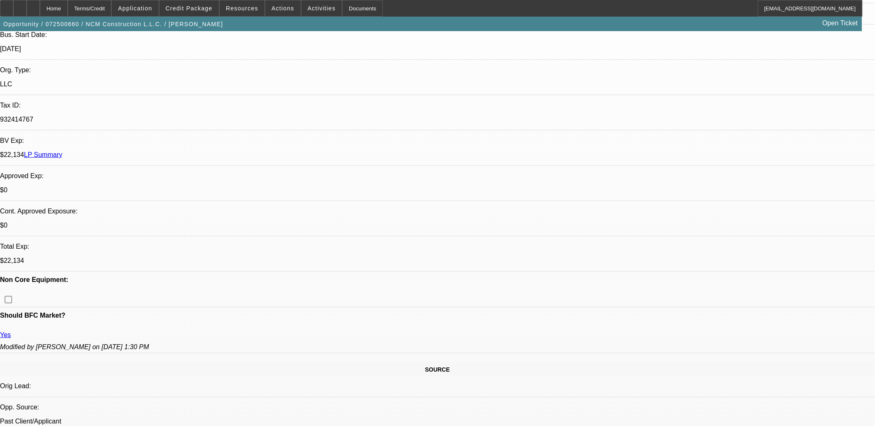
drag, startPoint x: 380, startPoint y: 344, endPoint x: 6, endPoint y: 105, distance: 443.5
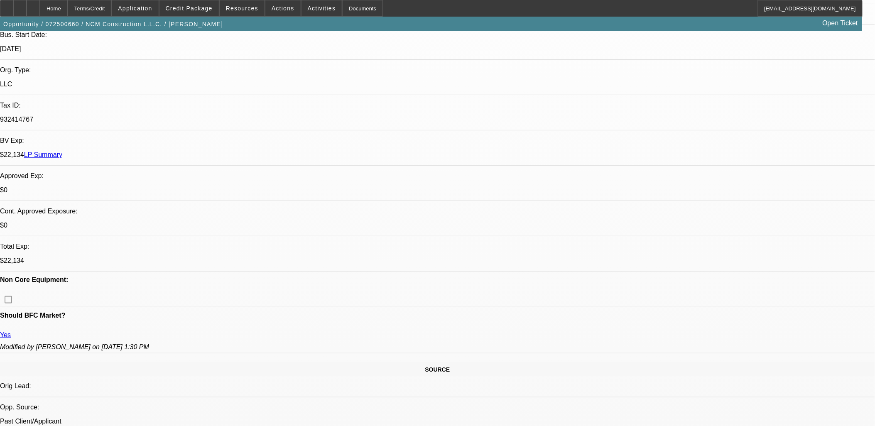
drag, startPoint x: 7, startPoint y: 104, endPoint x: 418, endPoint y: 367, distance: 487.2
drag, startPoint x: 418, startPoint y: 367, endPoint x: 311, endPoint y: 299, distance: 126.0
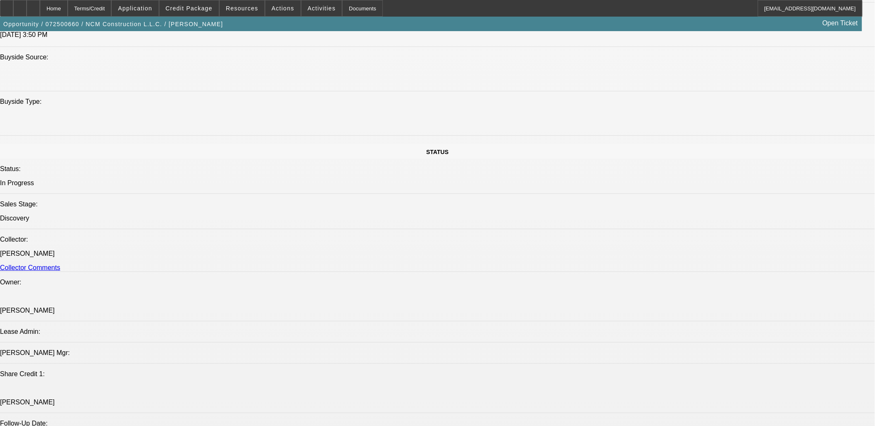
scroll to position [738, 0]
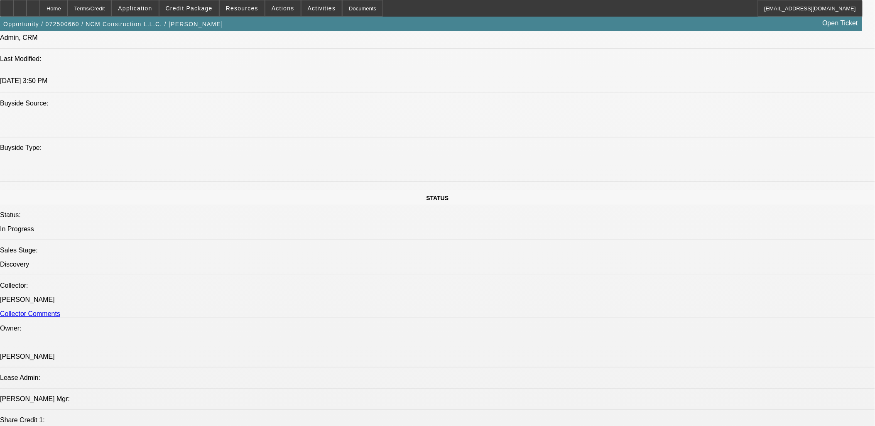
drag, startPoint x: 262, startPoint y: 309, endPoint x: 6, endPoint y: 70, distance: 350.1
drag, startPoint x: 5, startPoint y: 69, endPoint x: 314, endPoint y: 353, distance: 419.5
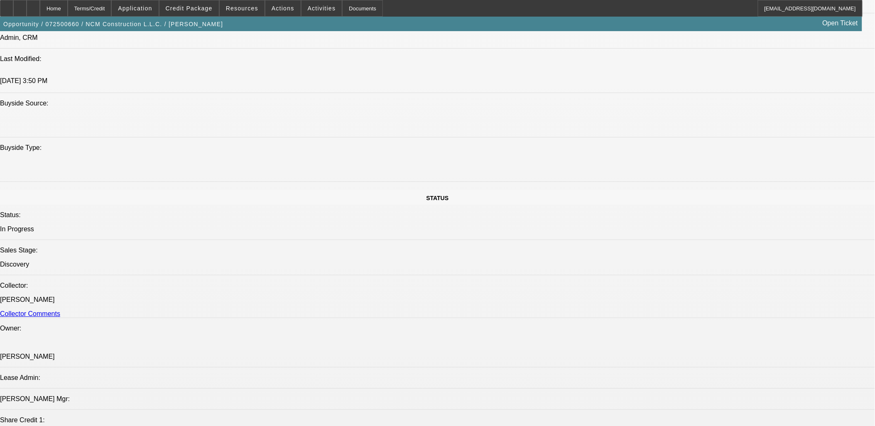
drag, startPoint x: 314, startPoint y: 353, endPoint x: 303, endPoint y: 357, distance: 11.6
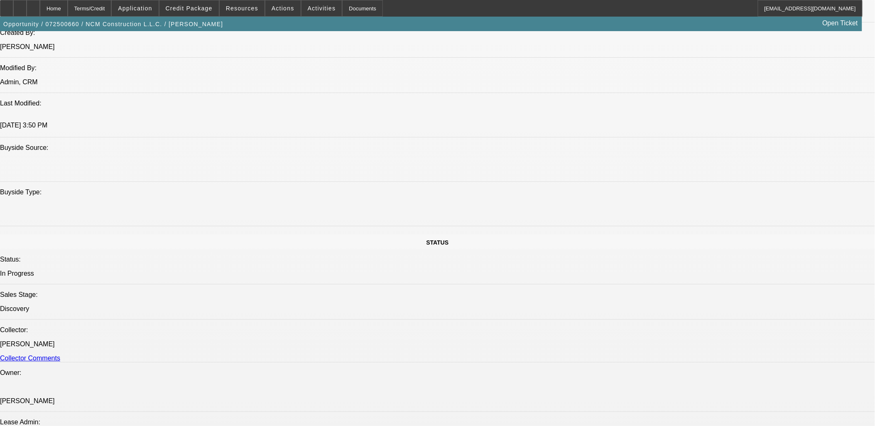
scroll to position [553, 0]
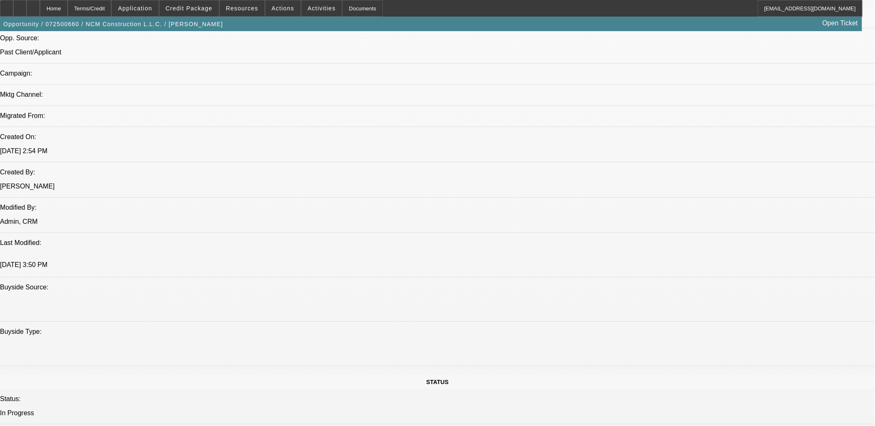
drag, startPoint x: 311, startPoint y: 350, endPoint x: 6, endPoint y: 163, distance: 357.9
drag, startPoint x: 6, startPoint y: 163, endPoint x: 433, endPoint y: 400, distance: 488.3
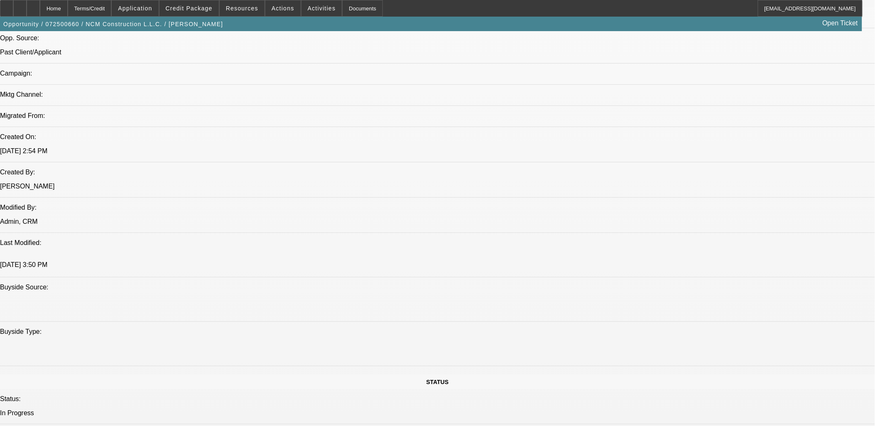
drag, startPoint x: 5, startPoint y: 111, endPoint x: 344, endPoint y: 408, distance: 451.2
drag, startPoint x: 342, startPoint y: 409, endPoint x: 10, endPoint y: 51, distance: 489.0
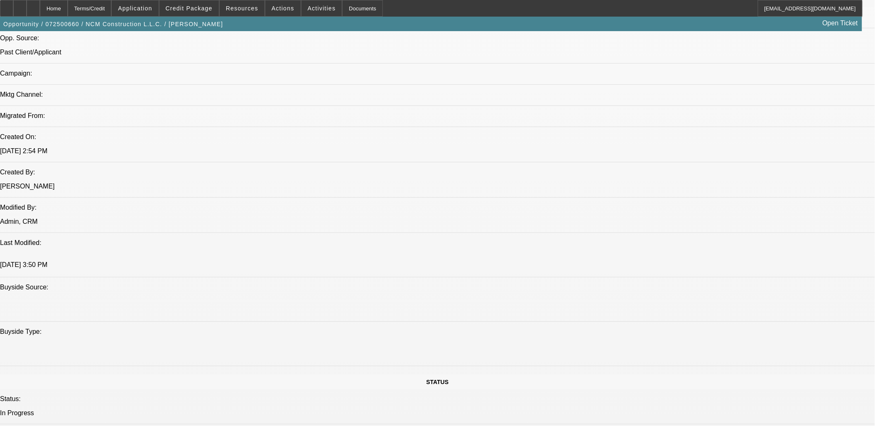
drag, startPoint x: 10, startPoint y: 53, endPoint x: -2, endPoint y: 118, distance: 66.4
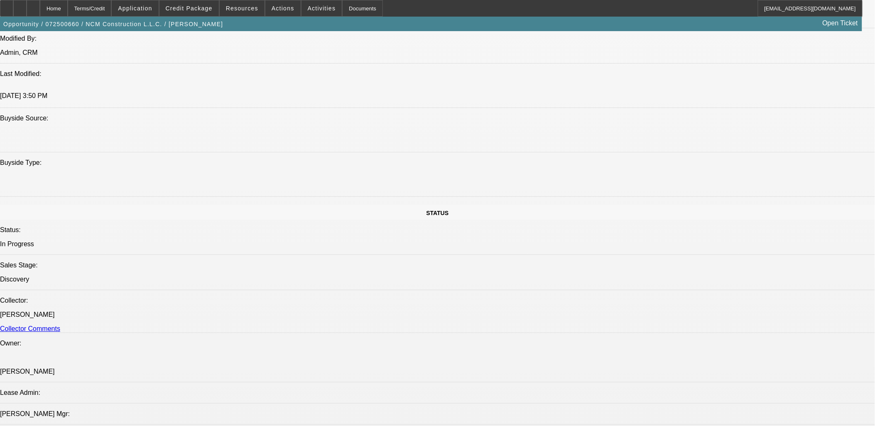
scroll to position [744, 0]
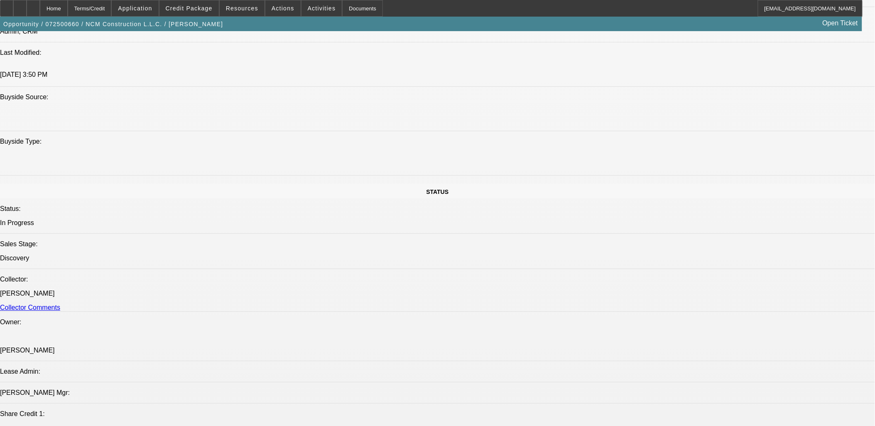
drag, startPoint x: 12, startPoint y: 107, endPoint x: 352, endPoint y: 213, distance: 356.7
drag, startPoint x: 352, startPoint y: 213, endPoint x: 339, endPoint y: 243, distance: 32.7
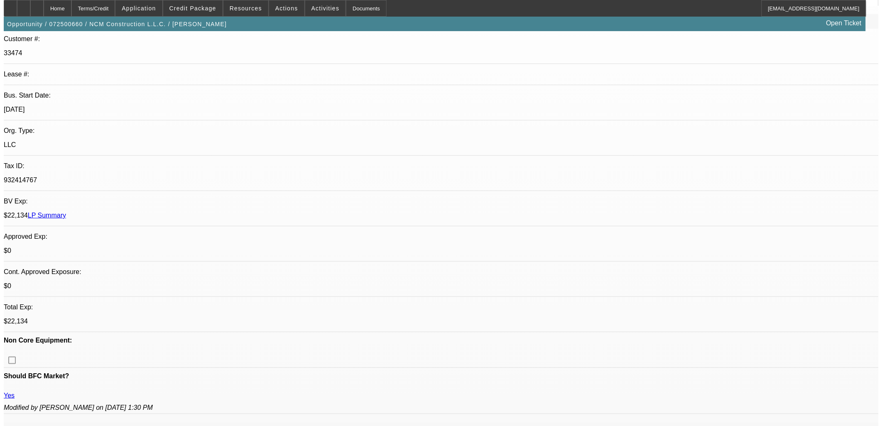
scroll to position [0, 0]
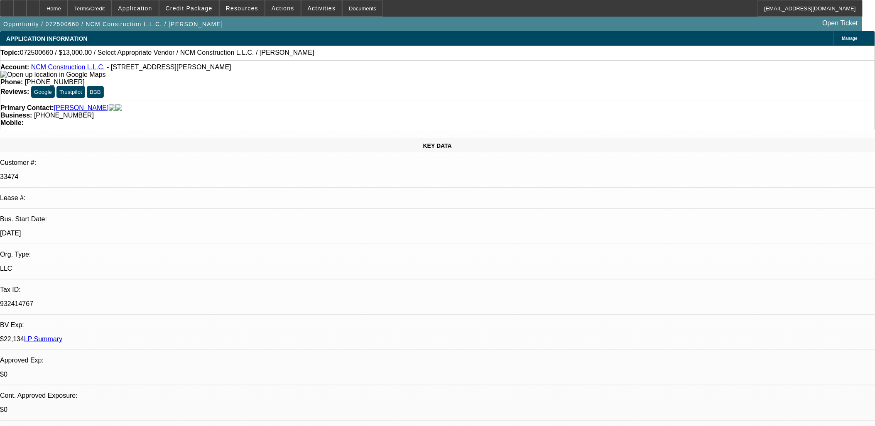
click at [65, 71] on link "NCM Construction L.L.C." at bounding box center [68, 67] width 74 height 7
click at [280, 8] on span "Actions" at bounding box center [282, 8] width 23 height 7
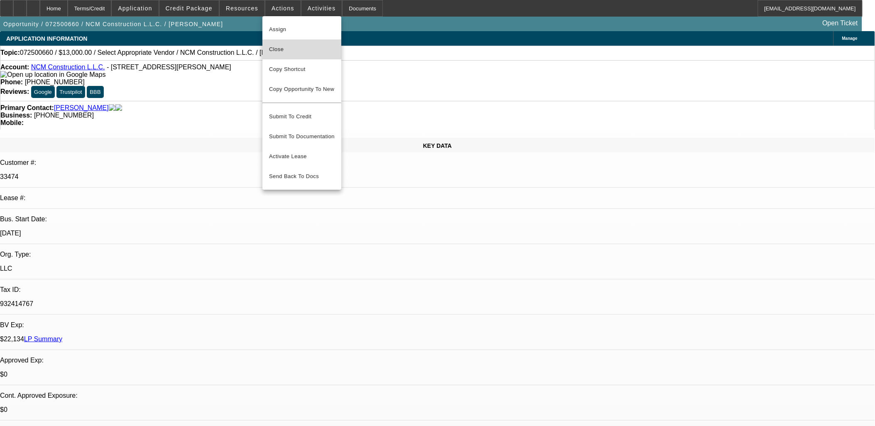
click at [299, 48] on span "Close" at bounding box center [302, 49] width 66 height 10
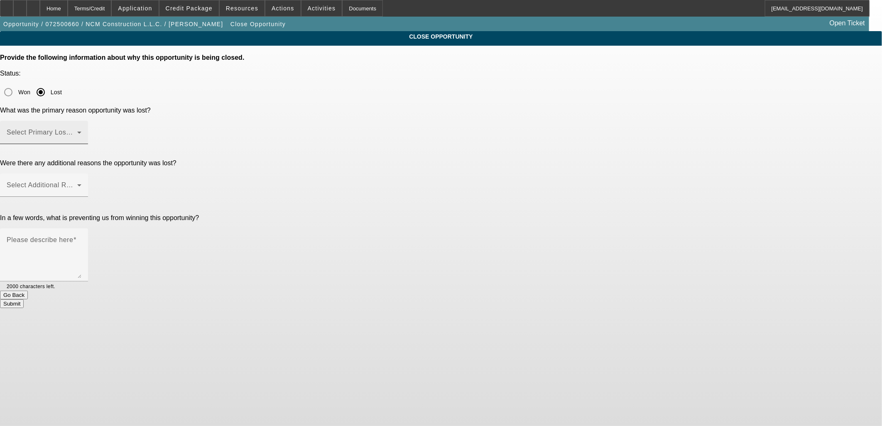
click at [77, 131] on span at bounding box center [42, 136] width 71 height 10
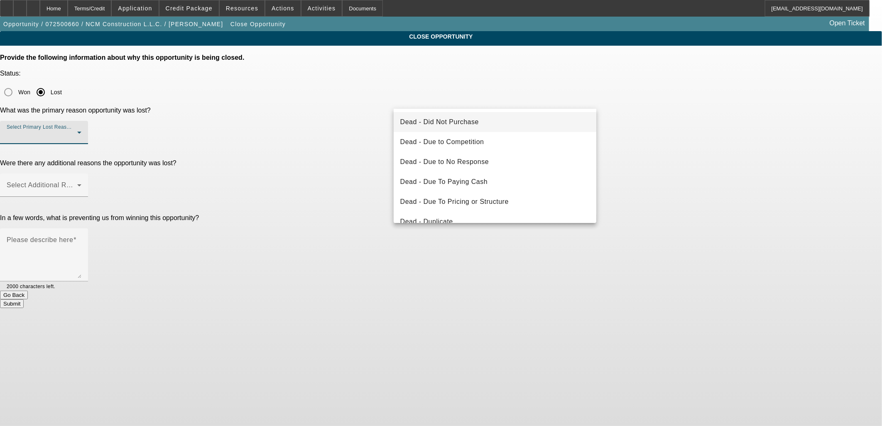
click at [467, 118] on span "Dead - Did Not Purchase" at bounding box center [439, 122] width 78 height 10
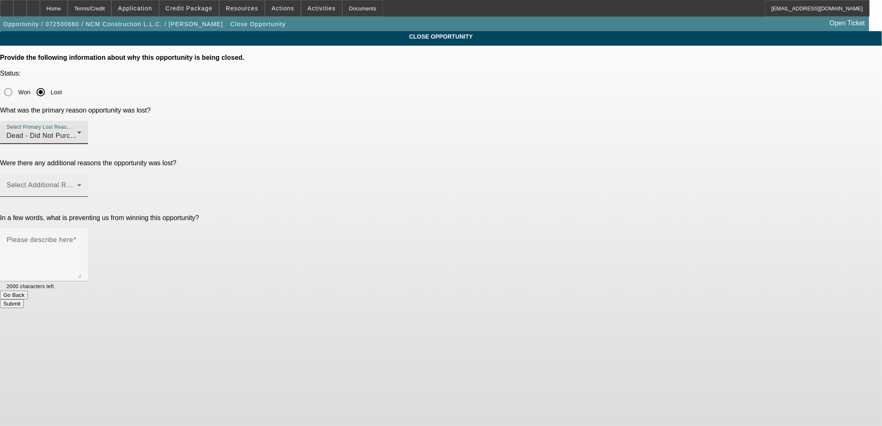
click at [77, 183] on span at bounding box center [42, 188] width 71 height 10
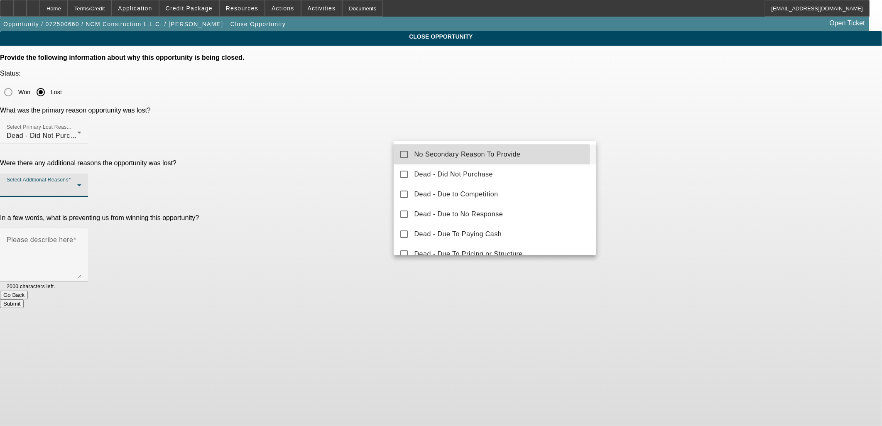
click at [472, 155] on span "No Secondary Reason To Provide" at bounding box center [467, 154] width 106 height 10
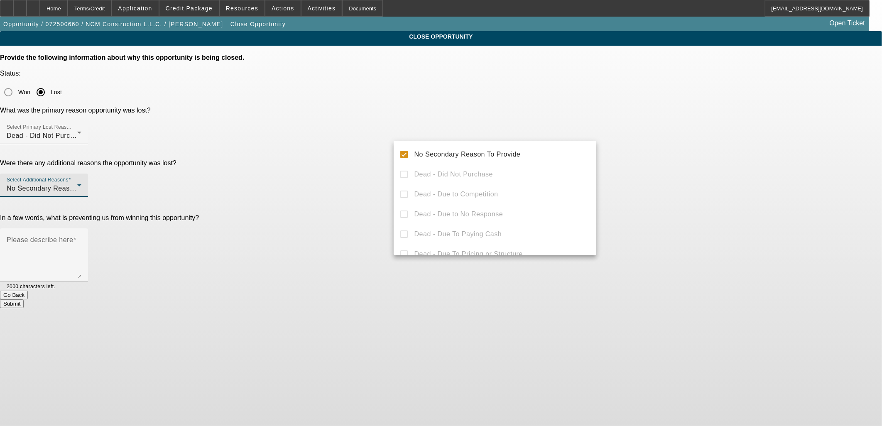
drag, startPoint x: 757, startPoint y: 186, endPoint x: 753, endPoint y: 184, distance: 4.5
click at [755, 184] on div at bounding box center [441, 213] width 882 height 426
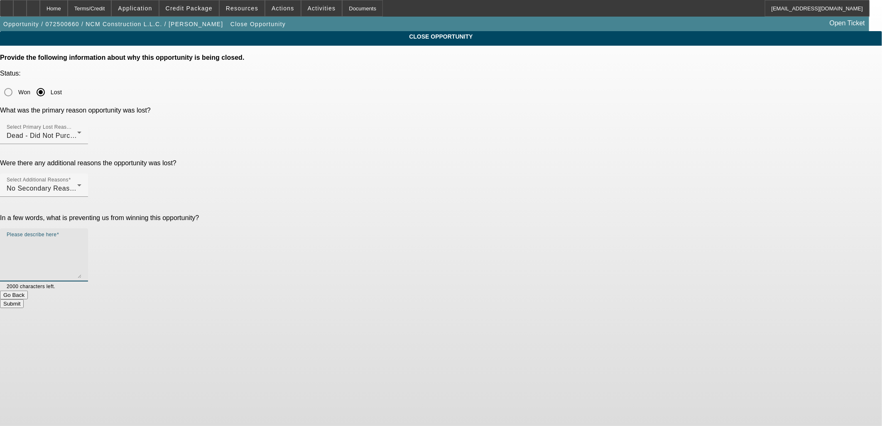
click at [81, 238] on textarea "Please describe here" at bounding box center [44, 258] width 75 height 40
type textarea "Holding off"
click at [24, 299] on button "Submit" at bounding box center [12, 303] width 24 height 9
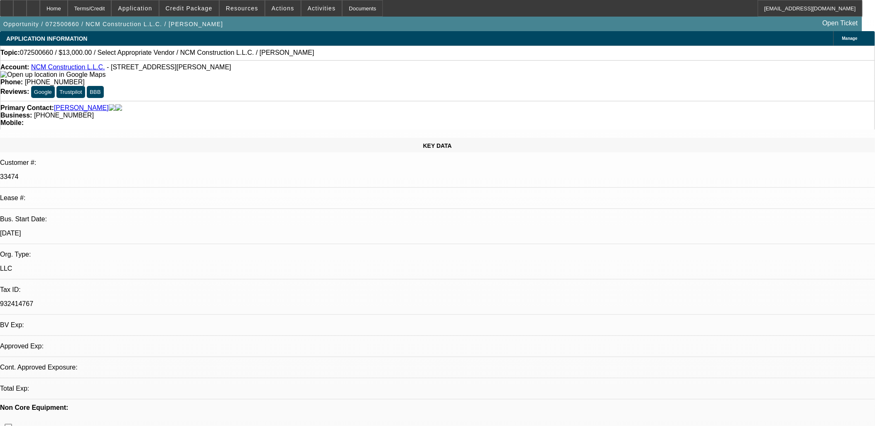
select select "0"
select select "2"
select select "0.1"
select select "1"
select select "2"
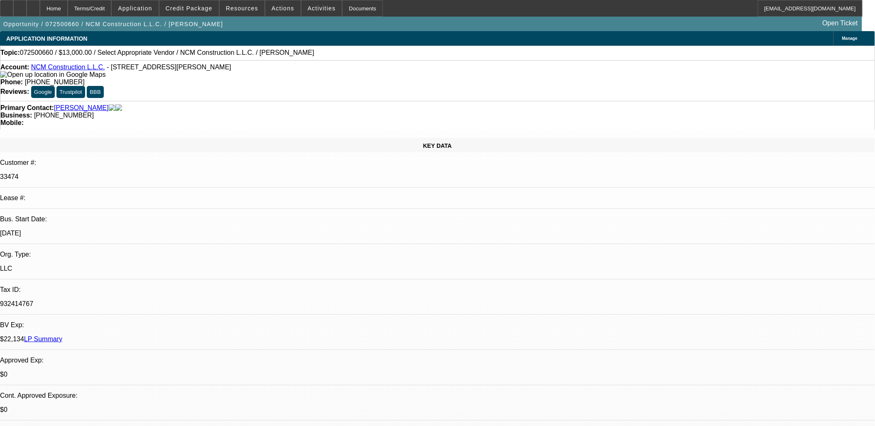
select select "4"
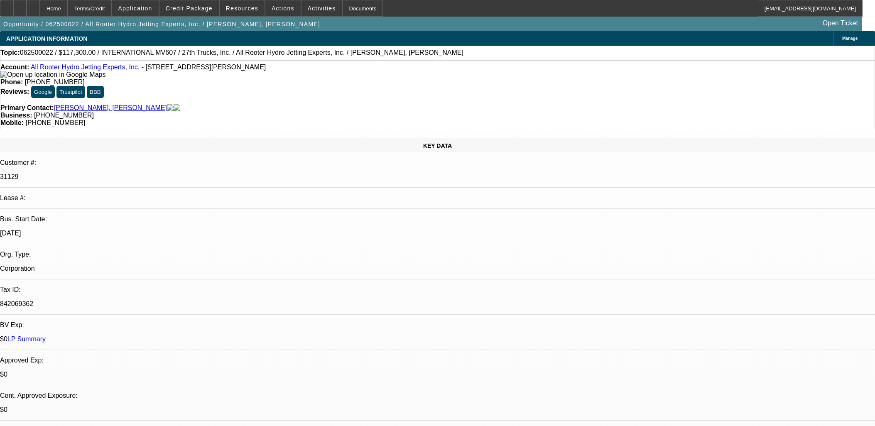
select select "0.15"
select select "2"
select select "0.1"
select select "4"
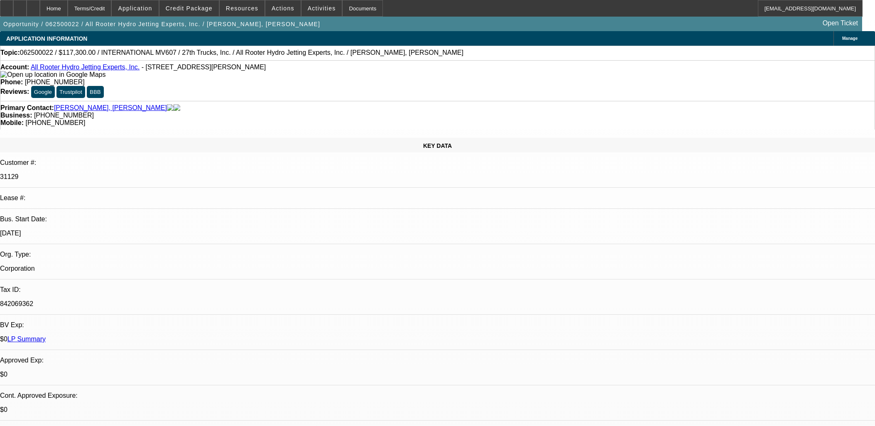
select select "0.15"
select select "2"
select select "0.1"
select select "4"
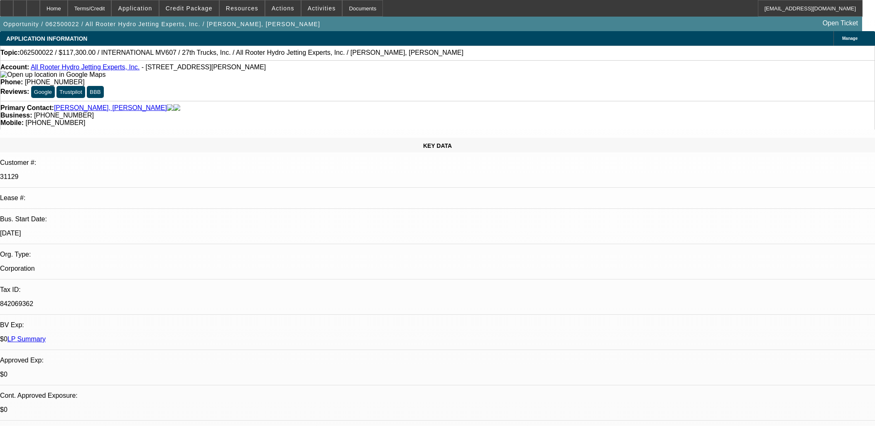
select select "0"
select select "0.1"
select select "4"
select select "0"
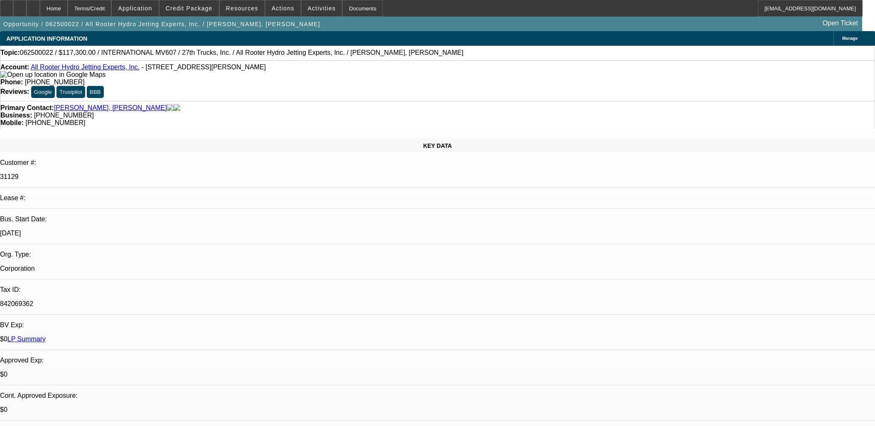
select select "0"
select select "0.1"
select select "4"
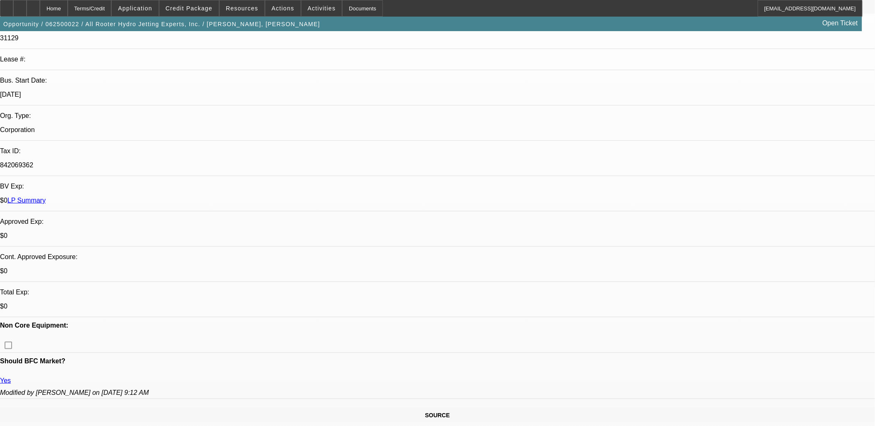
scroll to position [138, 0]
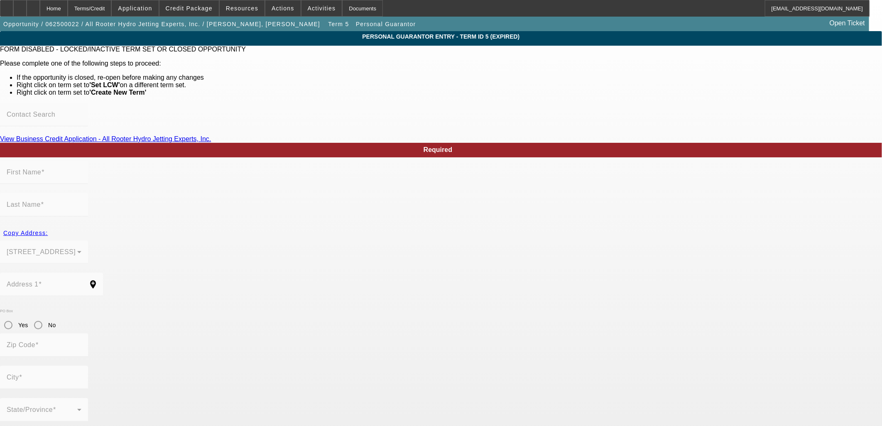
type input "[PERSON_NAME]"
type input "[STREET_ADDRESS]"
radio input "true"
type input "60560"
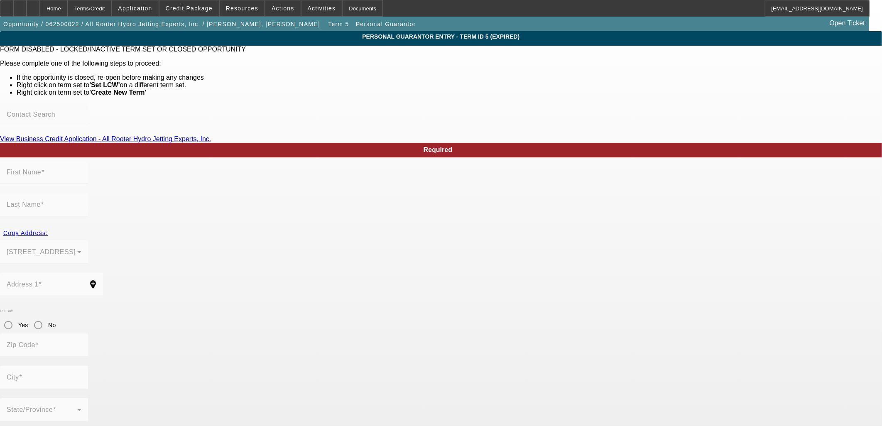
type input "[GEOGRAPHIC_DATA]"
type input "[PHONE_NUMBER]"
type input "100"
type input "808-74-7822"
type input "[EMAIL_ADDRESS][DOMAIN_NAME]"
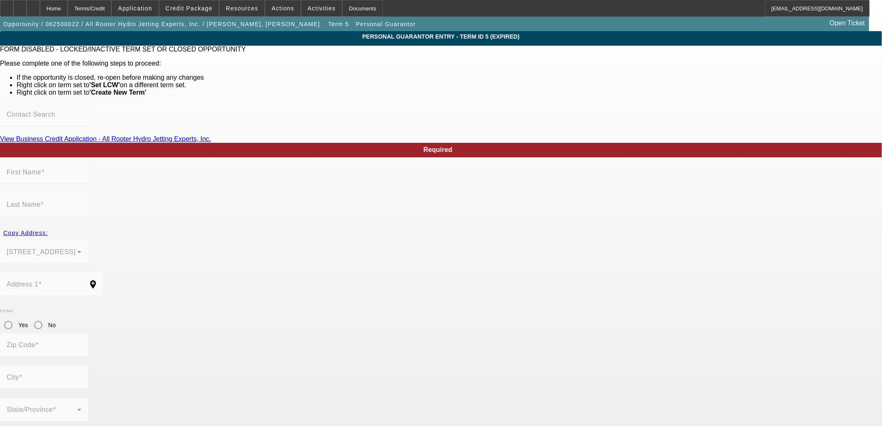
type input "[PHONE_NUMBER]"
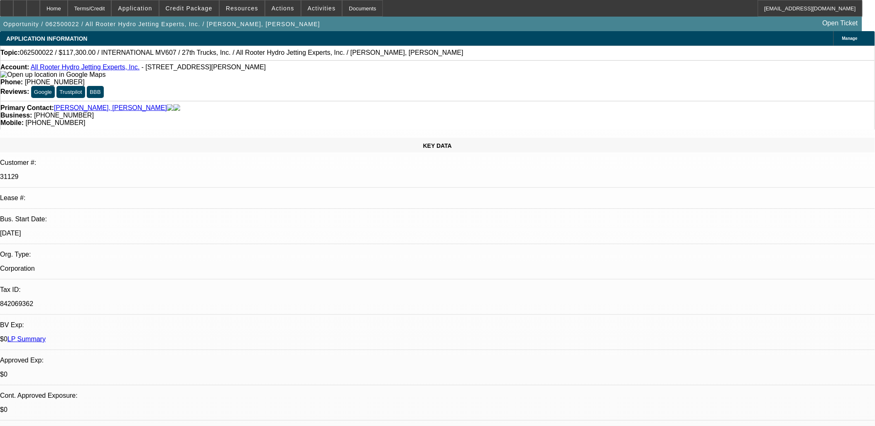
select select "0.15"
select select "2"
select select "0.1"
select select "4"
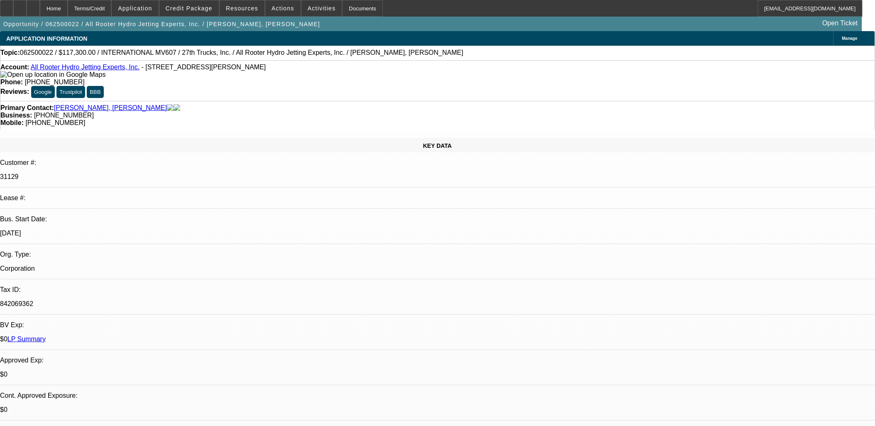
select select "0.15"
select select "2"
select select "0.1"
select select "4"
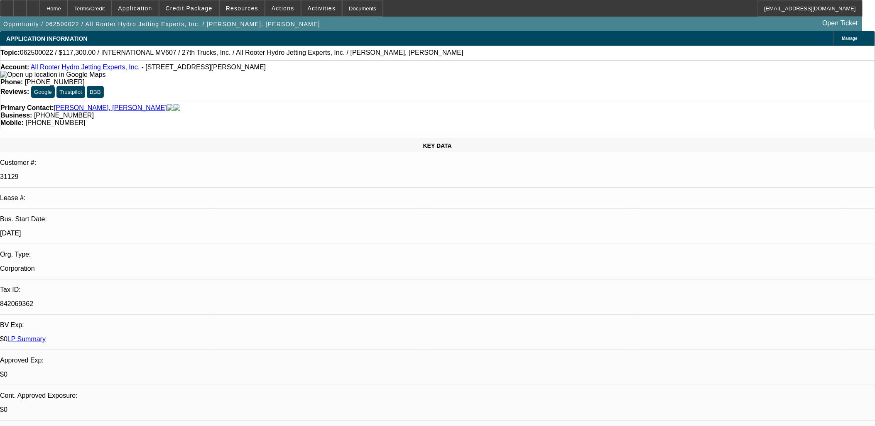
select select "0"
select select "0.1"
select select "4"
select select "0"
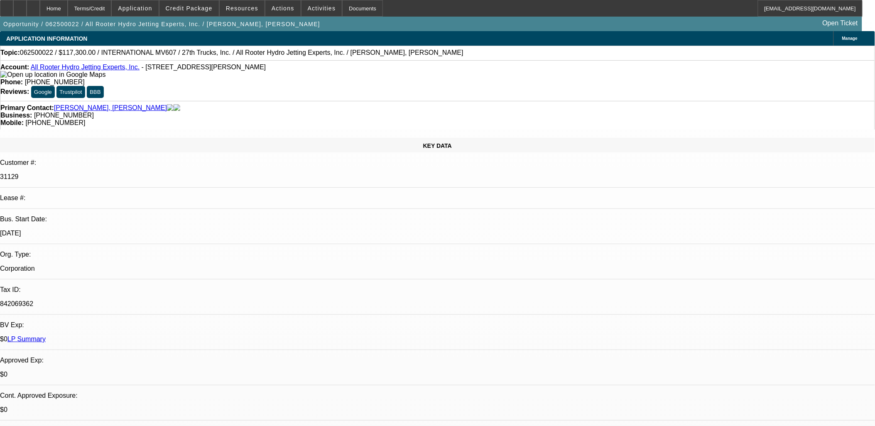
select select "0"
select select "0.1"
select select "4"
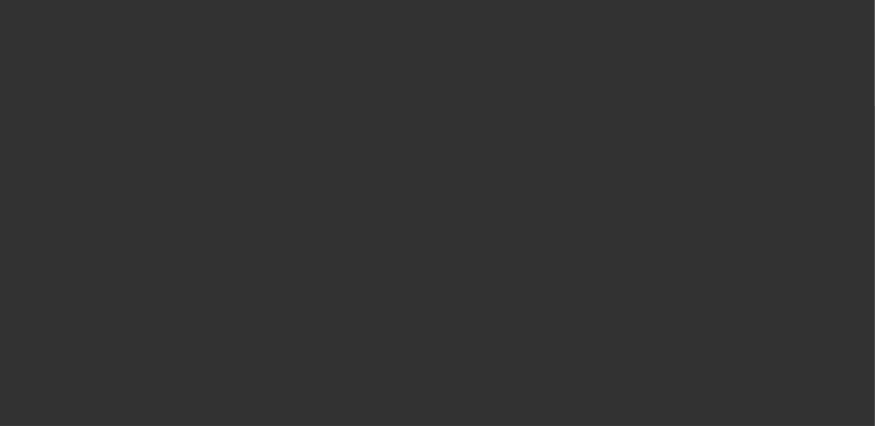
drag, startPoint x: 432, startPoint y: 215, endPoint x: 420, endPoint y: 210, distance: 12.5
click at [429, 212] on div "Choose a date 8/19/2025" at bounding box center [437, 195] width 187 height 32
click at [425, 201] on span "Open calendar" at bounding box center [435, 191] width 20 height 20
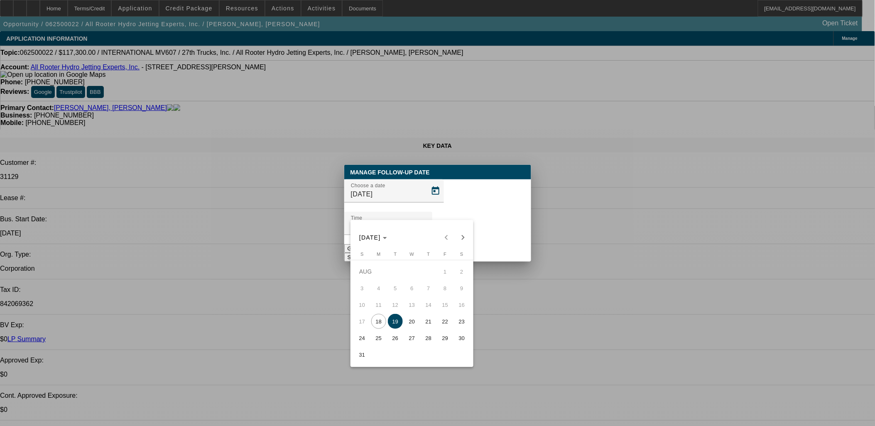
click at [446, 340] on span "29" at bounding box center [445, 337] width 15 height 15
type input "8/29/2025"
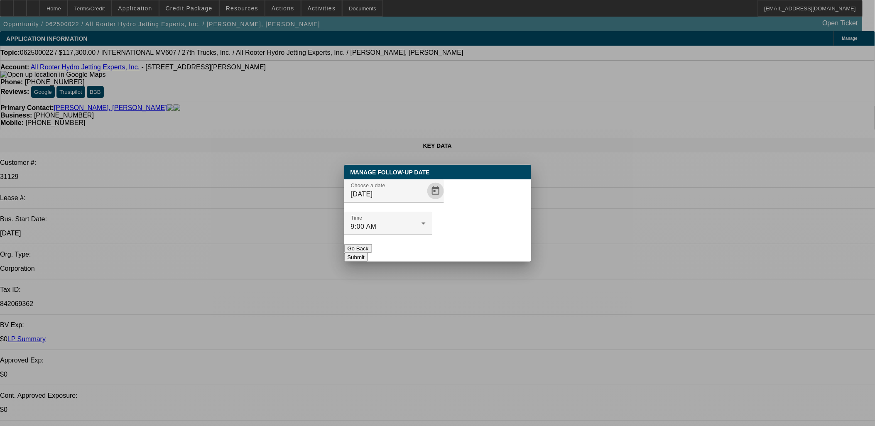
click at [368, 253] on button "Submit" at bounding box center [356, 257] width 24 height 9
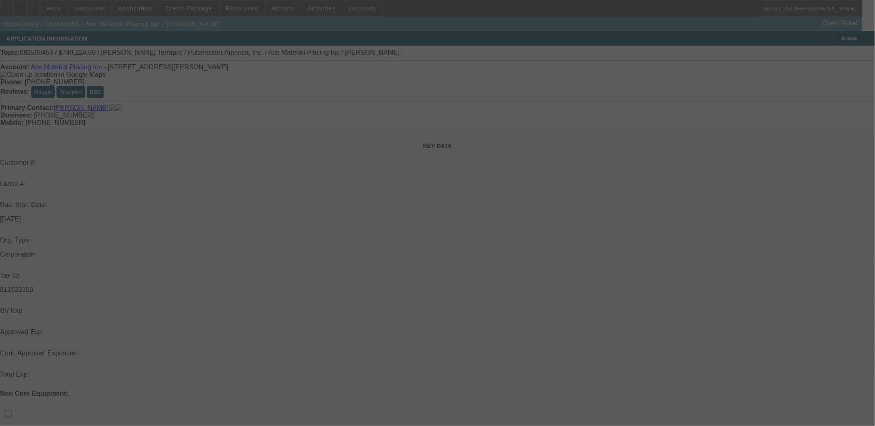
select select "0"
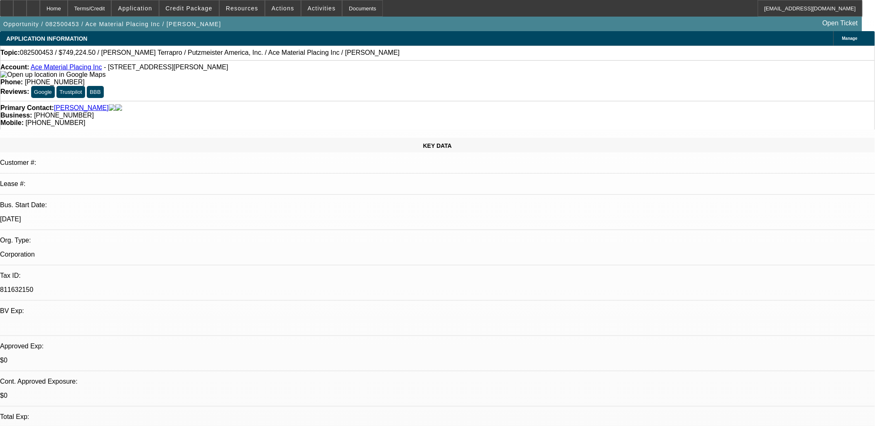
select select "1"
select select "6"
drag, startPoint x: 554, startPoint y: 209, endPoint x: 0, endPoint y: 29, distance: 582.6
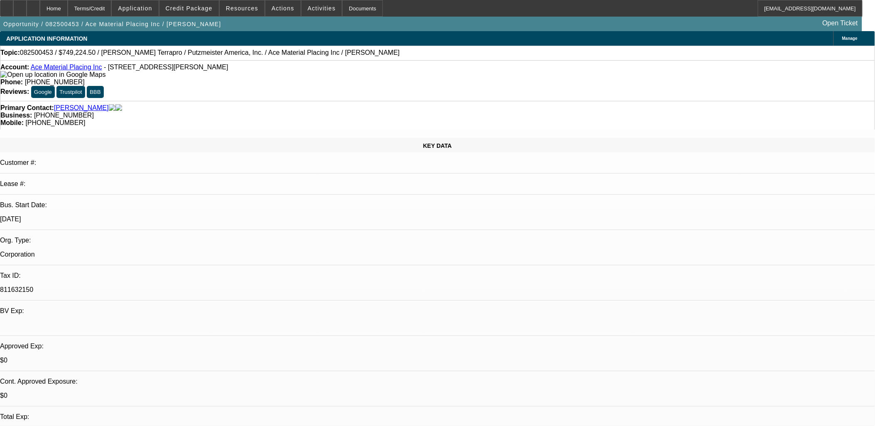
drag, startPoint x: 0, startPoint y: 29, endPoint x: 61, endPoint y: 142, distance: 128.5
click at [61, 180] on p "Lease #:" at bounding box center [437, 183] width 875 height 7
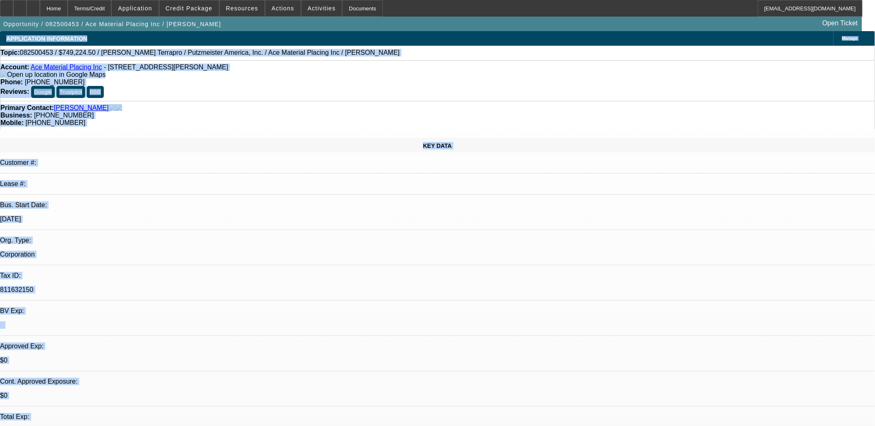
drag, startPoint x: 3, startPoint y: 44, endPoint x: 582, endPoint y: 389, distance: 674.2
drag, startPoint x: 582, startPoint y: 389, endPoint x: 570, endPoint y: 393, distance: 13.4
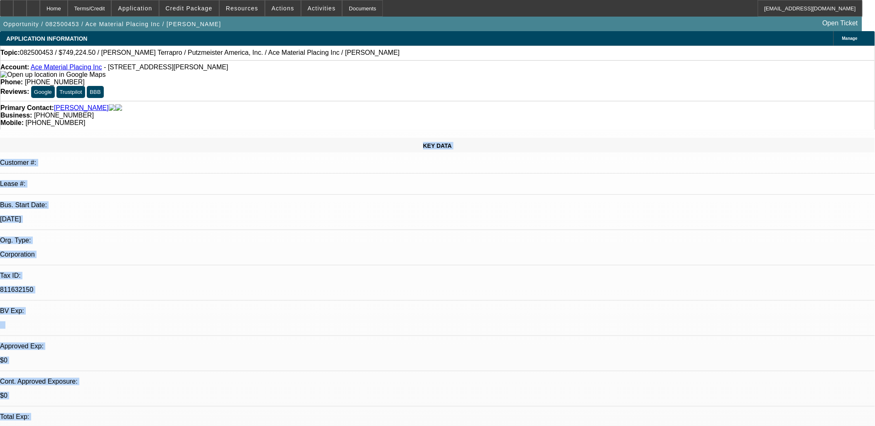
drag, startPoint x: 569, startPoint y: 393, endPoint x: 15, endPoint y: 102, distance: 625.2
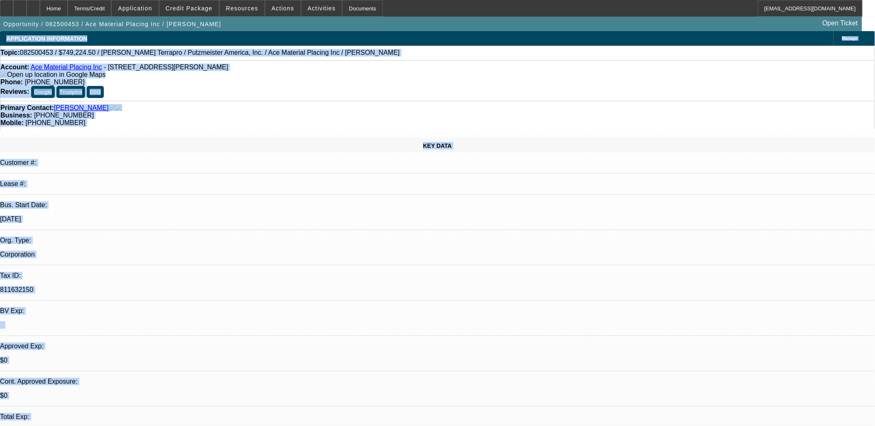
drag, startPoint x: 1, startPoint y: 41, endPoint x: 487, endPoint y: 395, distance: 601.6
drag, startPoint x: 487, startPoint y: 395, endPoint x: 483, endPoint y: 396, distance: 4.3
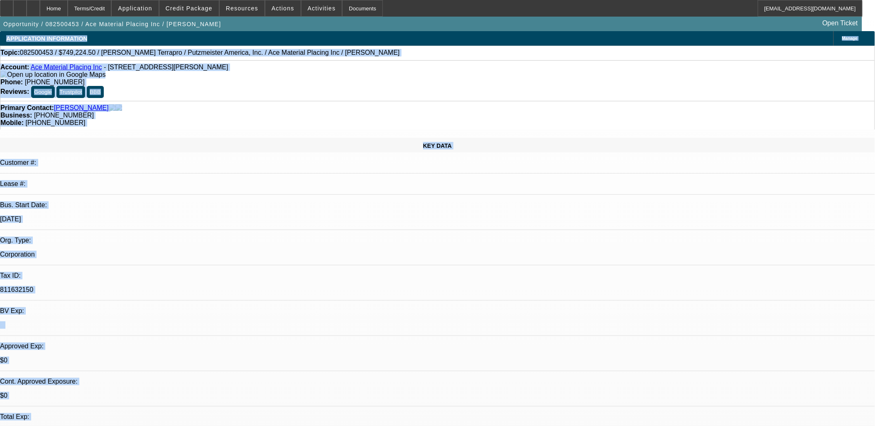
drag, startPoint x: 482, startPoint y: 396, endPoint x: 4, endPoint y: 38, distance: 596.3
drag, startPoint x: 4, startPoint y: 38, endPoint x: 310, endPoint y: 392, distance: 467.6
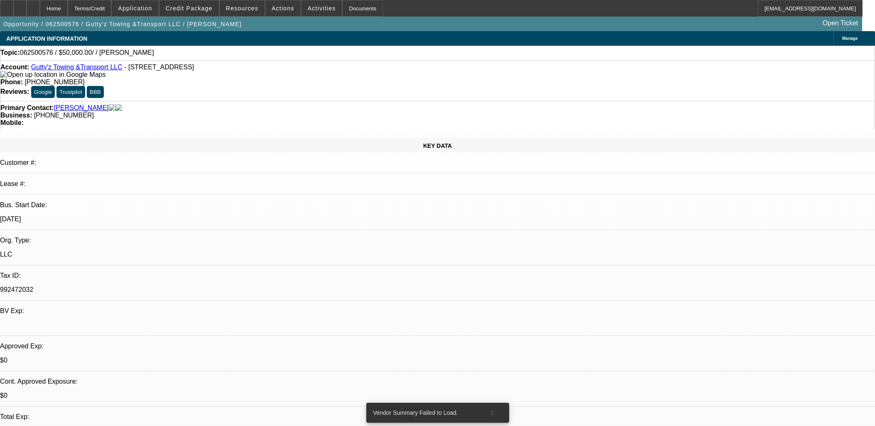
select select "0"
select select "2"
select select "0.1"
select select "4"
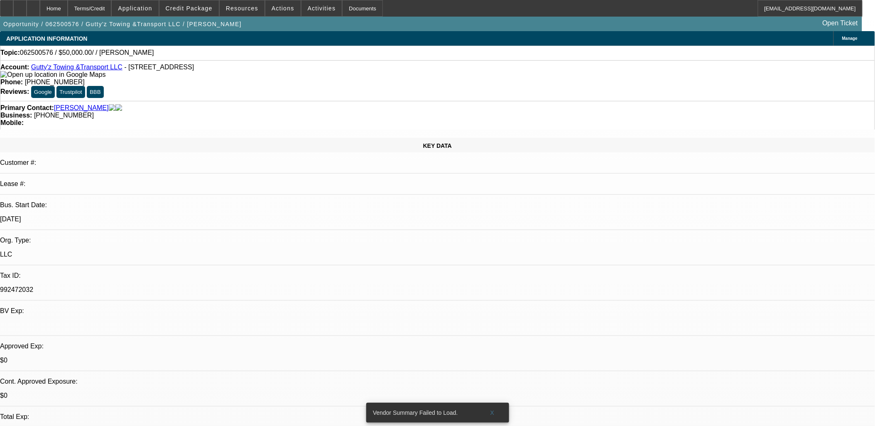
drag, startPoint x: 559, startPoint y: 247, endPoint x: 0, endPoint y: -22, distance: 619.9
click at [0, 0] on html "Home Terms/Credit Application Credit Package Resources Actions Activities Docum…" at bounding box center [437, 213] width 875 height 426
click at [195, 138] on div "KEY DATA Customer #: Lease #: Bus. Start Date: [DATE] Org. Type: LLC Tax ID: 99…" at bounding box center [437, 331] width 875 height 386
drag, startPoint x: 551, startPoint y: 264, endPoint x: -24, endPoint y: 104, distance: 597.3
click at [0, 104] on html "Home Terms/Credit Application Credit Package Resources Actions Activities Docum…" at bounding box center [437, 213] width 875 height 426
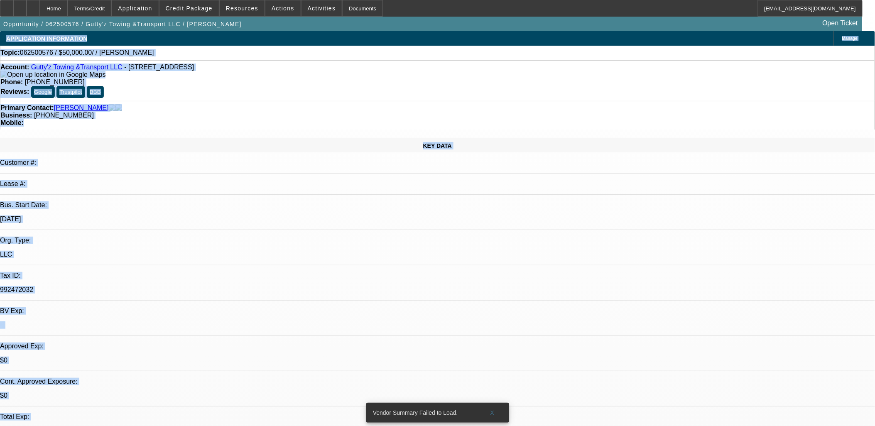
drag, startPoint x: 243, startPoint y: 114, endPoint x: 2, endPoint y: 36, distance: 253.2
drag, startPoint x: 2, startPoint y: 36, endPoint x: 579, endPoint y: 252, distance: 616.3
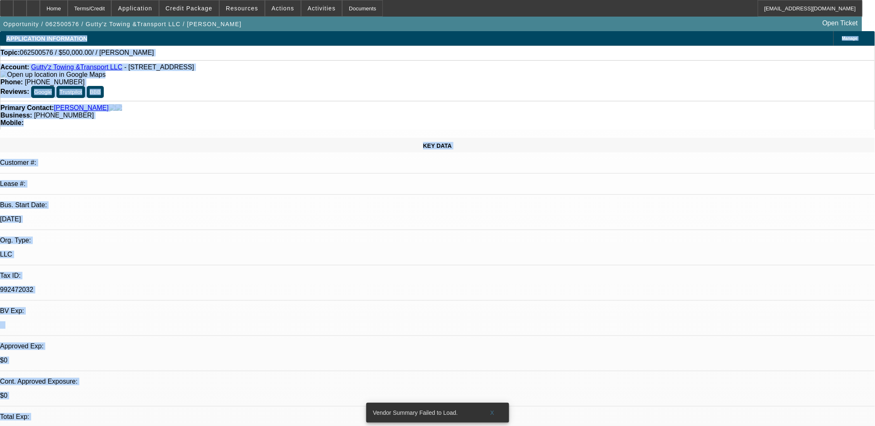
drag, startPoint x: 579, startPoint y: 252, endPoint x: 572, endPoint y: 255, distance: 8.0
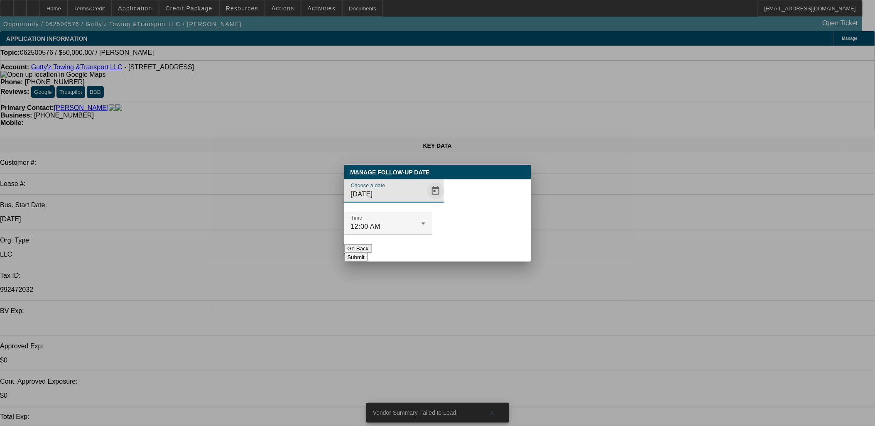
click at [425, 201] on span "Open calendar" at bounding box center [435, 191] width 20 height 20
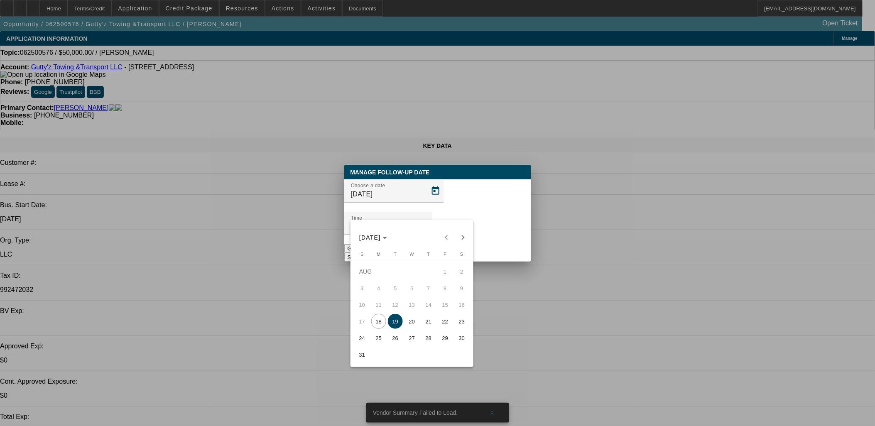
drag, startPoint x: 380, startPoint y: 350, endPoint x: 382, endPoint y: 344, distance: 6.4
click at [380, 350] on table "Sunday S Monday M Tuesday T Wednesday W Thursday T Friday F Saturday S AUG 1 2 …" at bounding box center [412, 307] width 116 height 111
click at [464, 235] on span "Next month" at bounding box center [463, 237] width 17 height 17
click at [381, 287] on span "1" at bounding box center [378, 288] width 15 height 15
type input "9/1/2025"
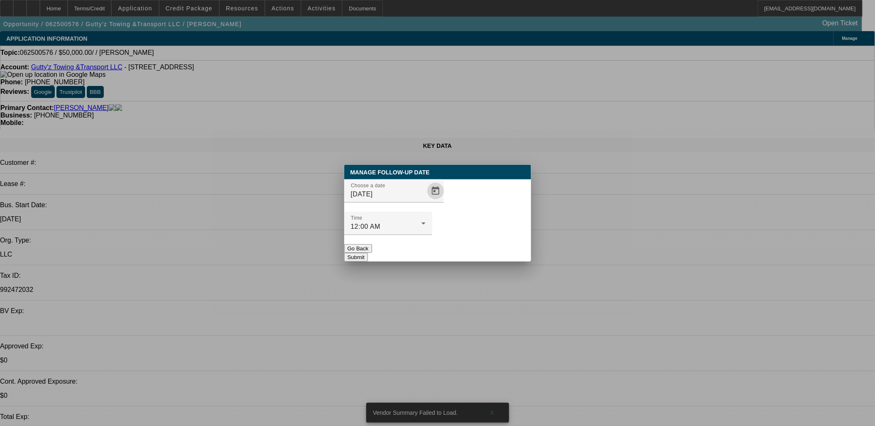
click at [368, 253] on button "Submit" at bounding box center [356, 257] width 24 height 9
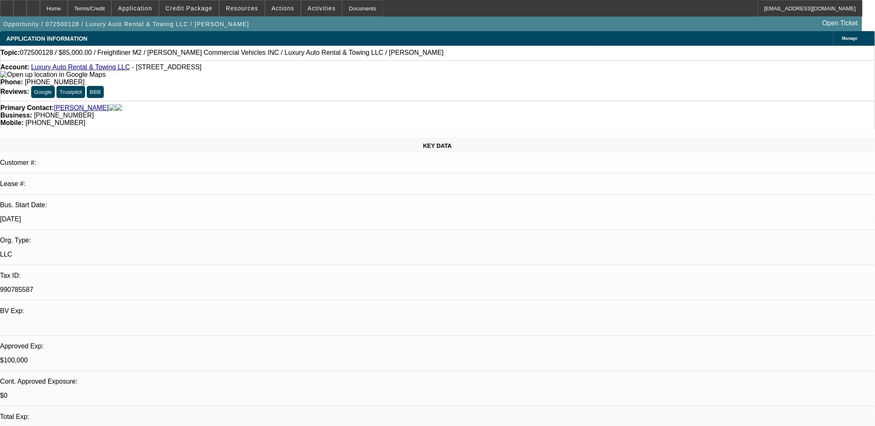
select select "0"
select select "2"
select select "0"
select select "2"
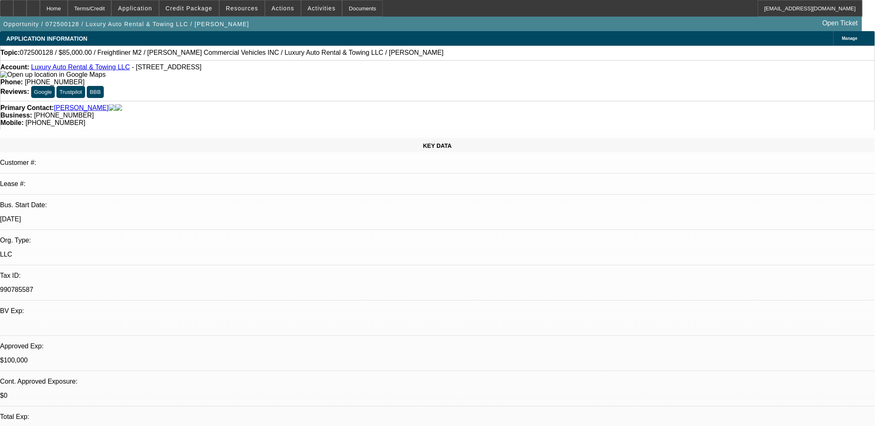
select select "0"
select select "2"
select select "0"
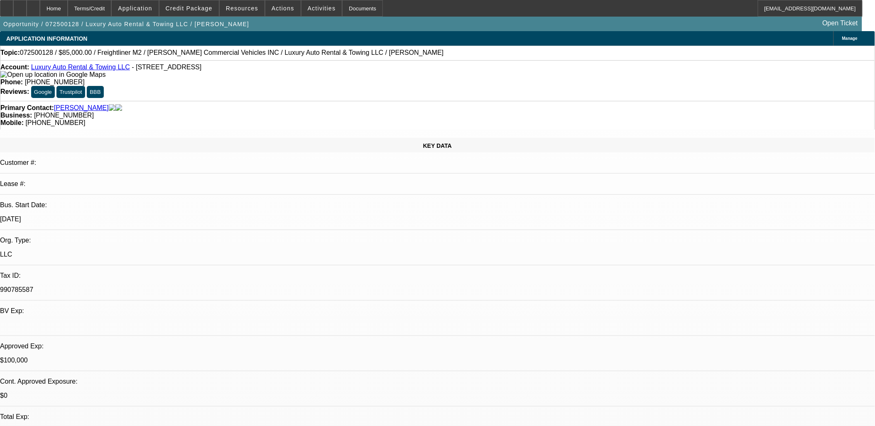
select select "2"
select select "0"
select select "1"
select select "2"
select select "6"
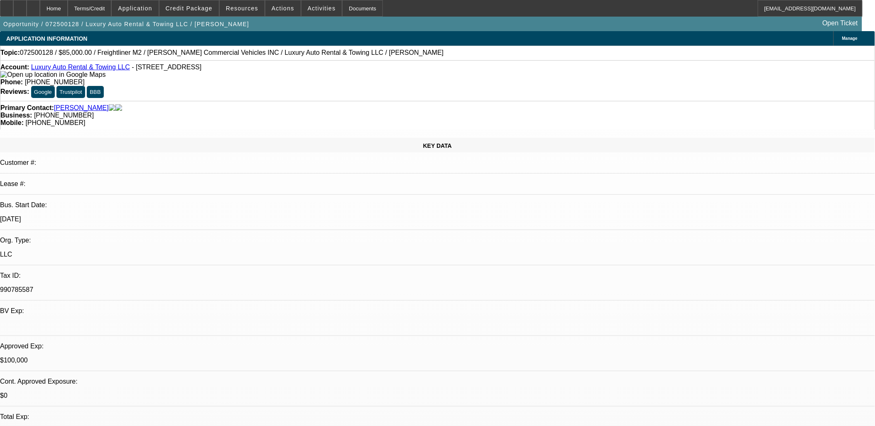
select select "1"
select select "2"
select select "6"
select select "1"
select select "2"
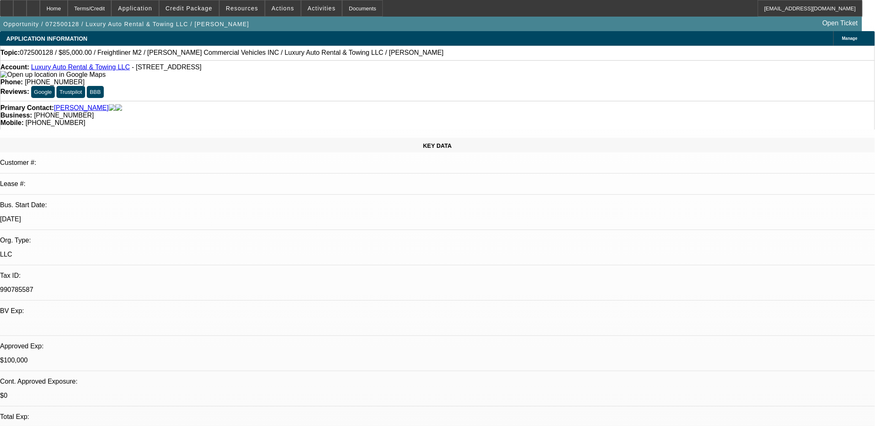
select select "6"
select select "1"
select select "2"
select select "6"
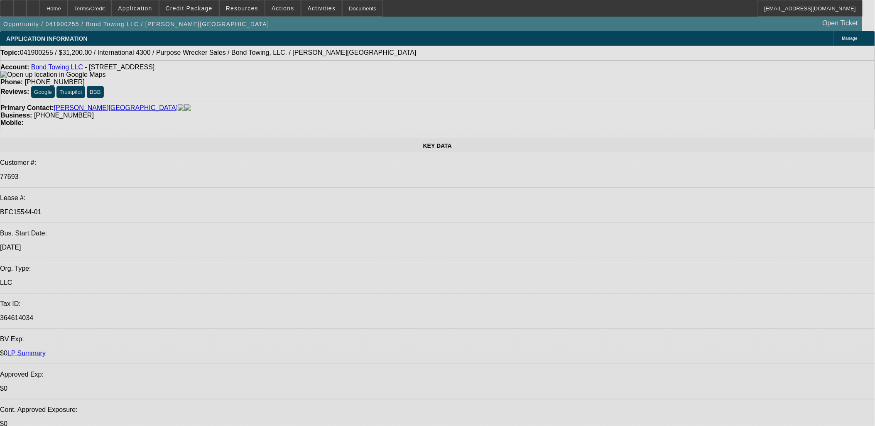
select select "0"
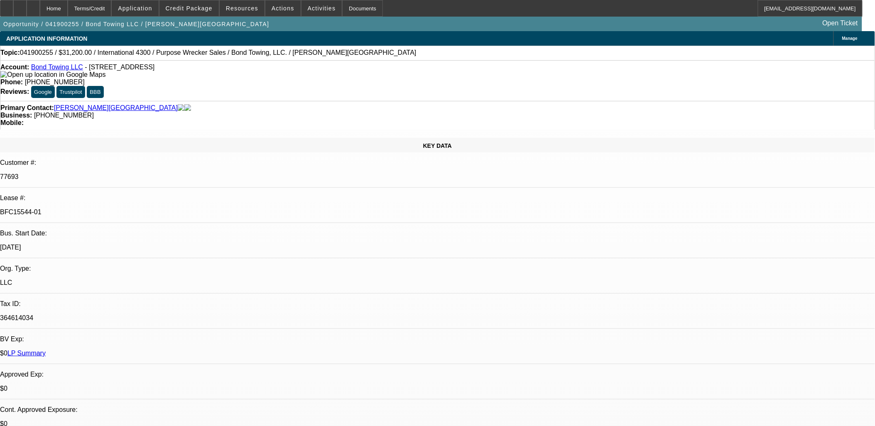
select select "0"
select select "0.2"
select select "0"
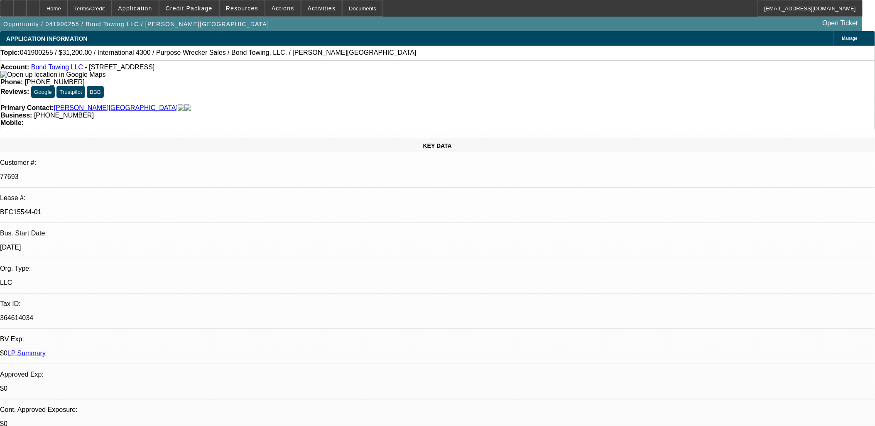
select select "0"
select select "2"
select select "0"
select select "1"
select select "2"
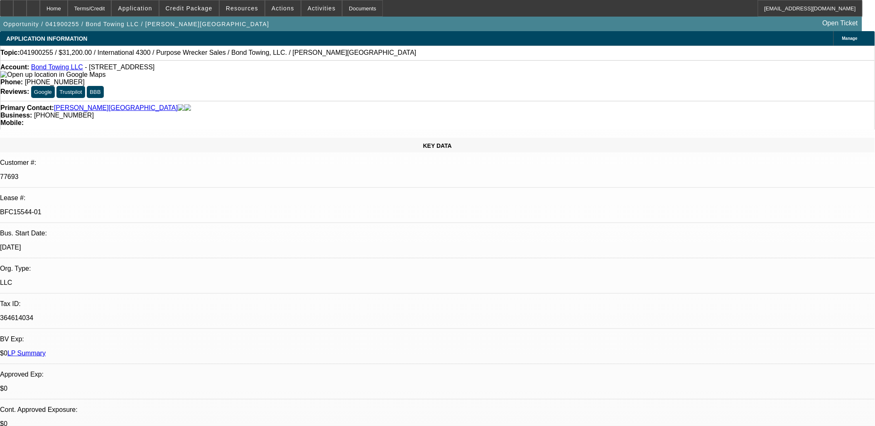
select select "6"
select select "1"
select select "2"
select select "6"
select select "1"
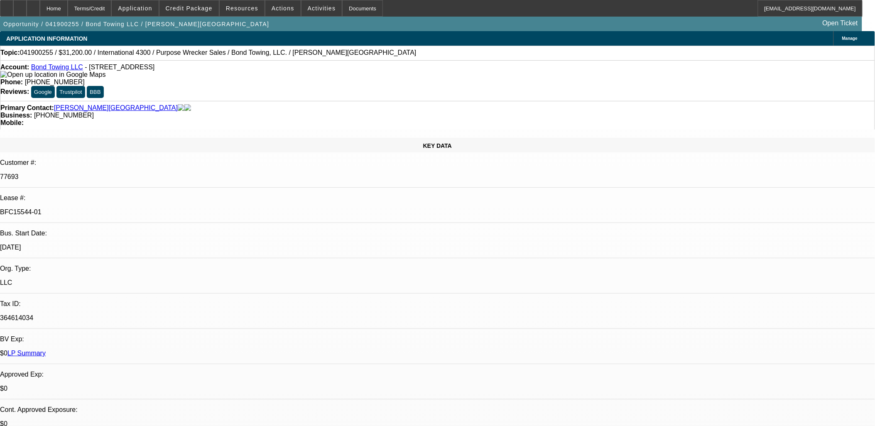
select select "2"
select select "6"
select select "1"
select select "2"
select select "6"
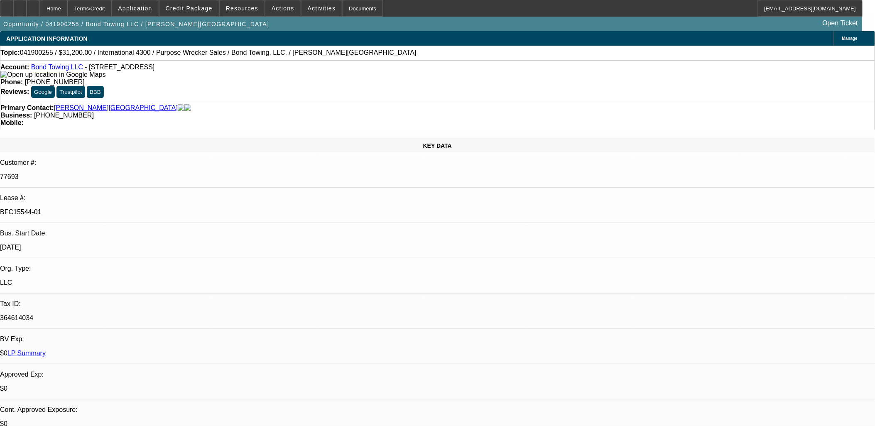
drag, startPoint x: 206, startPoint y: 69, endPoint x: 86, endPoint y: 71, distance: 120.0
click at [86, 71] on div "Account: Bond Towing LLC - [STREET_ADDRESS]" at bounding box center [437, 71] width 874 height 15
copy span "[STREET_ADDRESS]"
click at [89, 76] on div "Account: Bond Towing LLC - [STREET_ADDRESS]" at bounding box center [437, 71] width 874 height 15
click at [74, 67] on link "Bond Towing LLC" at bounding box center [57, 67] width 52 height 7
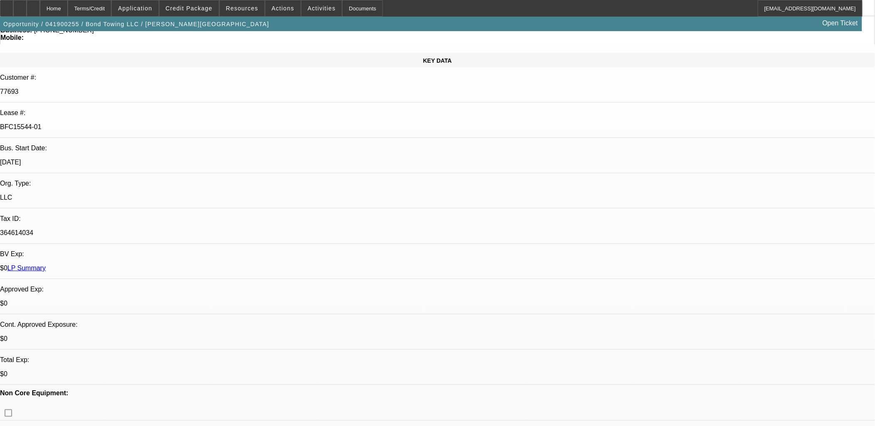
scroll to position [184, 0]
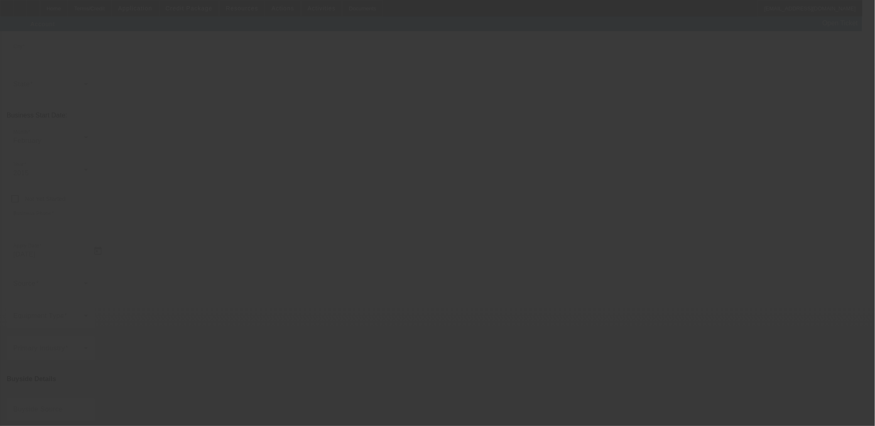
type input "Bond Towing LLC"
type input "24610 Pin Cushion Rd"
type input "20650"
type input "Leonardtown"
type input "(240) 431-9595"
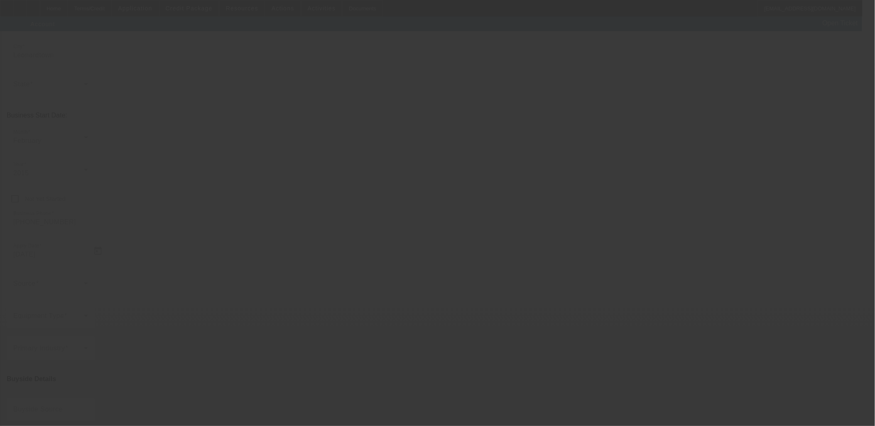
type input "bondkerry72@gmail.com"
type input "Saint Marys"
type input "364614034"
type input "Towing"
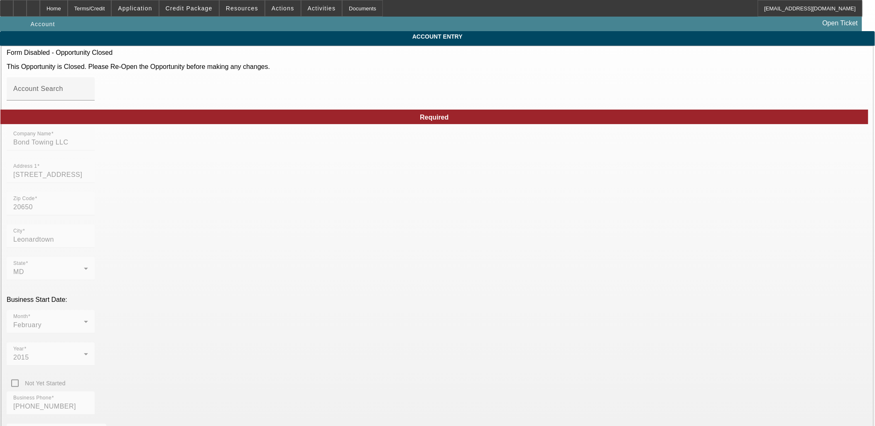
type input "4/8/2019"
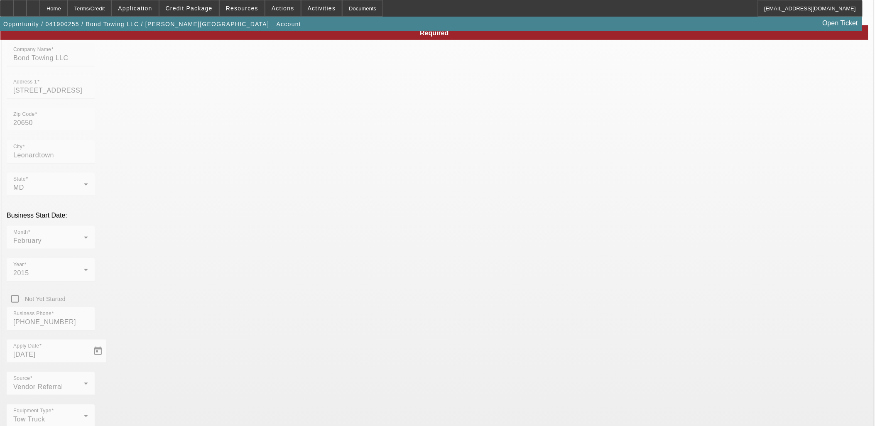
scroll to position [90, 0]
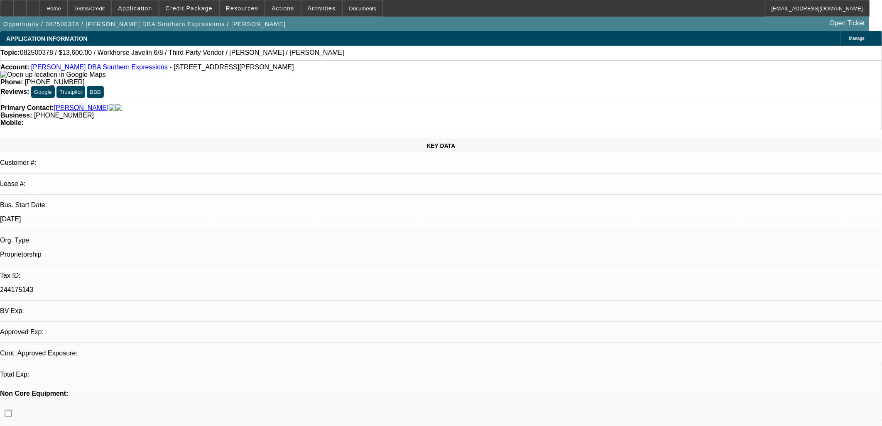
select select "0"
select select "2"
select select "0.1"
select select "4"
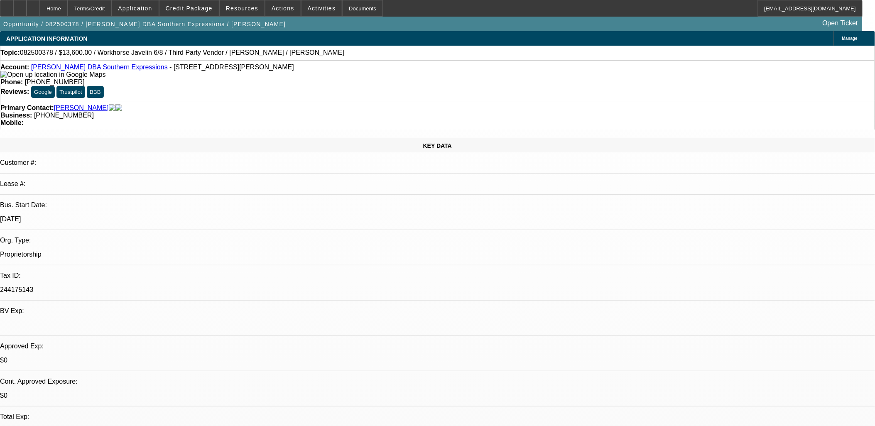
scroll to position [79, 0]
click at [274, 11] on span at bounding box center [282, 8] width 35 height 20
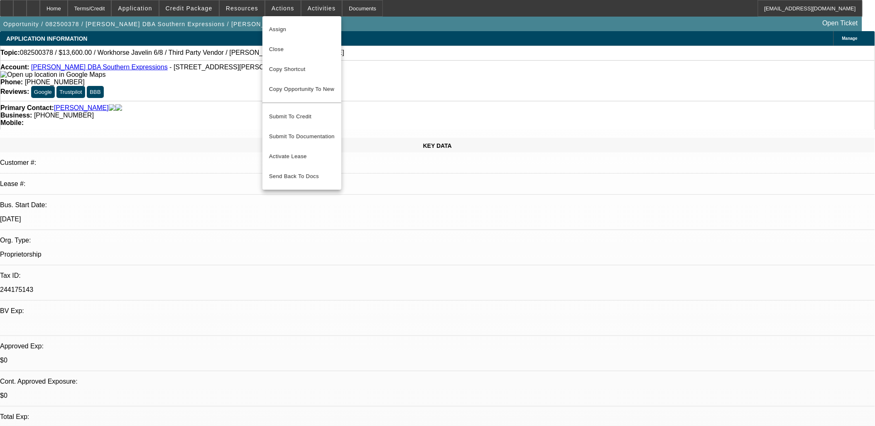
click at [142, 142] on div at bounding box center [437, 213] width 875 height 426
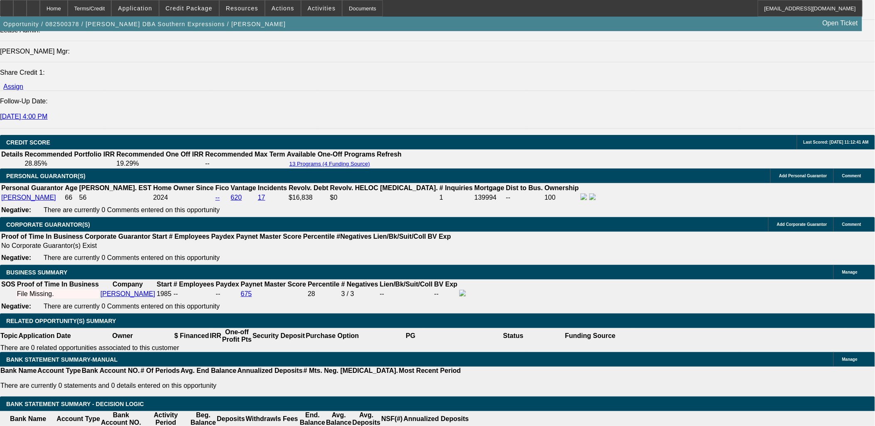
scroll to position [1291, 0]
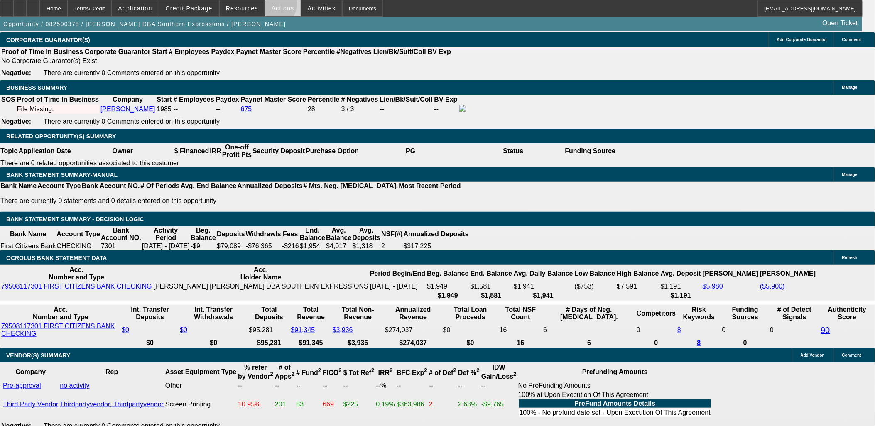
click at [271, 6] on span "Actions" at bounding box center [282, 8] width 23 height 7
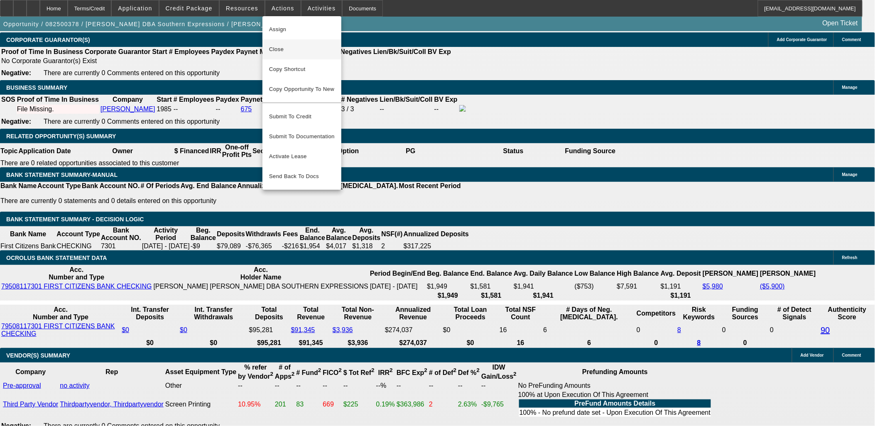
click at [294, 48] on span "Close" at bounding box center [302, 49] width 66 height 10
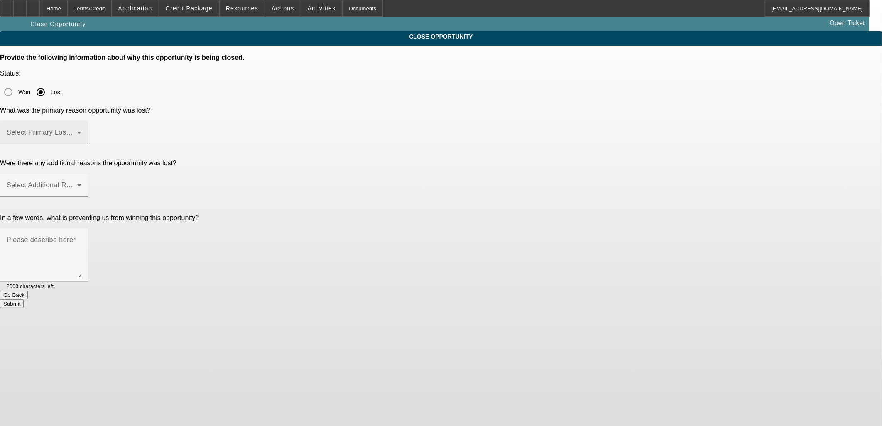
click at [94, 129] on mat-label "Select Primary Lost Reason" at bounding box center [51, 132] width 88 height 7
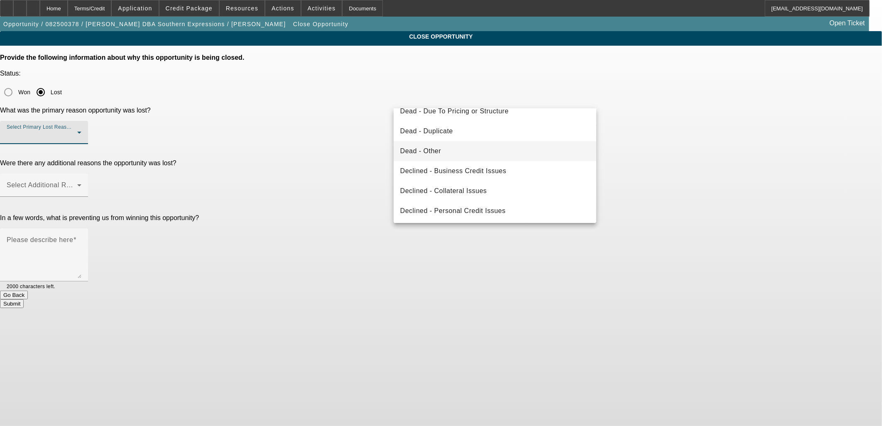
scroll to position [92, 0]
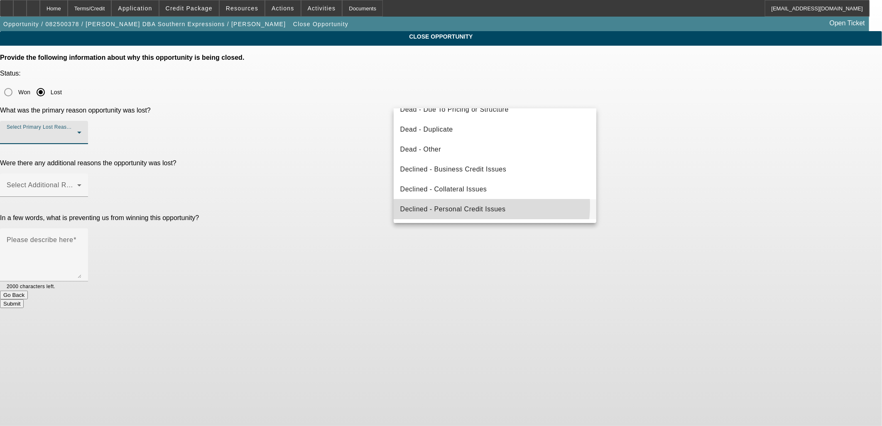
click at [478, 205] on span "Declined - Personal Credit Issues" at bounding box center [452, 209] width 105 height 10
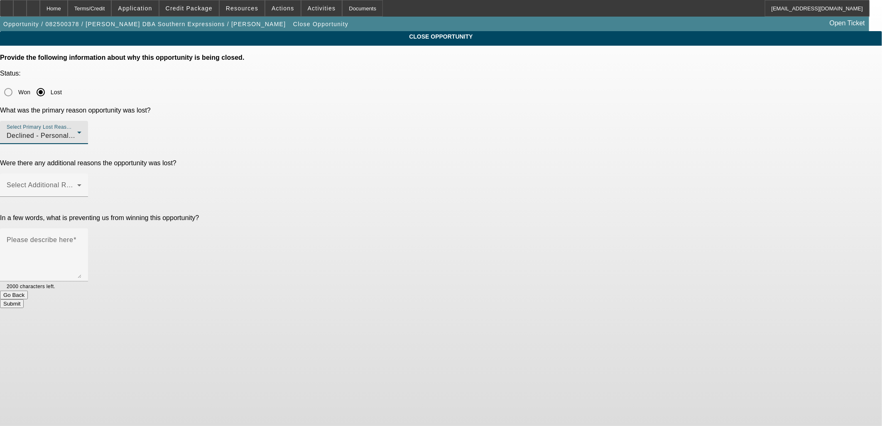
click at [519, 299] on div "Submit" at bounding box center [441, 303] width 882 height 9
click at [81, 121] on div "Select Primary Lost Reason Declined - Personal Credit Issues" at bounding box center [44, 132] width 75 height 23
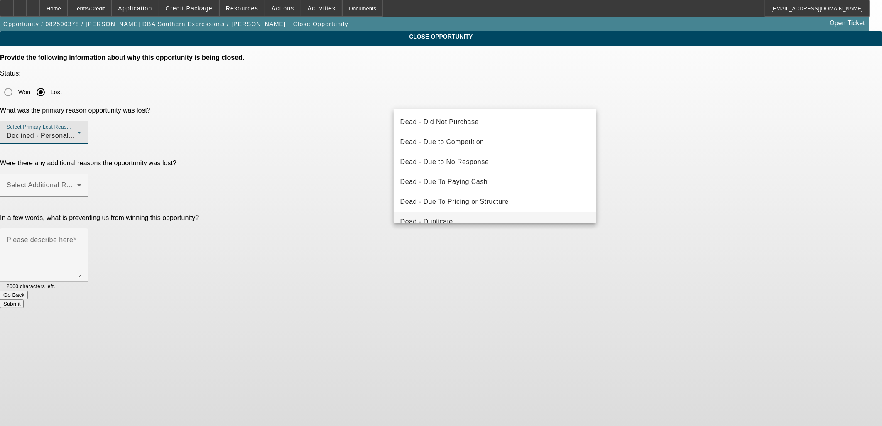
scroll to position [88, 0]
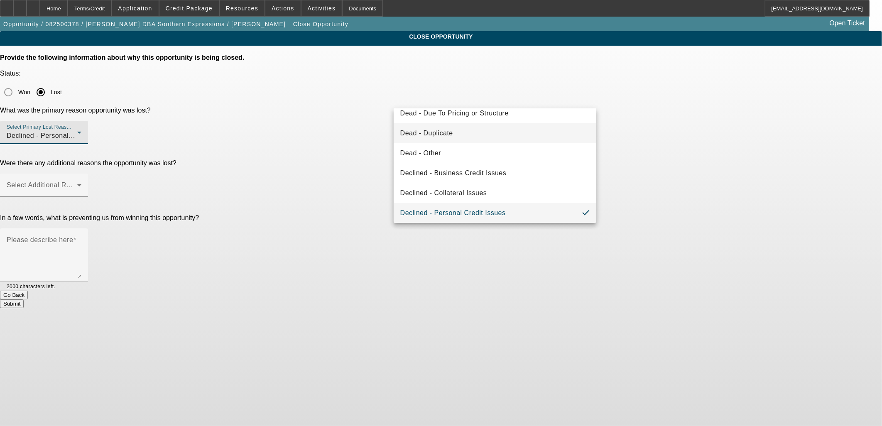
click at [492, 132] on mat-option "Dead - Duplicate" at bounding box center [495, 133] width 203 height 20
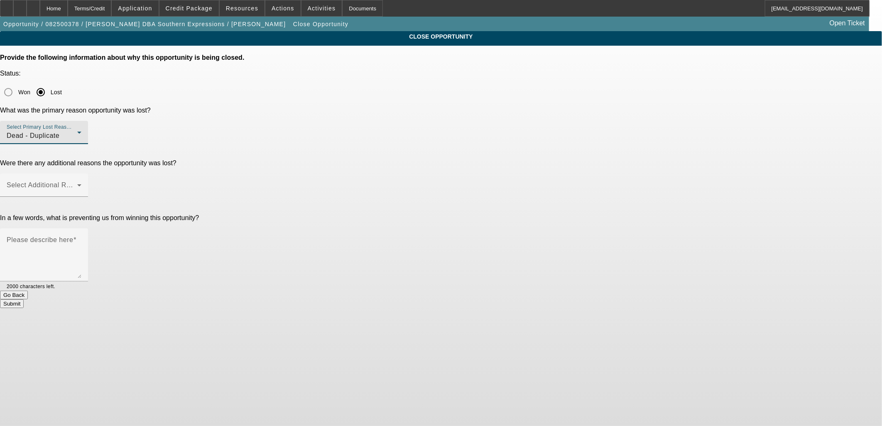
click at [81, 121] on div "Select Primary Lost Reason Dead - Duplicate" at bounding box center [44, 132] width 75 height 23
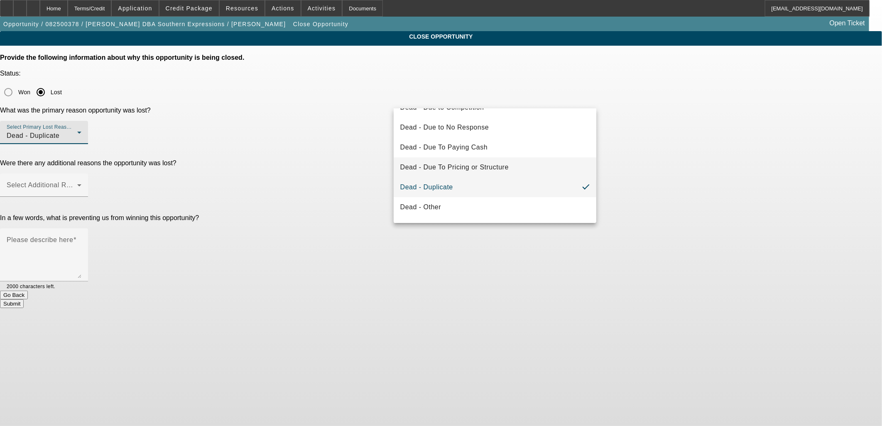
scroll to position [111, 0]
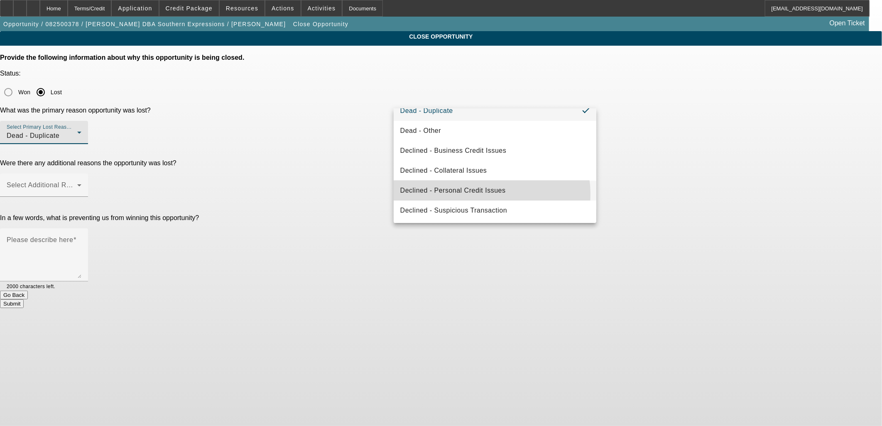
click at [478, 194] on span "Declined - Personal Credit Issues" at bounding box center [452, 191] width 105 height 10
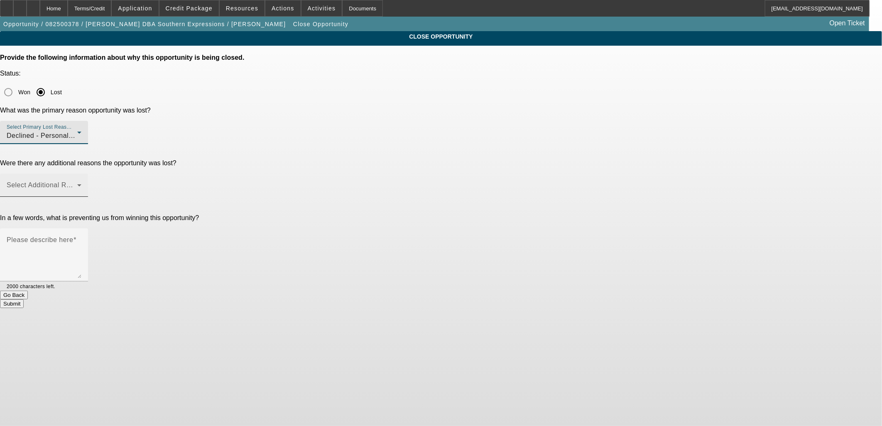
click at [77, 183] on span at bounding box center [42, 188] width 71 height 10
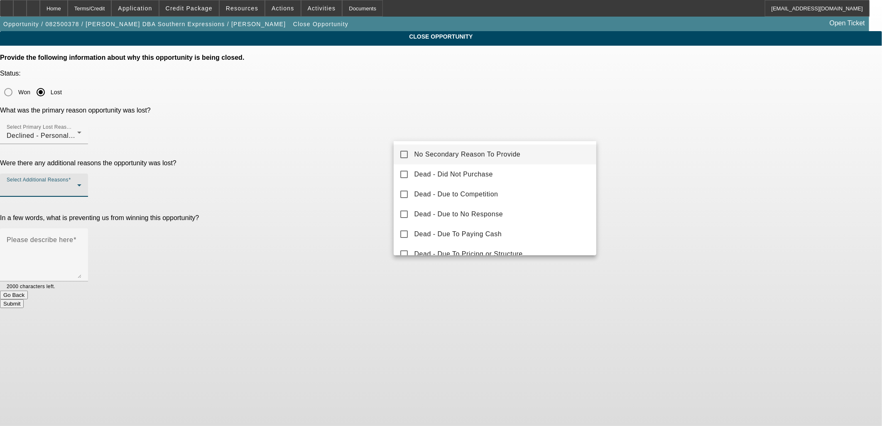
drag, startPoint x: 482, startPoint y: 156, endPoint x: 487, endPoint y: 154, distance: 5.4
click at [482, 156] on span "No Secondary Reason To Provide" at bounding box center [467, 154] width 106 height 10
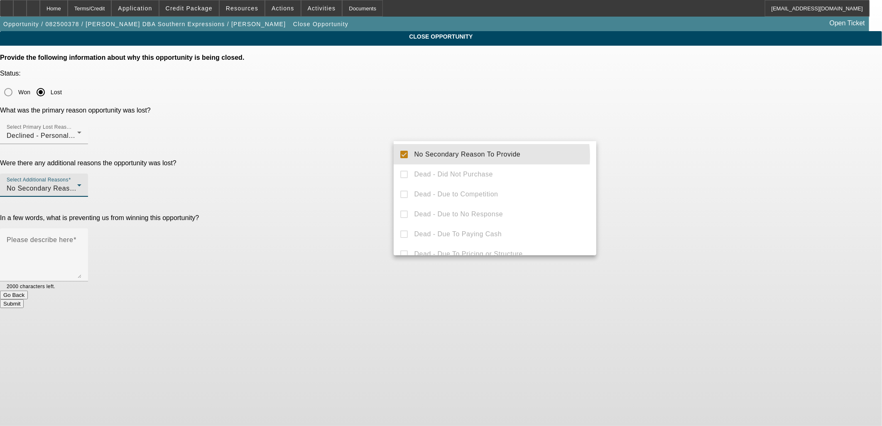
drag, startPoint x: 683, startPoint y: 137, endPoint x: 677, endPoint y: 138, distance: 5.4
click at [682, 137] on div at bounding box center [441, 213] width 882 height 426
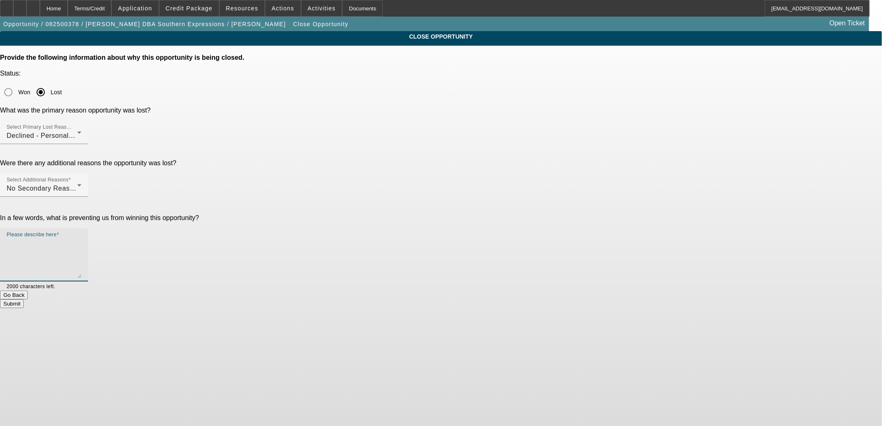
click at [81, 238] on textarea "Please describe here" at bounding box center [44, 258] width 75 height 40
type textarea "Dead"
click at [24, 299] on button "Submit" at bounding box center [12, 303] width 24 height 9
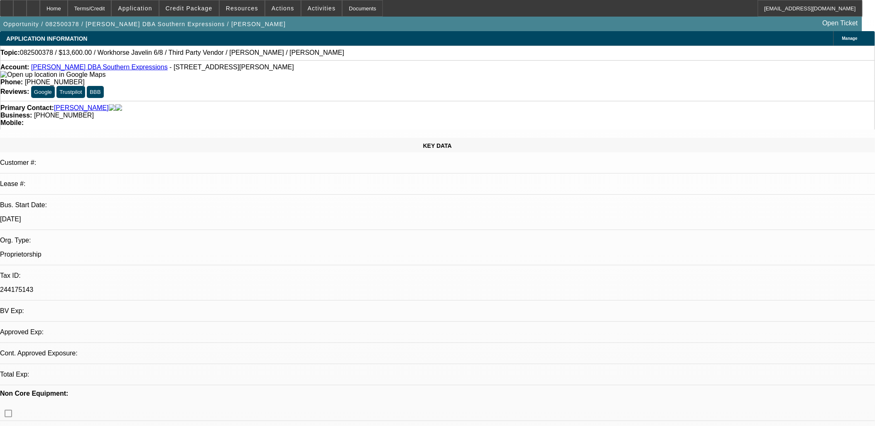
select select "0"
select select "2"
select select "0.1"
select select "4"
